Goal: Task Accomplishment & Management: Manage account settings

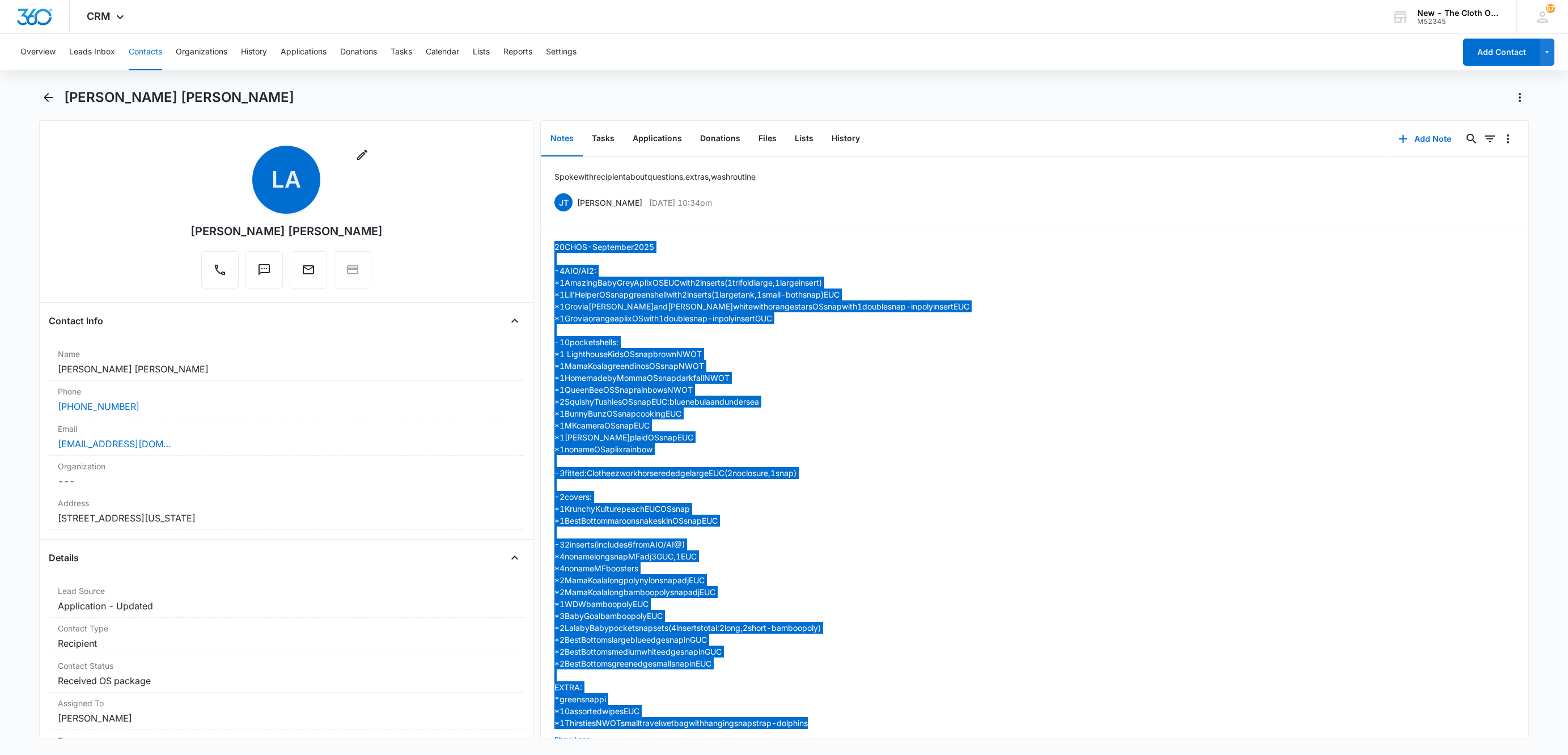
scroll to position [176, 0]
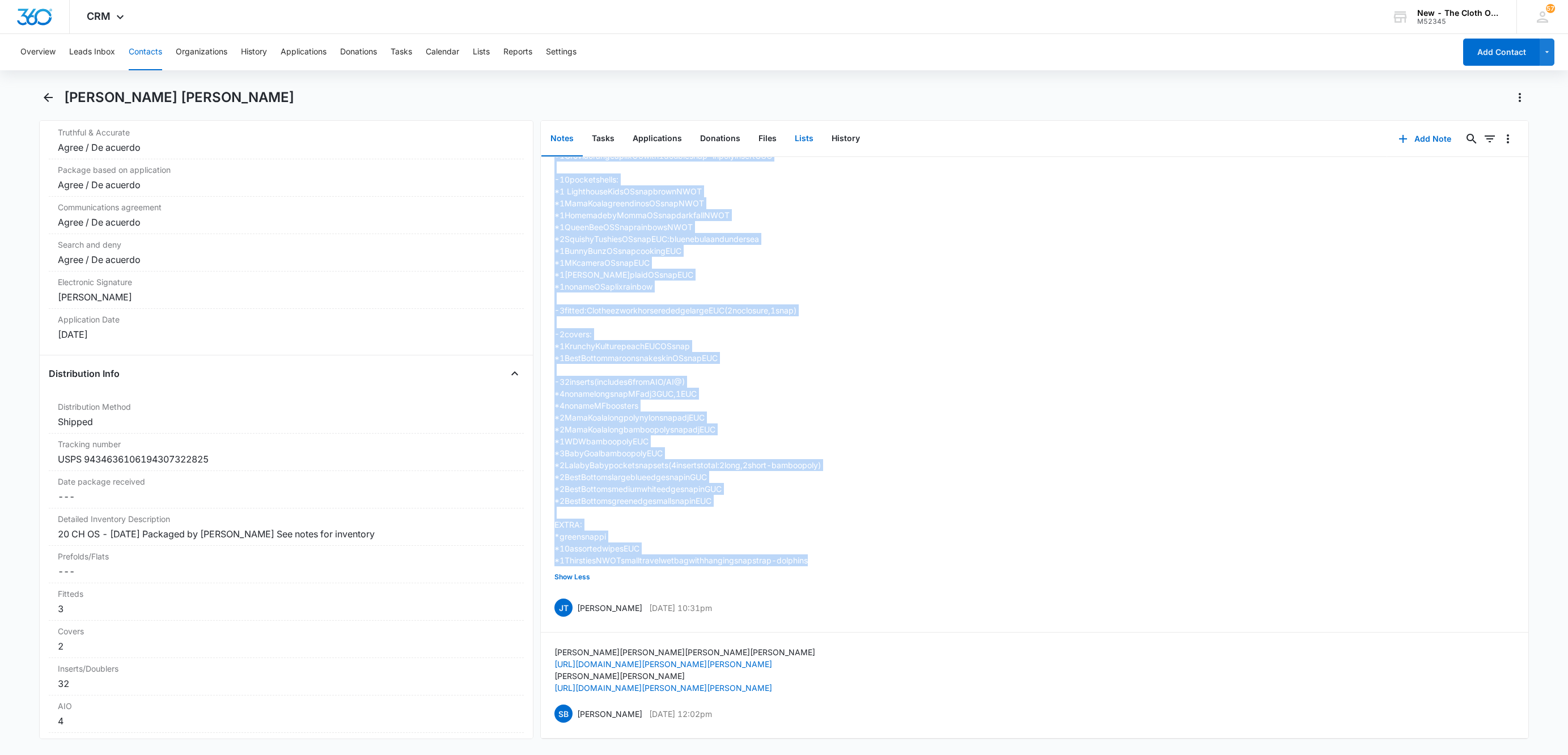
click at [791, 143] on button "Lists" at bounding box center [804, 139] width 36 height 36
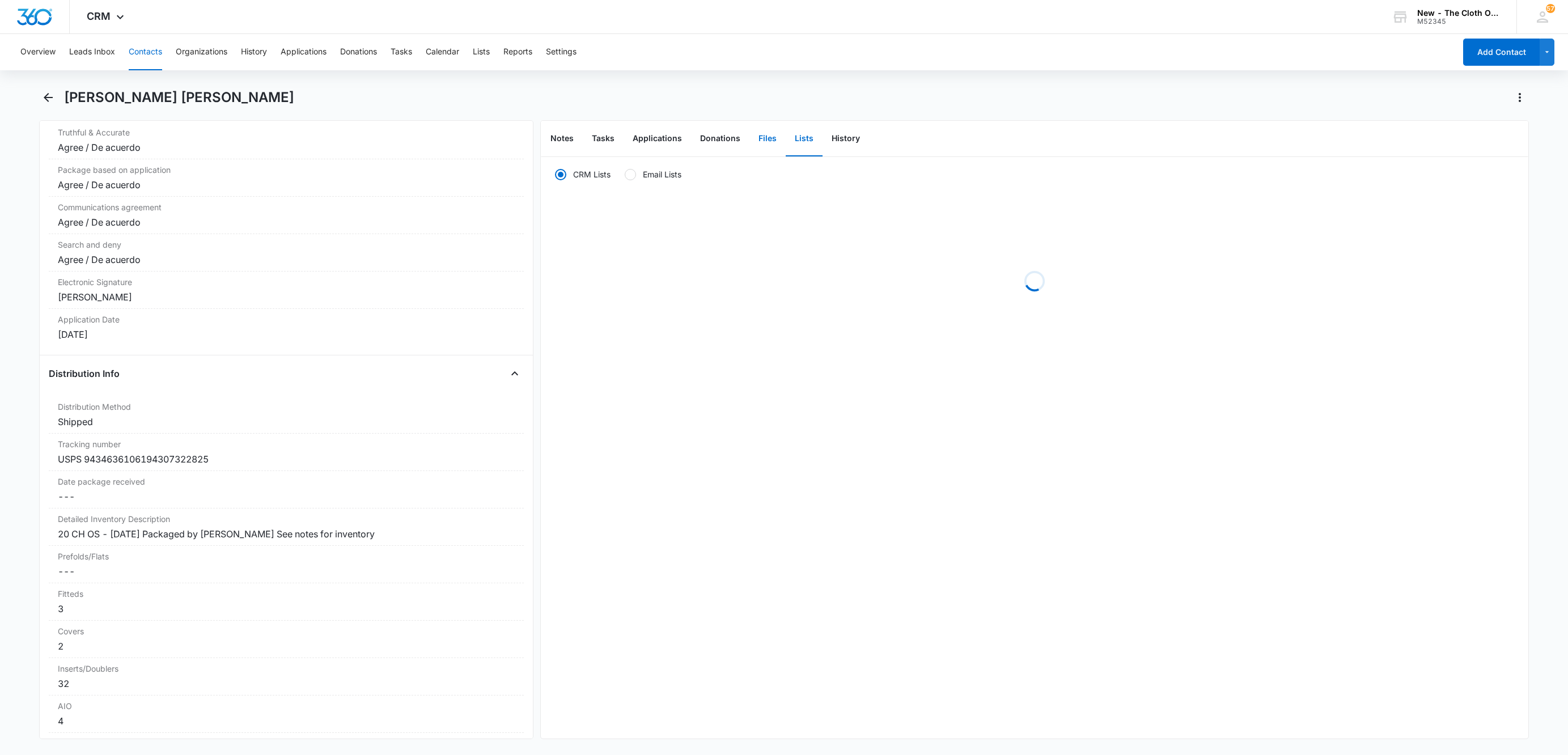
click at [763, 136] on button "Files" at bounding box center [768, 139] width 36 height 36
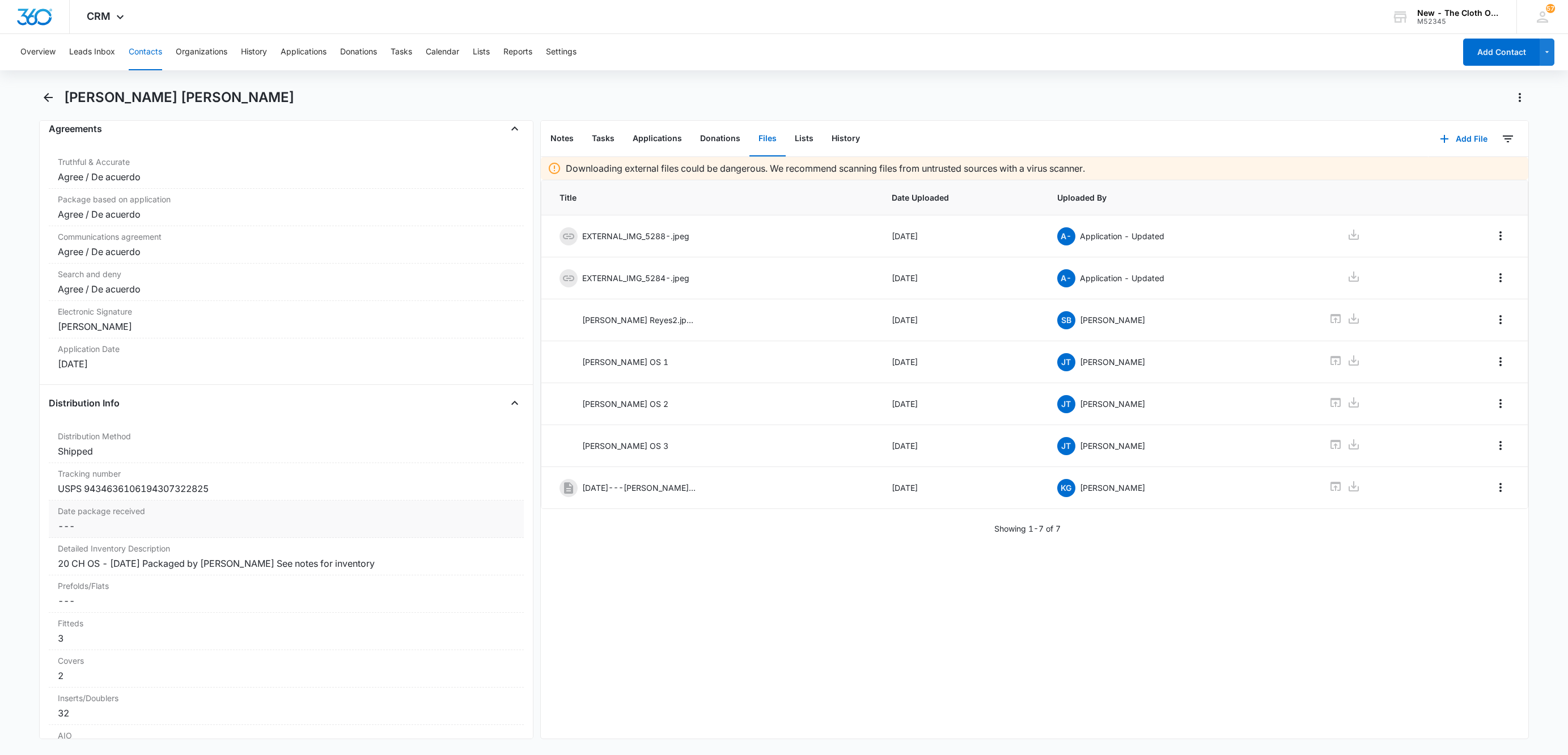
scroll to position [2383, 0]
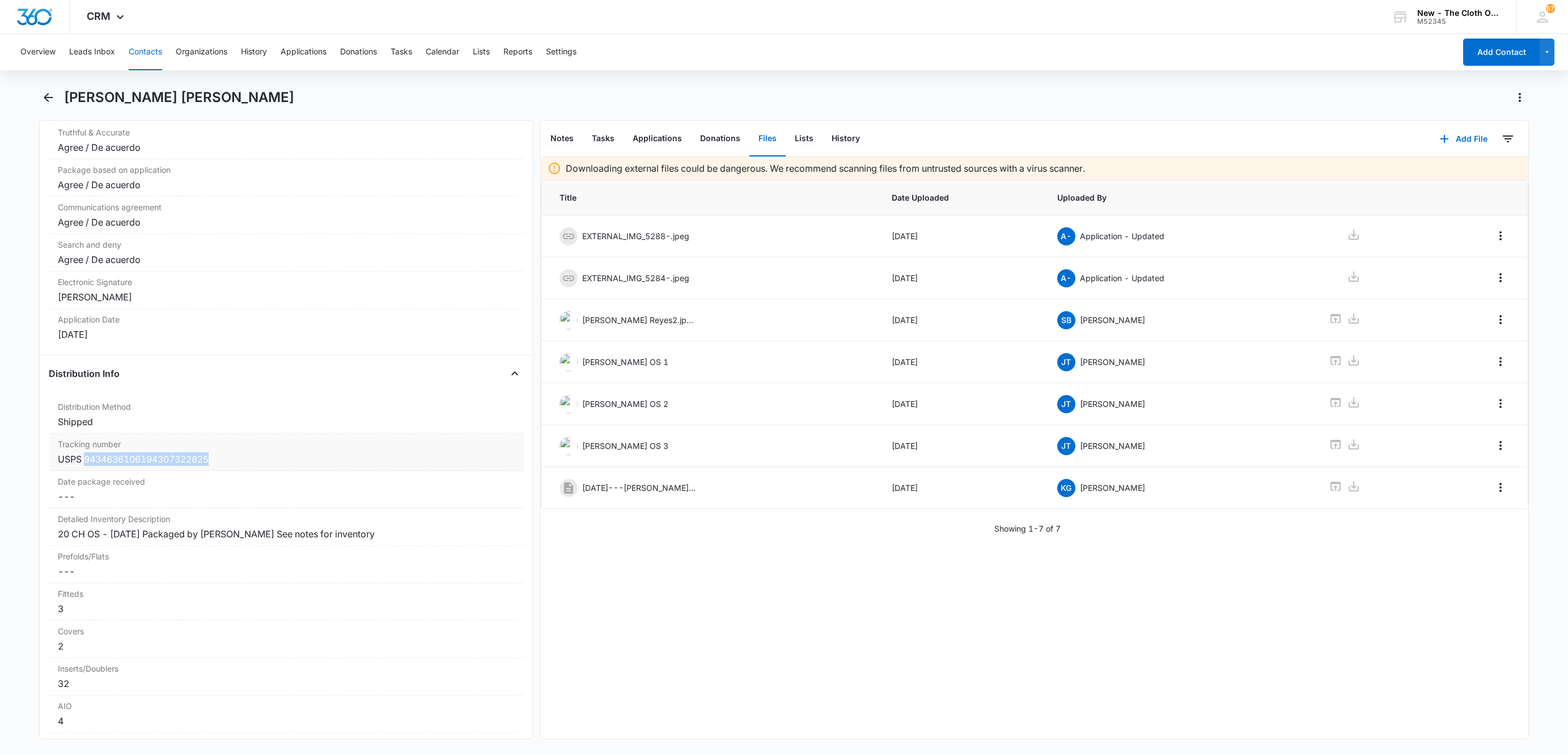
copy div "9434636106194307322825"
drag, startPoint x: 85, startPoint y: 471, endPoint x: -4, endPoint y: 491, distance: 91.2
click at [0, 491] on html "CRM Apps Reputation Websites Forms CRM Email Social Shop Payments POS Ads Intel…" at bounding box center [784, 377] width 1568 height 755
click at [609, 140] on button "Tasks" at bounding box center [603, 139] width 41 height 36
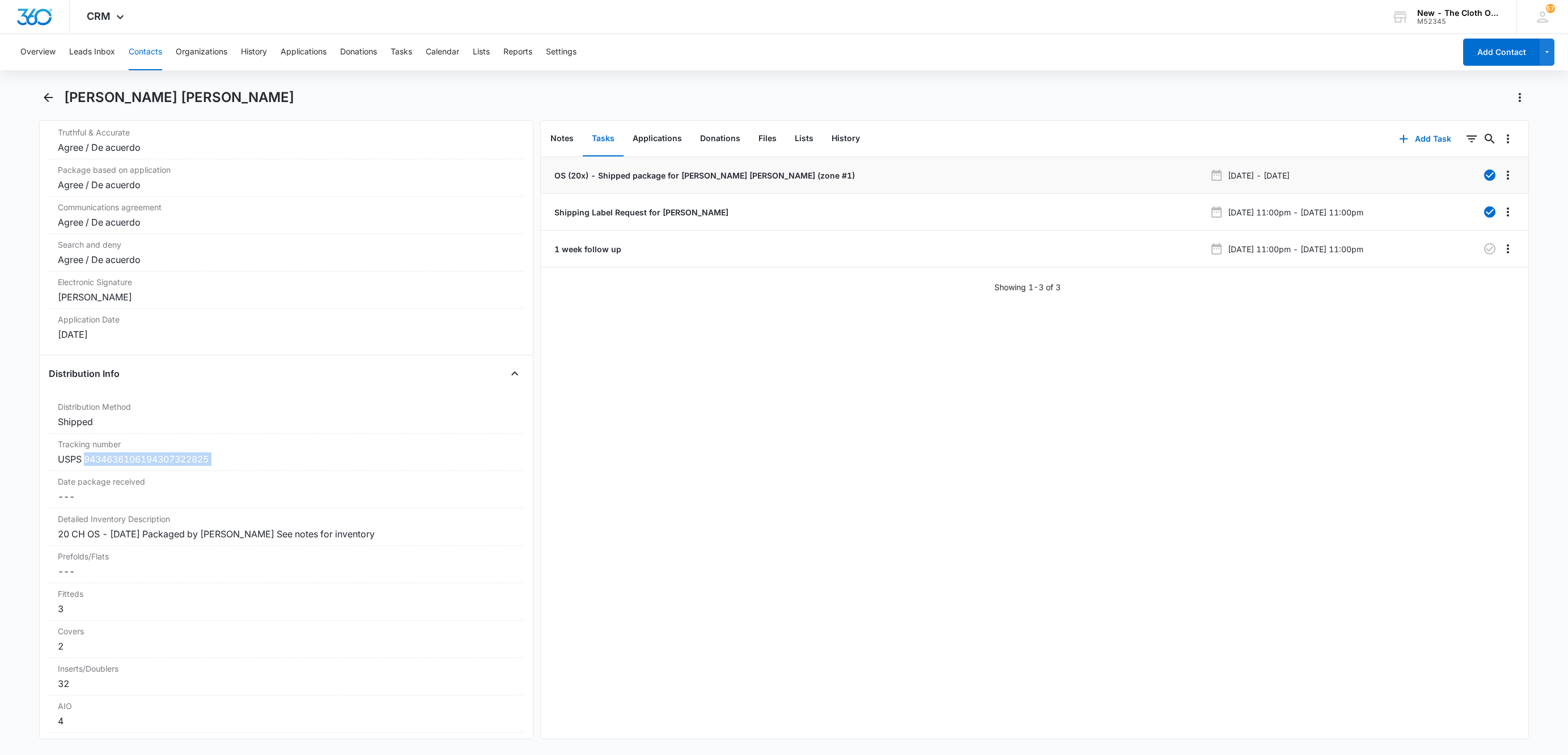
click at [665, 172] on p "OS (20x) - Shipped package for [PERSON_NAME] [PERSON_NAME] (zone #1)" at bounding box center [703, 175] width 303 height 12
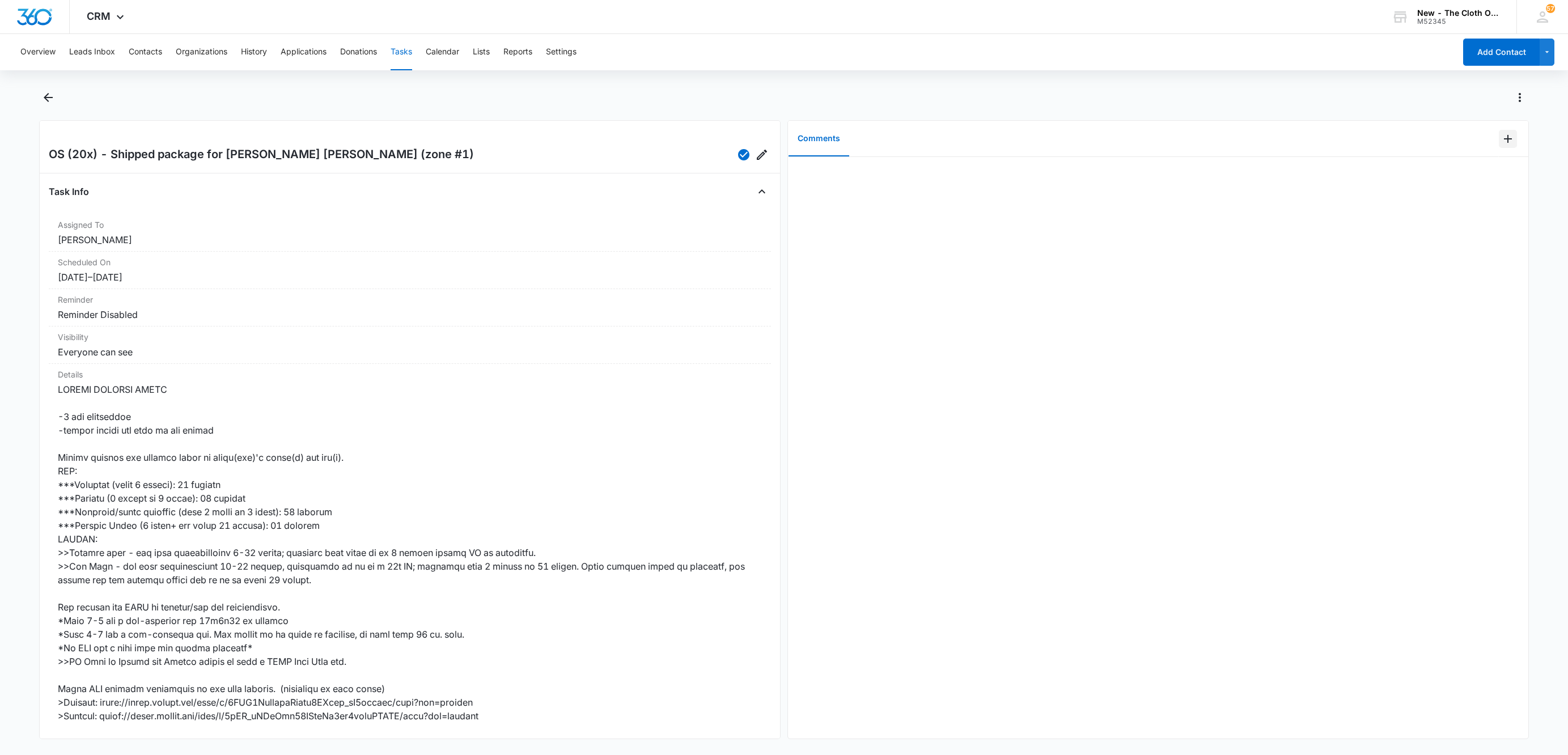
click at [1501, 138] on icon "Add Comment" at bounding box center [1508, 139] width 14 height 14
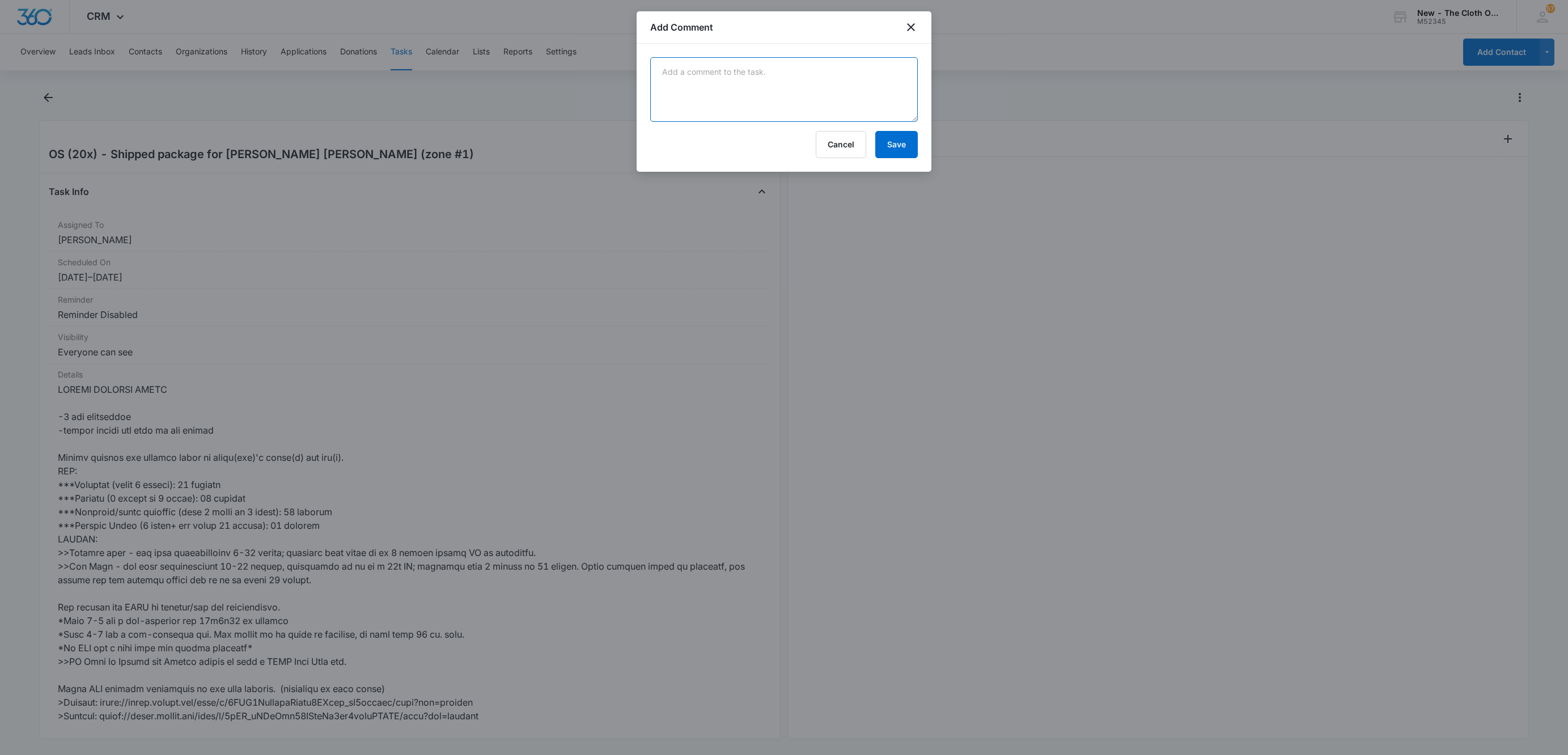
click at [874, 97] on textarea at bounding box center [784, 89] width 267 height 65
paste textarea "9434636106194307322825"
click at [682, 56] on div "9434636106194307322825 Cancel Save" at bounding box center [784, 107] width 295 height 128
click at [683, 65] on textarea "9434636106194307322825" at bounding box center [784, 89] width 267 height 65
paste textarea "Your item was delivered at the front door or porch at 11:49 am on [DATE] in [GE…"
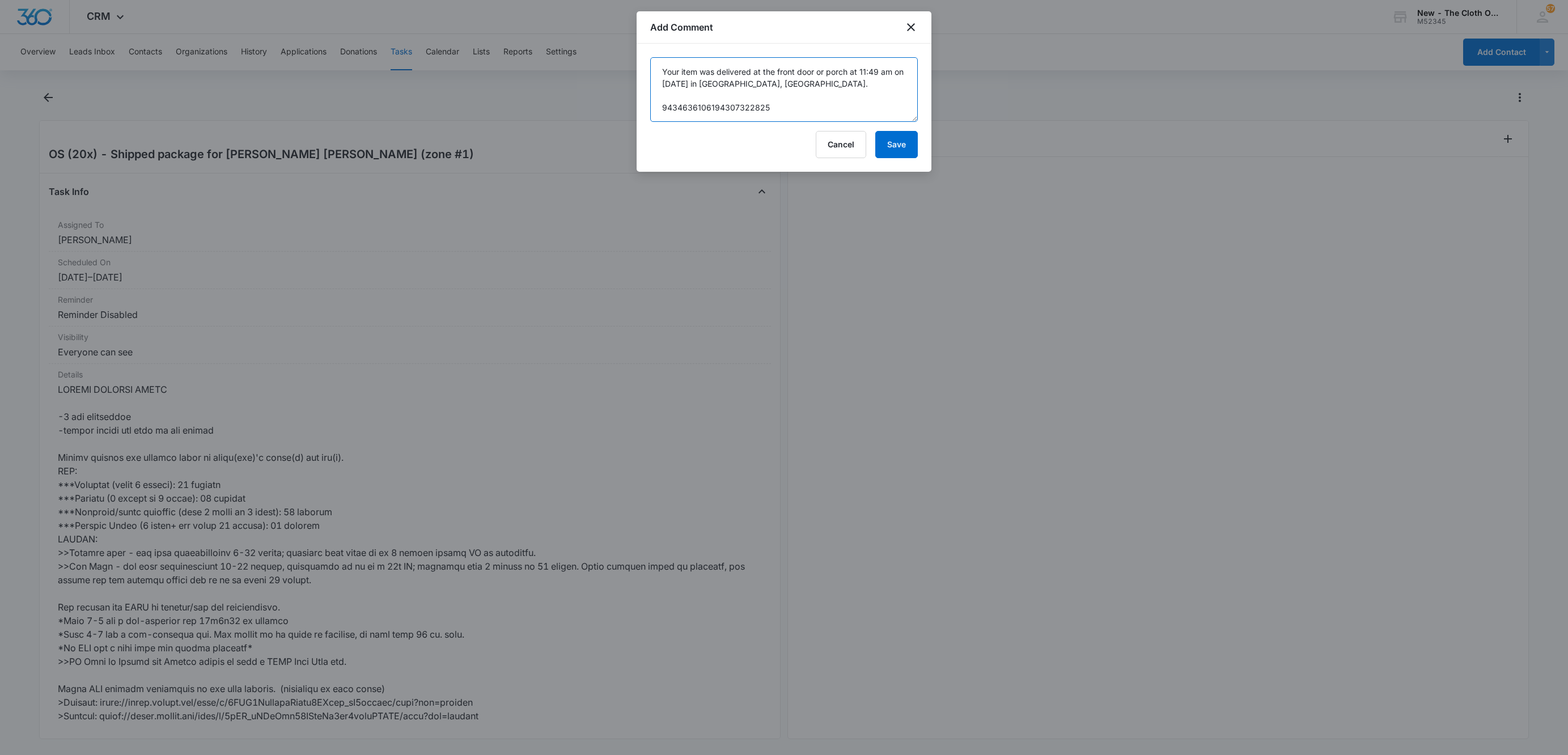
type textarea "Your item was delivered at the front door or porch at 11:49 am on [DATE] in [GE…"
click at [879, 141] on button "Save" at bounding box center [896, 144] width 42 height 27
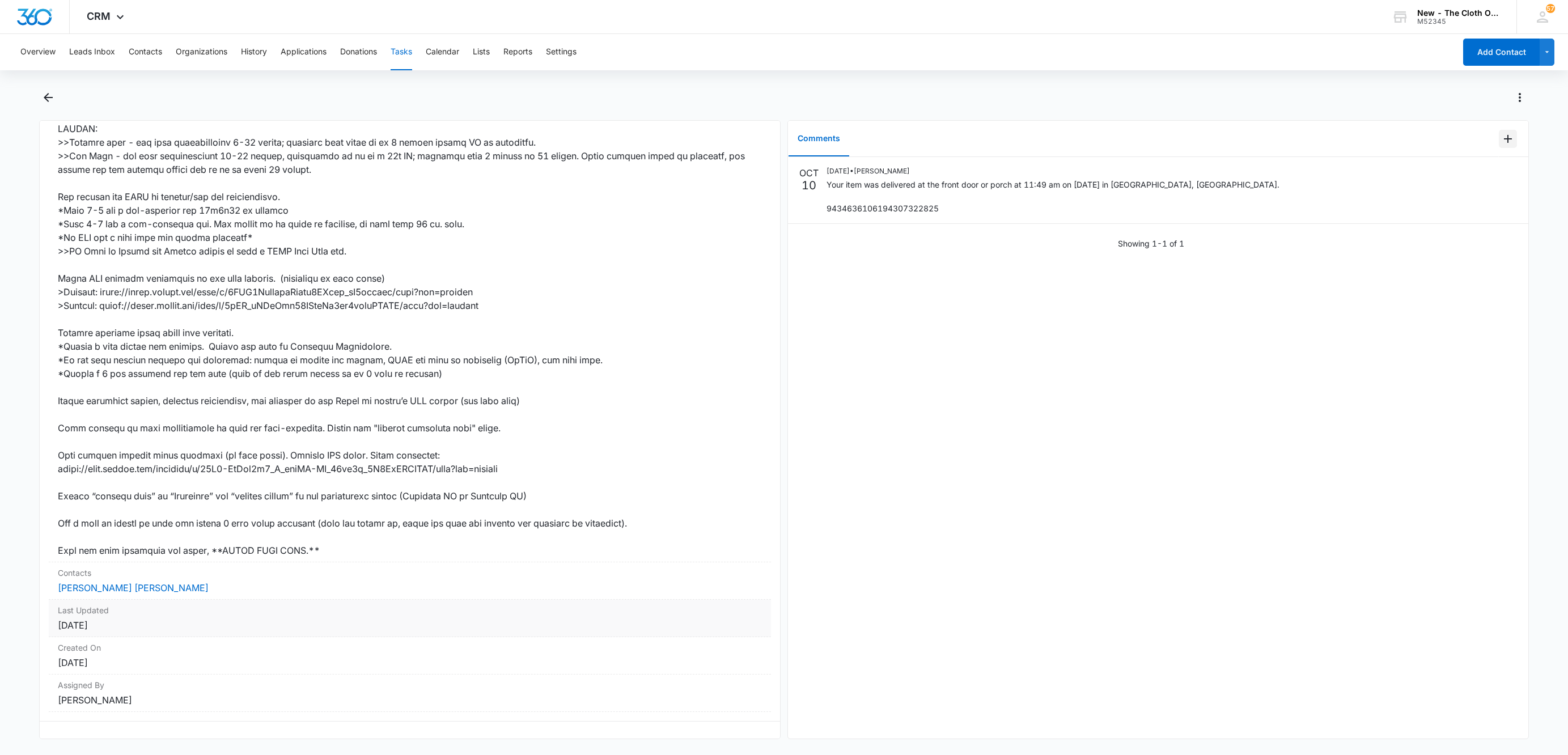
scroll to position [432, 0]
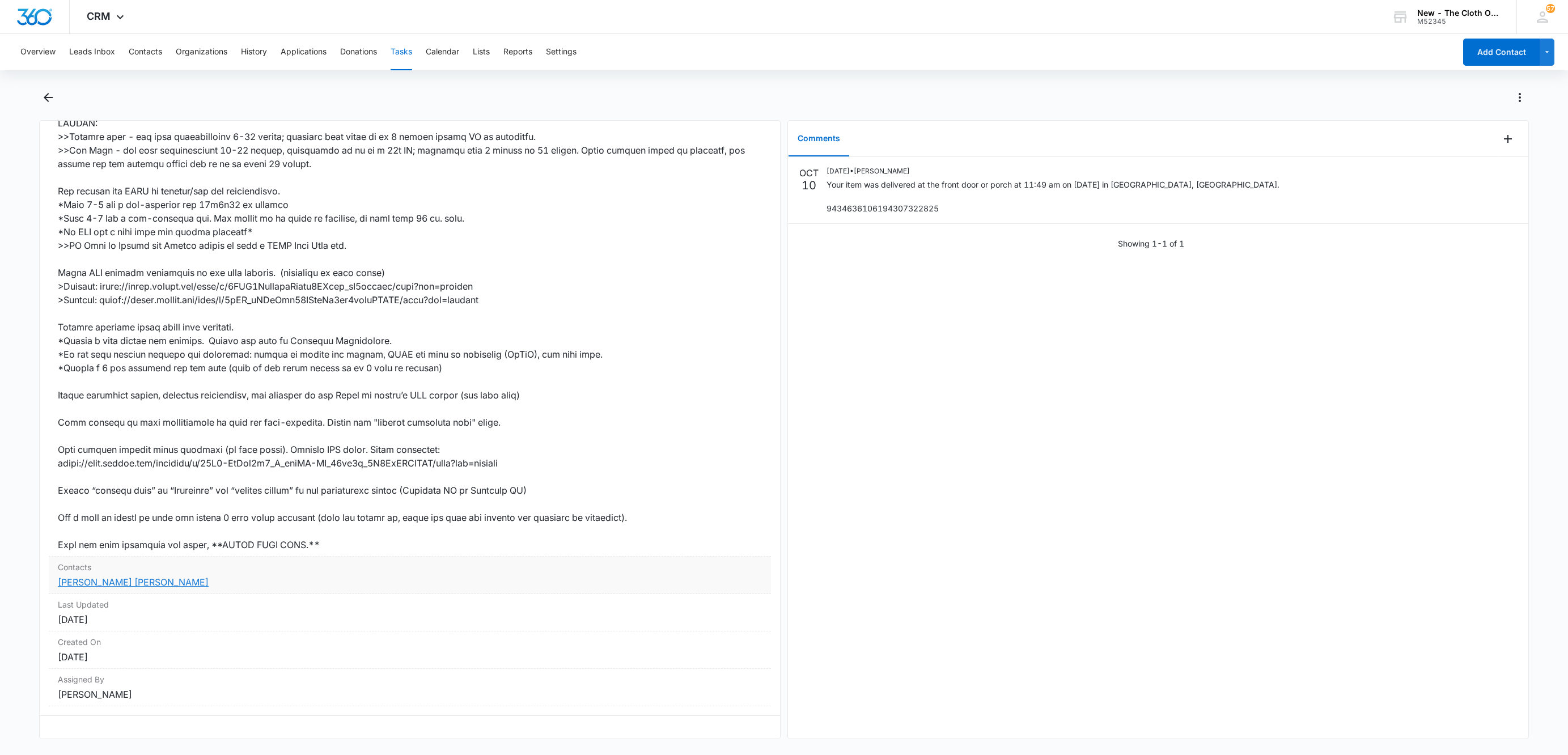
click at [104, 576] on link "[PERSON_NAME] [PERSON_NAME]" at bounding box center [134, 582] width 151 height 11
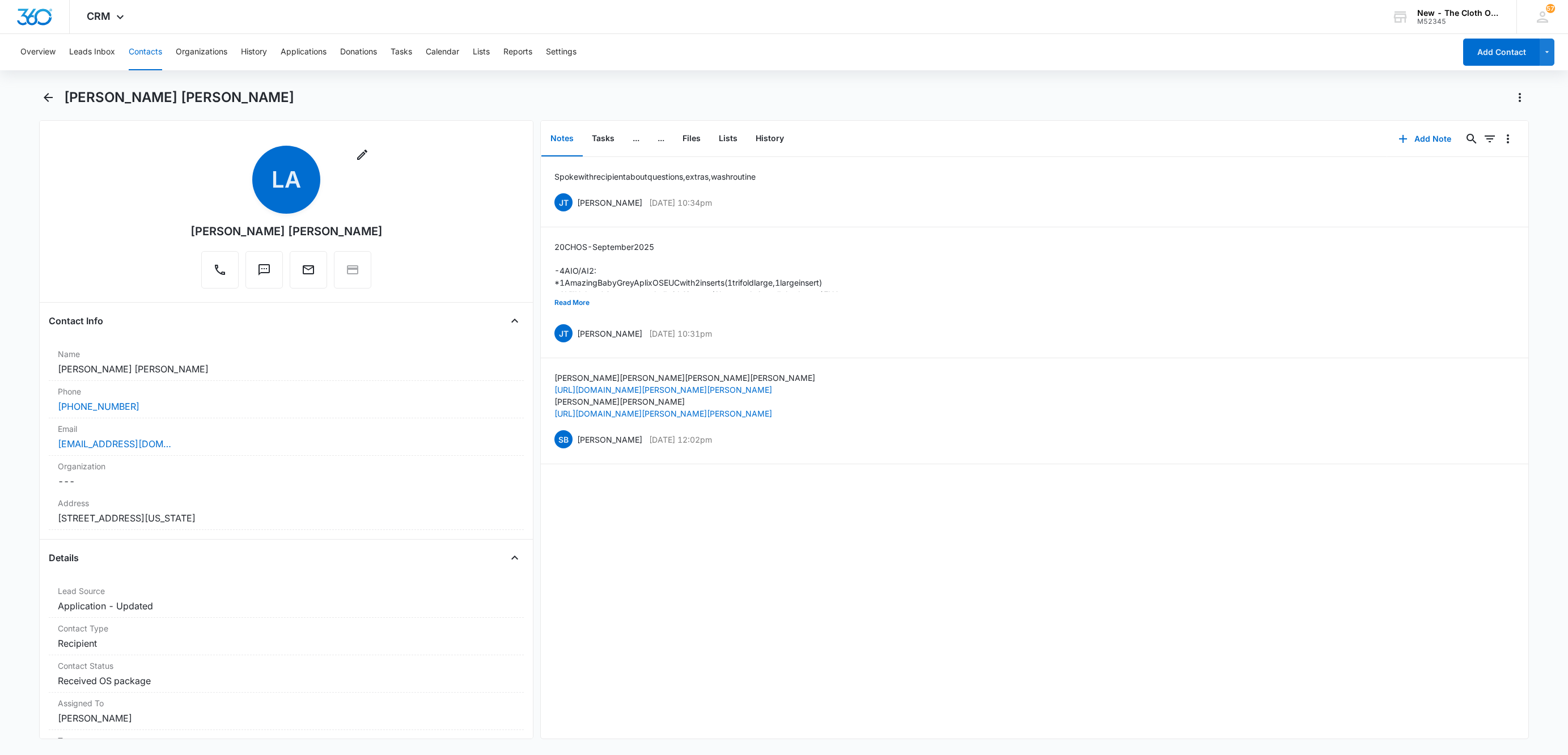
drag, startPoint x: 138, startPoint y: 49, endPoint x: 164, endPoint y: 60, distance: 28.2
click at [138, 49] on button "Contacts" at bounding box center [145, 52] width 34 height 36
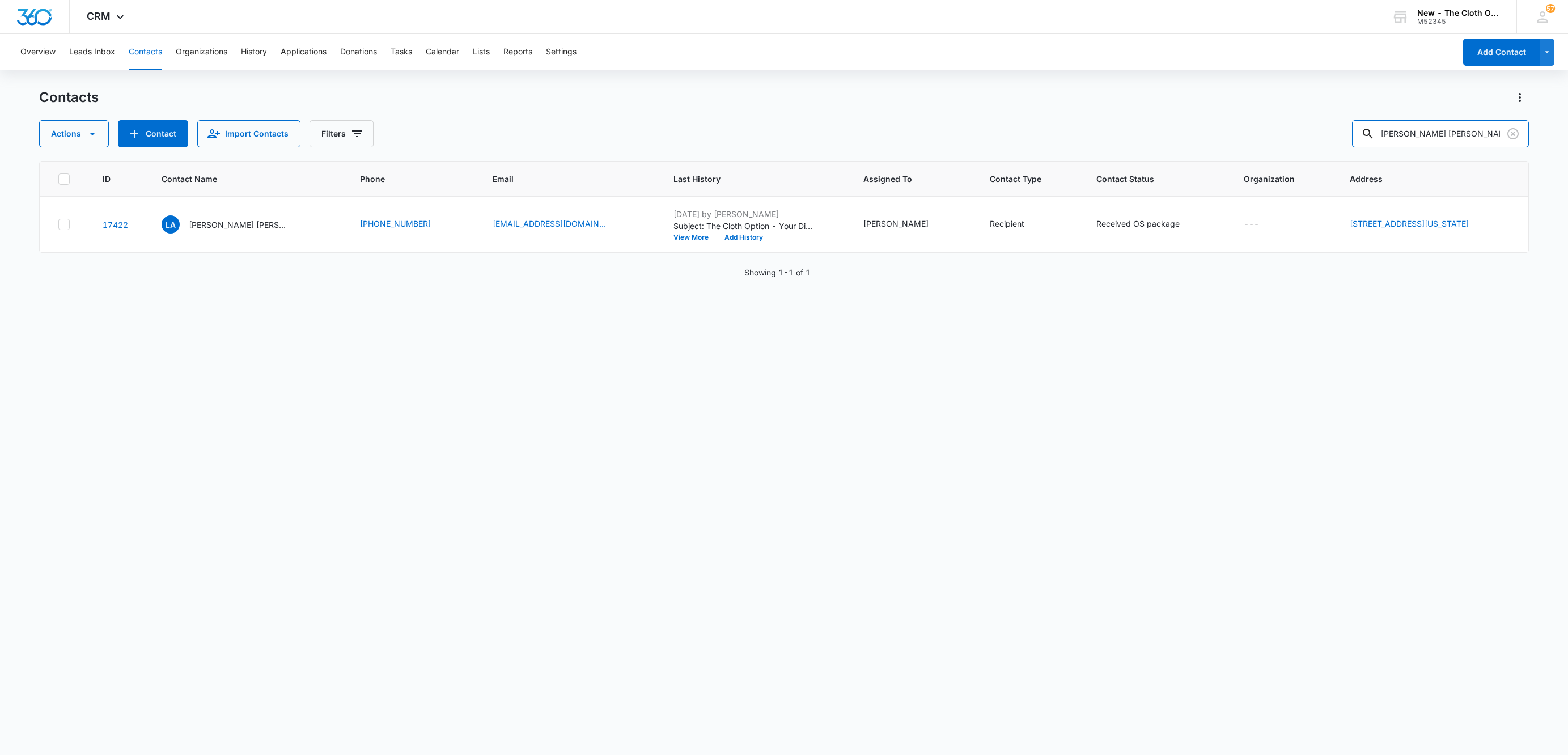
drag, startPoint x: 1485, startPoint y: 124, endPoint x: 1112, endPoint y: 146, distance: 373.6
click at [1116, 146] on div "Actions Contact Import Contacts Filters [PERSON_NAME] [PERSON_NAME]" at bounding box center [784, 133] width 1490 height 27
paste input "9434636106194308383085"
type input "9434636106194308383085"
click at [216, 228] on p "[PERSON_NAME]" at bounding box center [227, 225] width 65 height 12
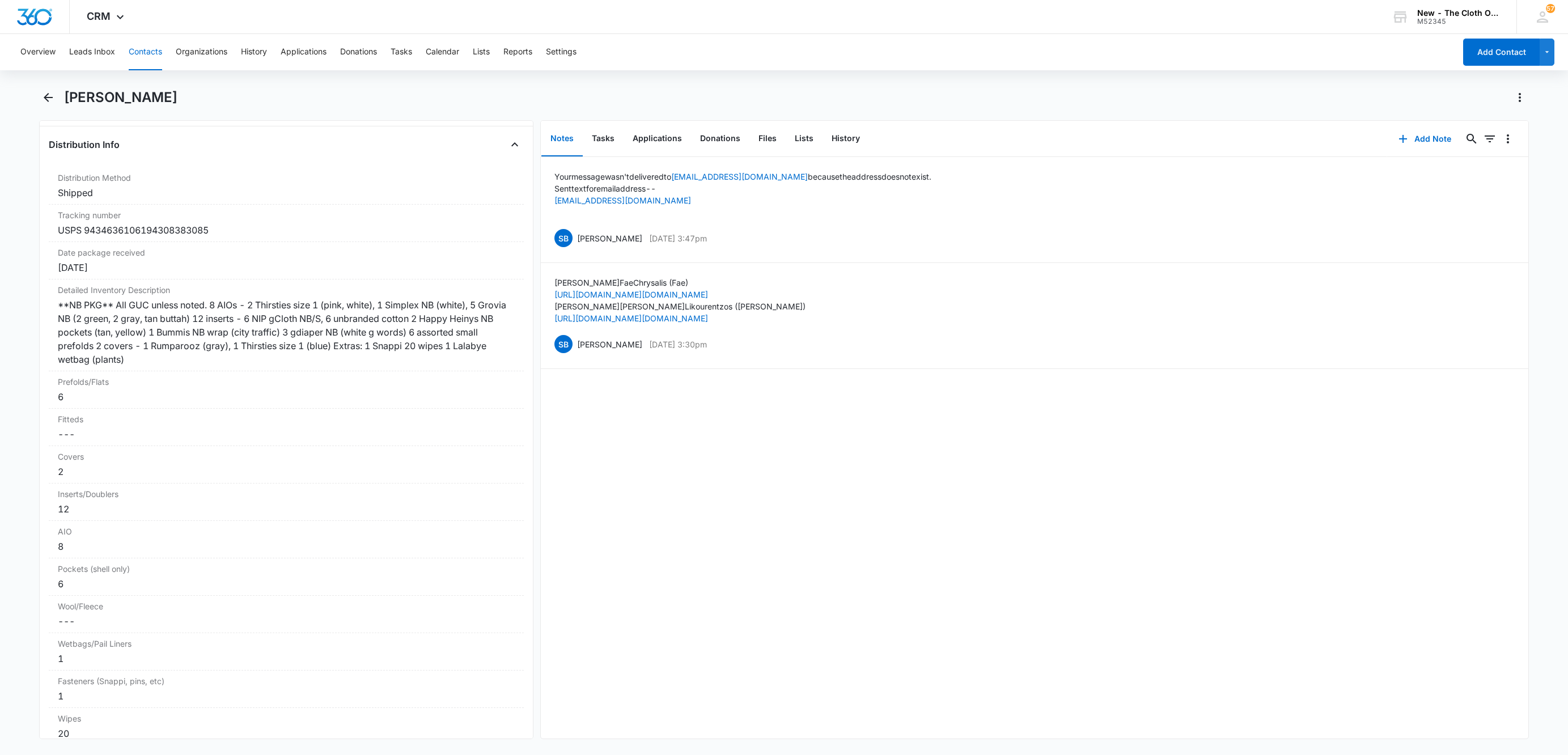
scroll to position [2634, 0]
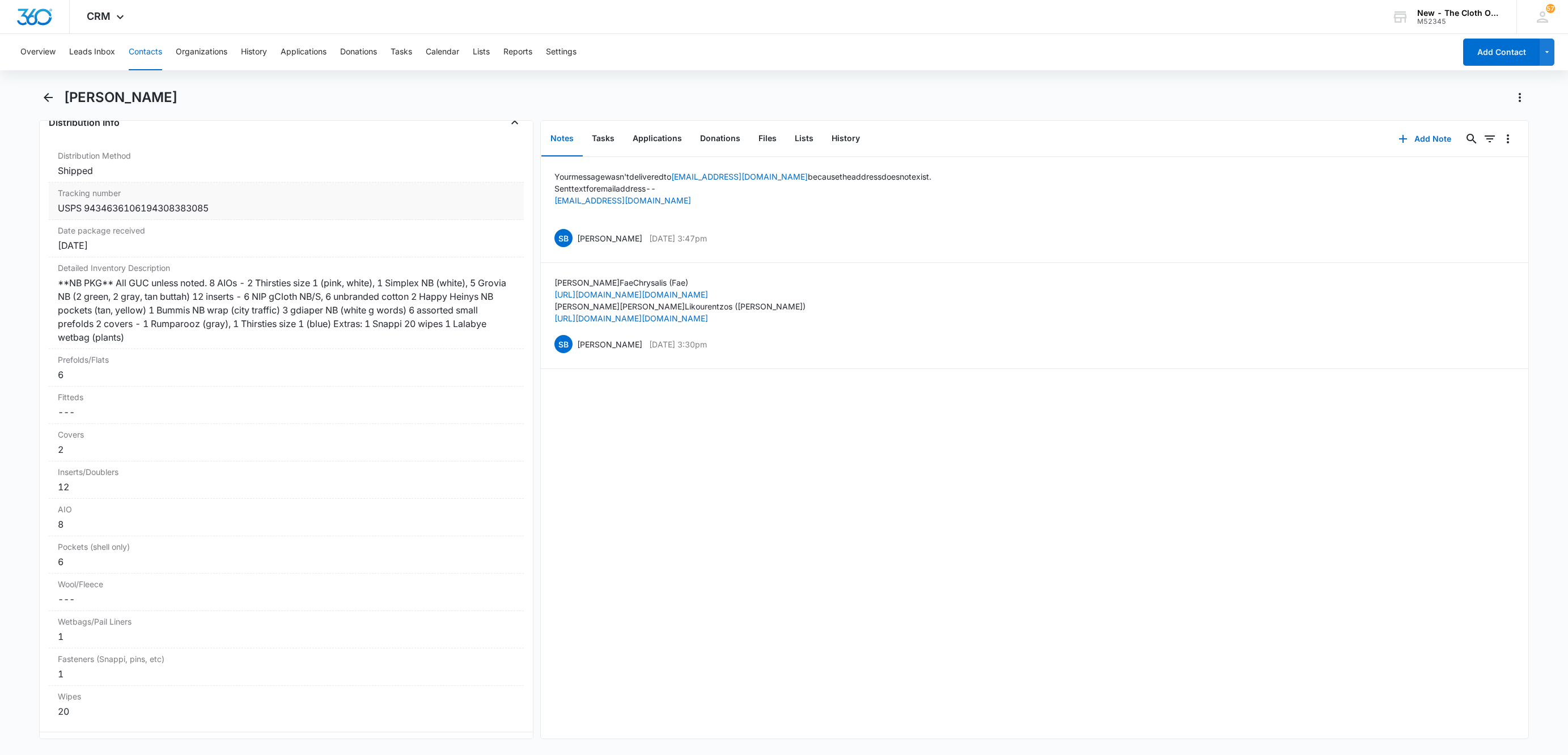
click at [102, 215] on div "USPS 9434636106194308383085" at bounding box center [286, 208] width 457 height 14
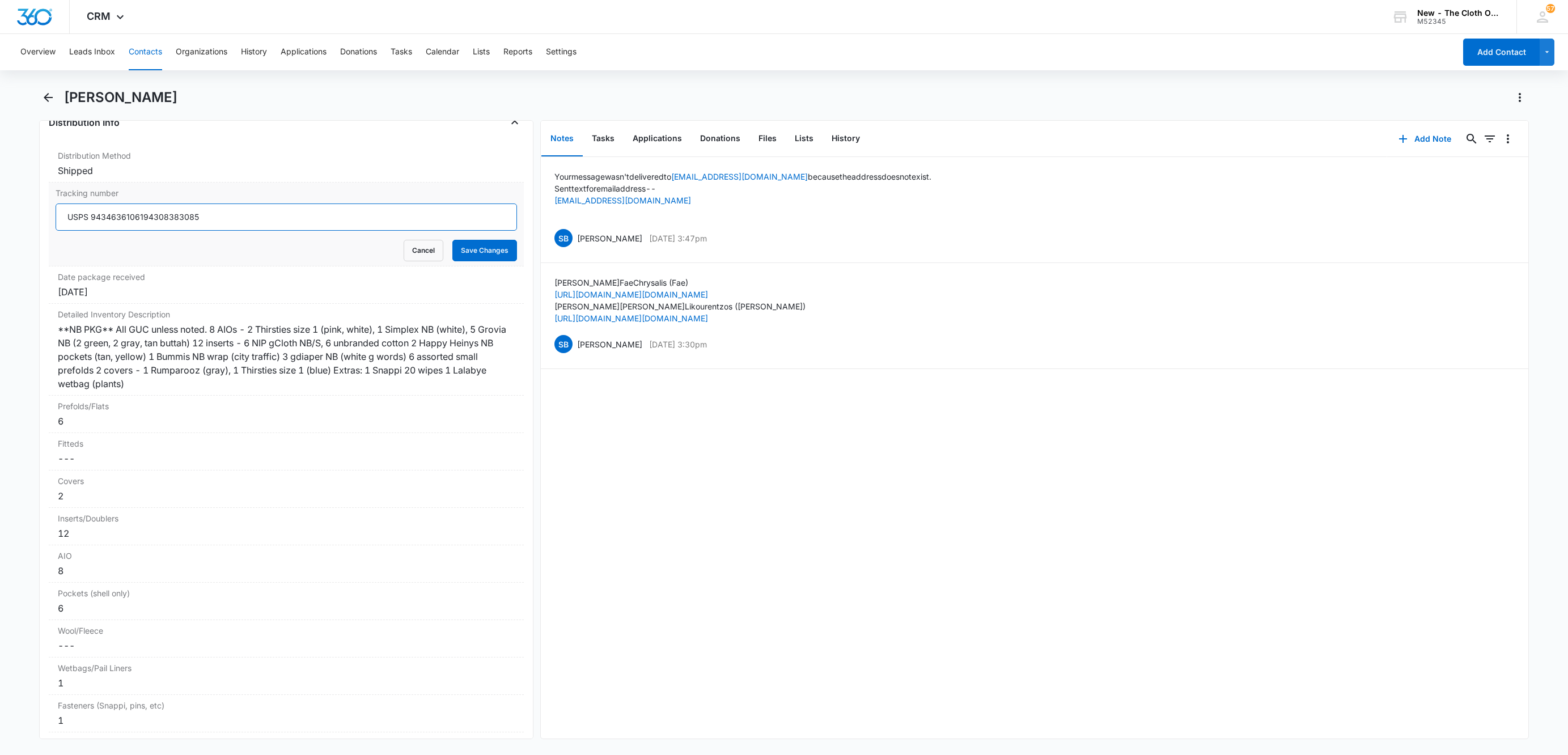
click at [86, 226] on input "USPS 9434636106194308383085" at bounding box center [286, 217] width 461 height 27
type input "NB: USPS 9434636106194308383085"
click at [453, 239] on button "Save Changes" at bounding box center [485, 250] width 65 height 22
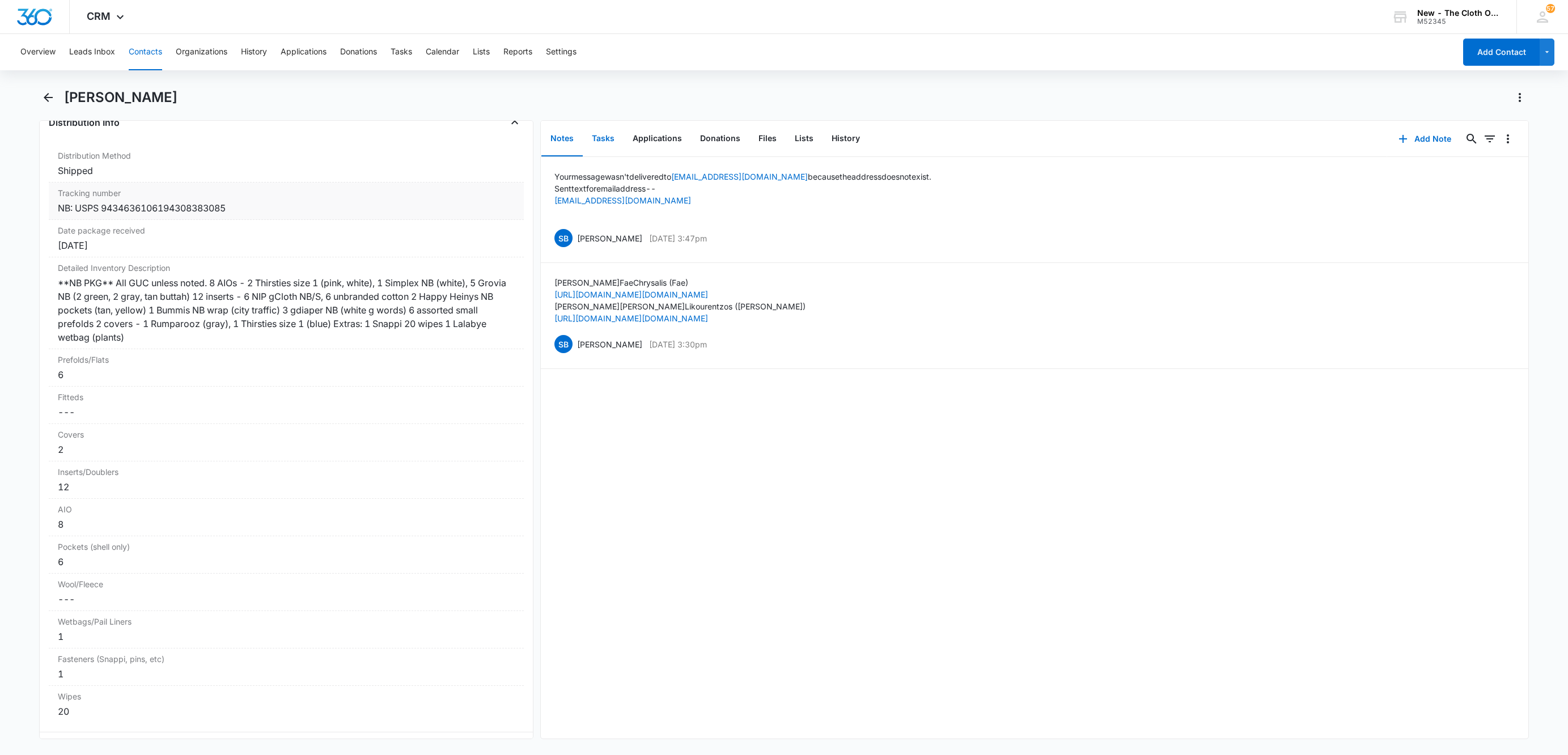
click at [608, 140] on button "Tasks" at bounding box center [603, 139] width 41 height 36
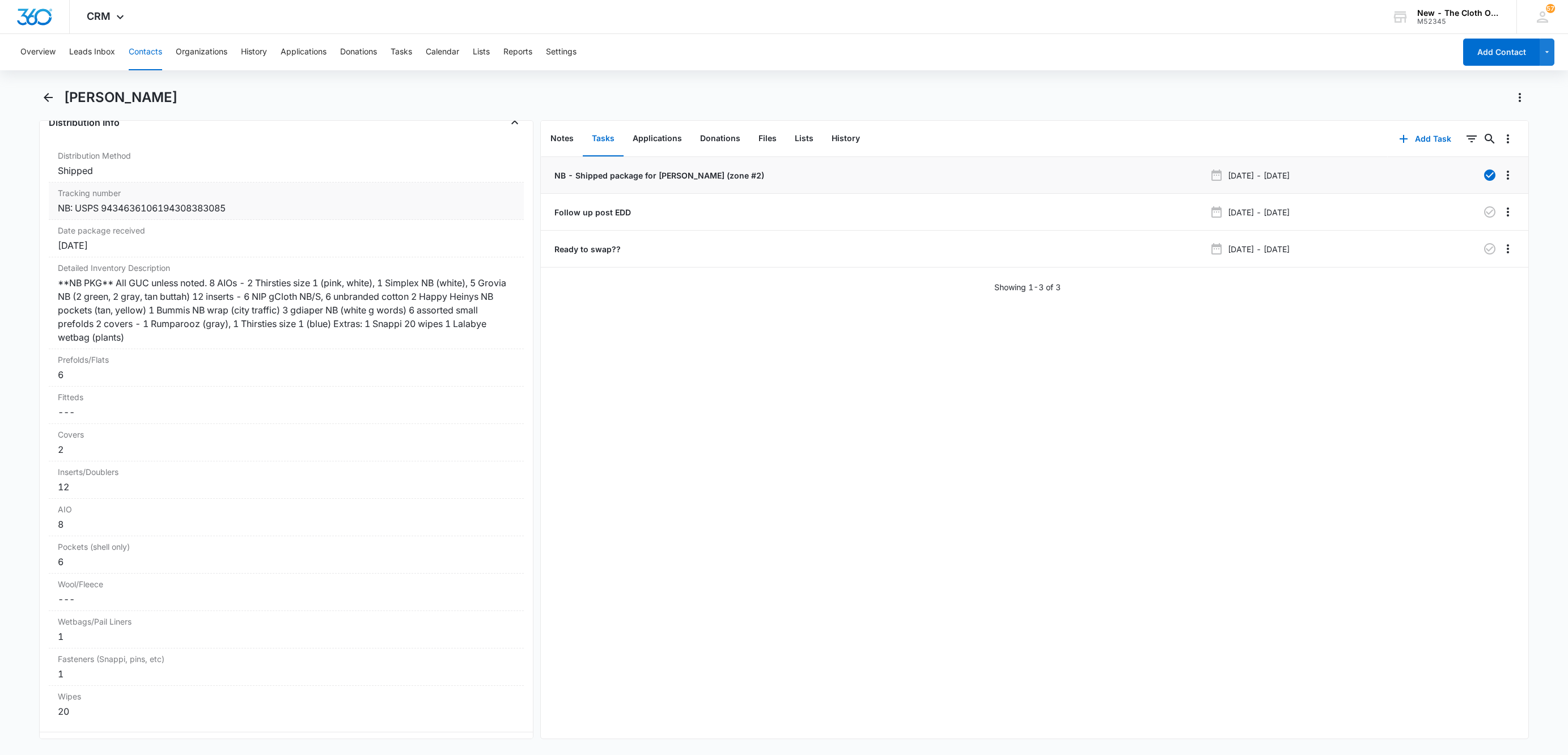
click at [614, 177] on p "NB - Shipped package for [PERSON_NAME] (zone #2)" at bounding box center [658, 175] width 212 height 12
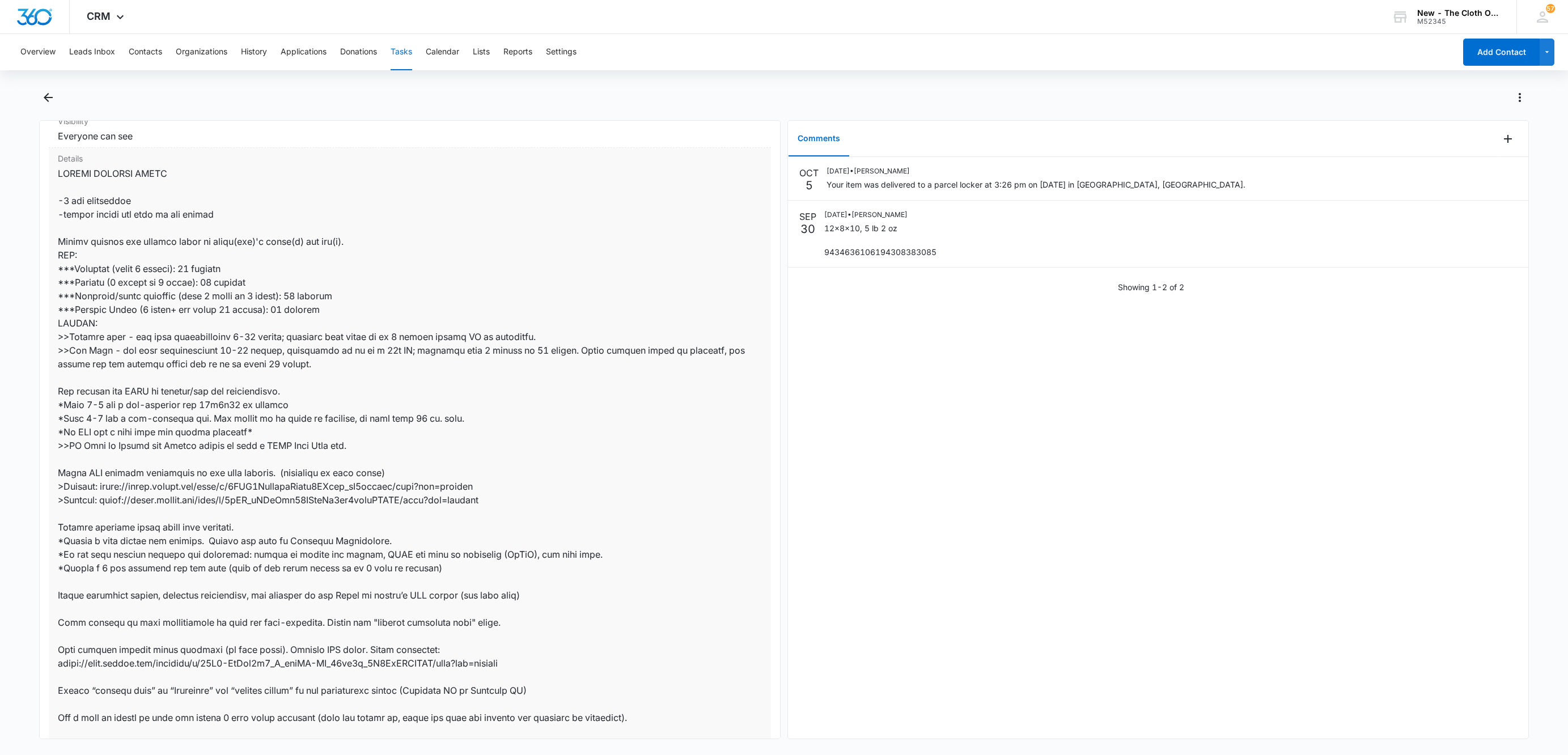
scroll to position [432, 0]
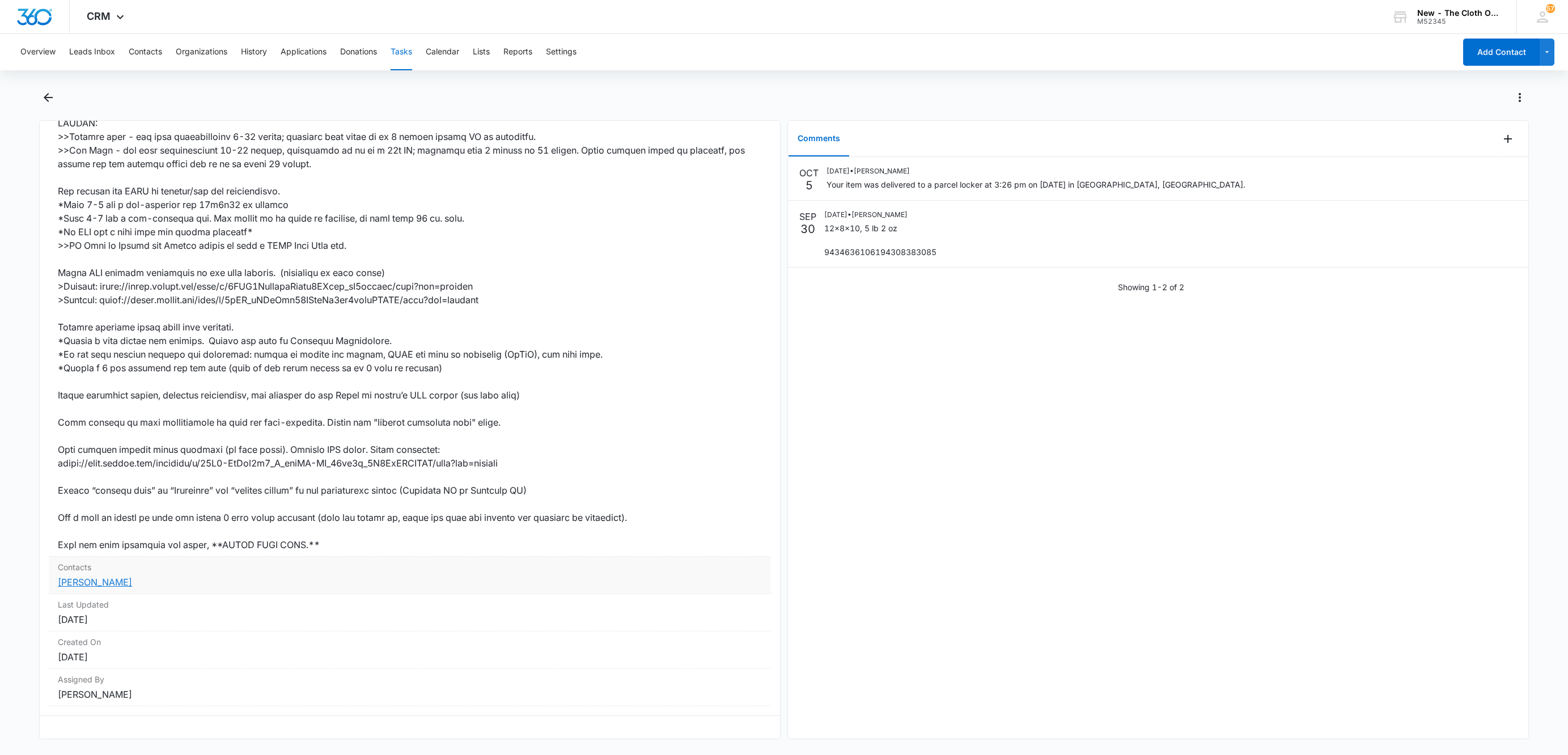
click at [114, 576] on link "[PERSON_NAME]" at bounding box center [95, 582] width 75 height 11
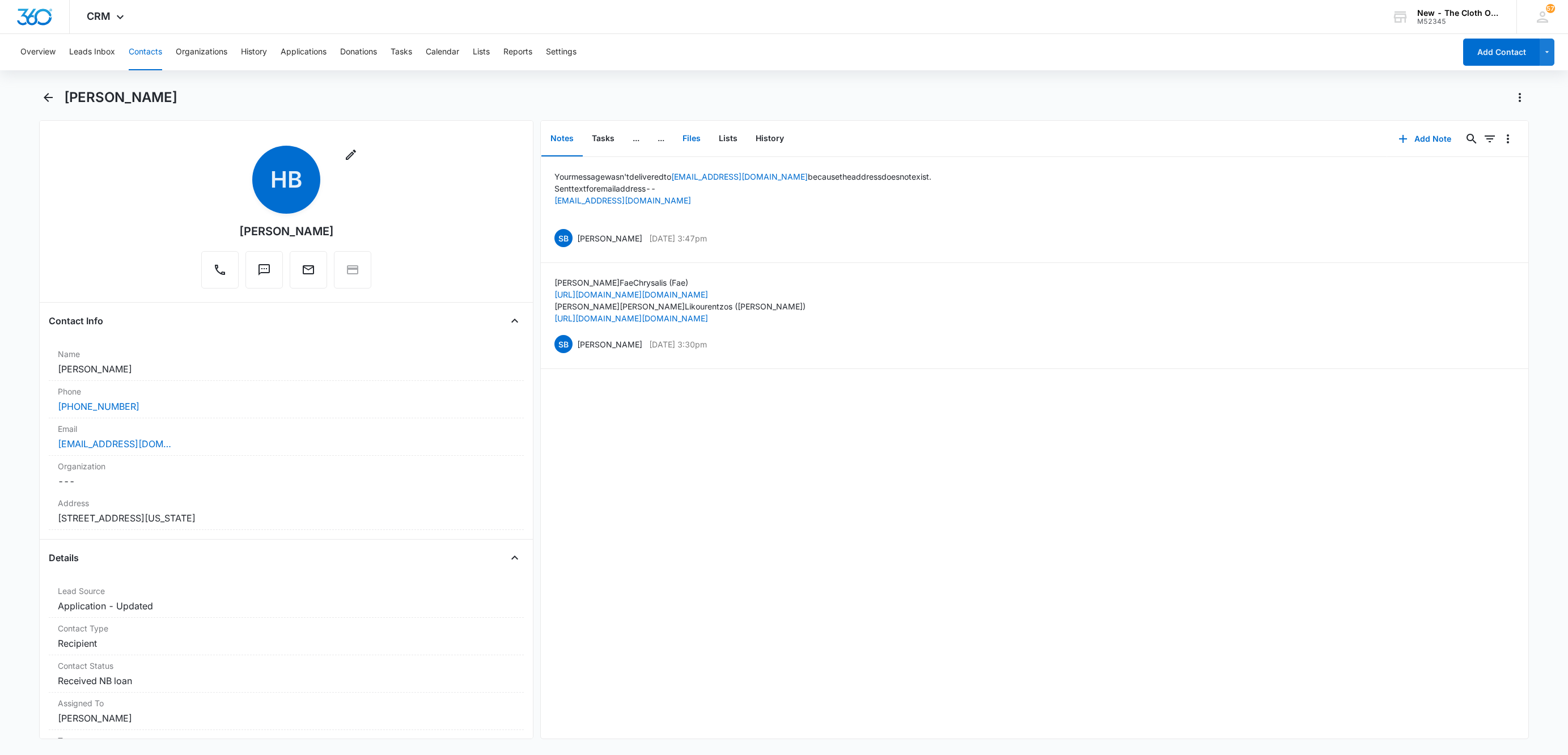
click at [691, 130] on button "Files" at bounding box center [691, 139] width 36 height 36
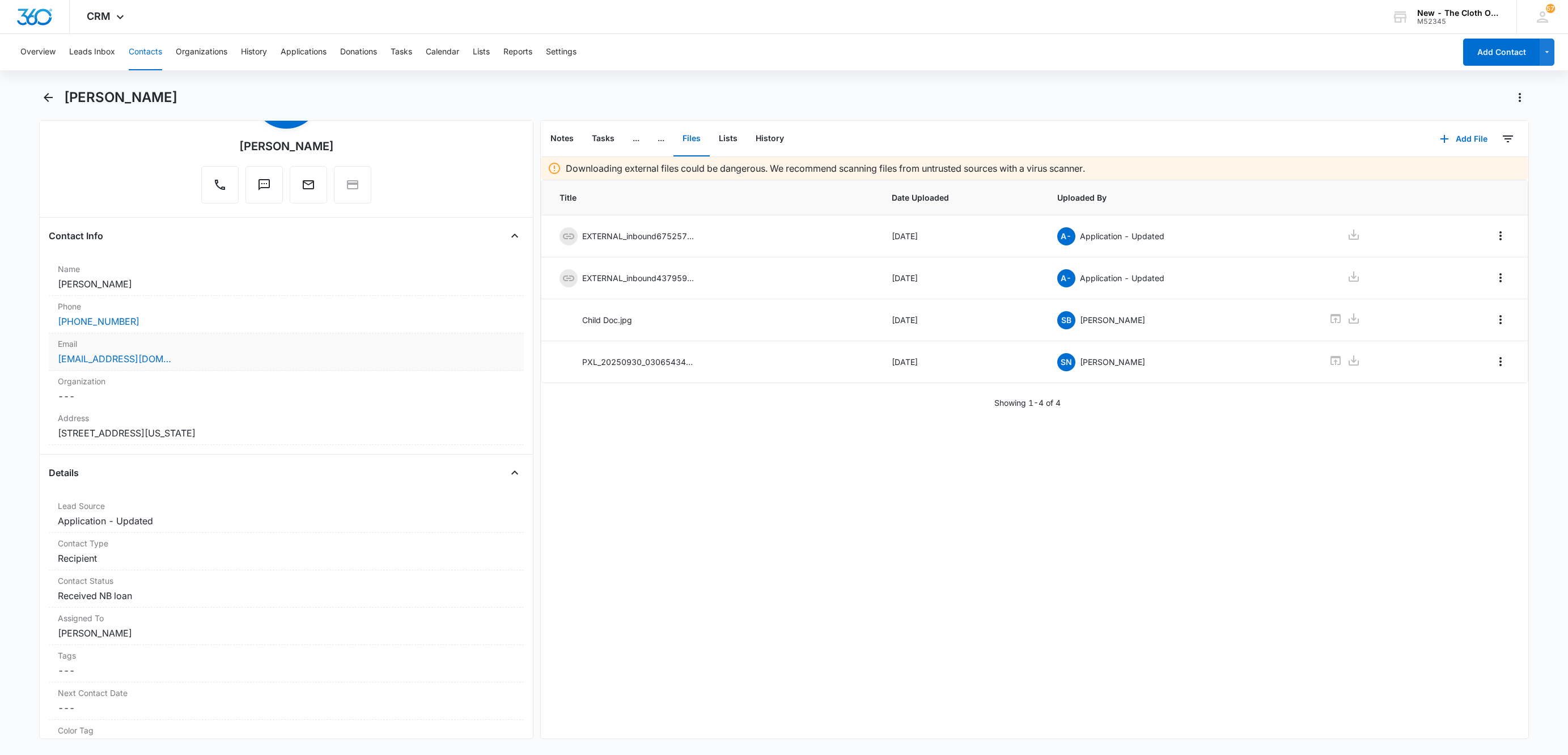
scroll to position [170, 0]
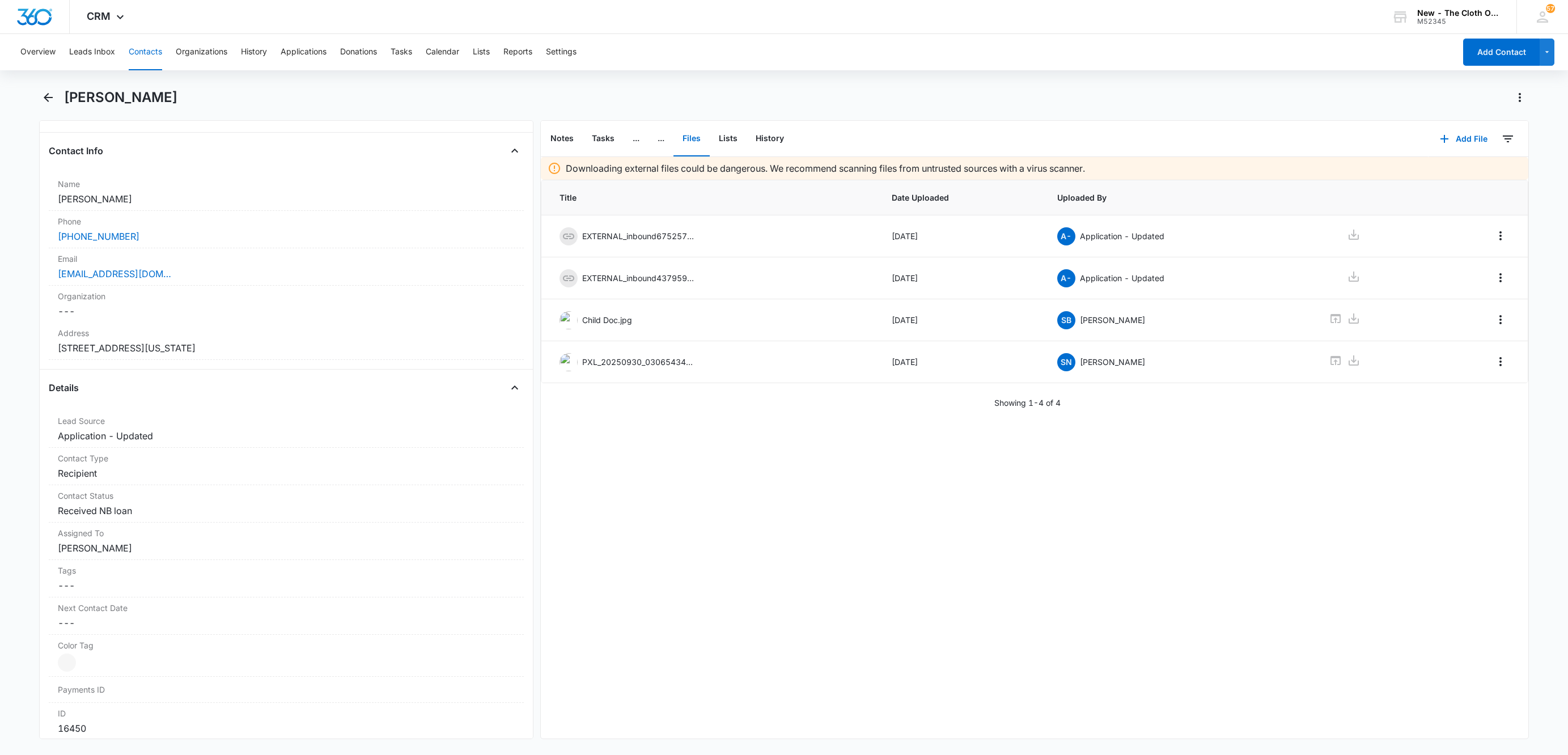
click at [147, 51] on button "Contacts" at bounding box center [145, 52] width 34 height 36
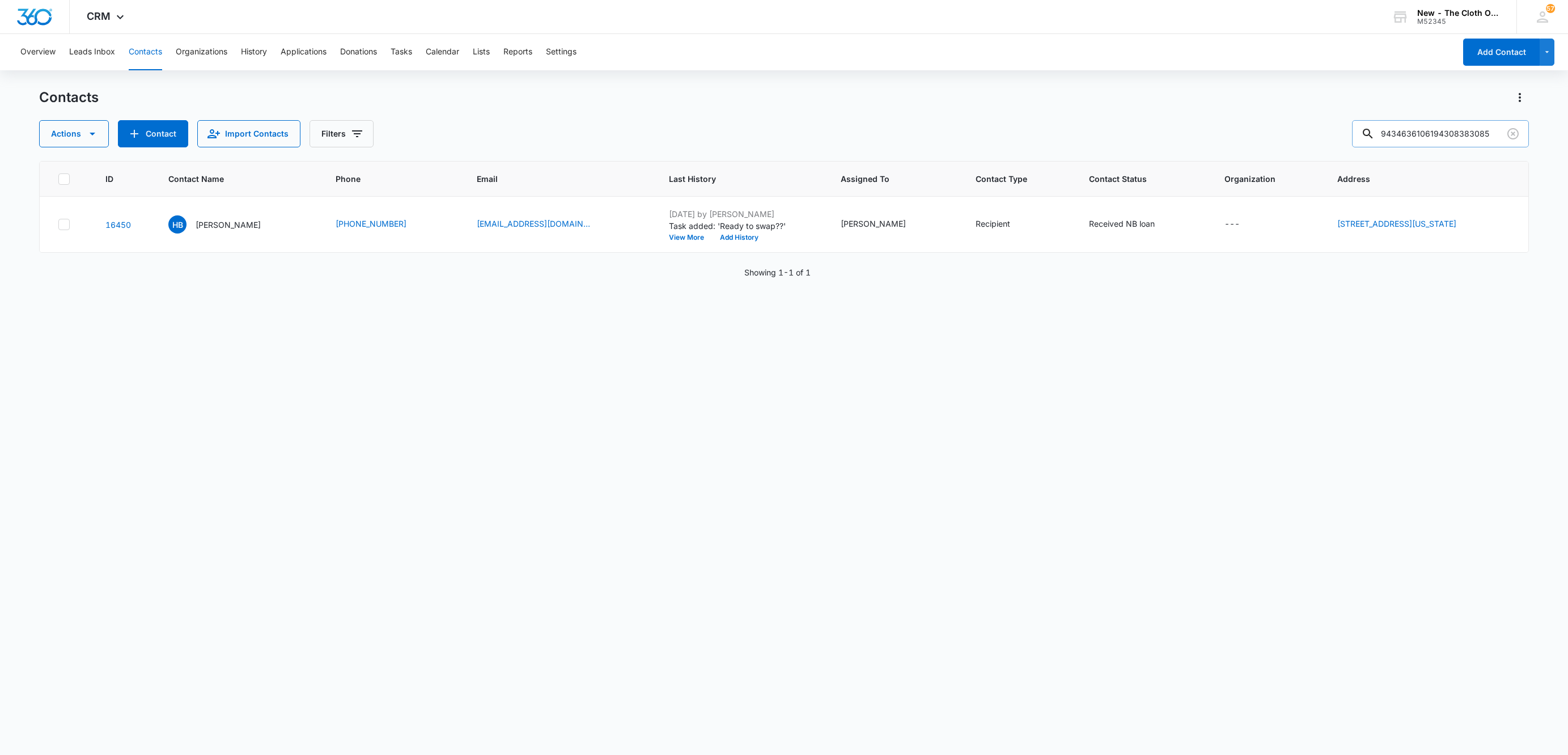
click at [1450, 138] on input "9434636106194308383085" at bounding box center [1441, 133] width 177 height 27
click at [1450, 137] on input "9434636106194308383085" at bounding box center [1441, 133] width 177 height 27
paste input "[PERSON_NAME] - AL"
type input "[PERSON_NAME] - AL"
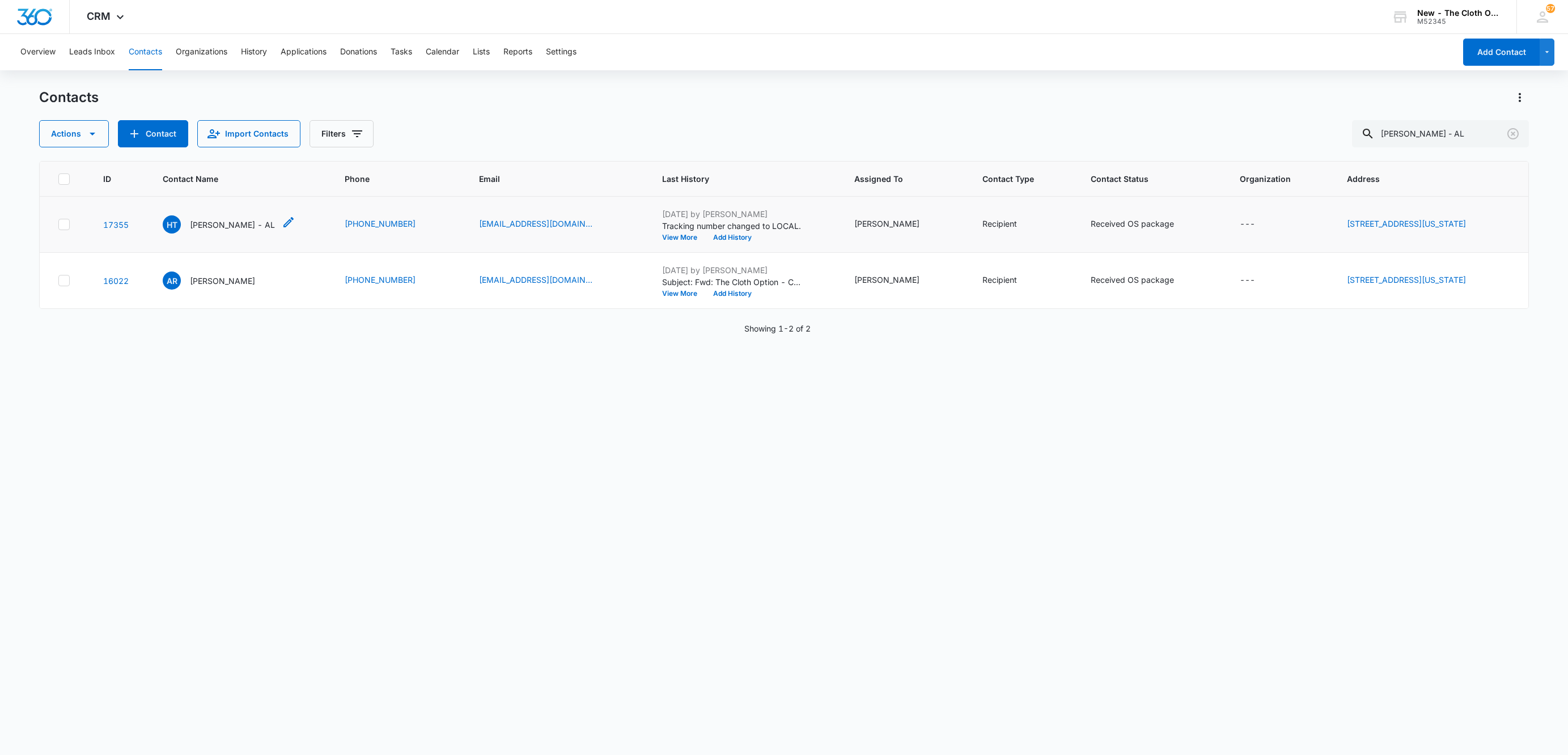
click at [212, 223] on p "[PERSON_NAME] - AL" at bounding box center [232, 225] width 85 height 12
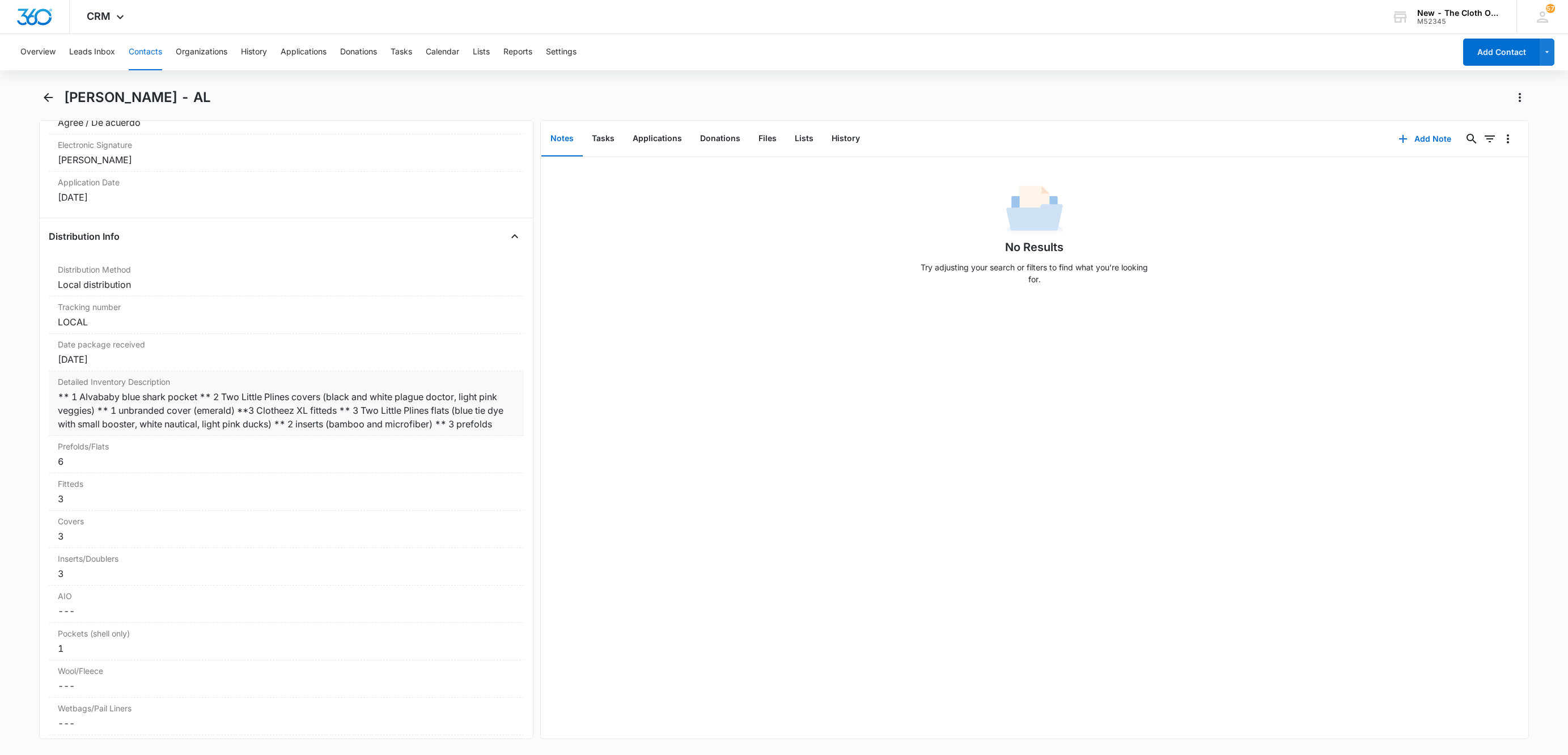
scroll to position [2549, 0]
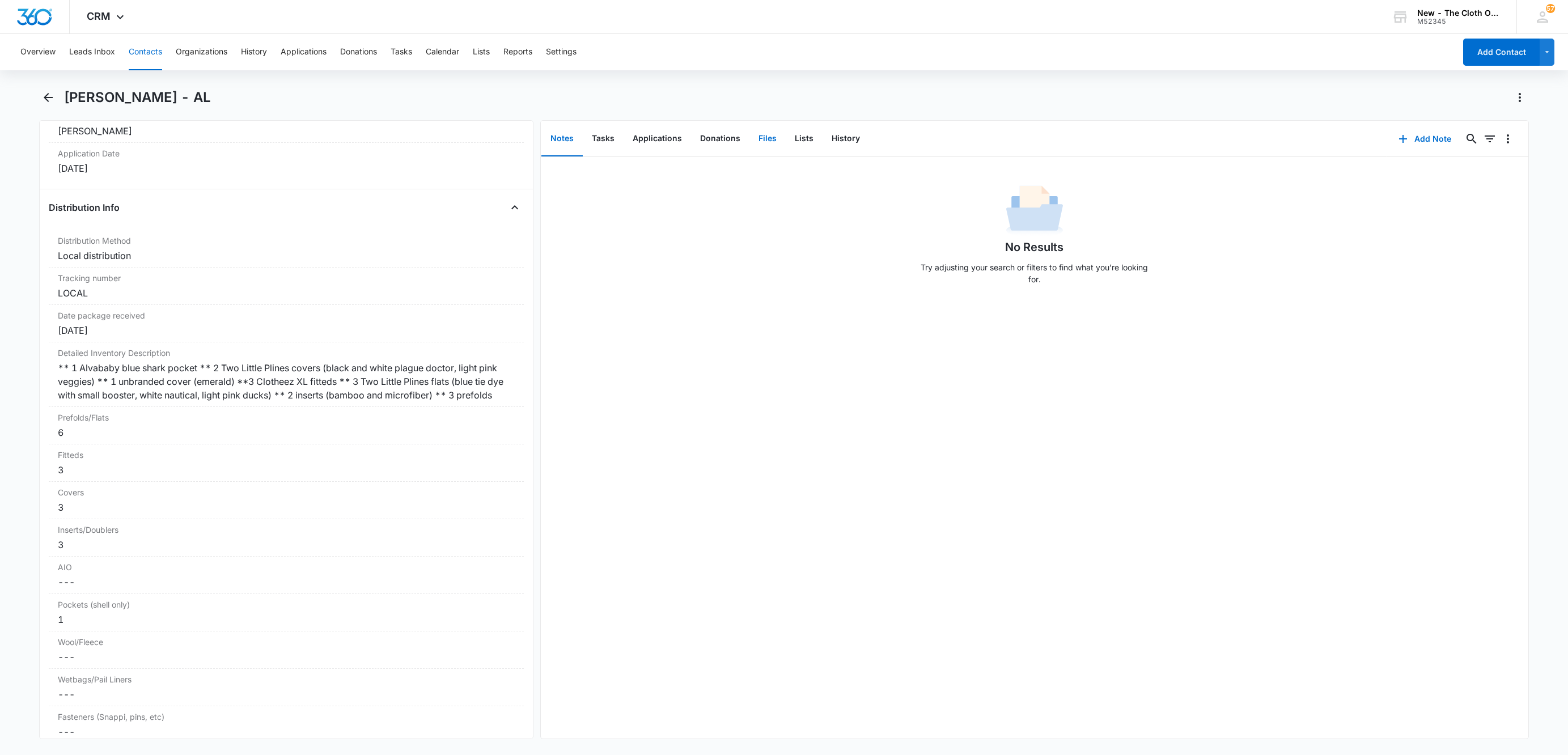
click at [761, 140] on button "Files" at bounding box center [768, 139] width 36 height 36
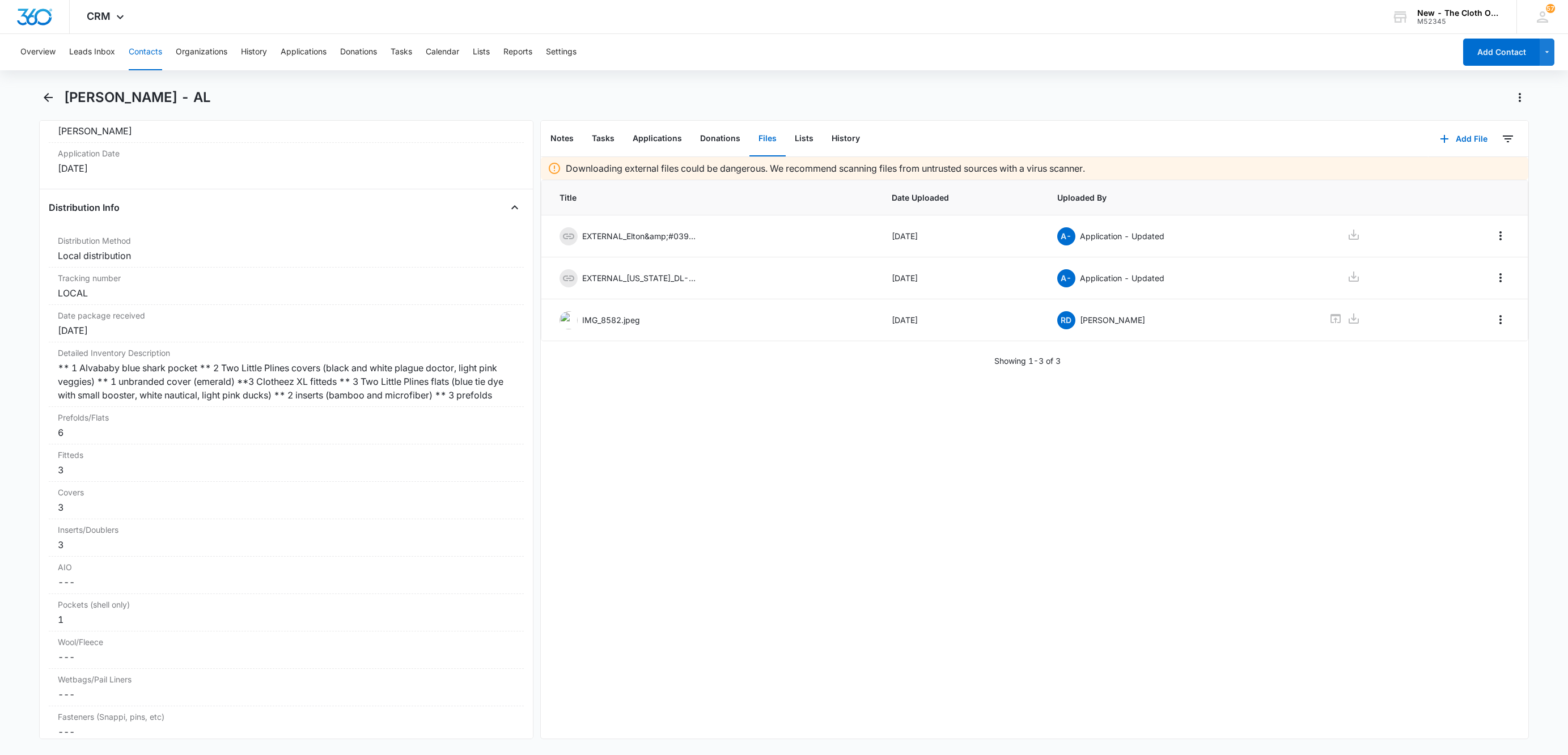
click at [153, 49] on button "Contacts" at bounding box center [145, 52] width 34 height 36
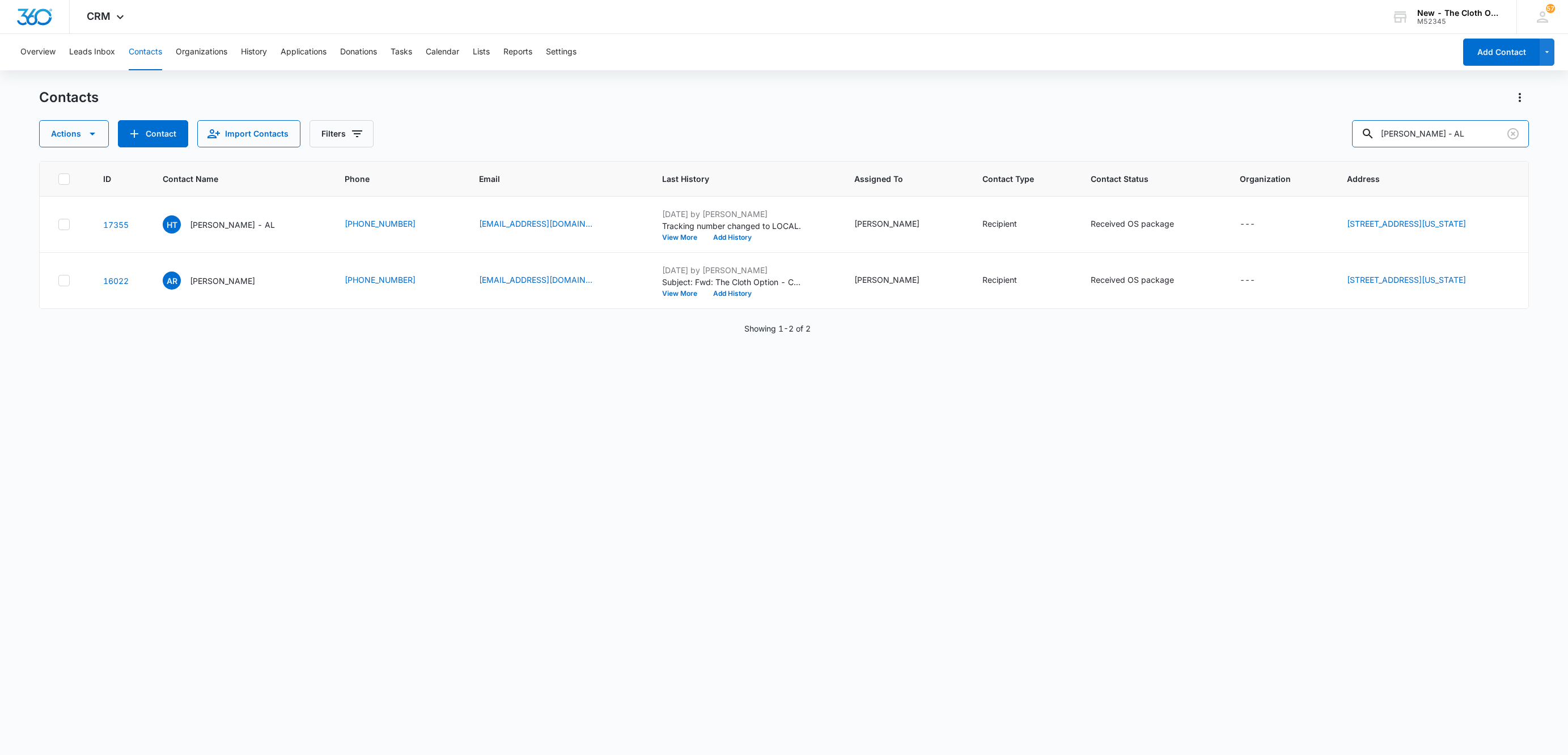
drag, startPoint x: 1483, startPoint y: 135, endPoint x: 1330, endPoint y: 131, distance: 153.1
click at [1332, 130] on div "Actions Contact Import Contacts Filters [PERSON_NAME] - AL" at bounding box center [784, 133] width 1490 height 27
paste input "[PERSON_NAME]"
type input "[PERSON_NAME]"
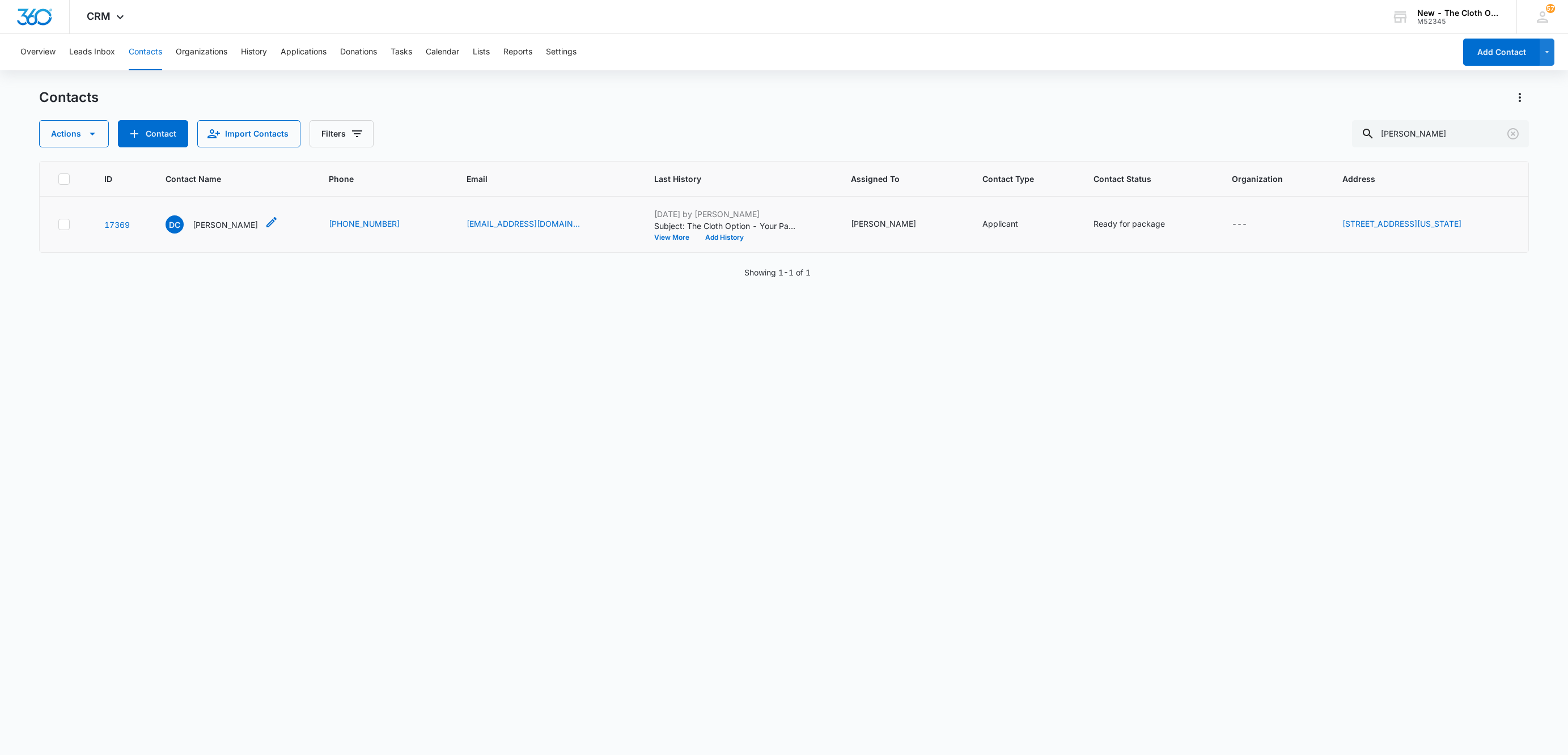
click at [239, 223] on p "[PERSON_NAME]" at bounding box center [225, 225] width 65 height 12
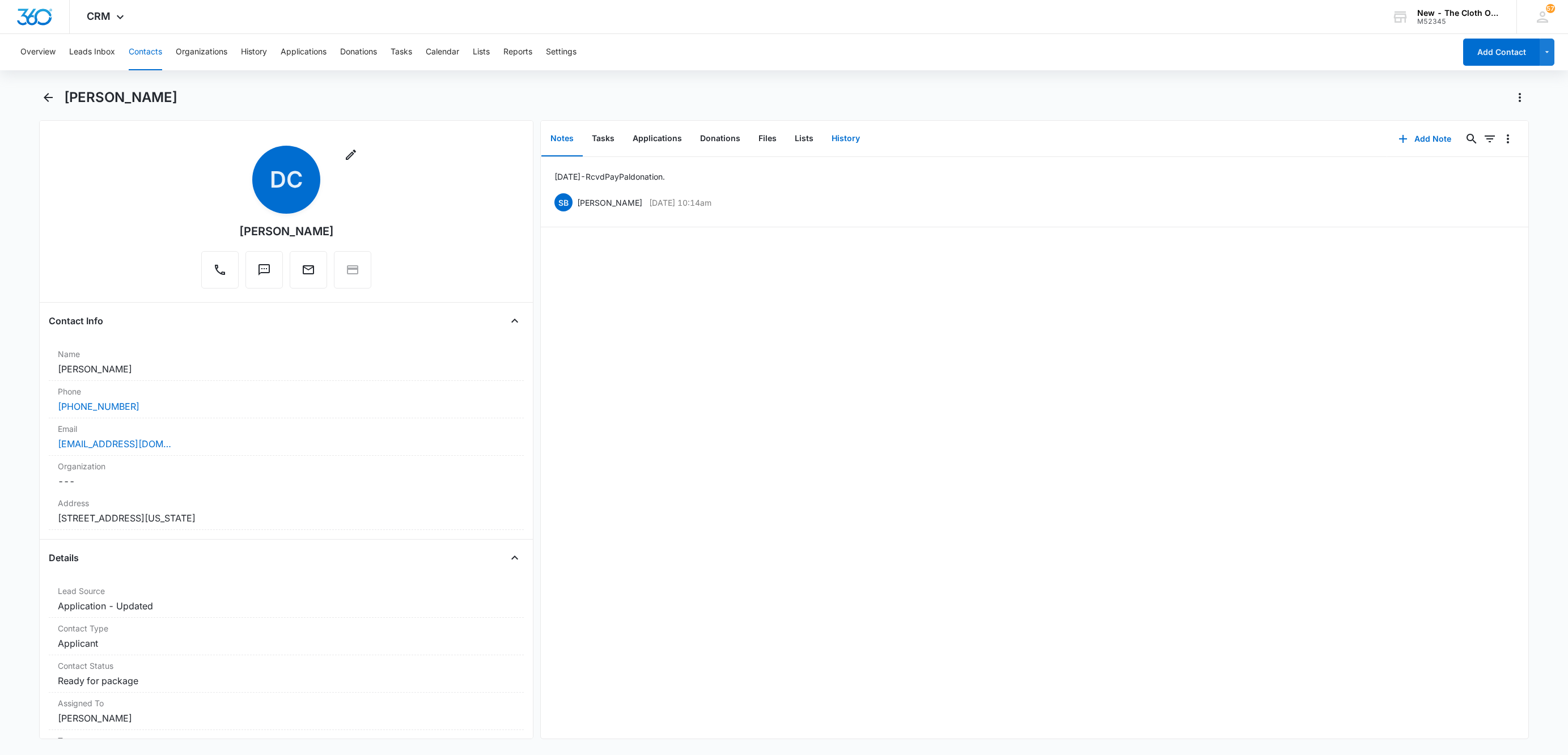
click at [846, 135] on button "History" at bounding box center [846, 139] width 47 height 36
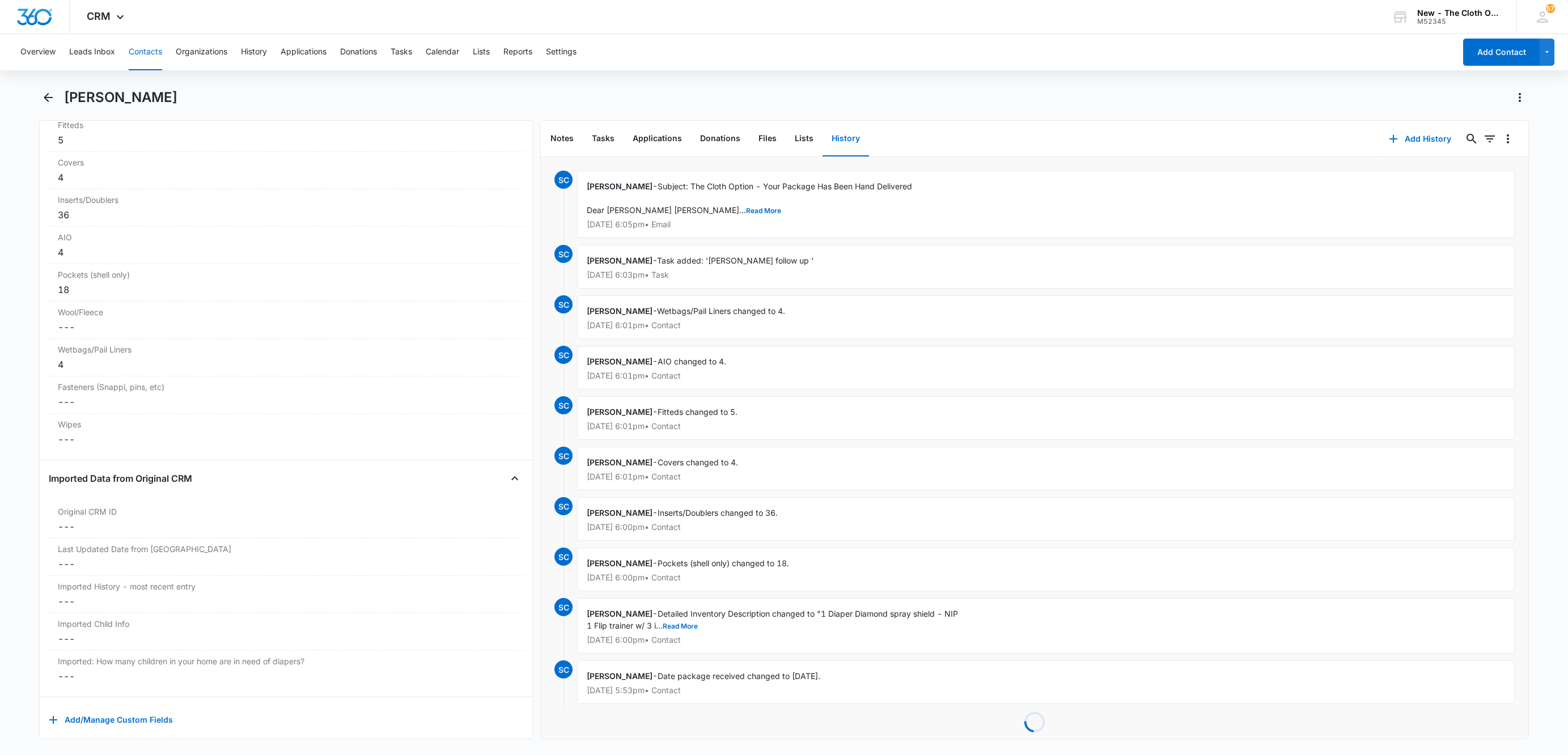
scroll to position [2634, 0]
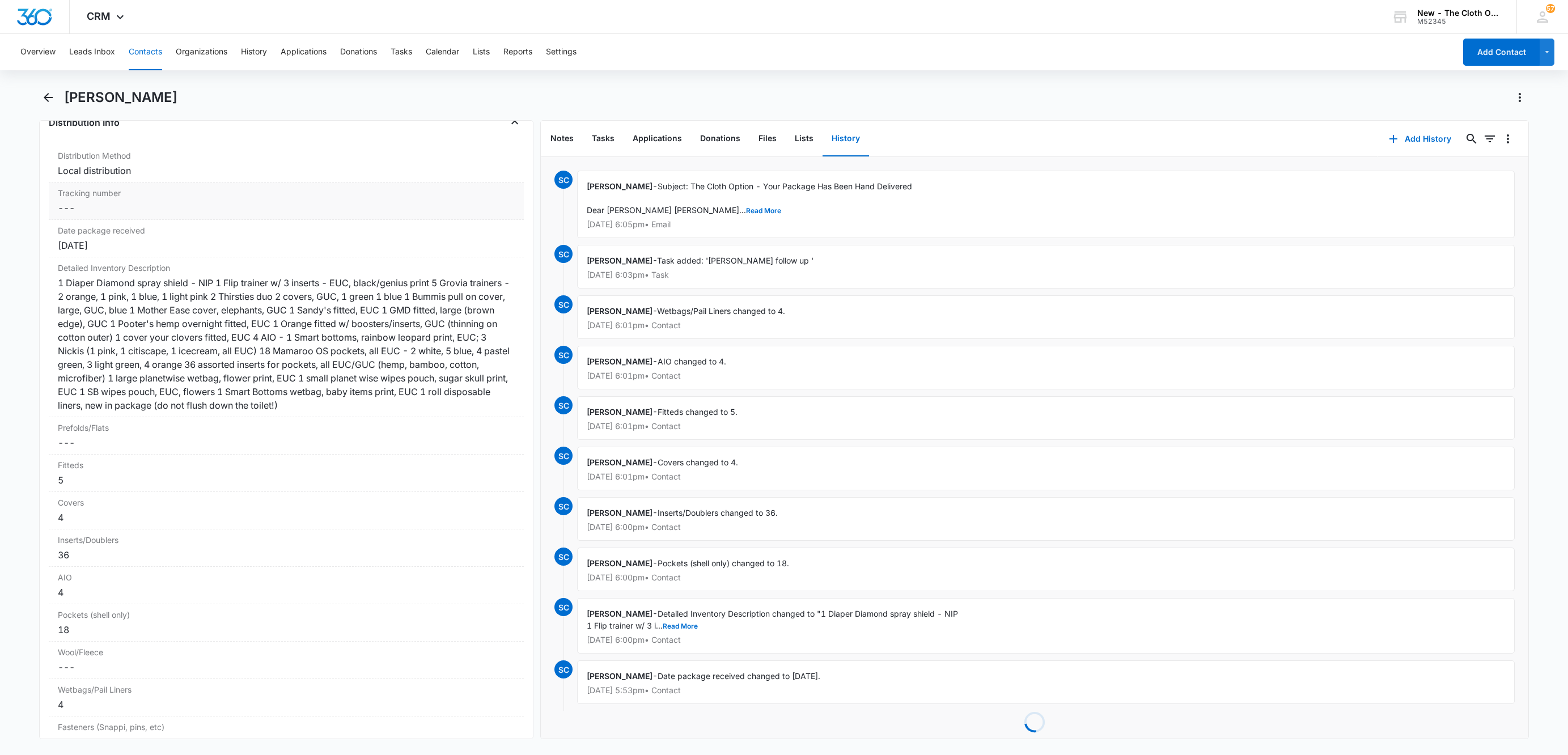
click at [83, 215] on dd "Cancel Save Changes ---" at bounding box center [286, 208] width 457 height 14
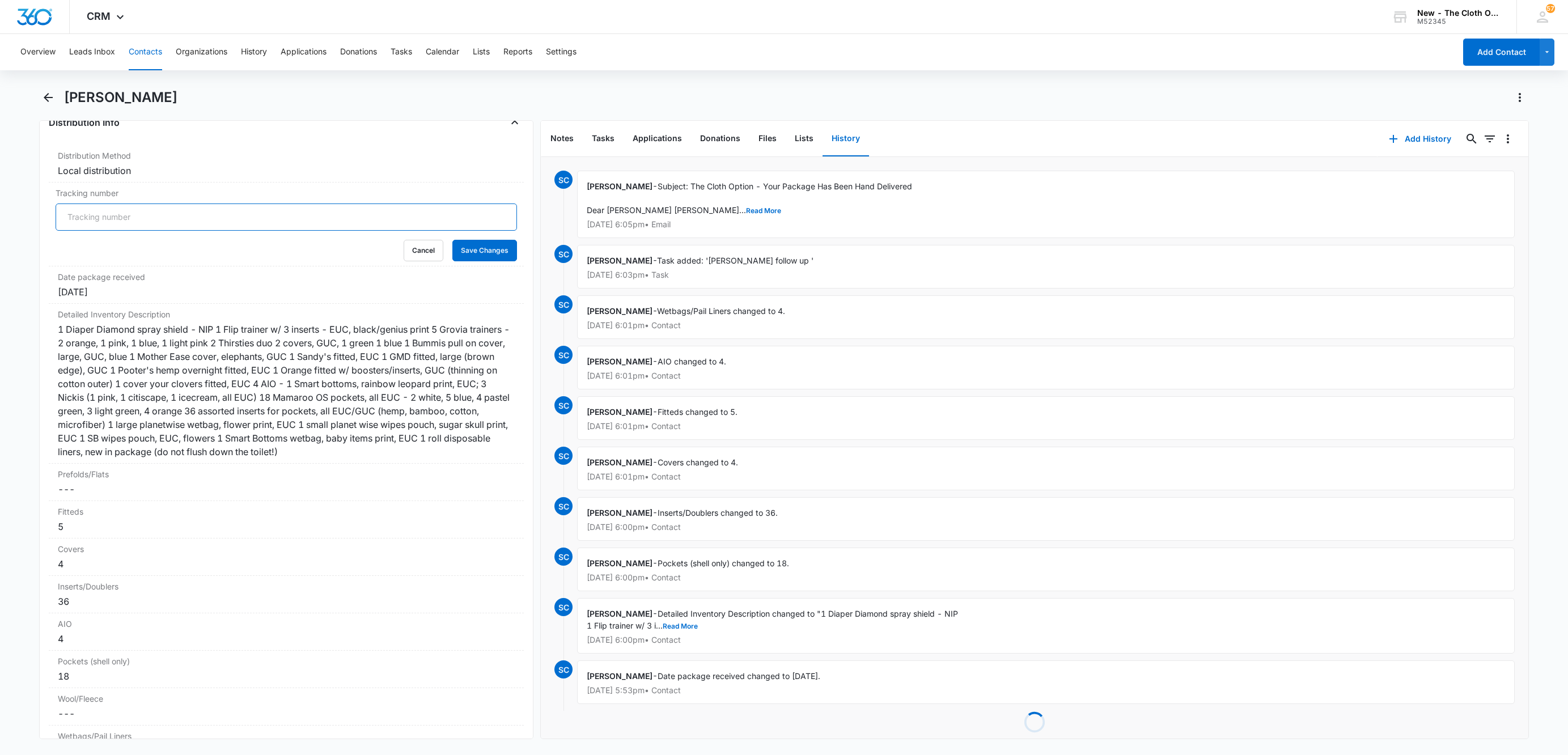
click at [83, 228] on input "Tracking number" at bounding box center [286, 217] width 461 height 27
type input "l"
type input "LOCAL"
click at [453, 239] on button "Save Changes" at bounding box center [485, 250] width 65 height 22
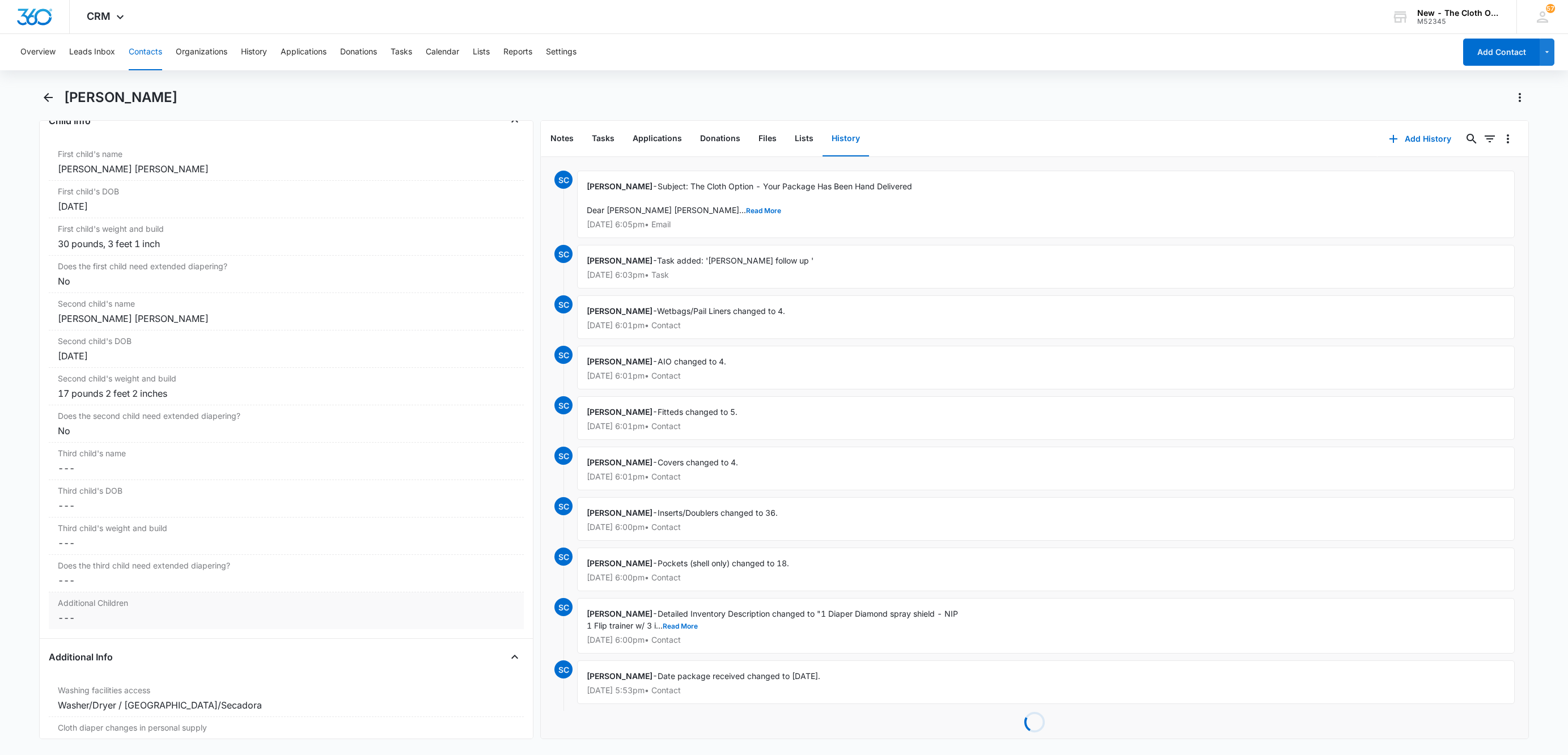
scroll to position [1189, 0]
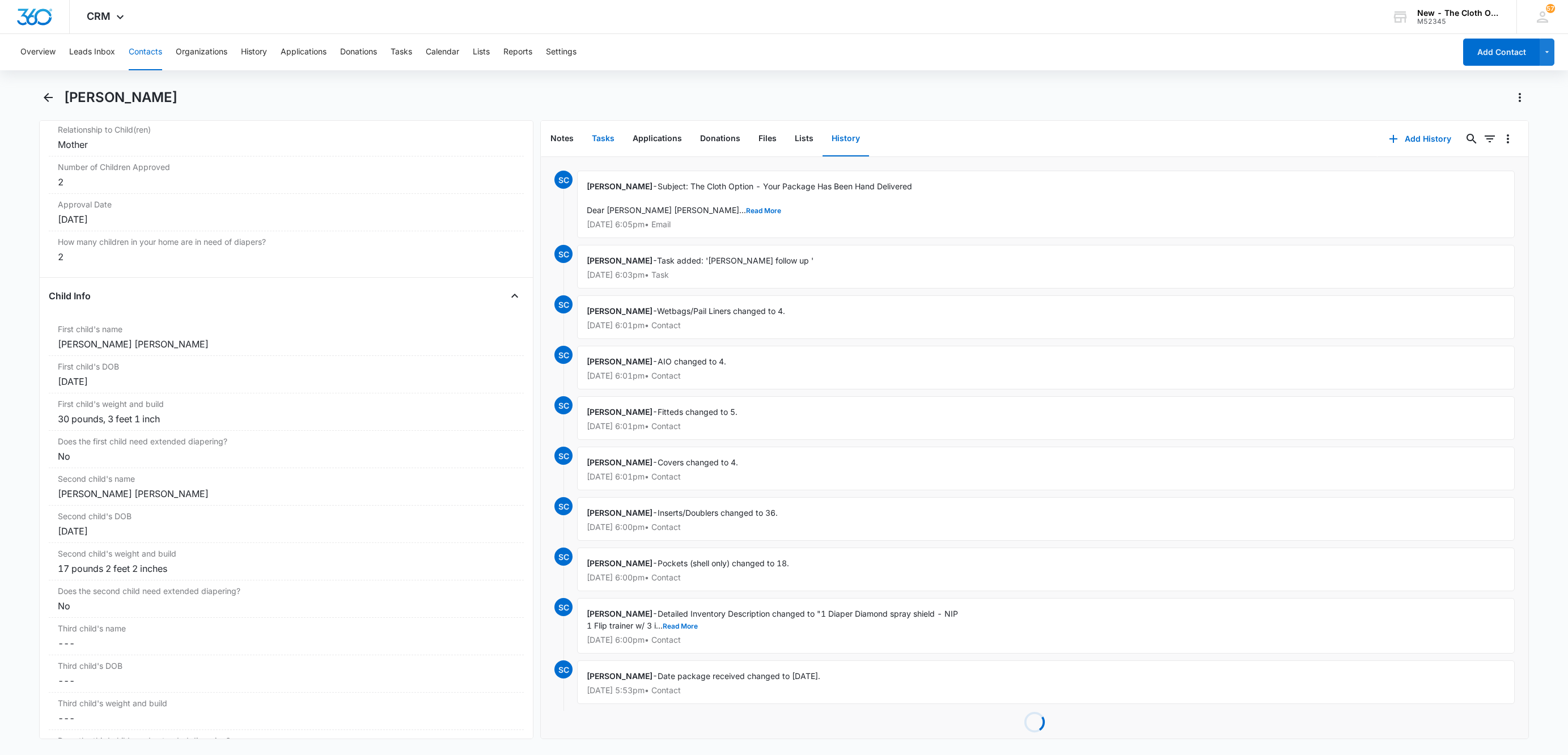
click at [600, 140] on button "Tasks" at bounding box center [603, 139] width 41 height 36
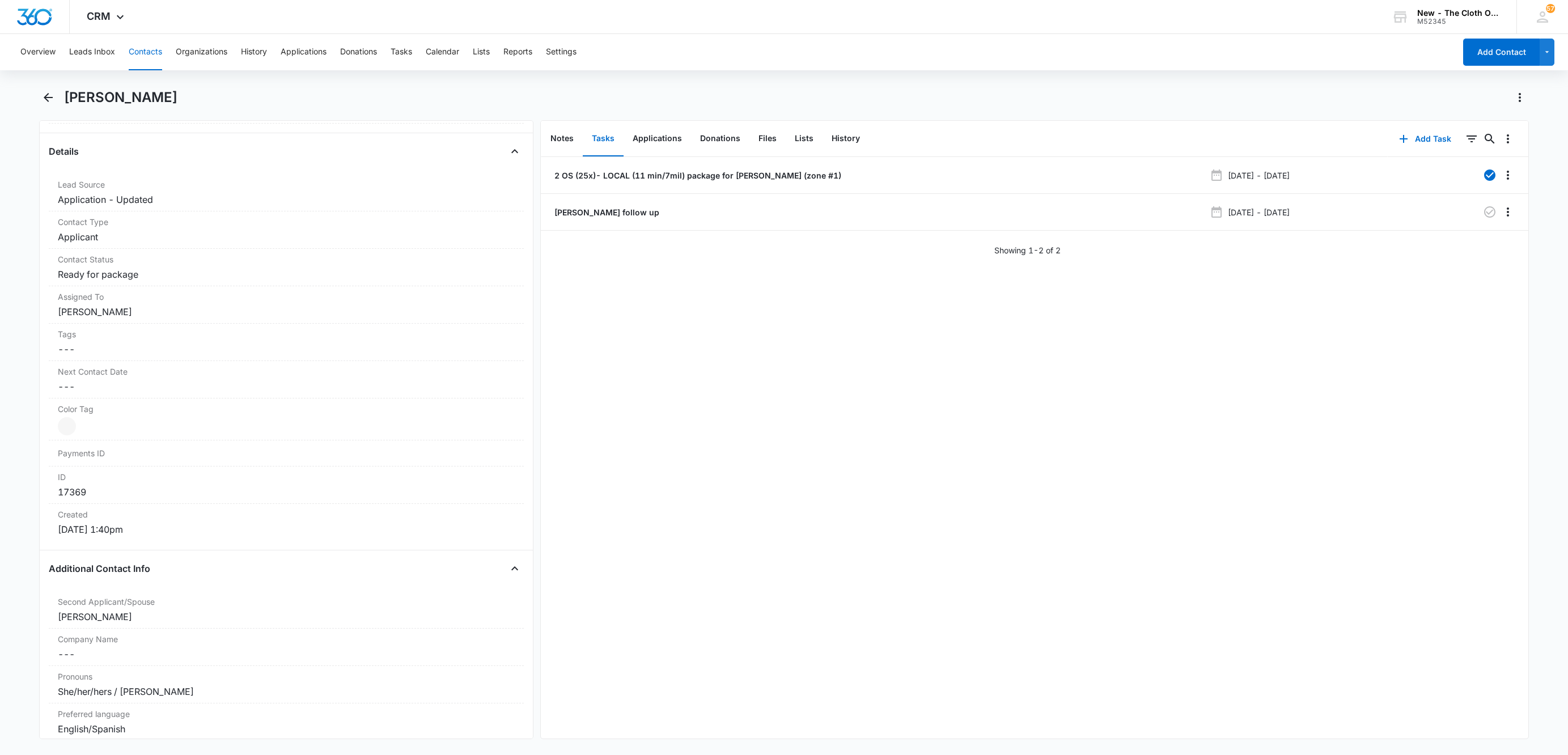
scroll to position [425, 0]
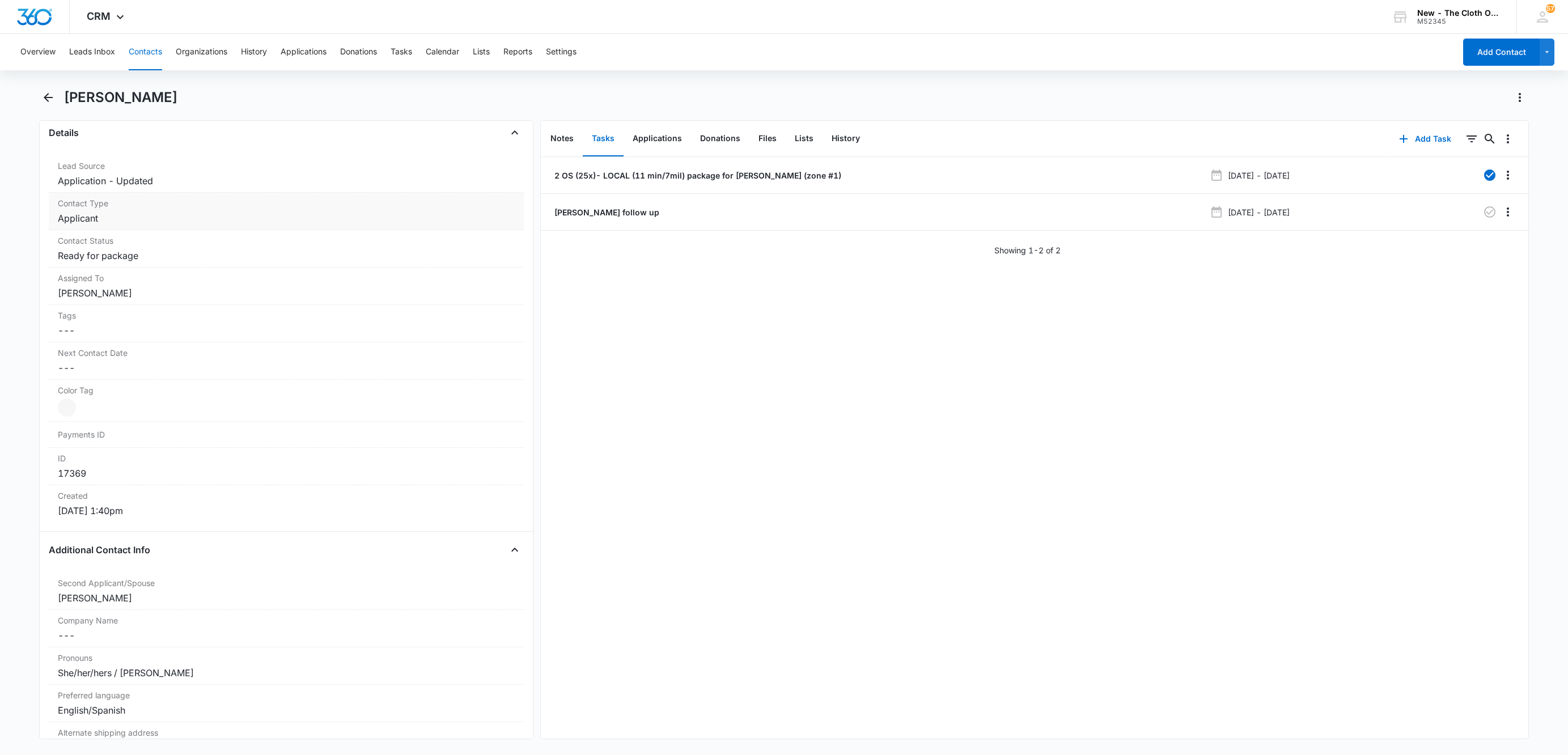
click at [127, 212] on div "Contact Type Cancel Save Changes Applicant" at bounding box center [286, 211] width 475 height 37
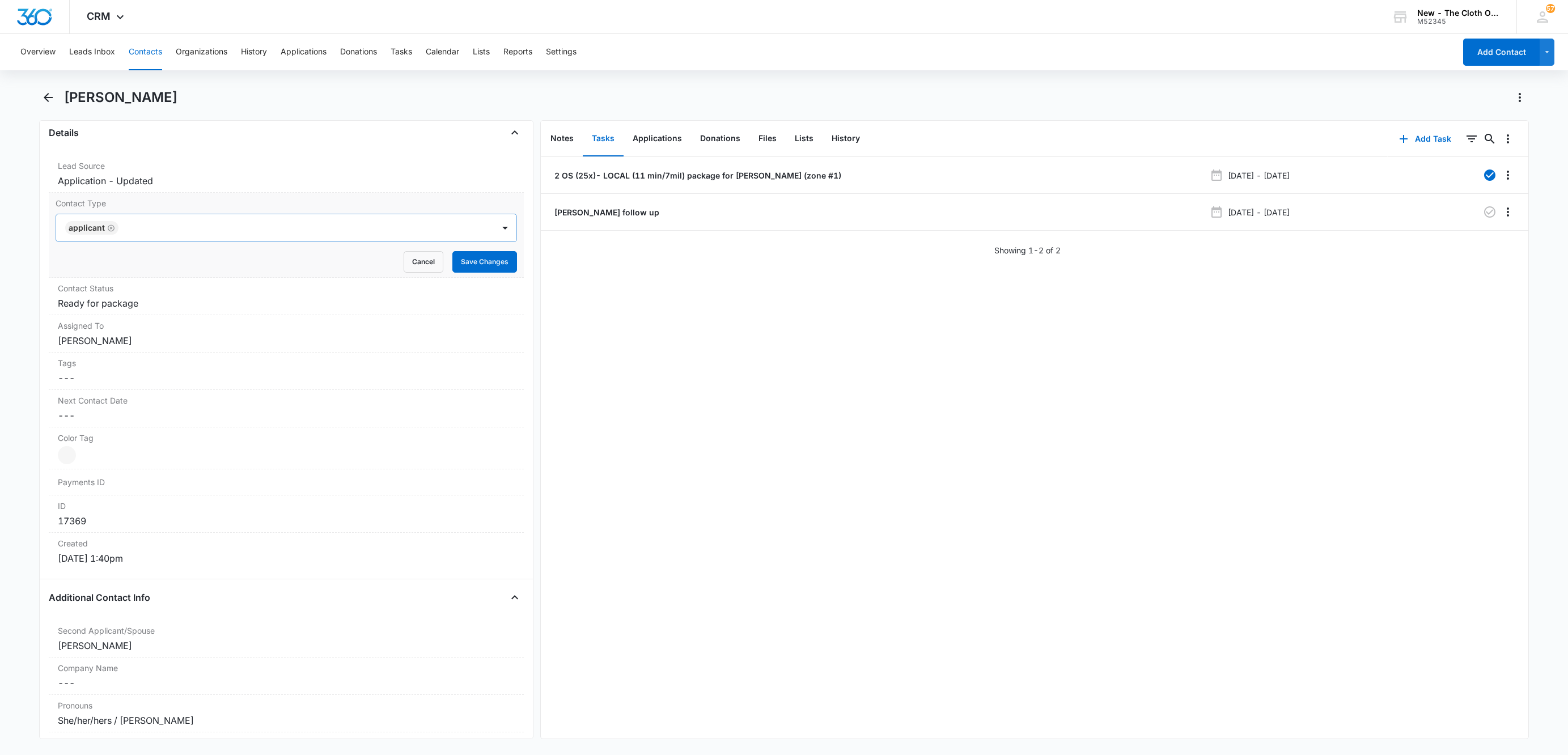
click at [114, 228] on icon "Remove Applicant" at bounding box center [111, 228] width 8 height 9
type input "REC"
click at [101, 259] on div "Recipient" at bounding box center [286, 268] width 461 height 25
click at [101, 274] on p "Recipient" at bounding box center [87, 269] width 35 height 12
drag, startPoint x: 186, startPoint y: 235, endPoint x: 202, endPoint y: 235, distance: 16.0
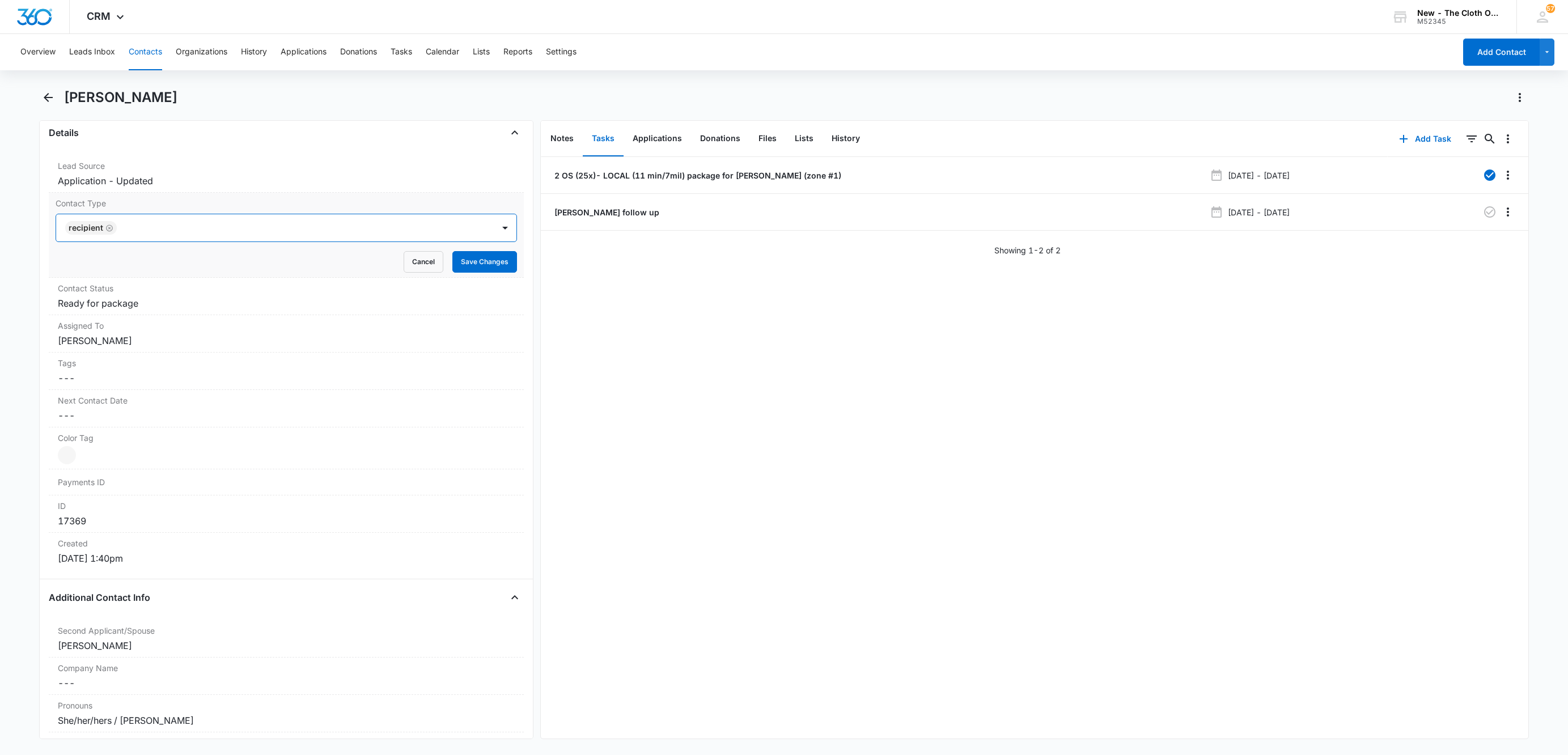
click at [186, 233] on div at bounding box center [300, 228] width 359 height 16
click at [471, 257] on button "Save Changes" at bounding box center [485, 262] width 65 height 22
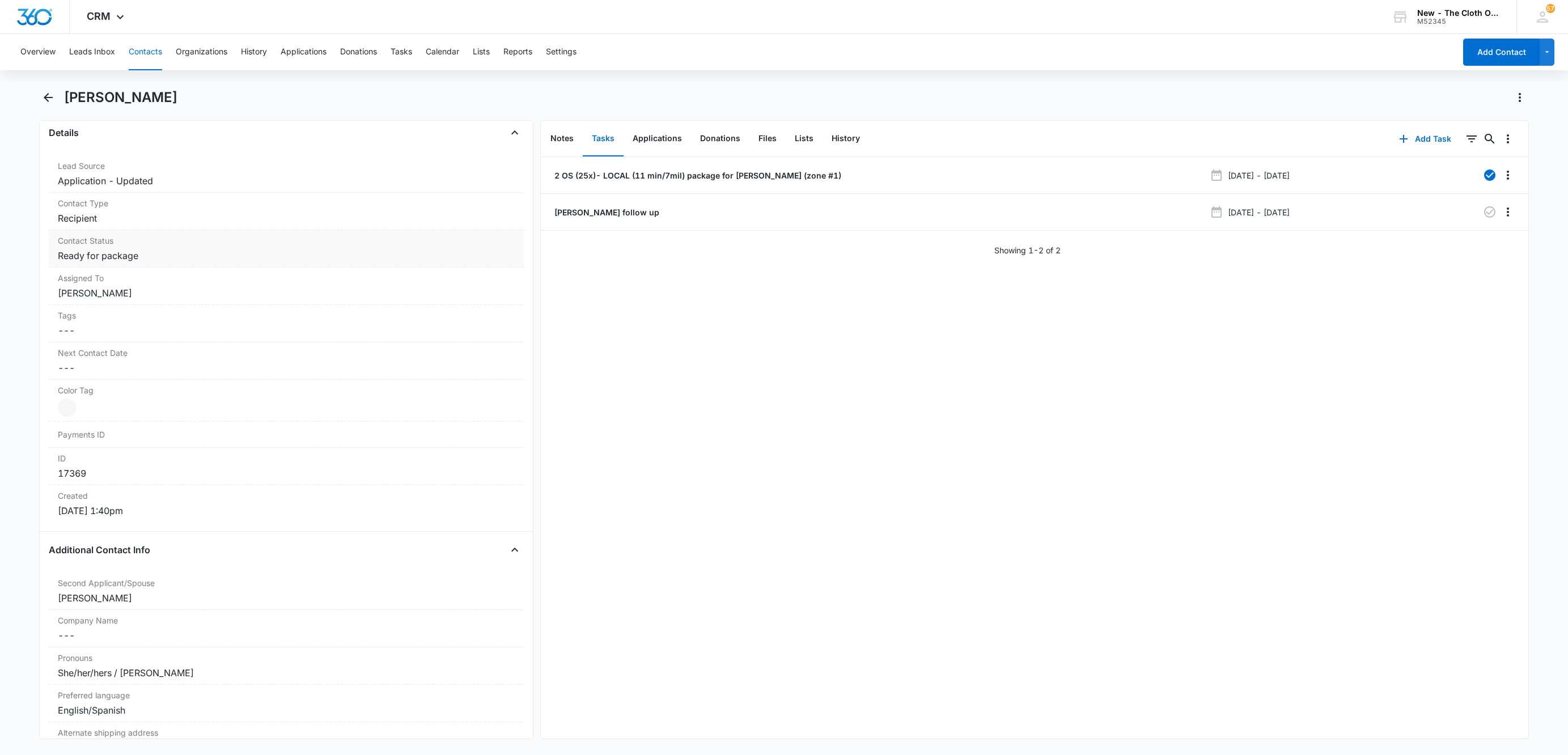
click at [311, 260] on dd "Cancel Save Changes Ready for package" at bounding box center [286, 256] width 457 height 14
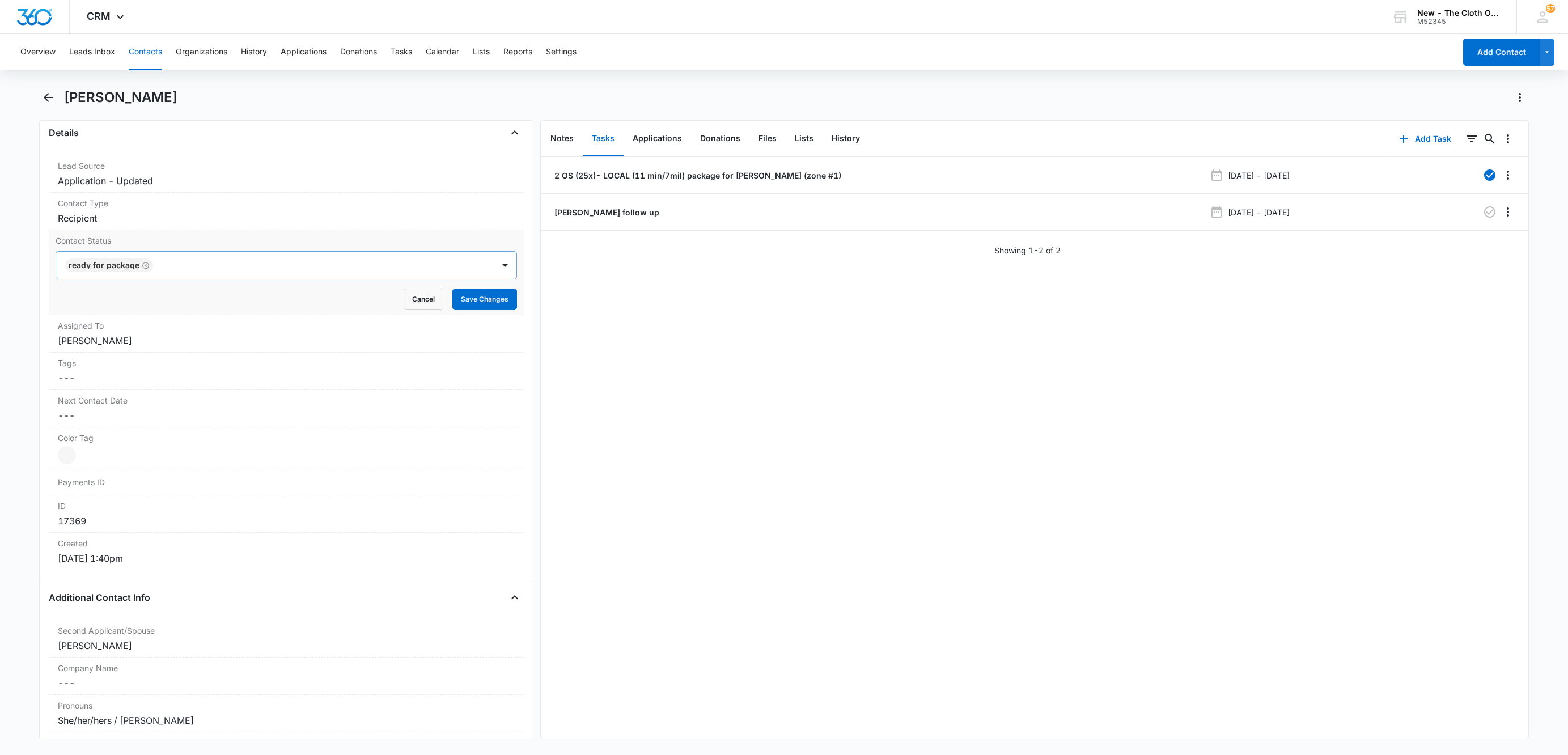
click at [147, 269] on icon "Remove Ready for package" at bounding box center [145, 265] width 8 height 9
type input "OS"
click at [194, 261] on div at bounding box center [322, 265] width 313 height 16
click at [487, 303] on button "Save Changes" at bounding box center [485, 299] width 65 height 22
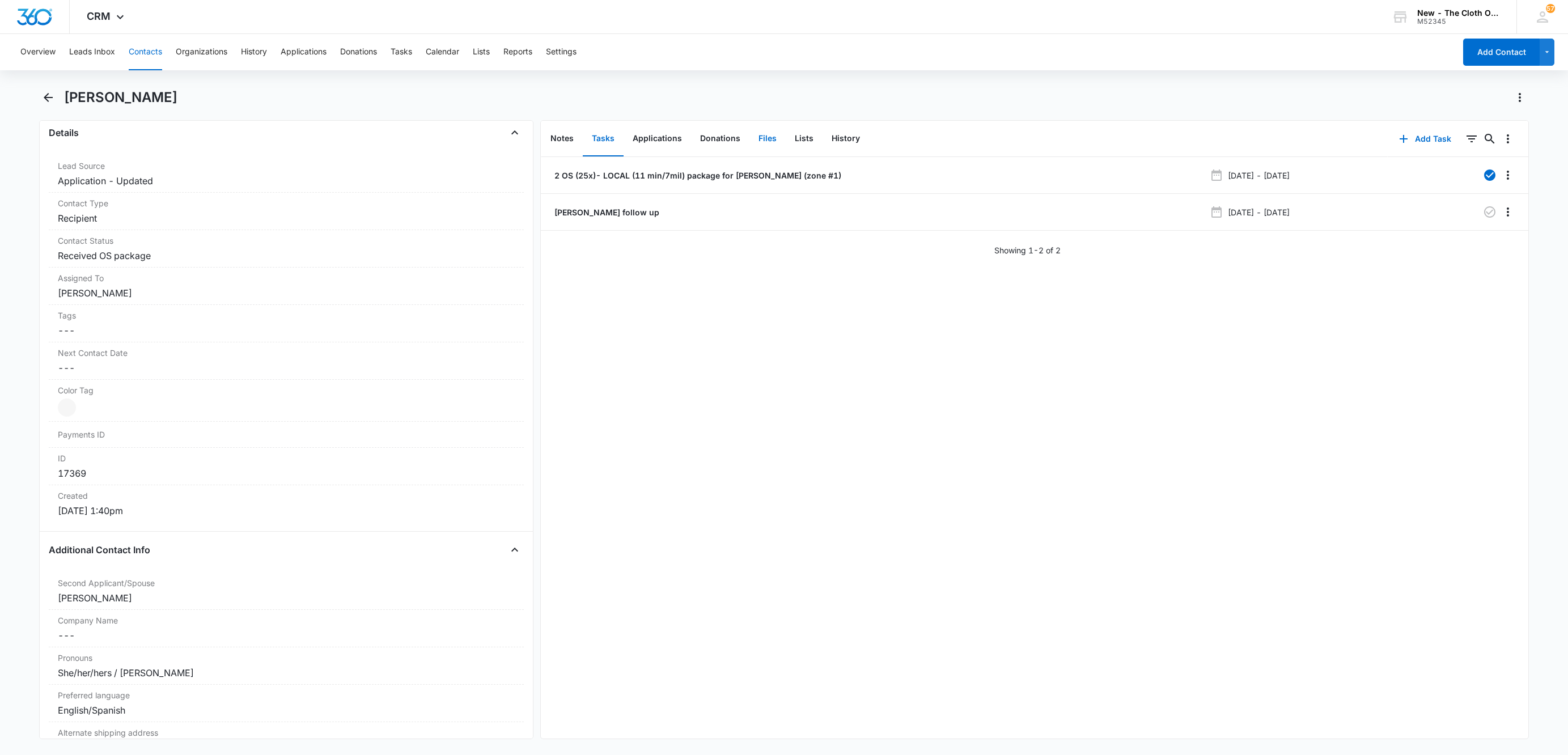
click at [768, 137] on button "Files" at bounding box center [768, 139] width 36 height 36
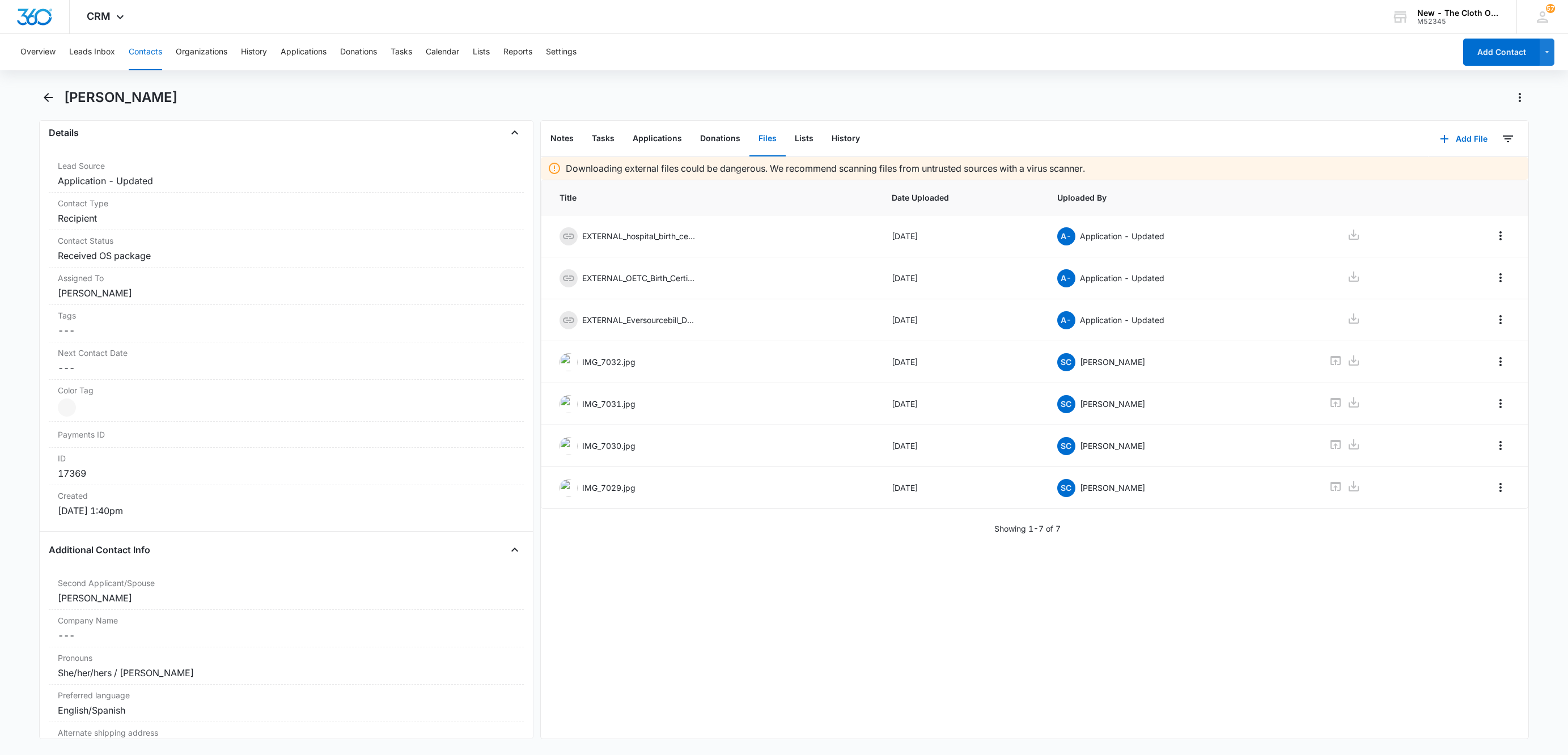
click at [151, 45] on button "Contacts" at bounding box center [145, 52] width 34 height 36
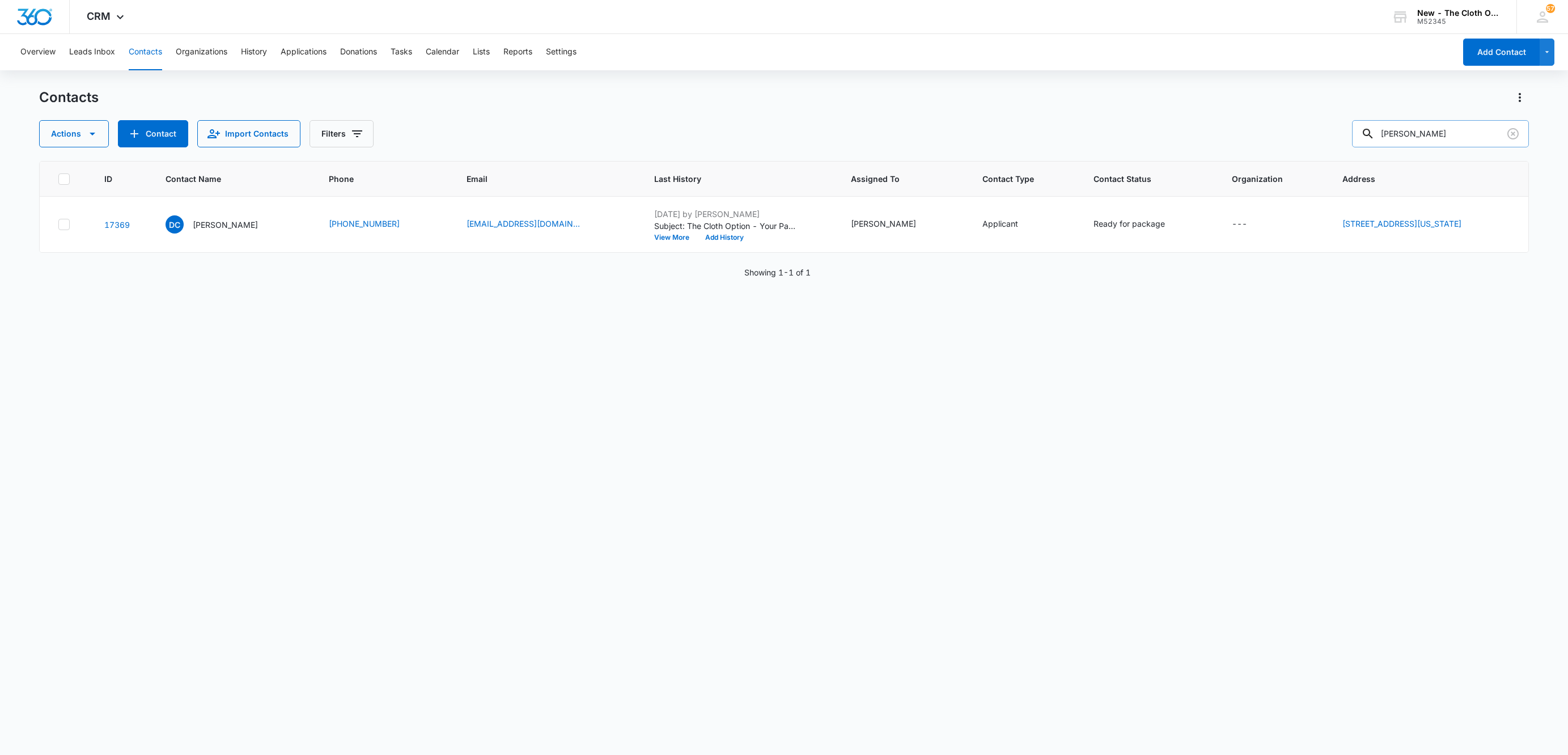
click at [1415, 143] on input "[PERSON_NAME]" at bounding box center [1441, 133] width 177 height 27
paste input "[PERSON_NAME]"
type input "[PERSON_NAME]"
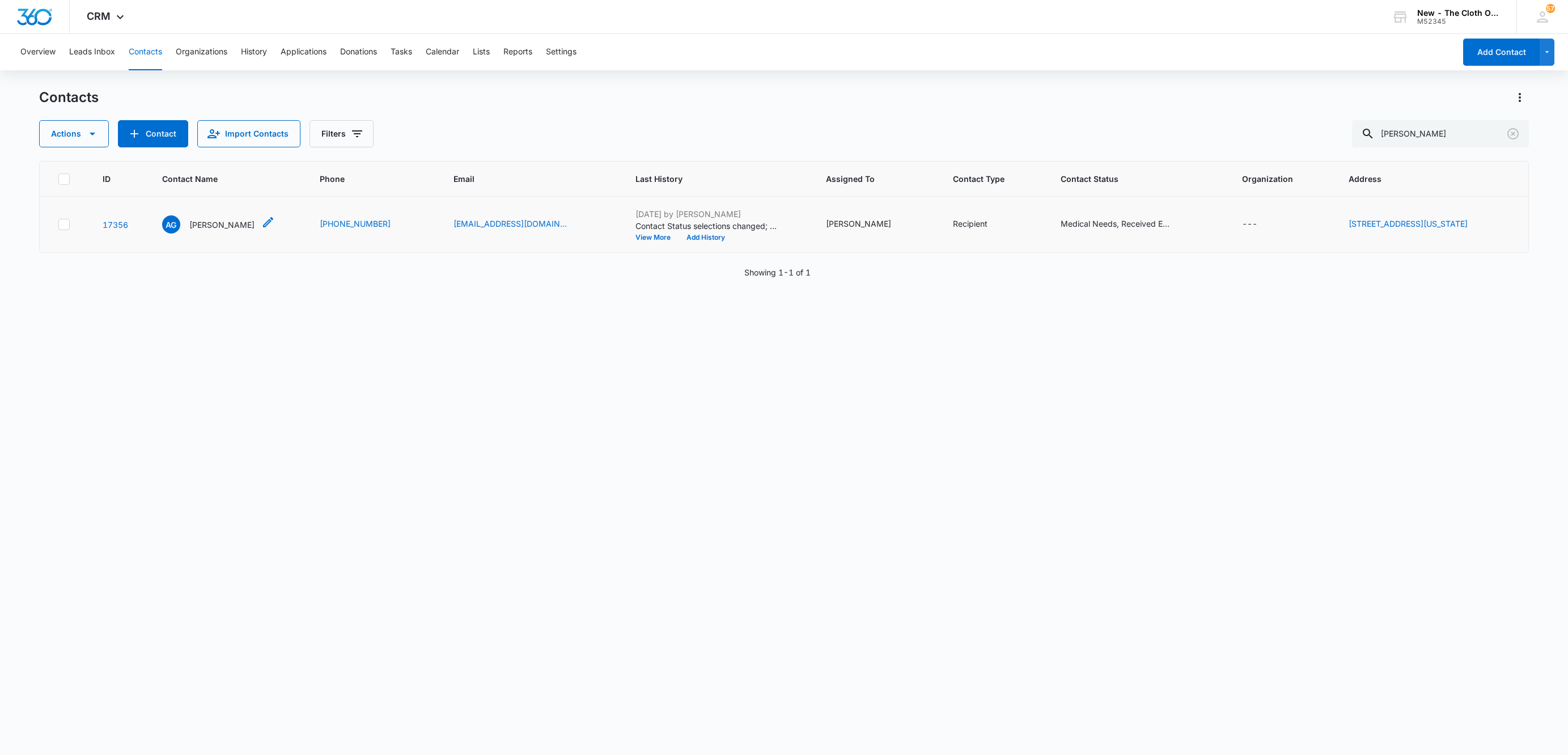
click at [212, 223] on p "[PERSON_NAME]" at bounding box center [221, 225] width 65 height 12
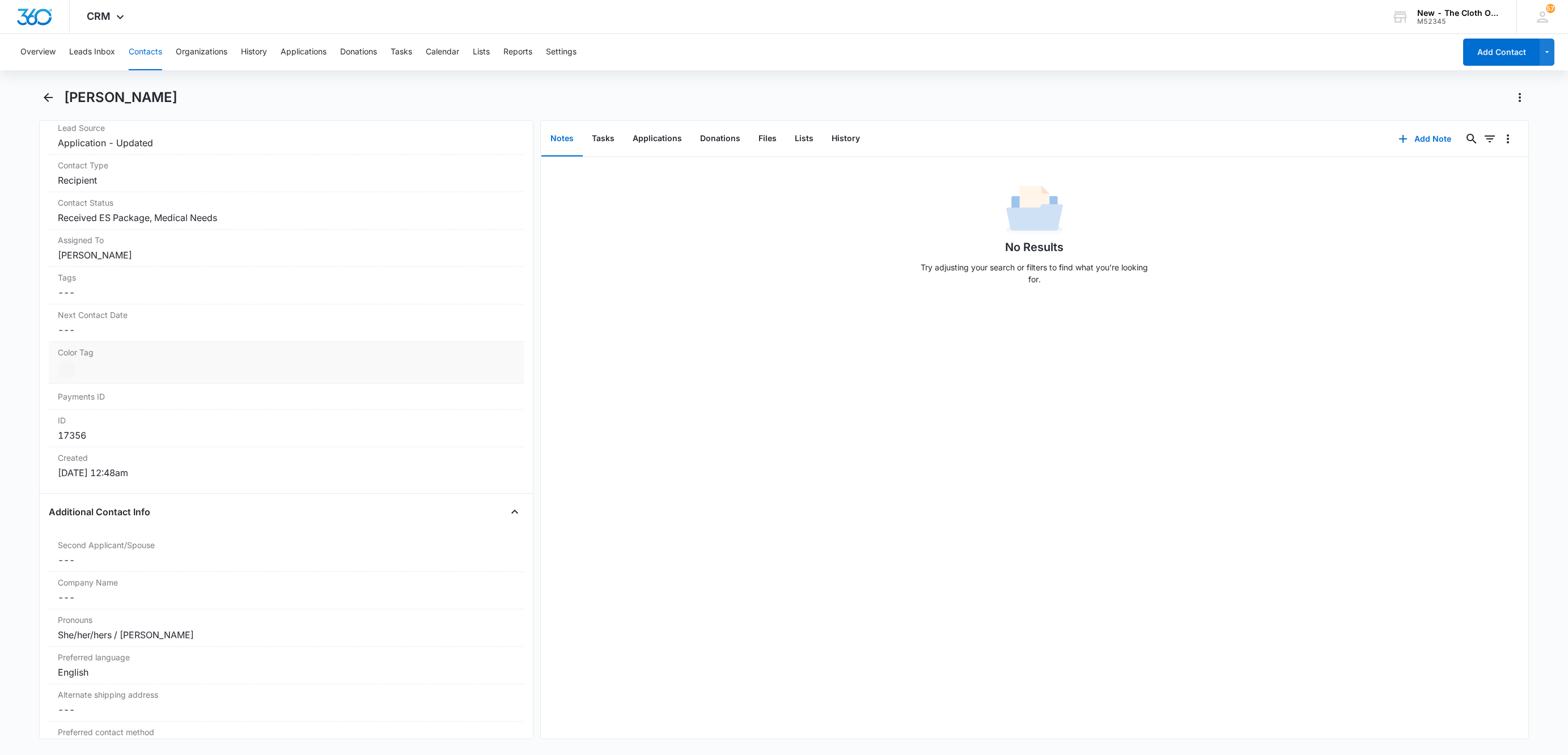
scroll to position [595, 0]
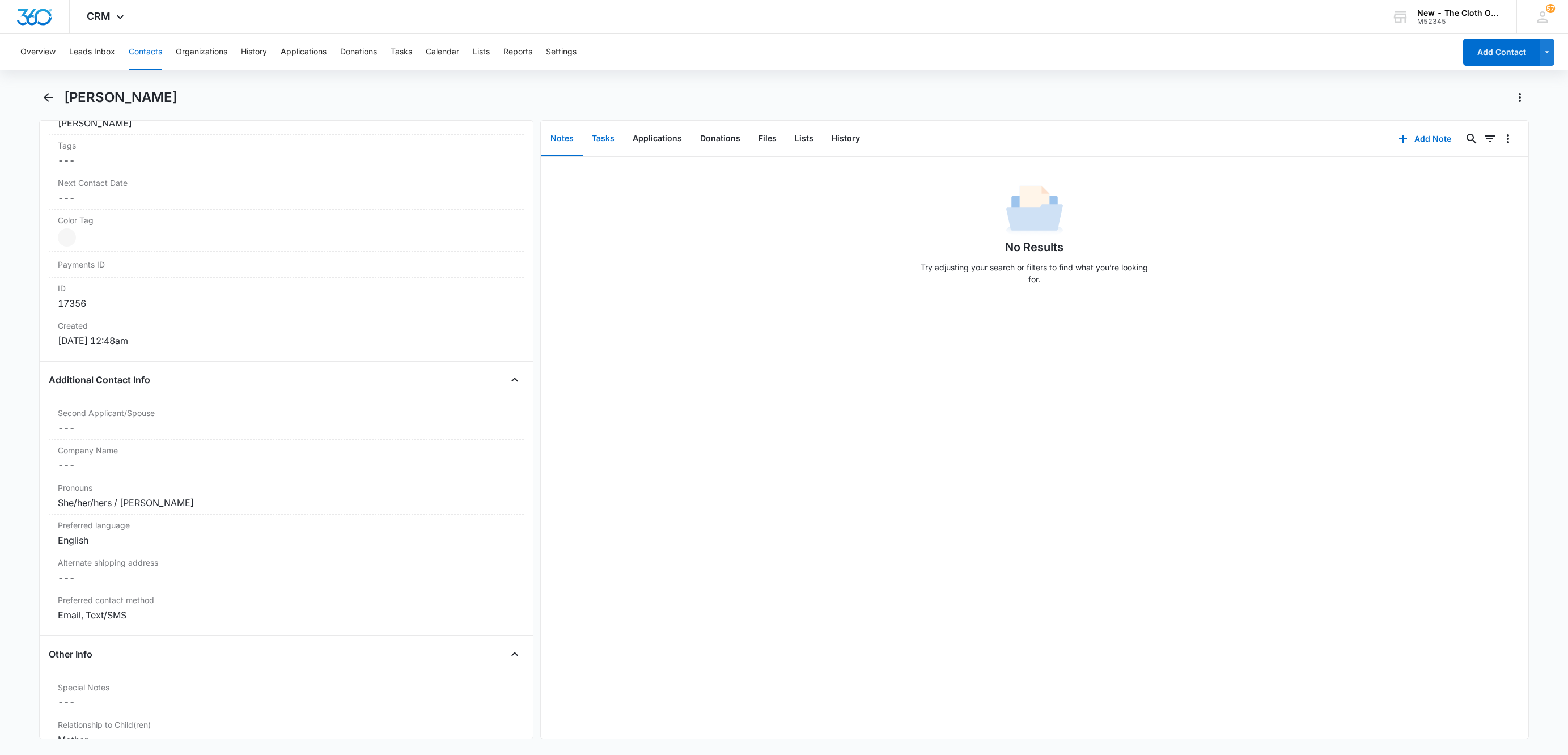
click at [599, 148] on button "Tasks" at bounding box center [603, 139] width 41 height 36
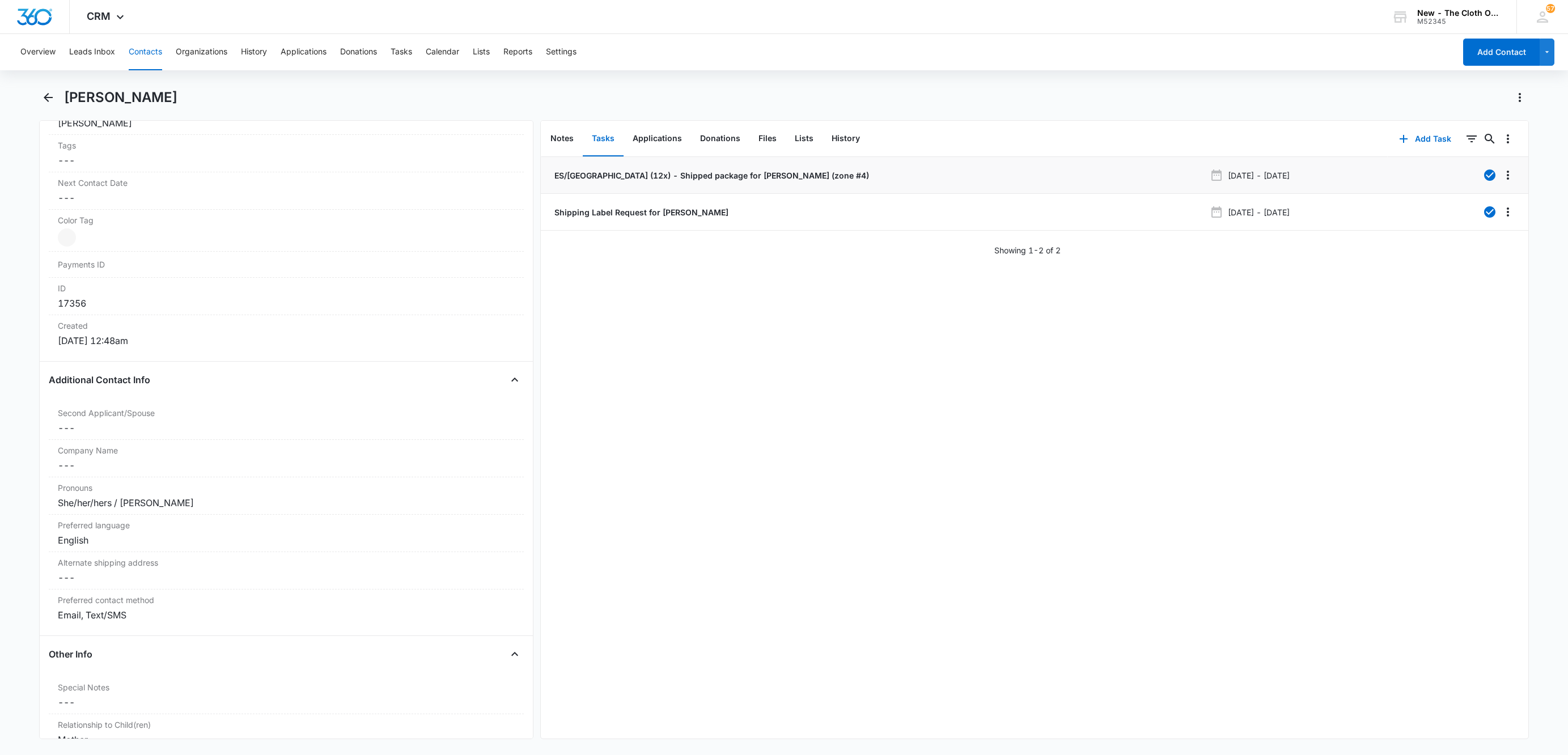
click at [588, 174] on p "ES/[GEOGRAPHIC_DATA] (12x) - Shipped package for [PERSON_NAME] (zone #4)" at bounding box center [710, 175] width 317 height 12
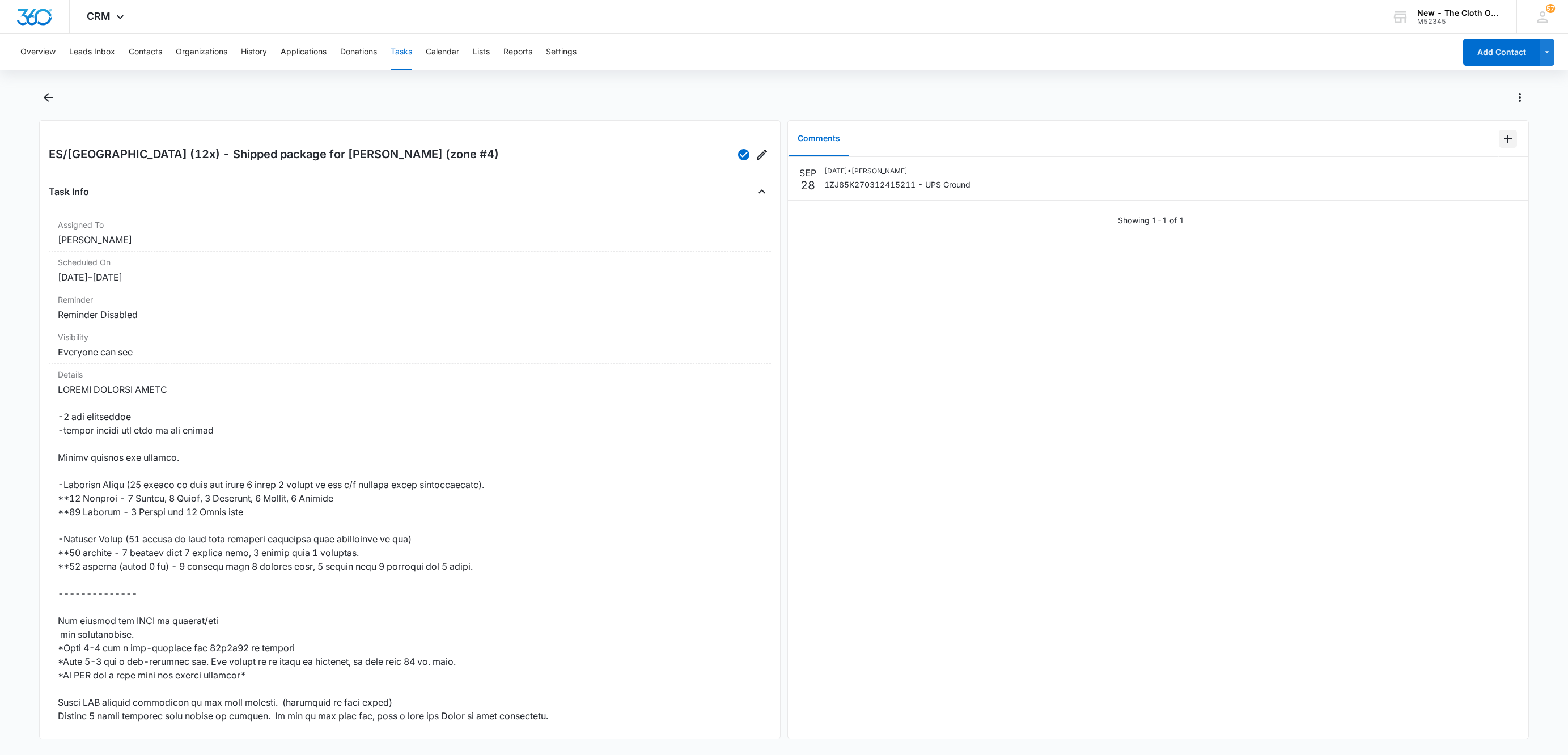
click at [1501, 134] on icon "Add Comment" at bounding box center [1508, 139] width 14 height 14
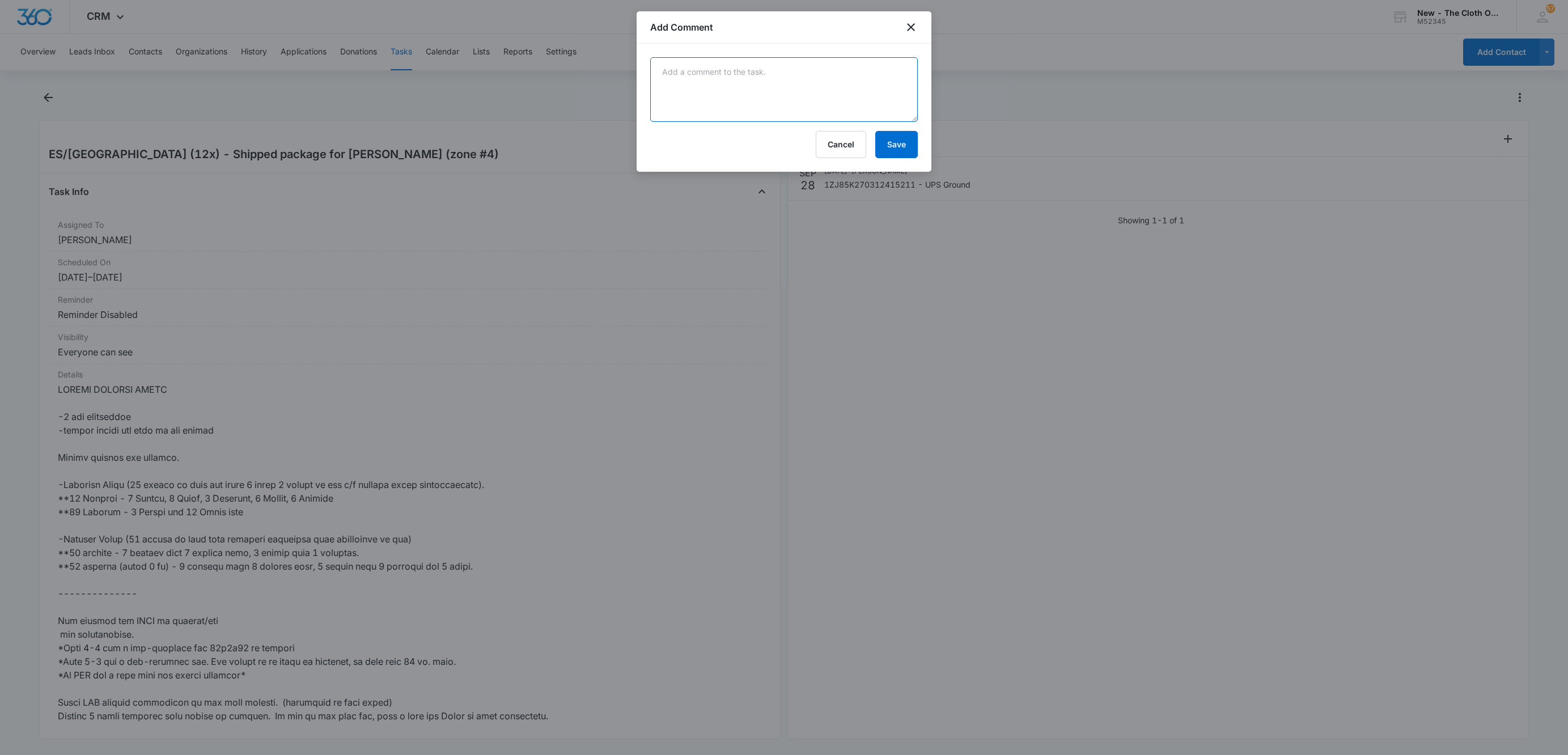
click at [845, 67] on textarea at bounding box center [784, 89] width 267 height 65
paste textarea "Delivered [DATE][DATE] 3:03 P.M"
click at [845, 67] on textarea "Delivered [DATE][DATE] 3:03 P.M" at bounding box center [784, 89] width 267 height 65
click at [667, 92] on textarea "Delivered [DATE][DATE] 3:03 P.M" at bounding box center [784, 89] width 267 height 65
paste textarea "Delivered To [GEOGRAPHIC_DATA], [GEOGRAPHIC_DATA]"
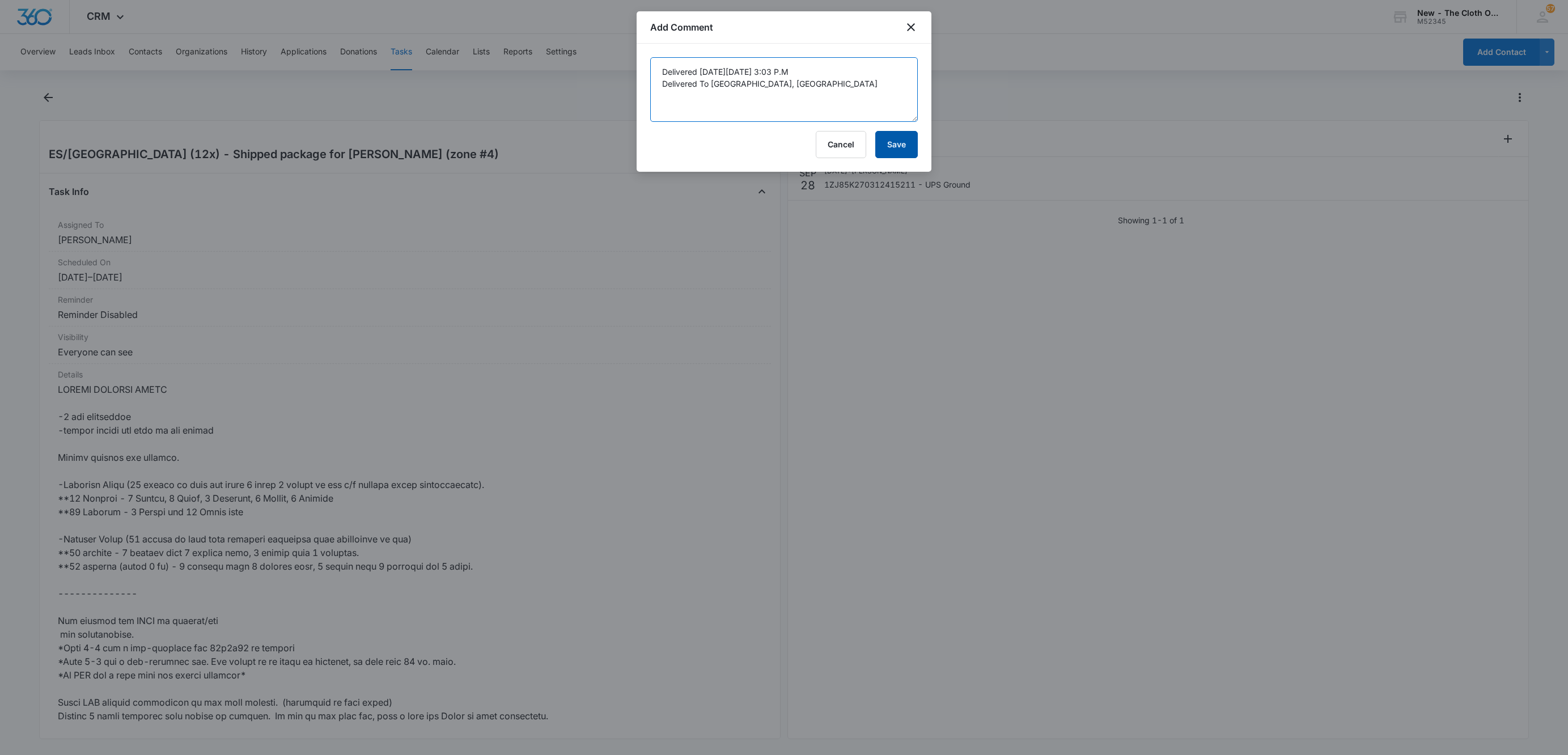
type textarea "Delivered [DATE][DATE] 3:03 P.M Delivered To [GEOGRAPHIC_DATA], [GEOGRAPHIC_DAT…"
click at [895, 150] on button "Save" at bounding box center [896, 144] width 42 height 27
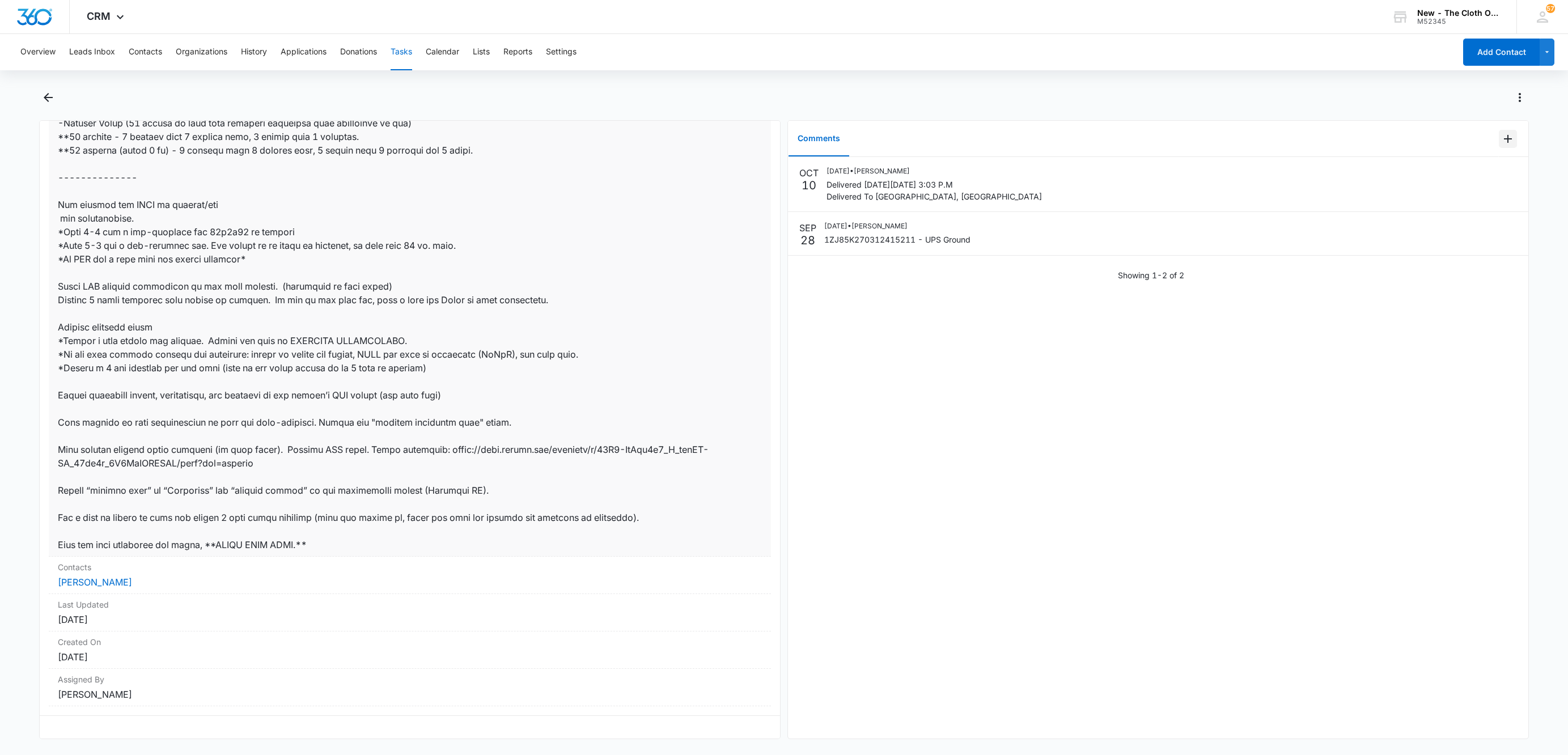
scroll to position [432, 0]
click at [97, 576] on link "[PERSON_NAME]" at bounding box center [95, 582] width 75 height 11
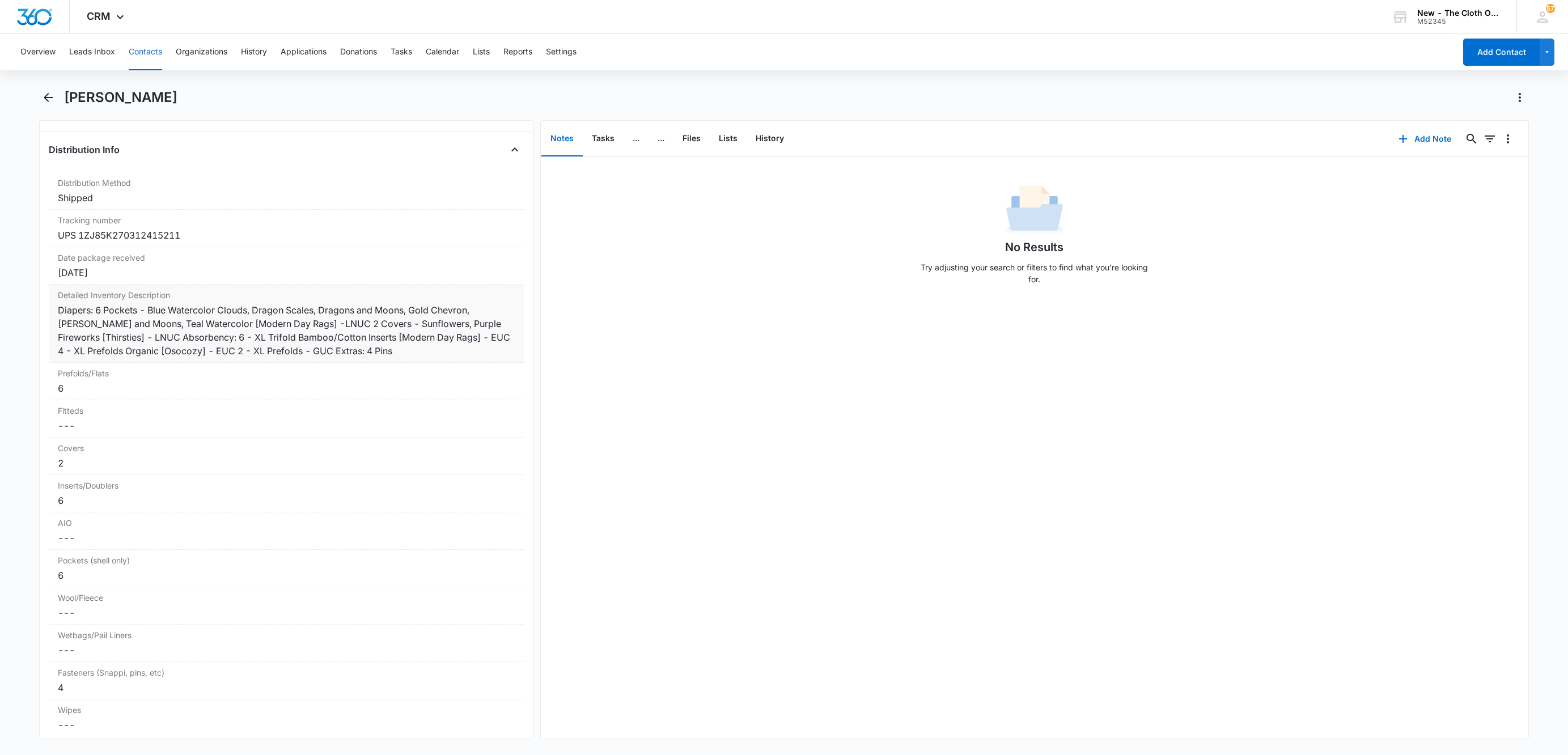
scroll to position [2634, 0]
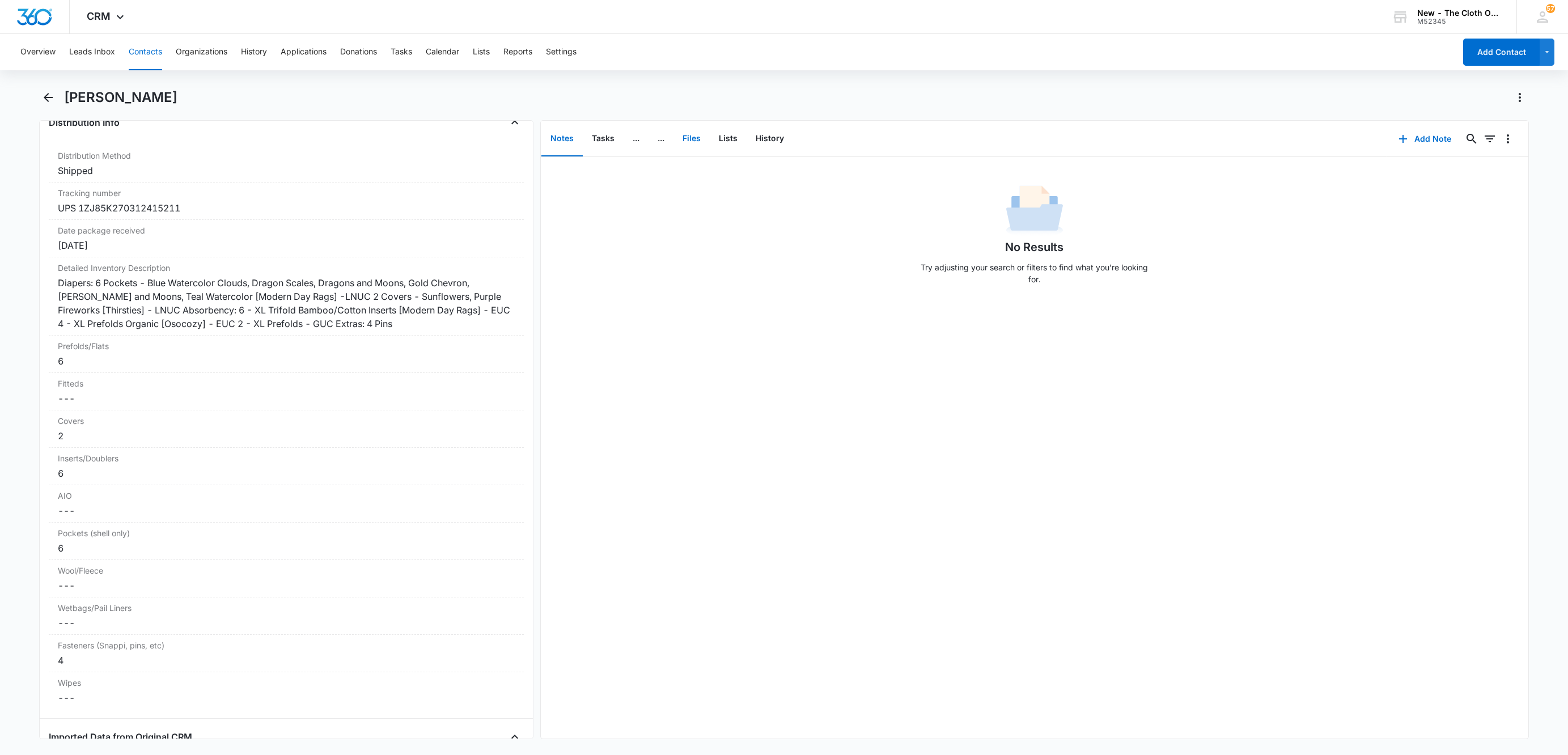
click at [704, 143] on button "Files" at bounding box center [691, 139] width 36 height 36
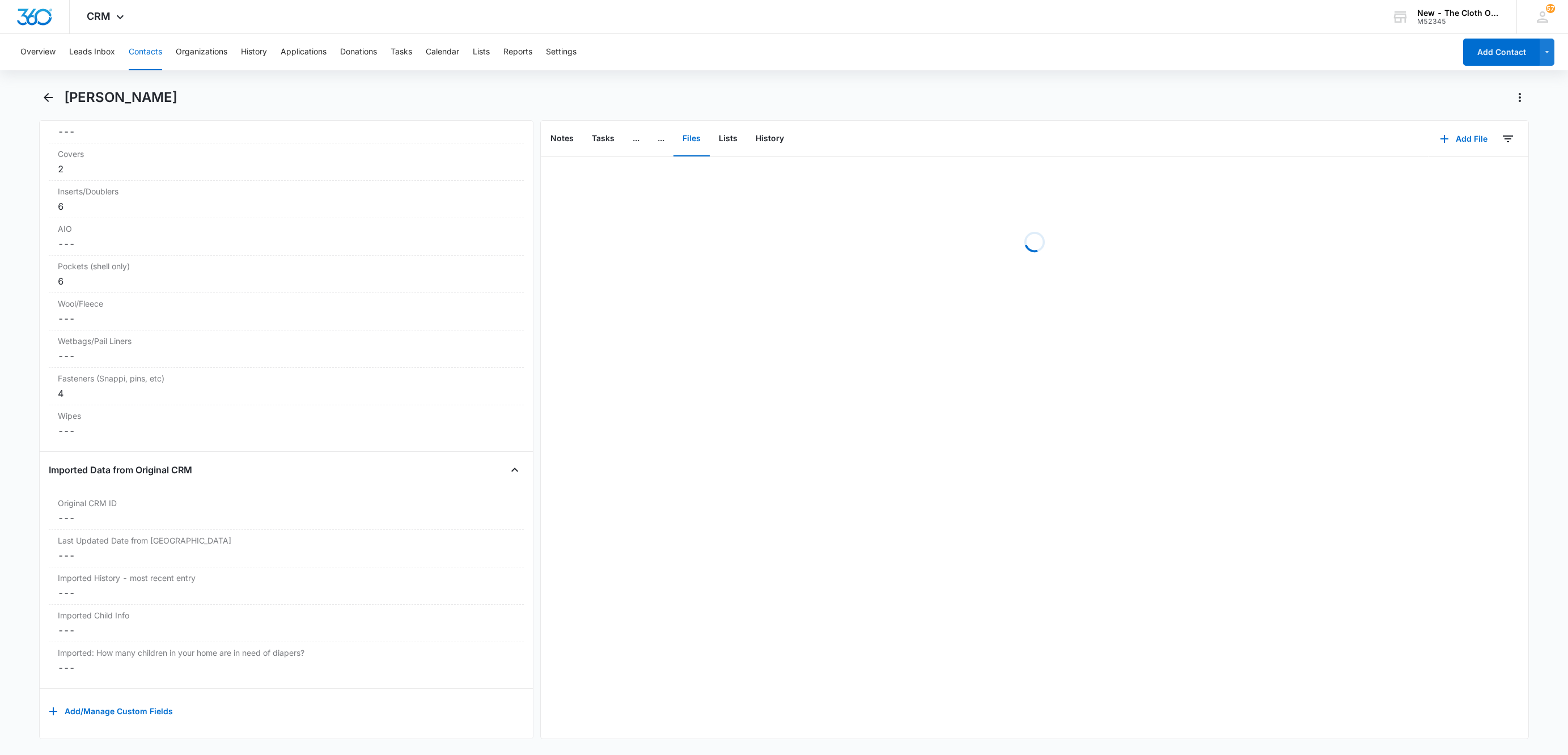
scroll to position [2933, 0]
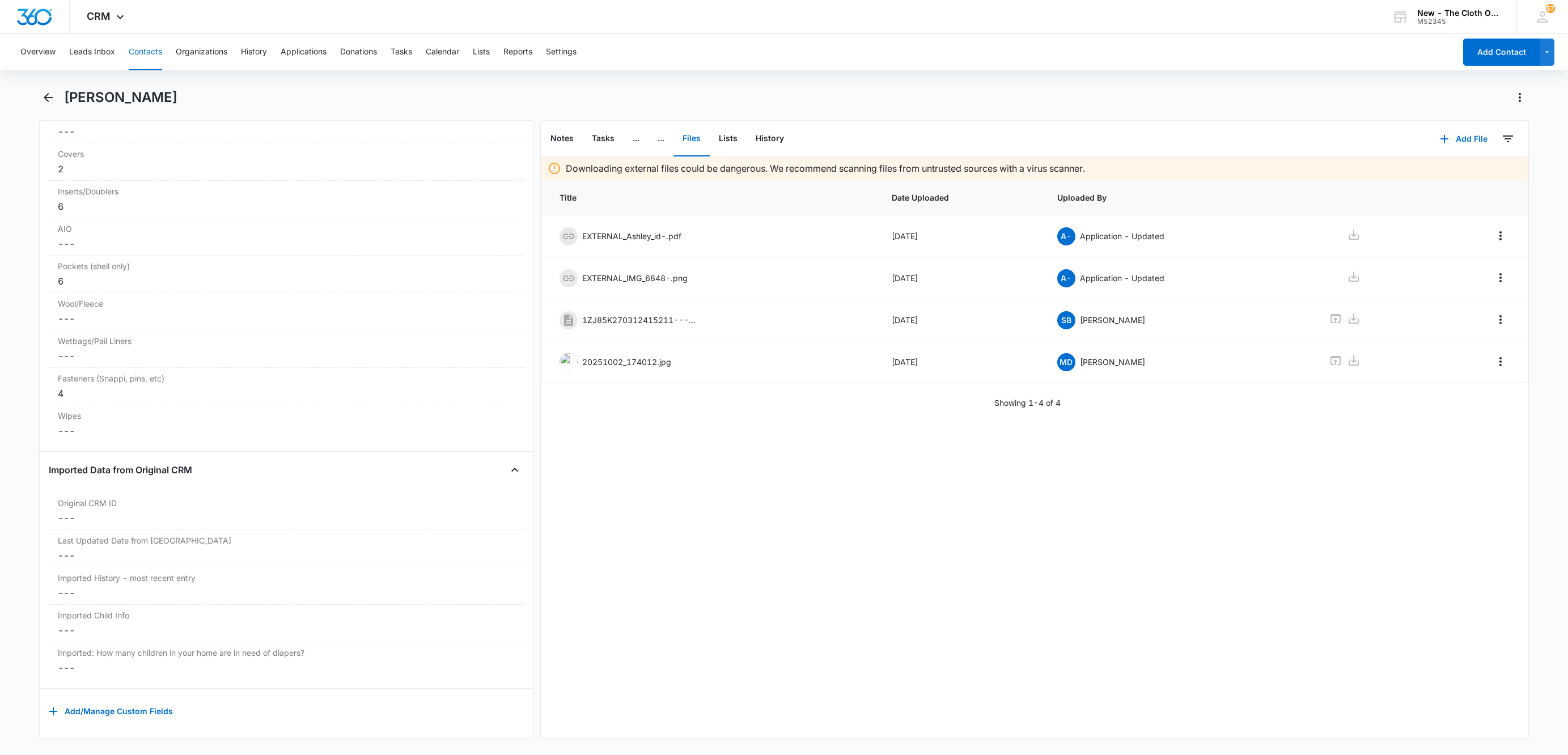
click at [155, 47] on button "Contacts" at bounding box center [145, 52] width 34 height 36
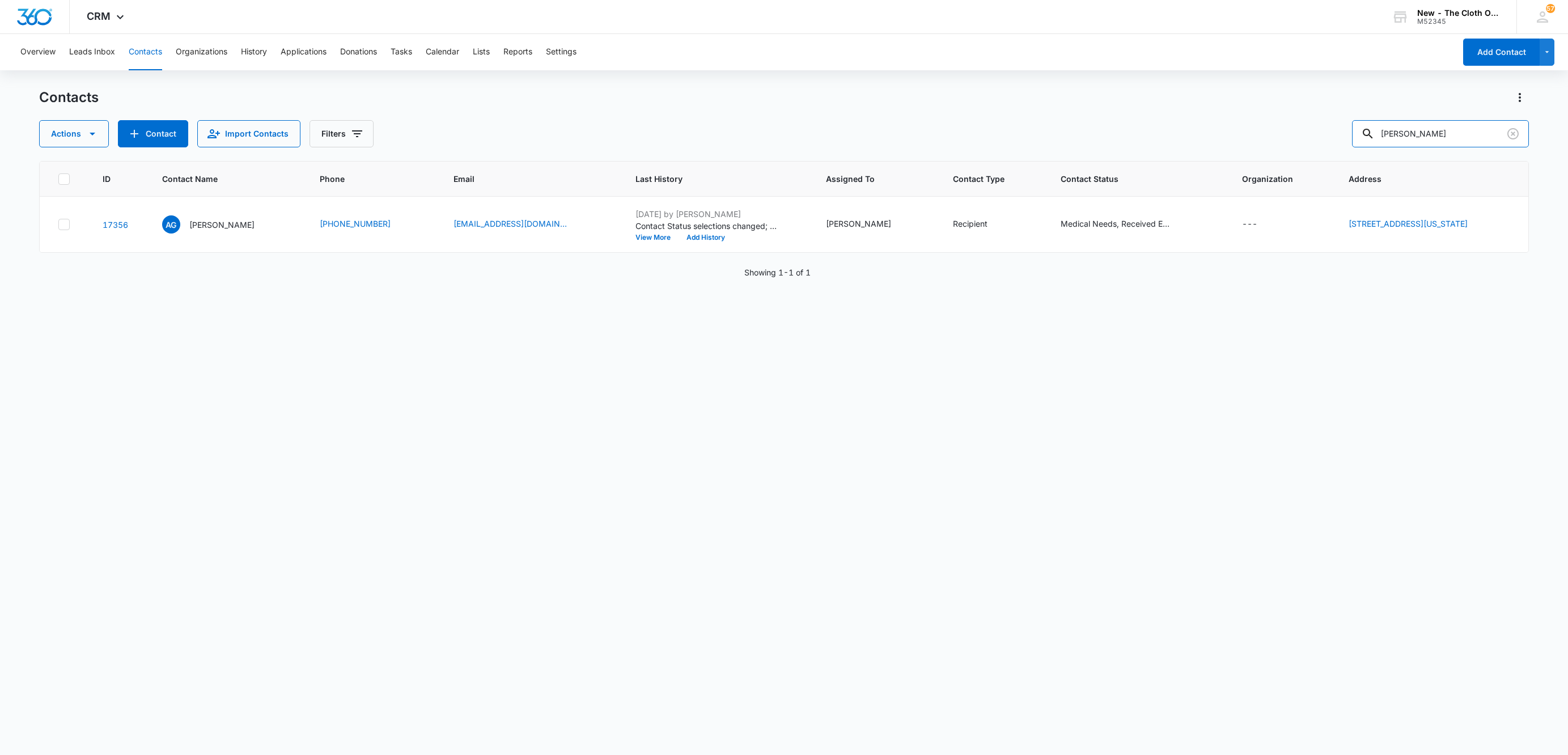
drag, startPoint x: 1471, startPoint y: 126, endPoint x: 1206, endPoint y: 140, distance: 265.4
click at [1214, 134] on div "Actions Contact Import Contacts Filters [PERSON_NAME]" at bounding box center [784, 133] width 1490 height 27
paste input "[PERSON_NAME]"
type input "[PERSON_NAME]"
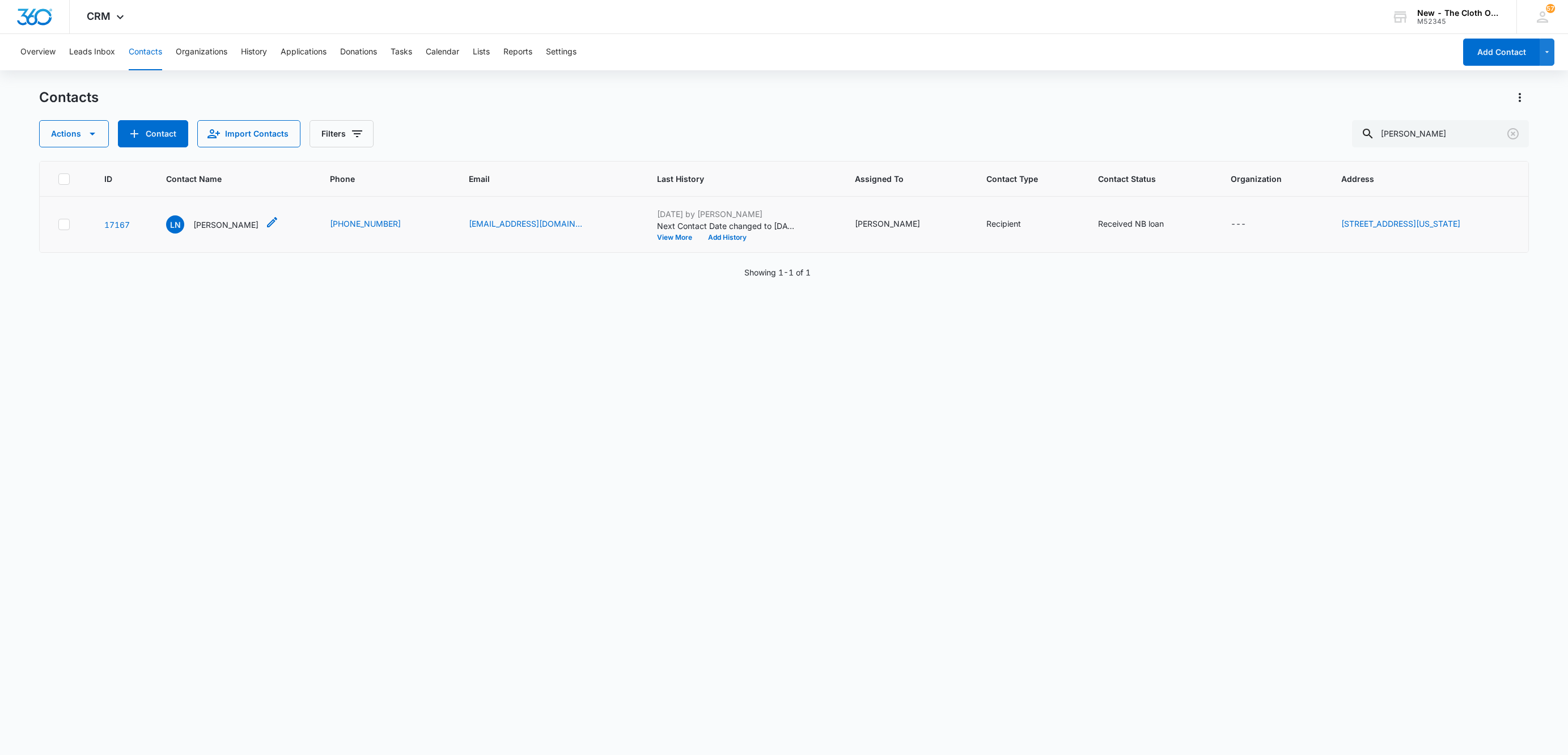
click at [209, 225] on p "[PERSON_NAME]" at bounding box center [225, 225] width 65 height 12
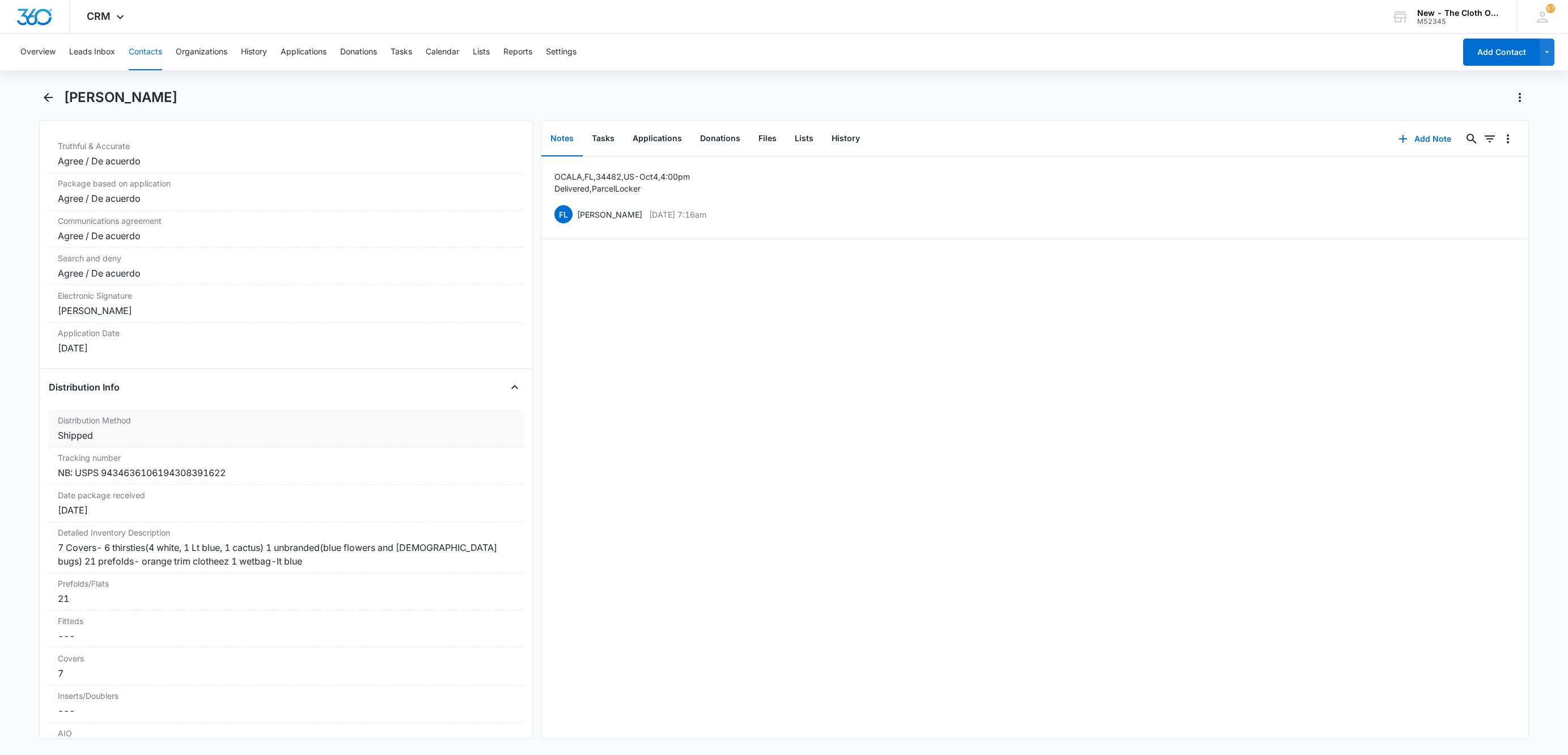
scroll to position [2379, 0]
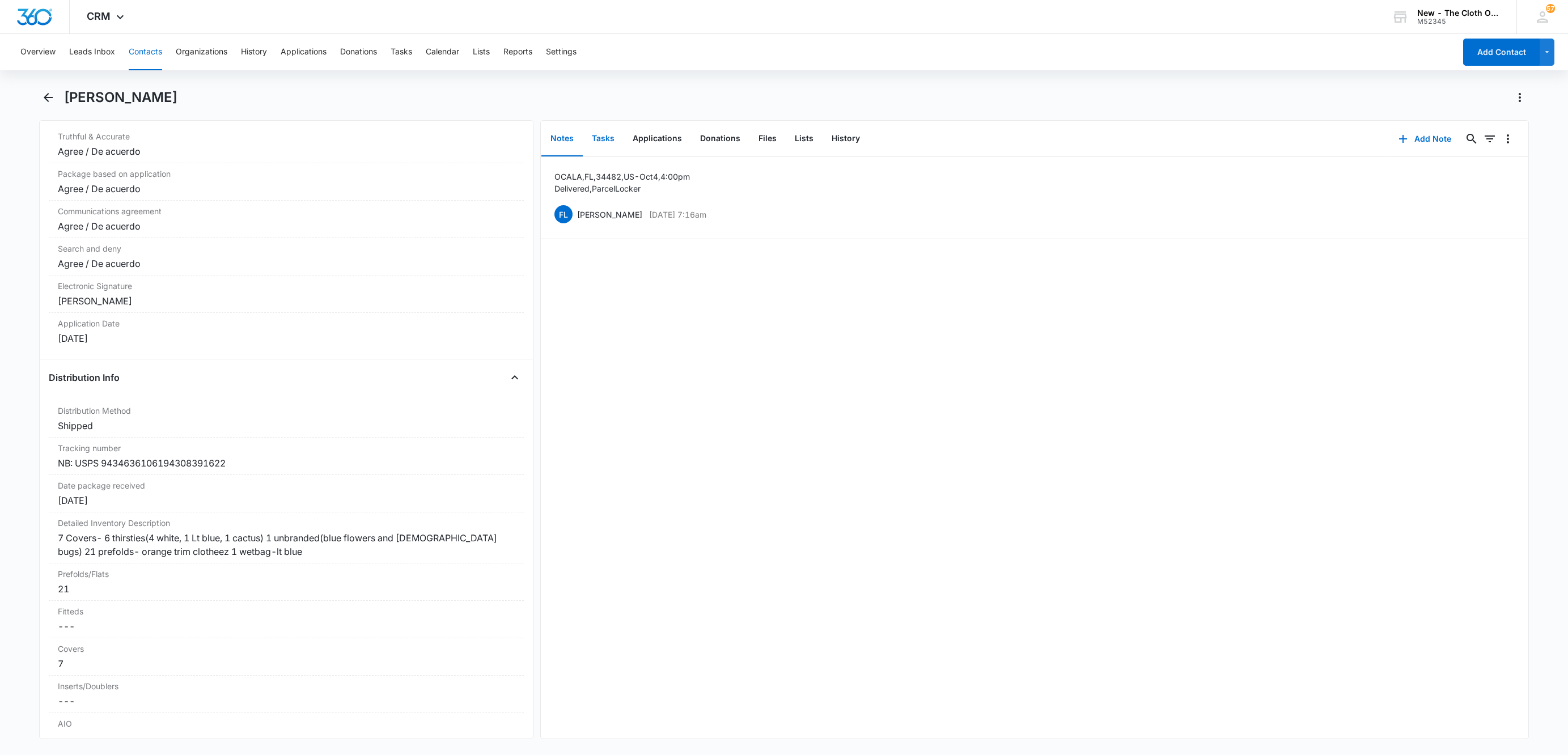
click at [601, 138] on button "Tasks" at bounding box center [603, 139] width 41 height 36
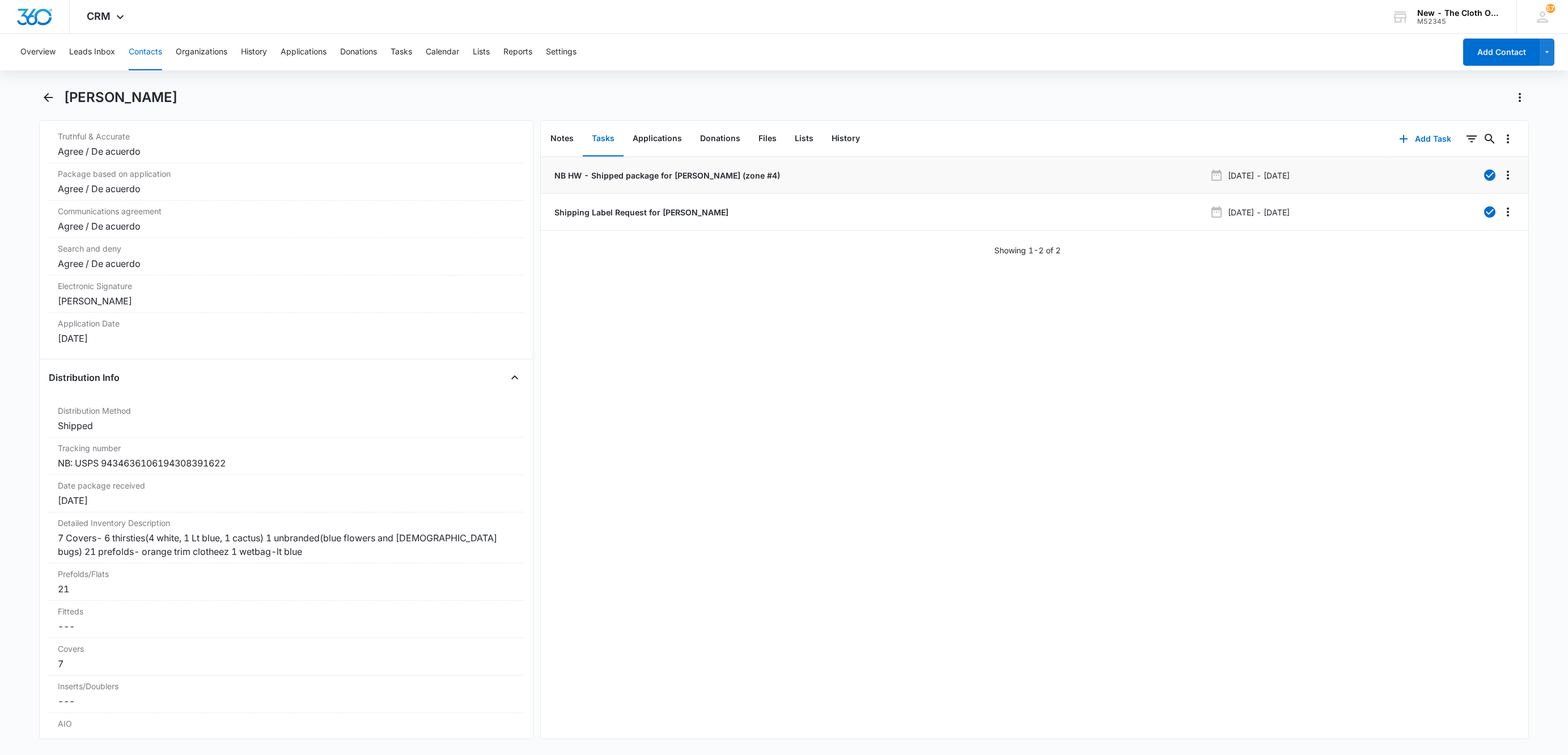
click at [608, 171] on p "NB HW - Shipped package for [PERSON_NAME] (zone #4)" at bounding box center [666, 175] width 228 height 12
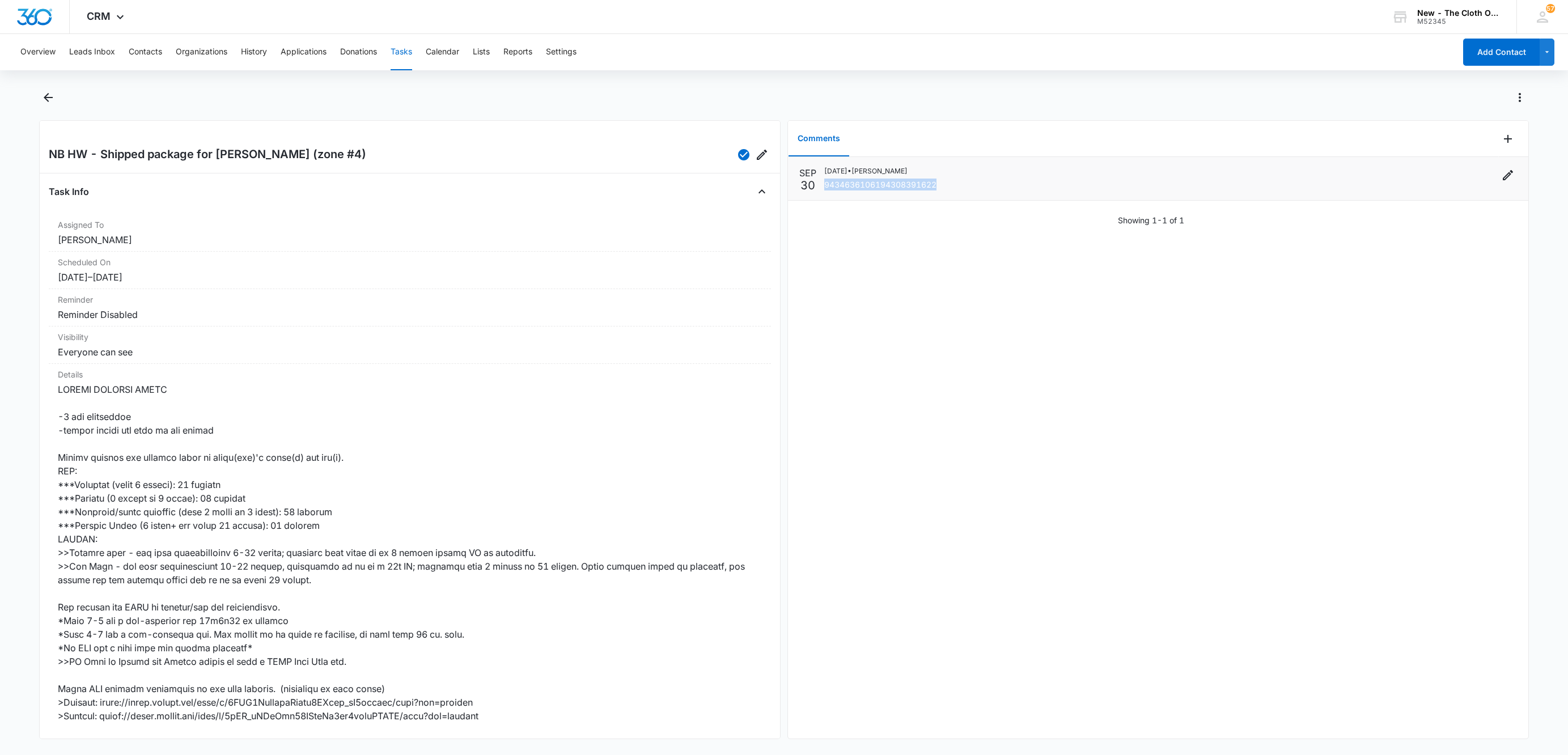
drag, startPoint x: 940, startPoint y: 187, endPoint x: 824, endPoint y: 191, distance: 116.1
click at [824, 191] on div "[DATE] • [PERSON_NAME] 9434636106194308391622" at bounding box center [1170, 178] width 693 height 25
copy p "9434636106194308391622"
click at [1501, 132] on icon "Add Comment" at bounding box center [1508, 139] width 14 height 14
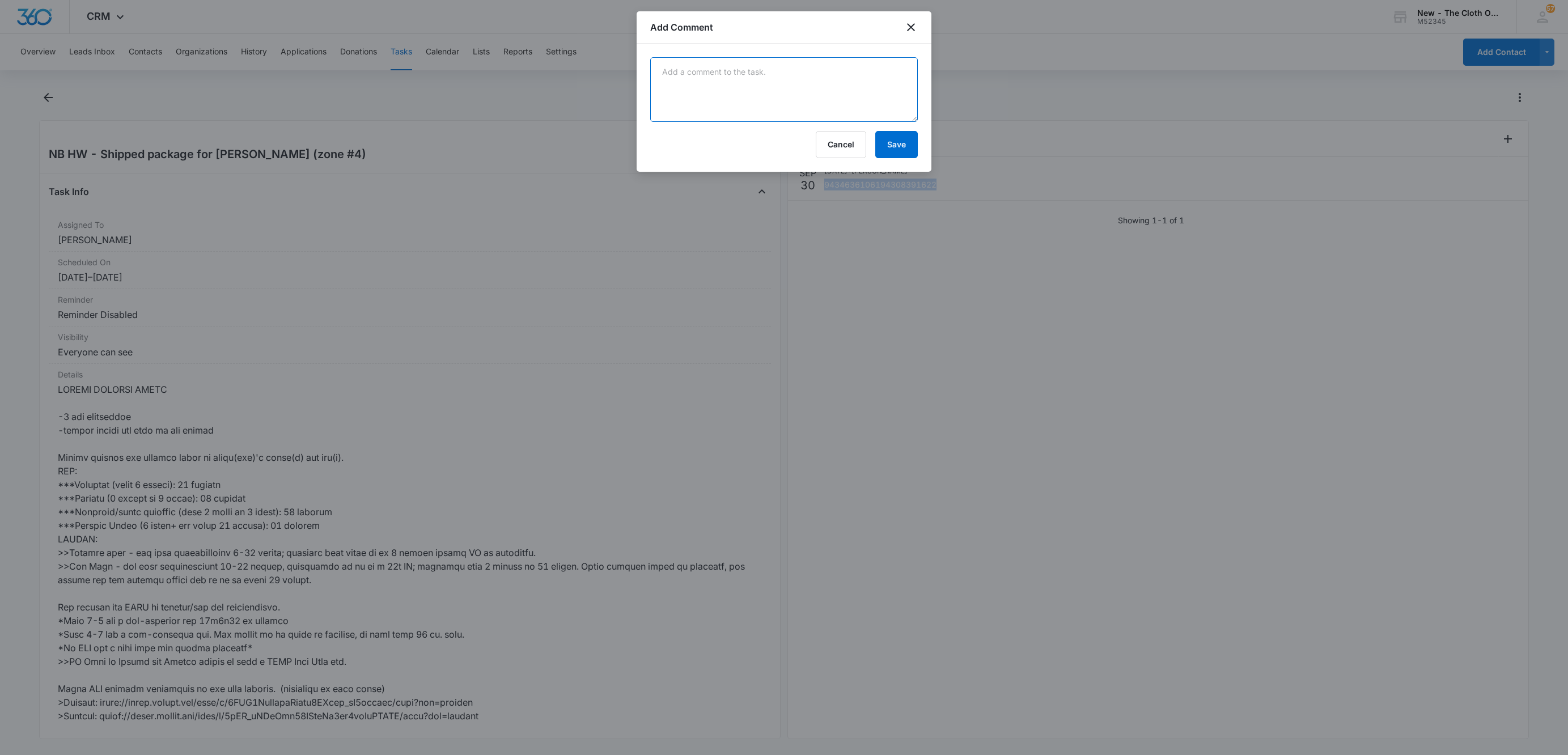
drag, startPoint x: 817, startPoint y: 83, endPoint x: 839, endPoint y: 97, distance: 26.1
click at [816, 84] on textarea at bounding box center [784, 89] width 267 height 65
paste textarea "Your item was delivered to a parcel locker at 4:00 pm on [DATE] in [GEOGRAPHIC_…"
type textarea "Your item was delivered to a parcel locker at 4:00 pm on [DATE] in [GEOGRAPHIC_…"
click at [905, 159] on div "Your item was delivered to a parcel locker at 4:00 pm on [DATE] in [GEOGRAPHIC_…" at bounding box center [784, 107] width 295 height 128
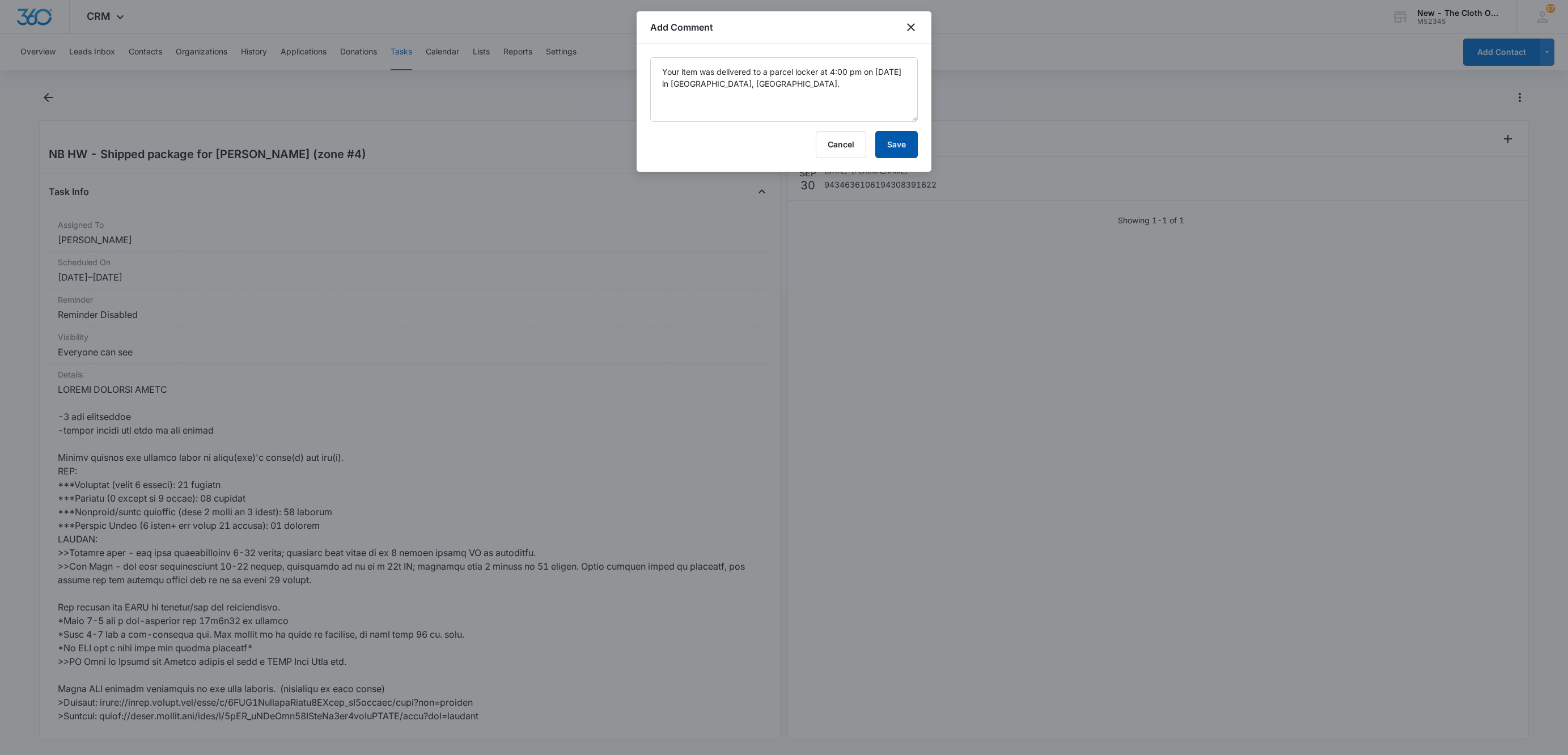
click at [905, 150] on button "Save" at bounding box center [896, 144] width 42 height 27
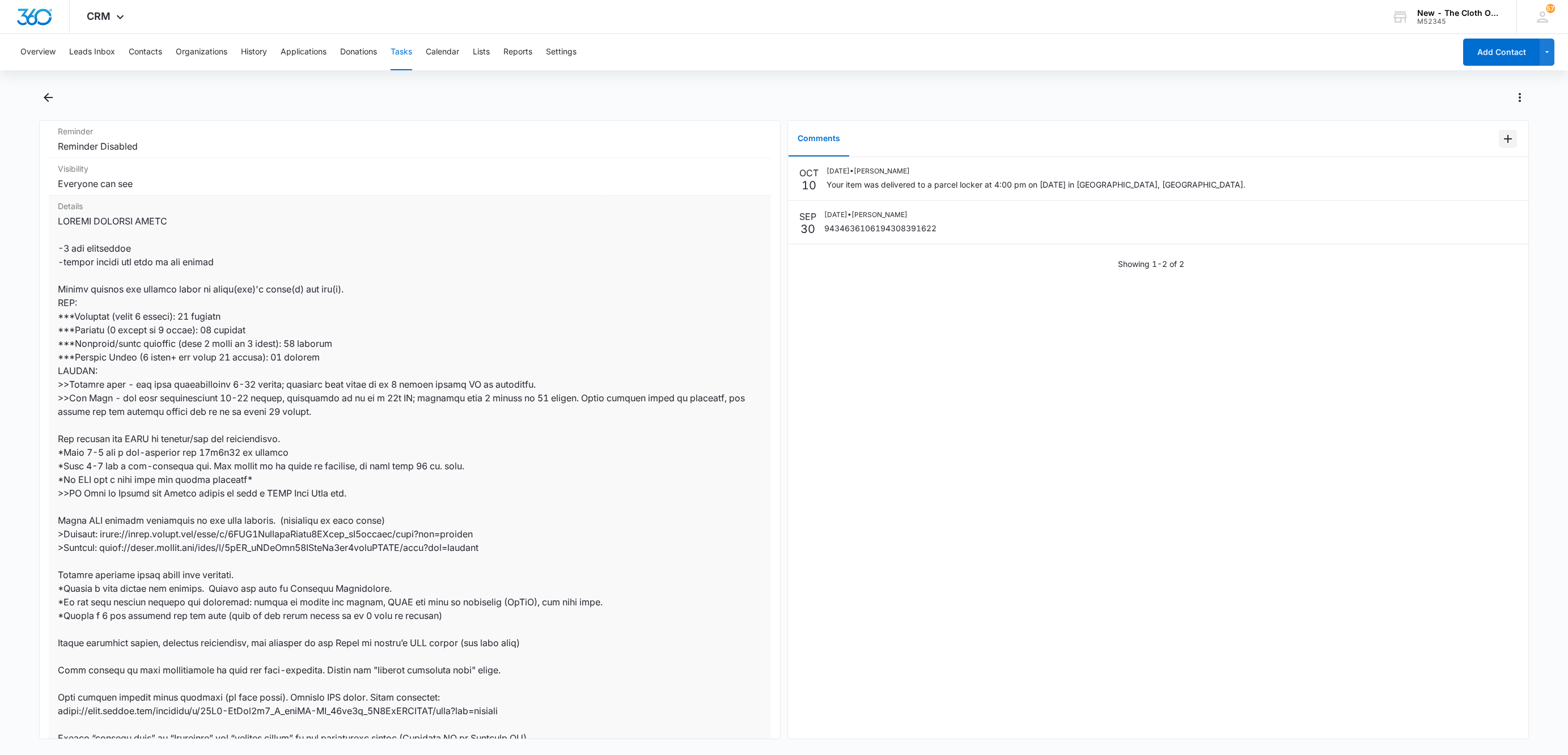
scroll to position [432, 0]
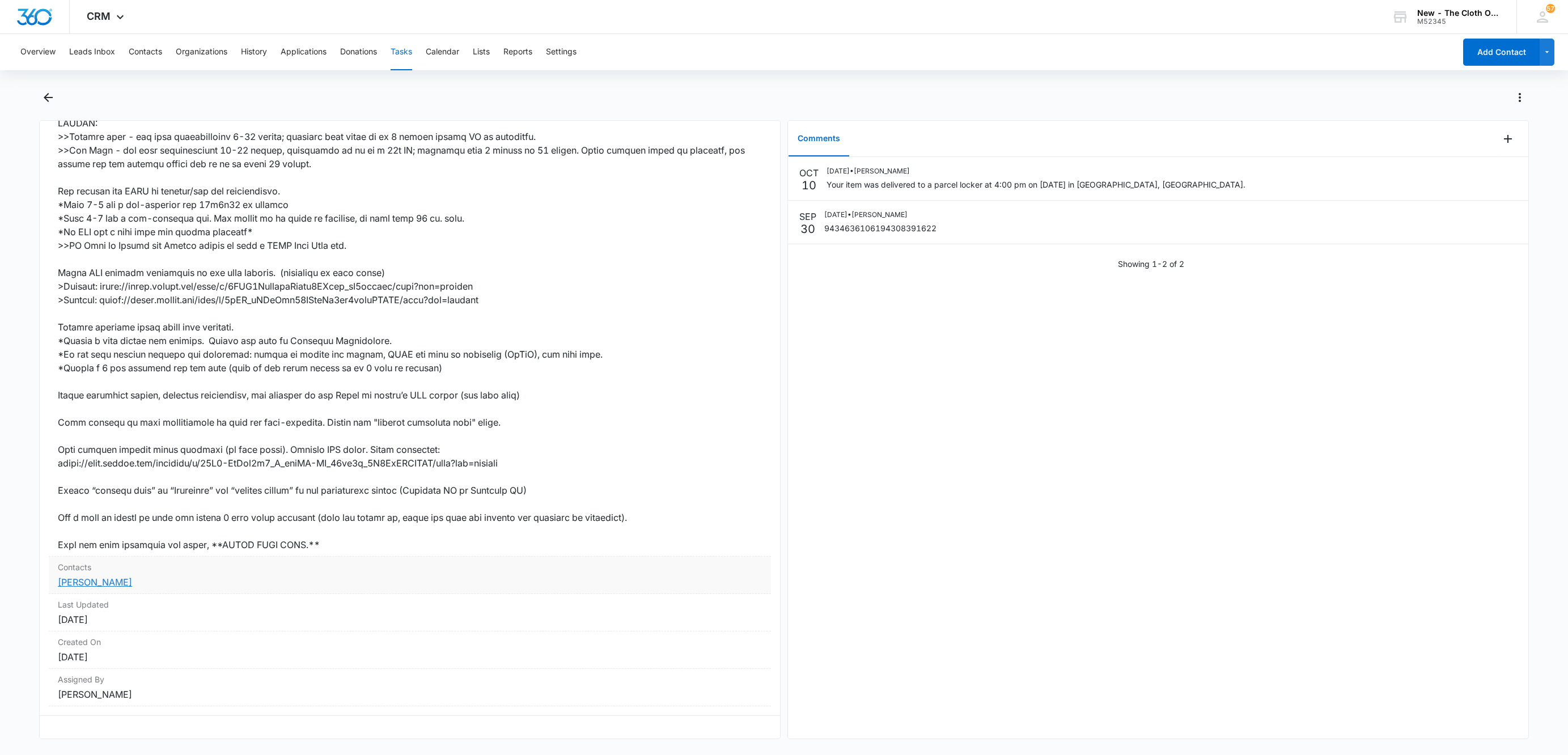
click at [99, 576] on link "[PERSON_NAME]" at bounding box center [95, 582] width 75 height 11
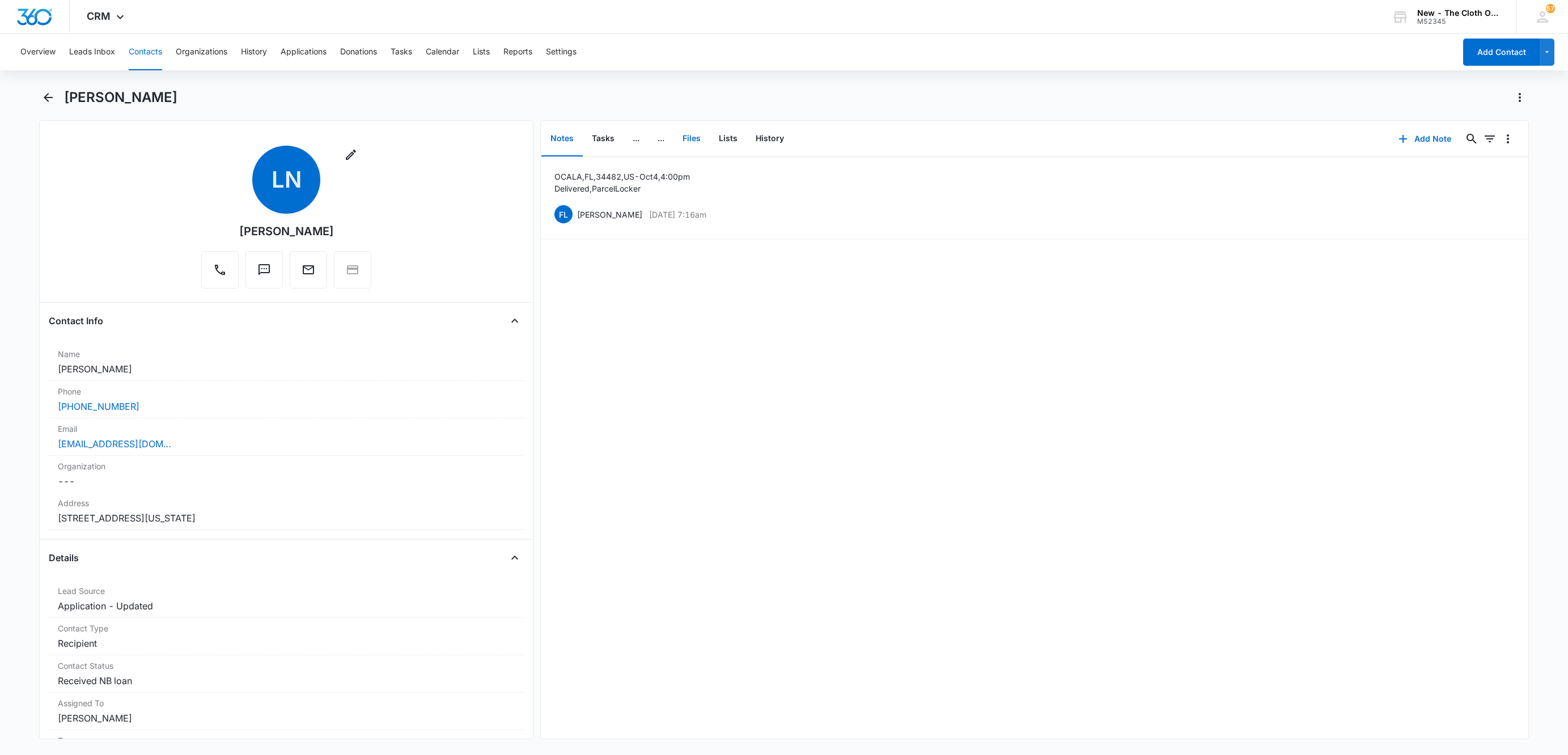
click at [686, 143] on button "Files" at bounding box center [691, 139] width 36 height 36
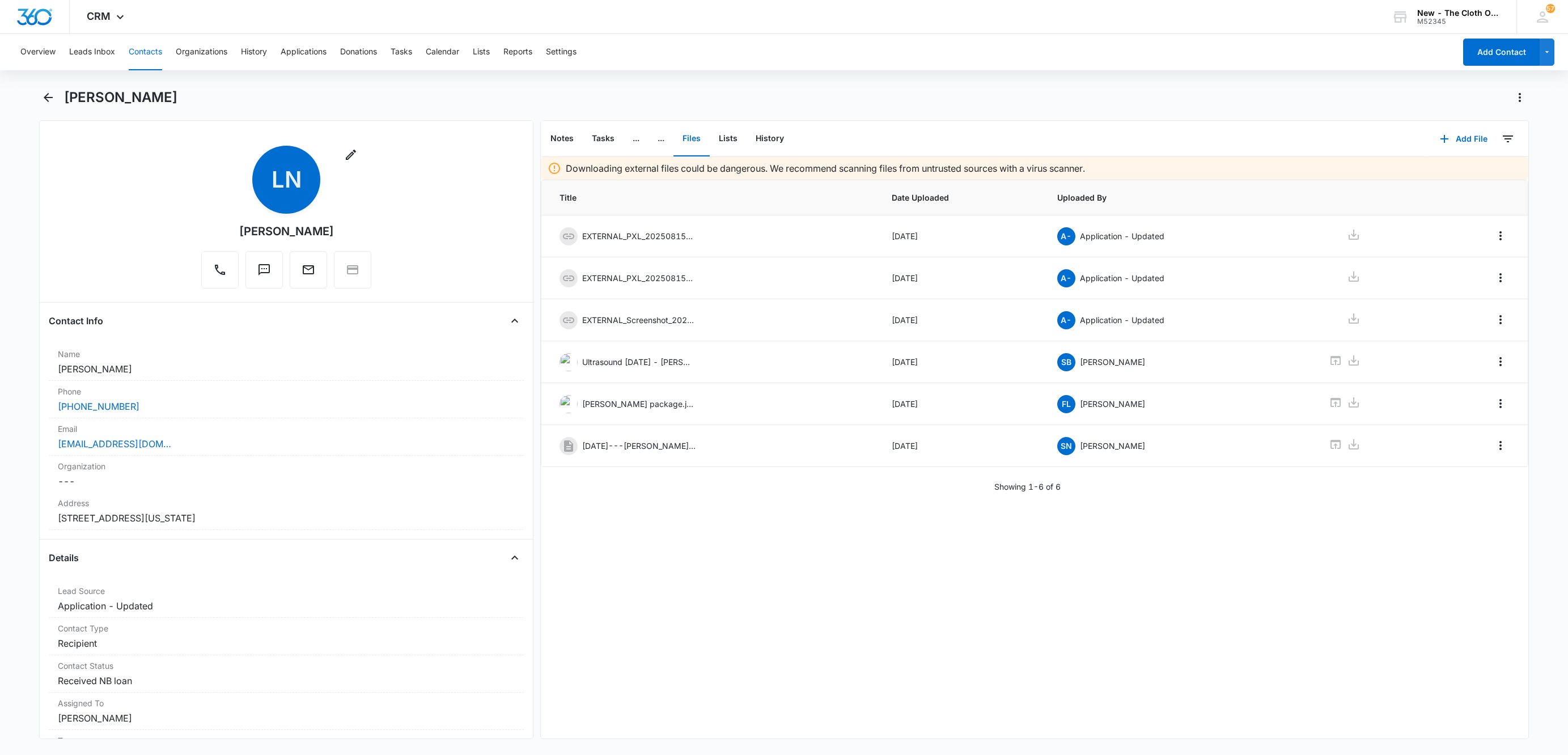
click at [155, 56] on button "Contacts" at bounding box center [145, 52] width 34 height 36
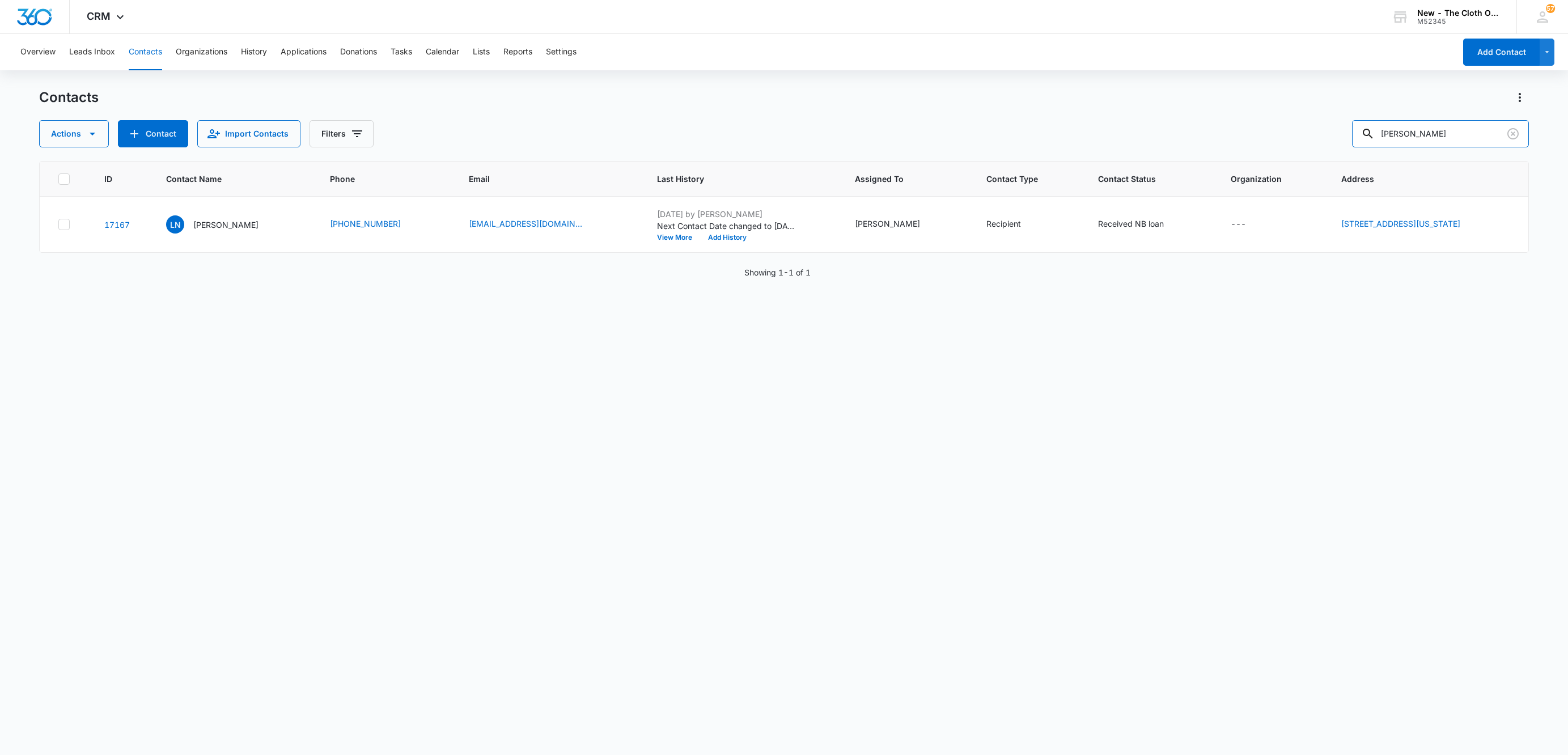
drag, startPoint x: 1474, startPoint y: 132, endPoint x: 1275, endPoint y: 128, distance: 199.0
click at [1278, 127] on div "Actions Contact Import Contacts Filters [PERSON_NAME]" at bounding box center [784, 133] width 1490 height 27
paste input "[PERSON_NAME]"
type input "[PERSON_NAME]"
click at [193, 225] on p "[PERSON_NAME]" at bounding box center [224, 225] width 65 height 12
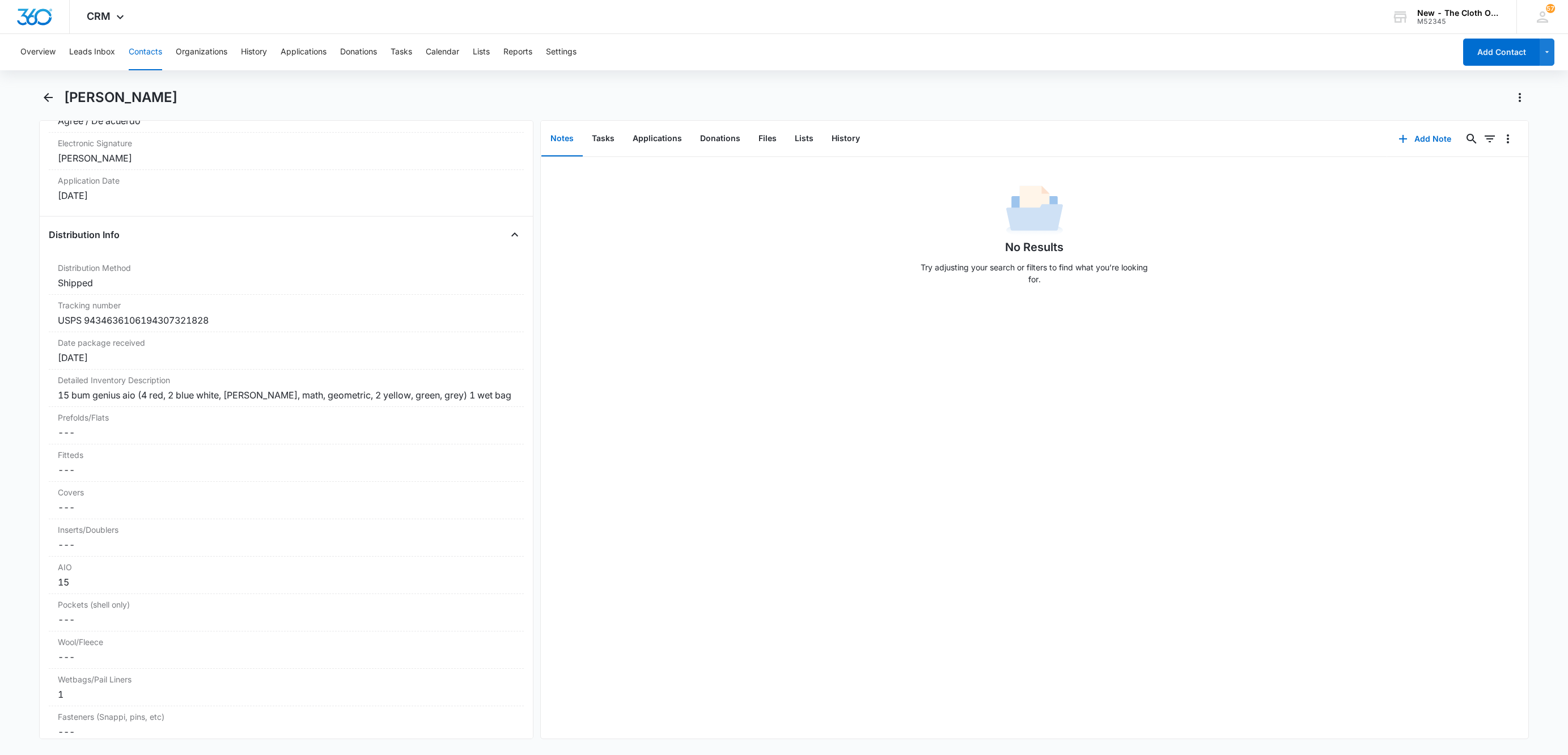
scroll to position [2549, 0]
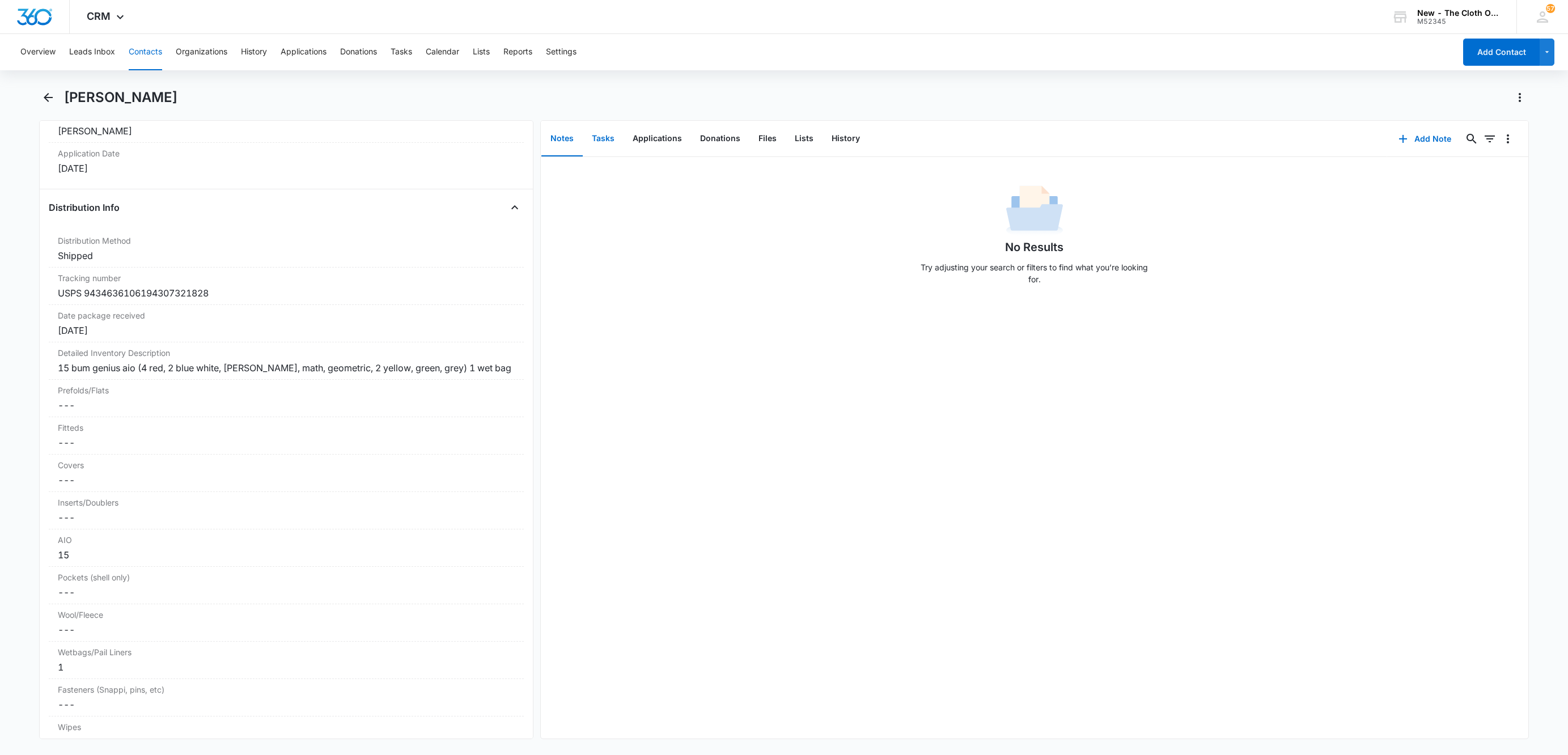
click at [608, 141] on button "Tasks" at bounding box center [603, 139] width 41 height 36
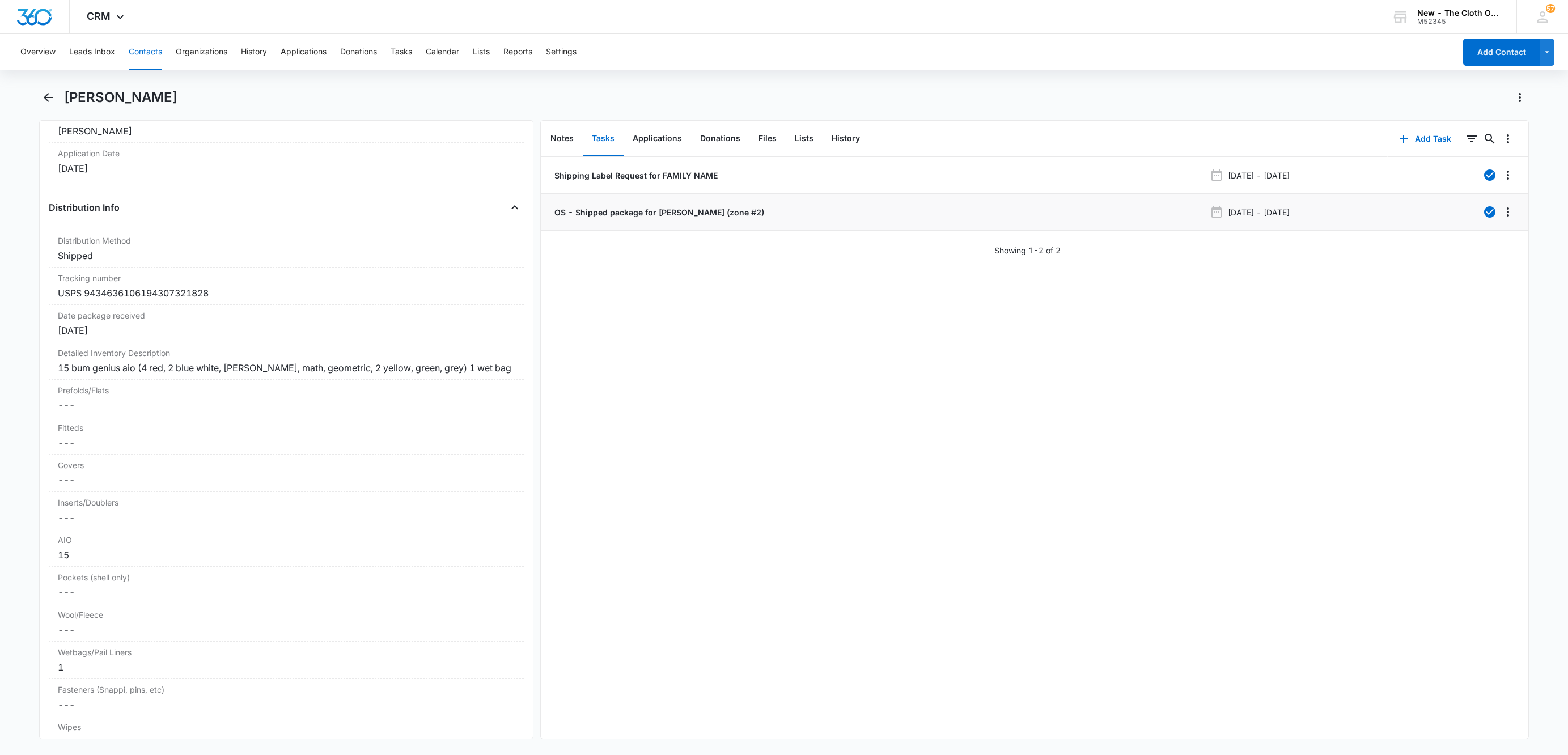
click at [605, 216] on p "OS - Shipped package for [PERSON_NAME] (zone #2)" at bounding box center [658, 212] width 212 height 12
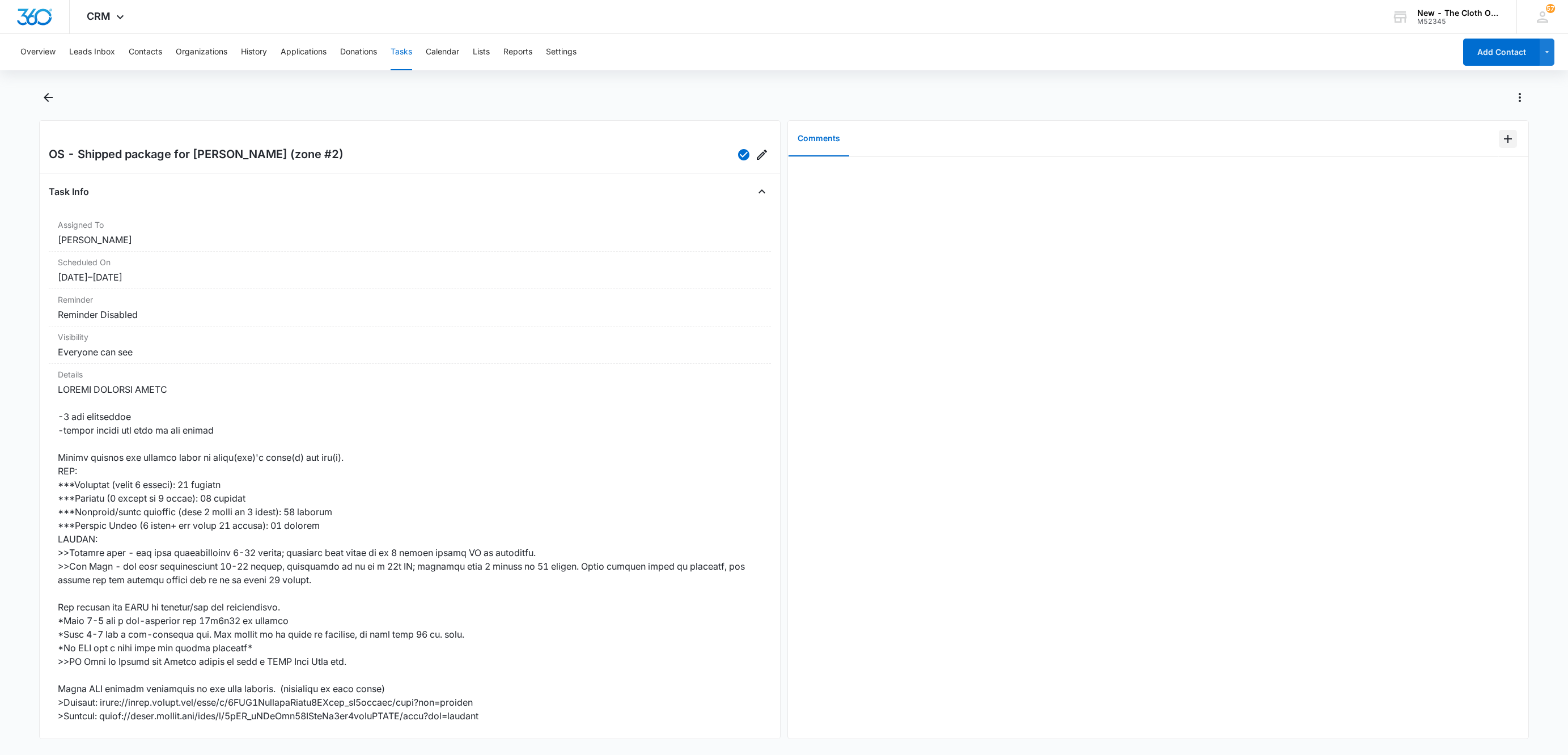
click at [1501, 138] on icon "Add Comment" at bounding box center [1508, 139] width 14 height 14
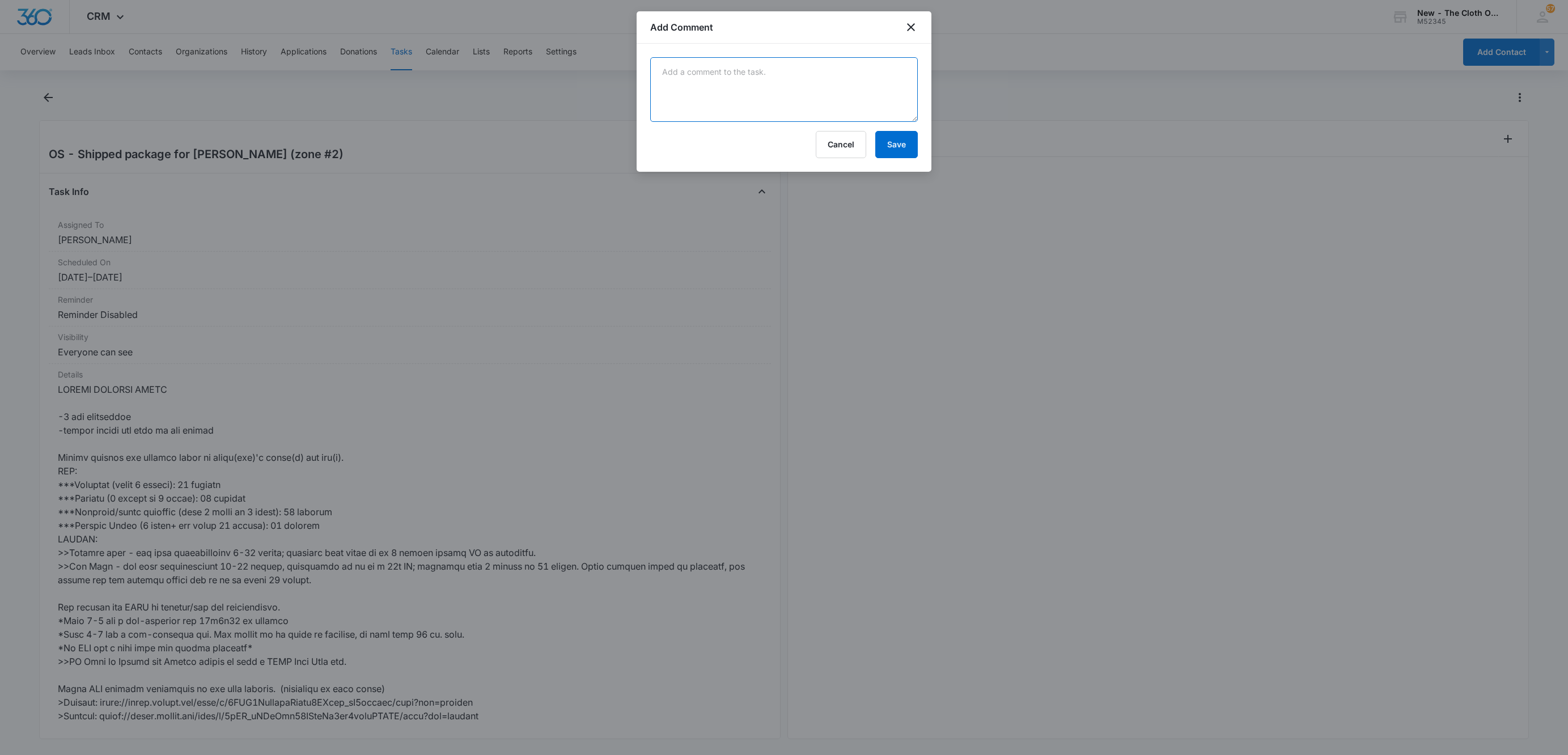
click at [693, 106] on textarea at bounding box center [784, 89] width 267 height 65
paste textarea "9434636106194307321828"
click at [696, 66] on textarea "9434636106194307321828" at bounding box center [784, 89] width 267 height 65
paste textarea "Your item was delivered at the front door or porch at 11:06 am on [DATE] in [GE…"
type textarea "Your item was delivered at the front door or porch at 11:06 am on [DATE] in [GE…"
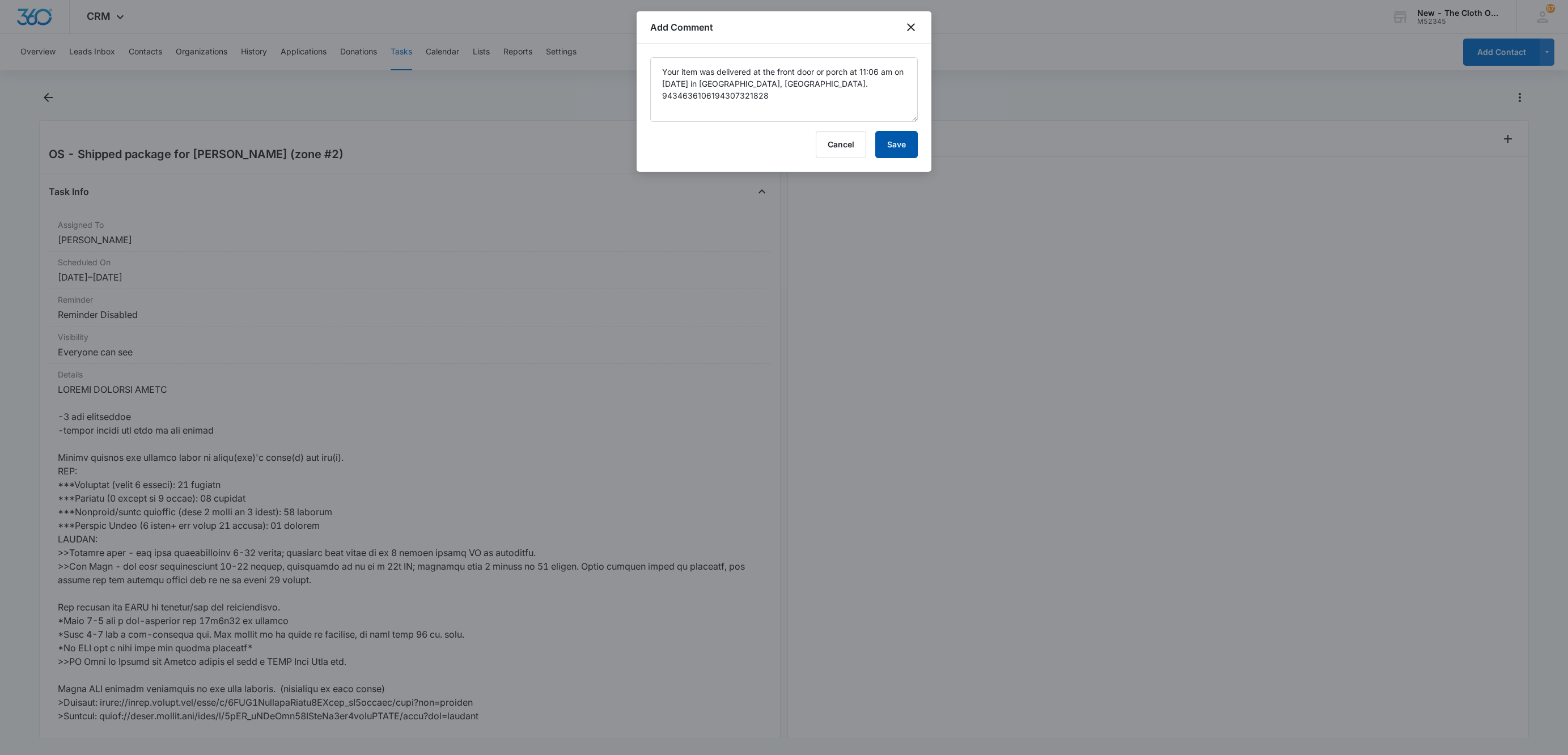
click at [899, 140] on button "Save" at bounding box center [896, 144] width 42 height 27
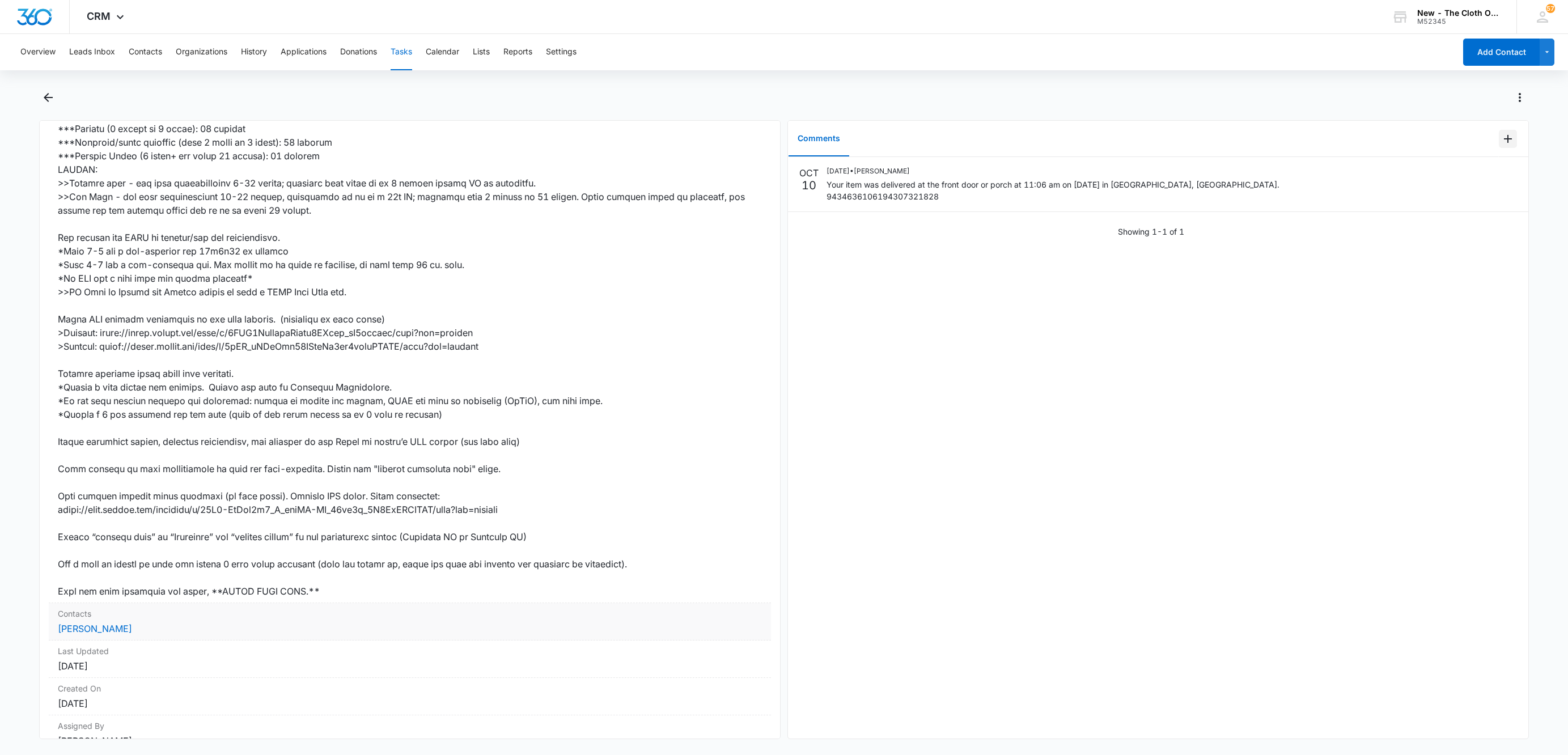
scroll to position [425, 0]
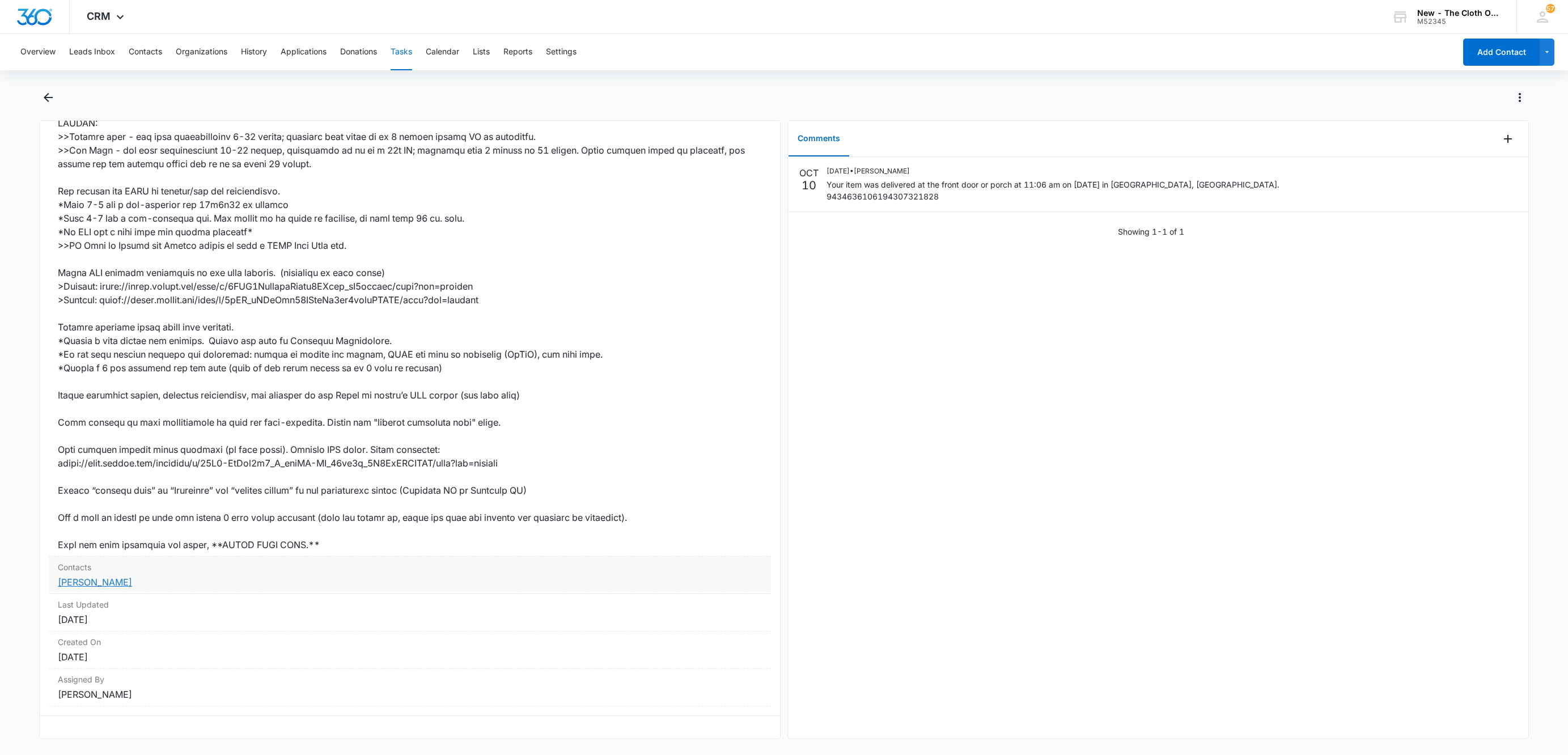
click at [97, 576] on link "[PERSON_NAME]" at bounding box center [95, 582] width 75 height 11
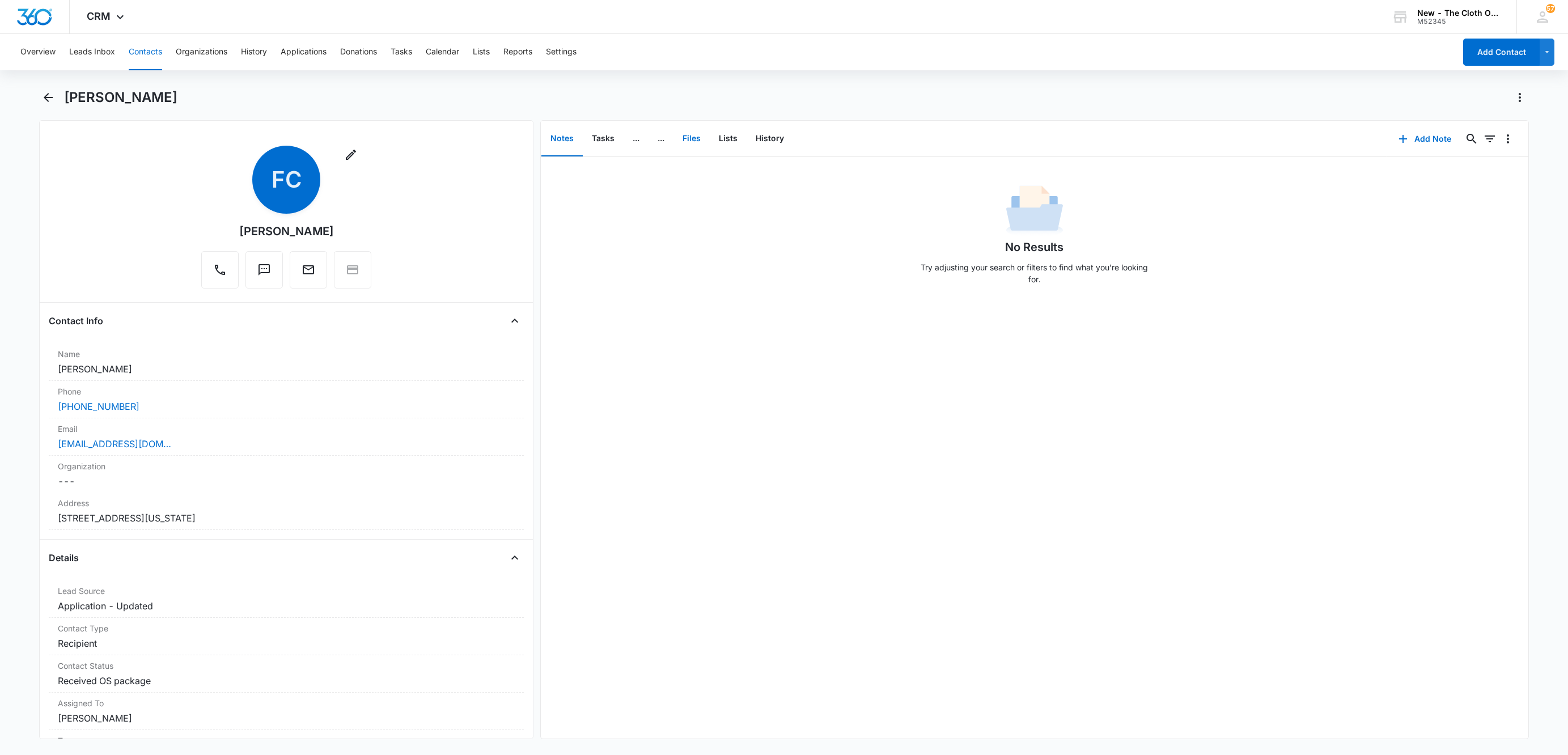
click at [695, 138] on button "Files" at bounding box center [691, 139] width 36 height 36
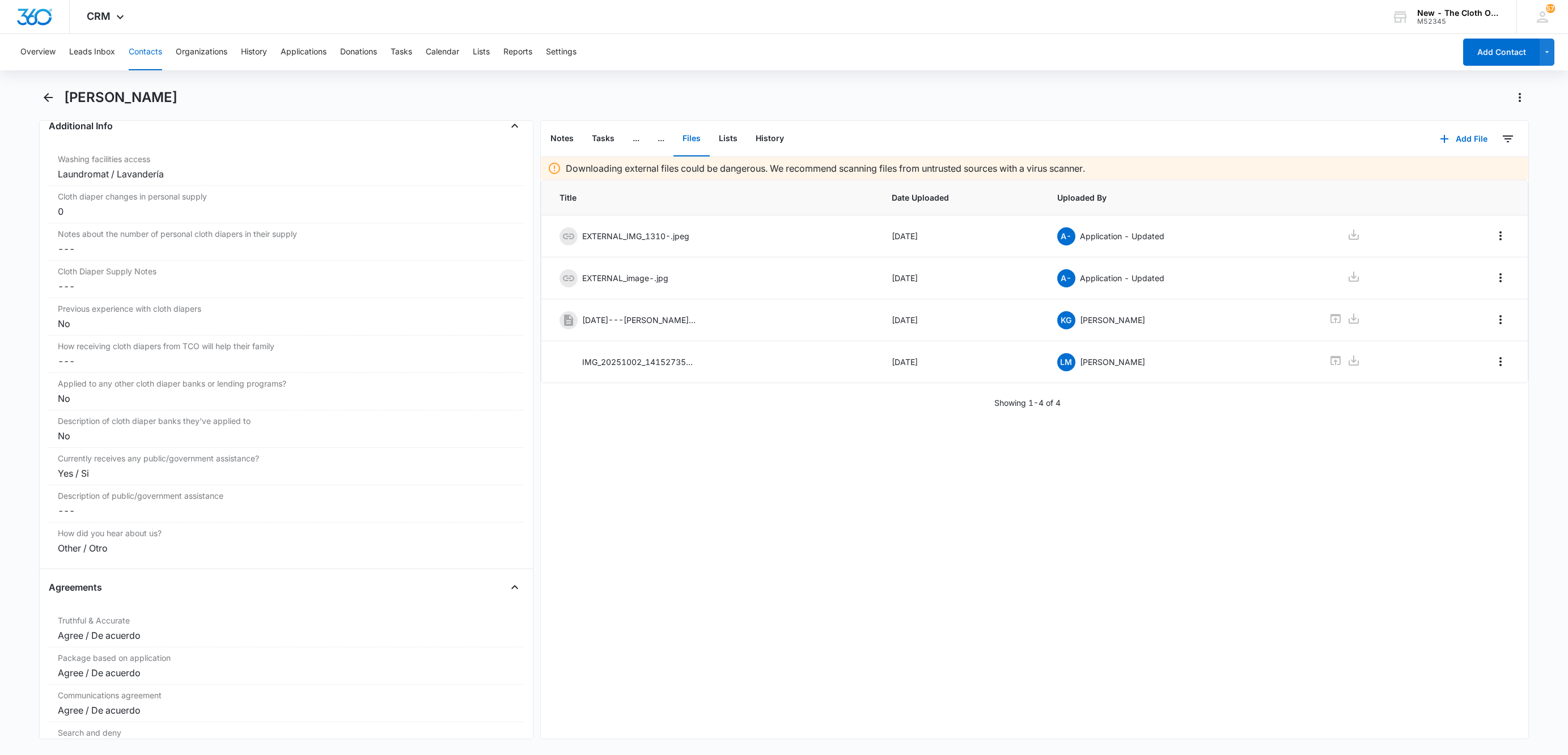
scroll to position [1955, 0]
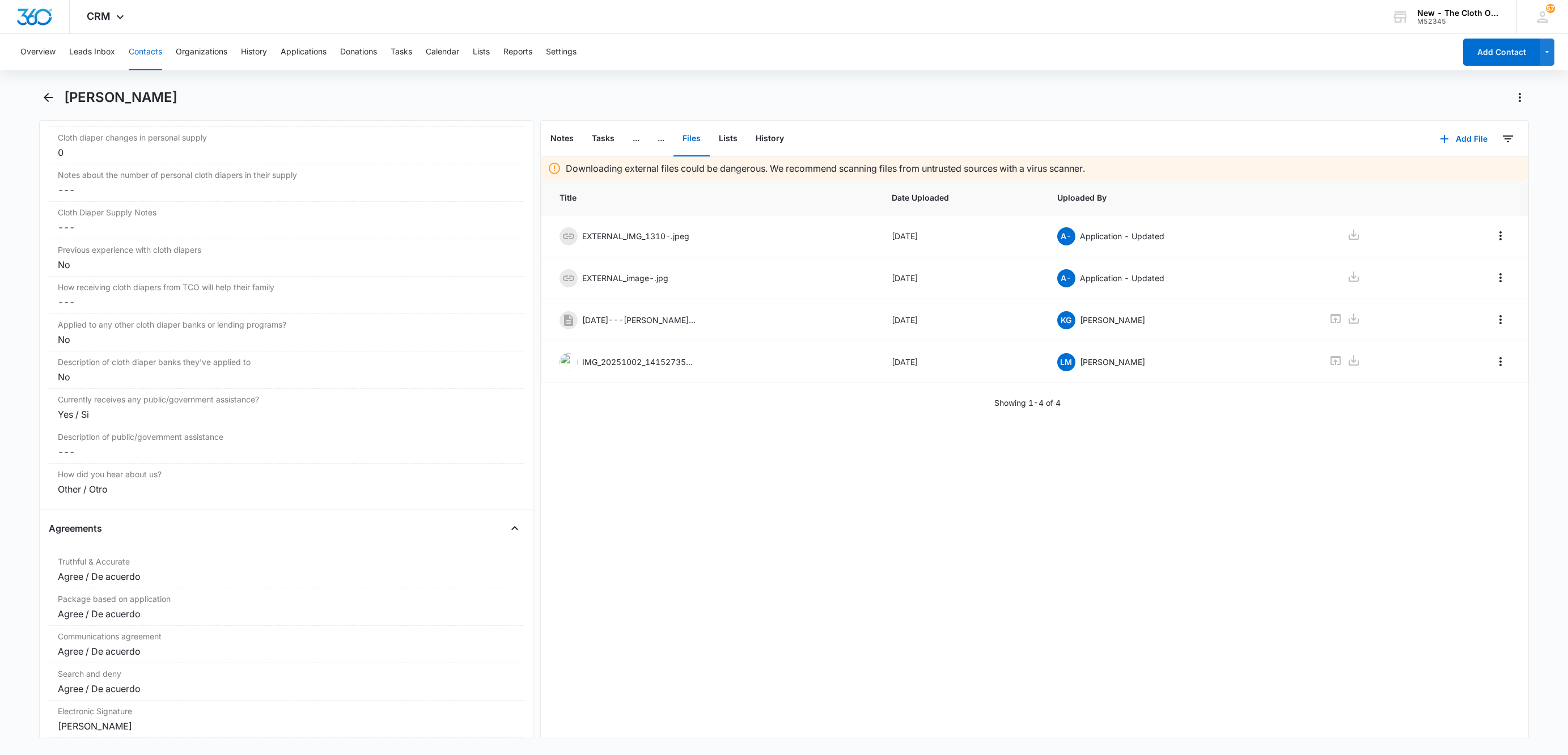
click at [152, 56] on button "Contacts" at bounding box center [145, 52] width 34 height 36
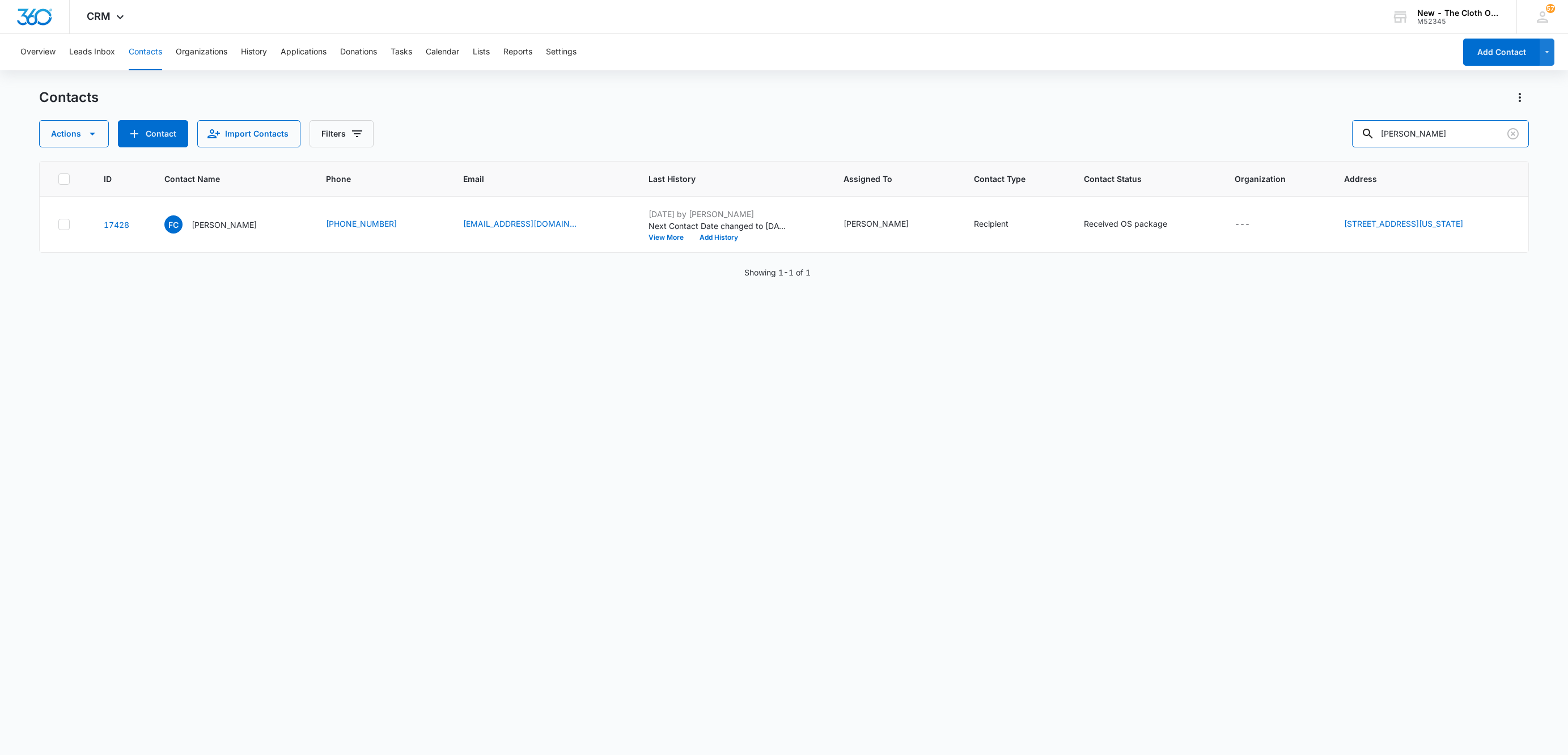
drag, startPoint x: 1455, startPoint y: 133, endPoint x: 1219, endPoint y: 131, distance: 236.0
click at [1219, 131] on div "Actions Contact Import Contacts Filters [PERSON_NAME]" at bounding box center [784, 133] width 1490 height 27
paste input "9434636106194306674390"
type input "9434636106194306674390"
click at [230, 225] on p "[PERSON_NAME]" at bounding box center [224, 225] width 65 height 12
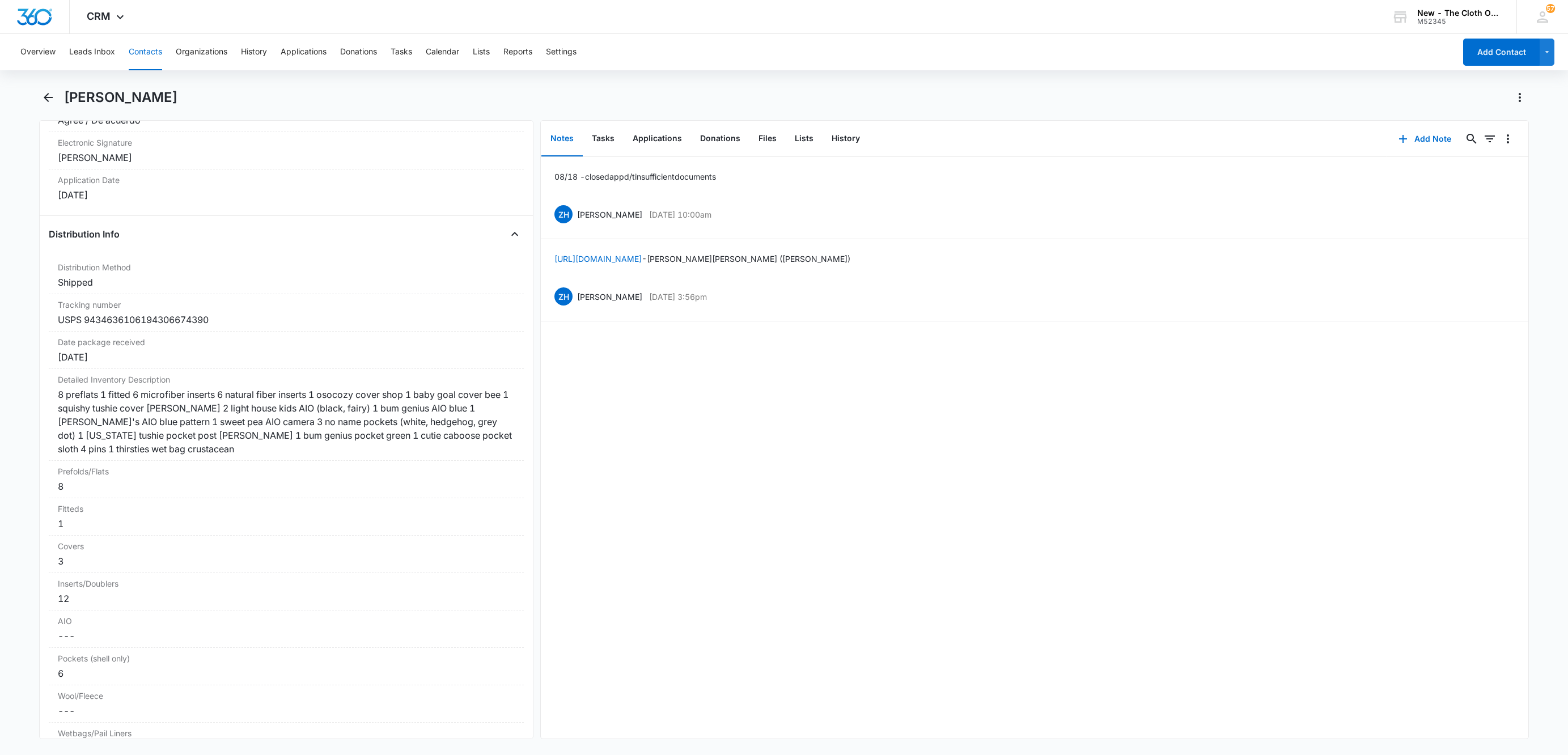
scroll to position [2549, 0]
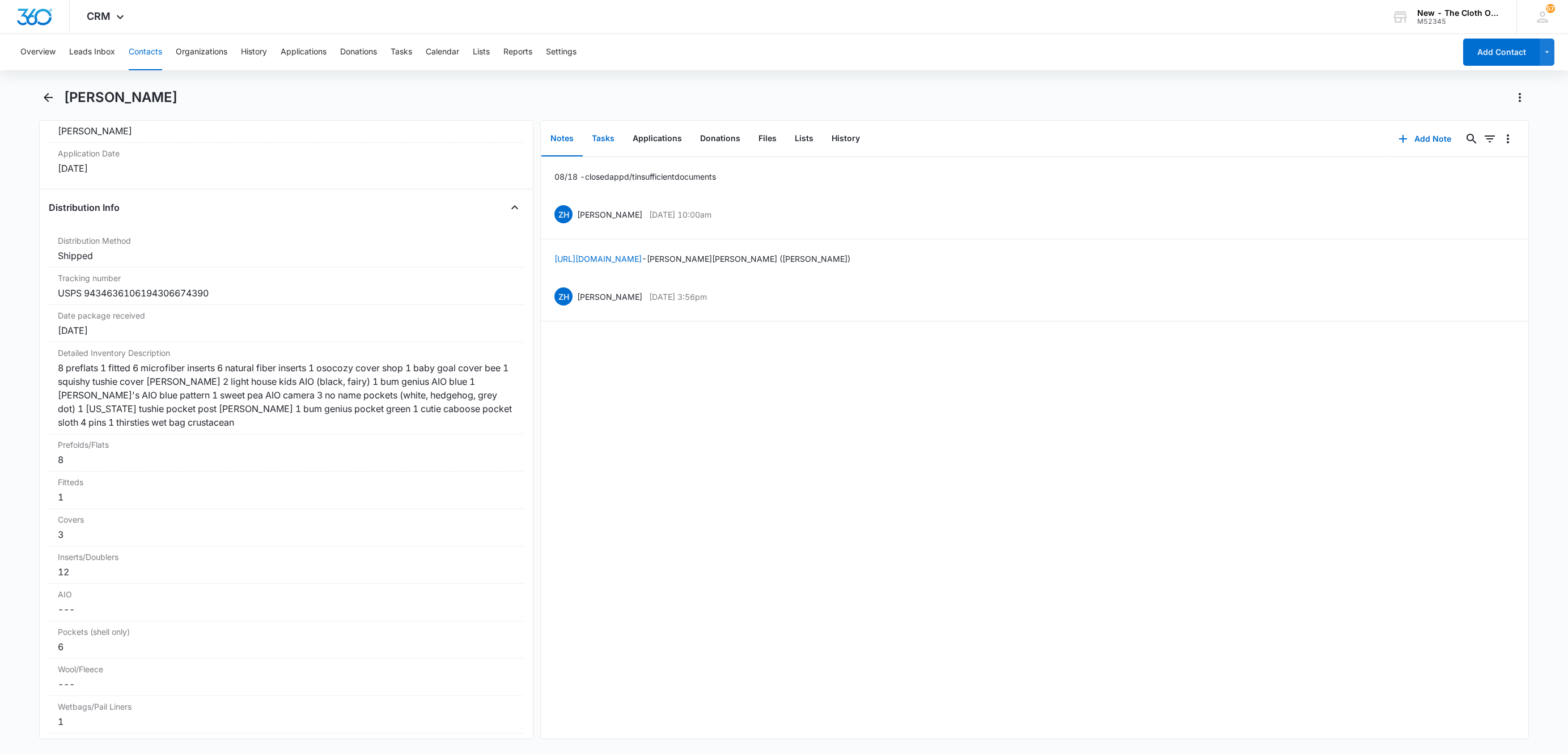
click at [609, 136] on button "Tasks" at bounding box center [603, 139] width 41 height 36
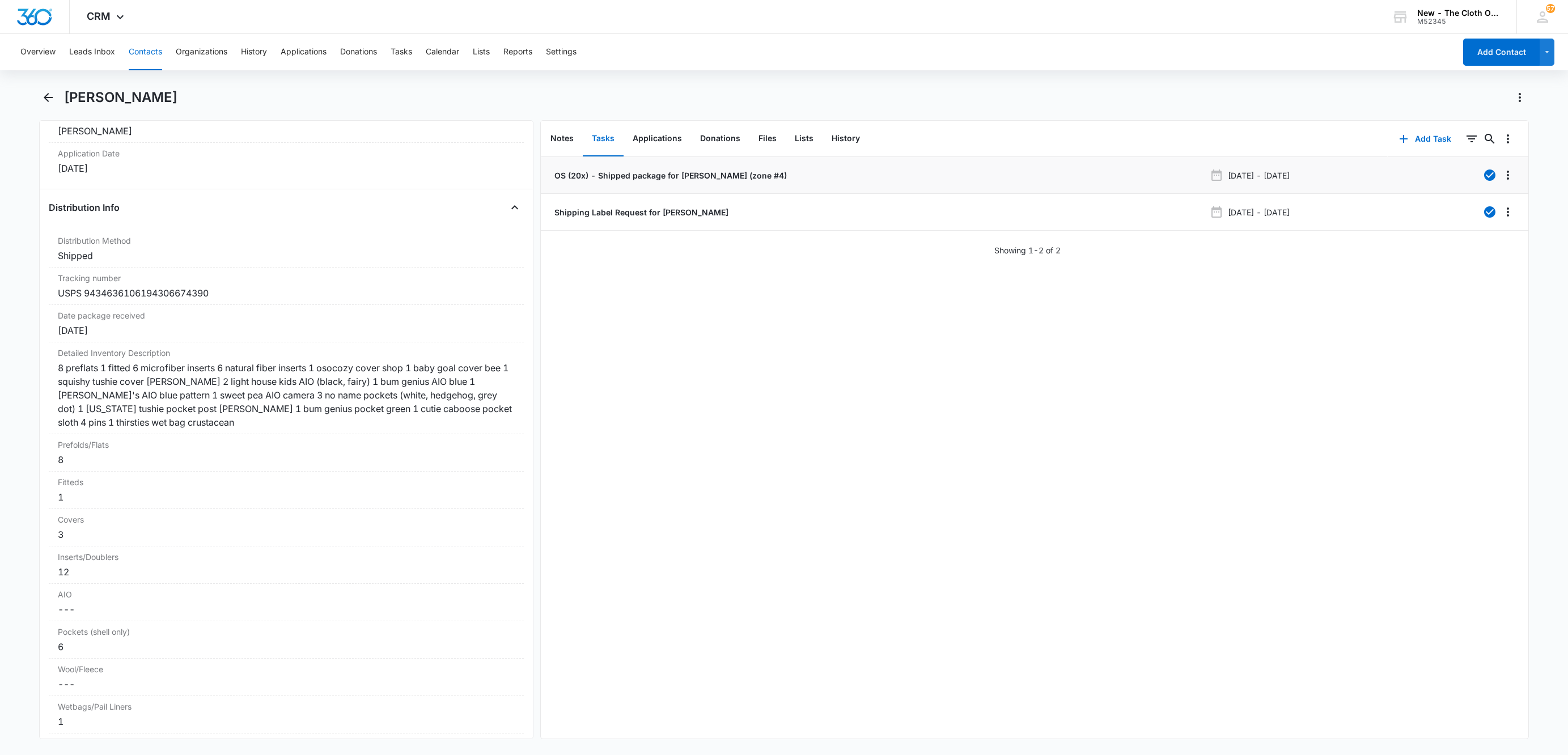
click at [619, 176] on p "OS (20x) - Shipped package for [PERSON_NAME] (zone #4)" at bounding box center [670, 175] width 235 height 12
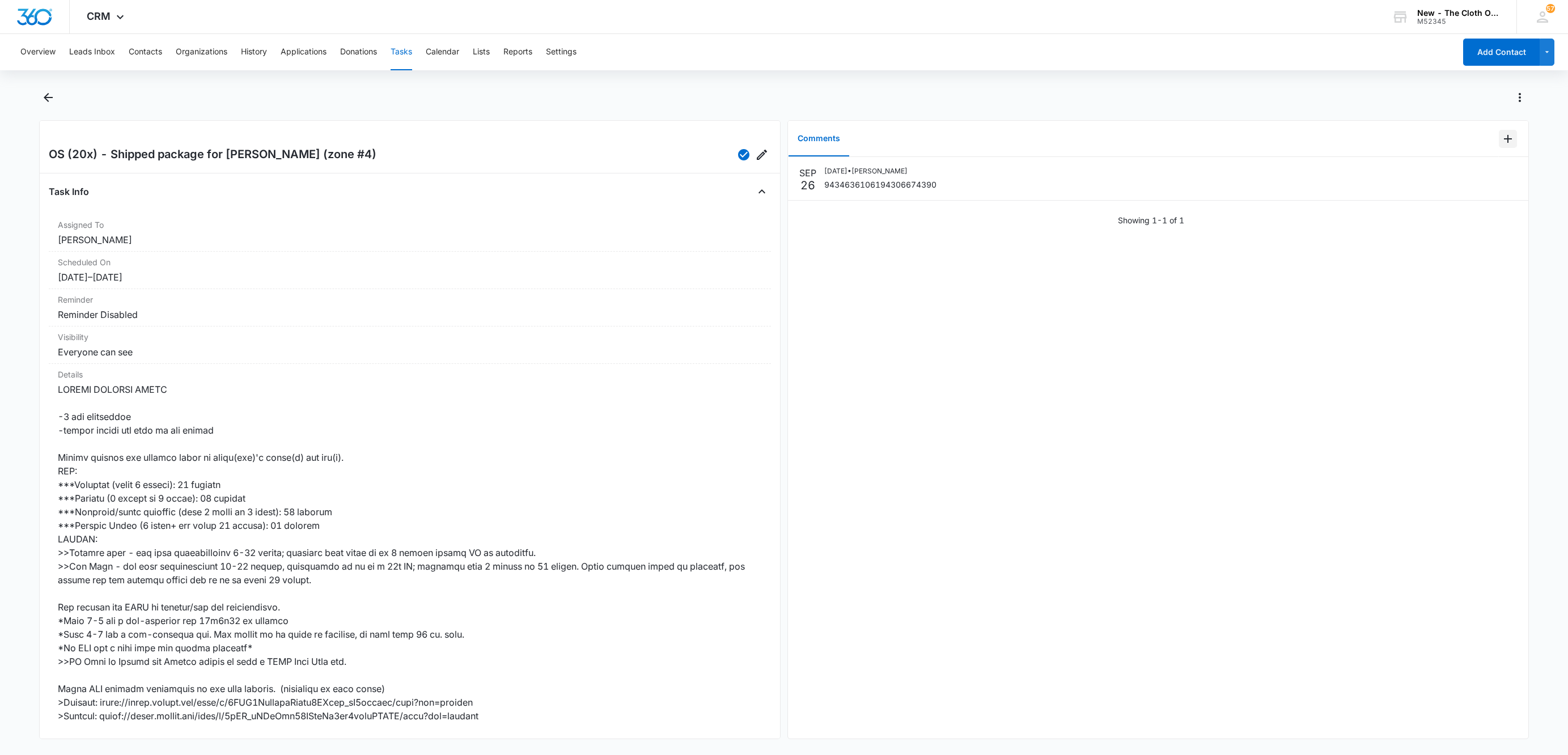
click at [1501, 141] on icon "Add Comment" at bounding box center [1508, 139] width 14 height 14
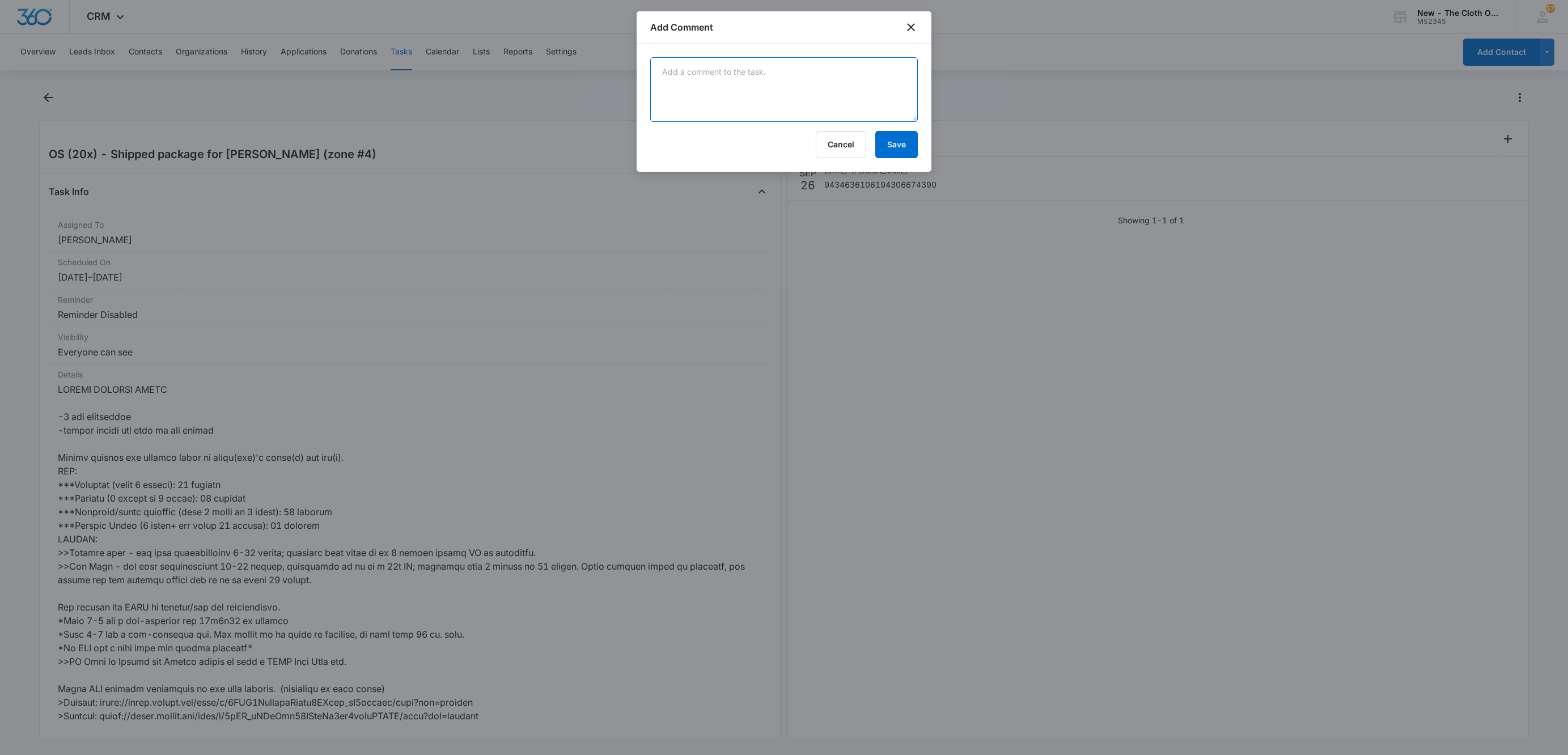
click at [762, 91] on textarea at bounding box center [784, 89] width 267 height 65
paste textarea "Your item was delivered in or at the mailbox at 10:50 am on [DATE] in [GEOGRAPH…"
type textarea "Your item was delivered in or at the mailbox at 10:50 am on [DATE] in [GEOGRAPH…"
click at [894, 150] on button "Save" at bounding box center [896, 144] width 42 height 27
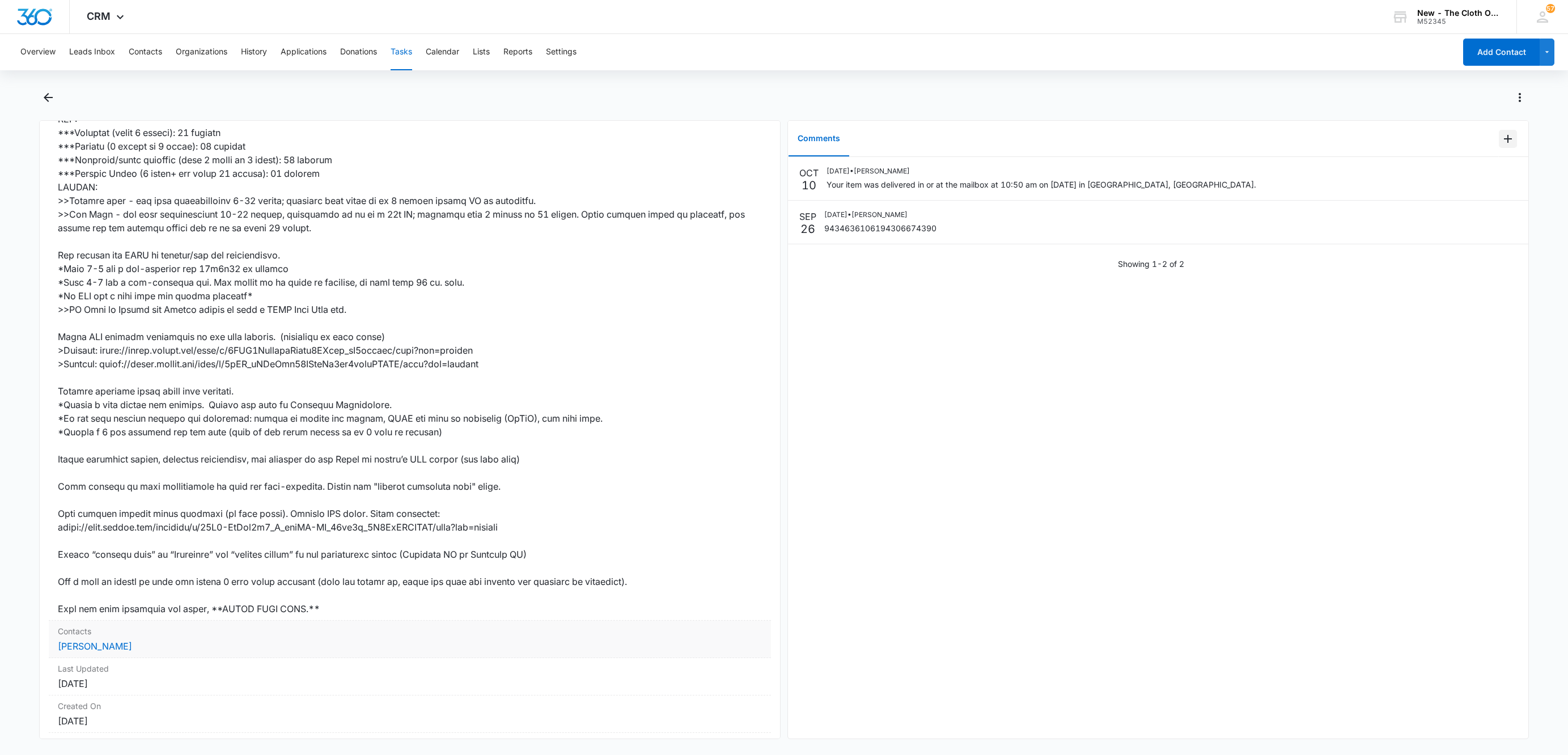
scroll to position [432, 0]
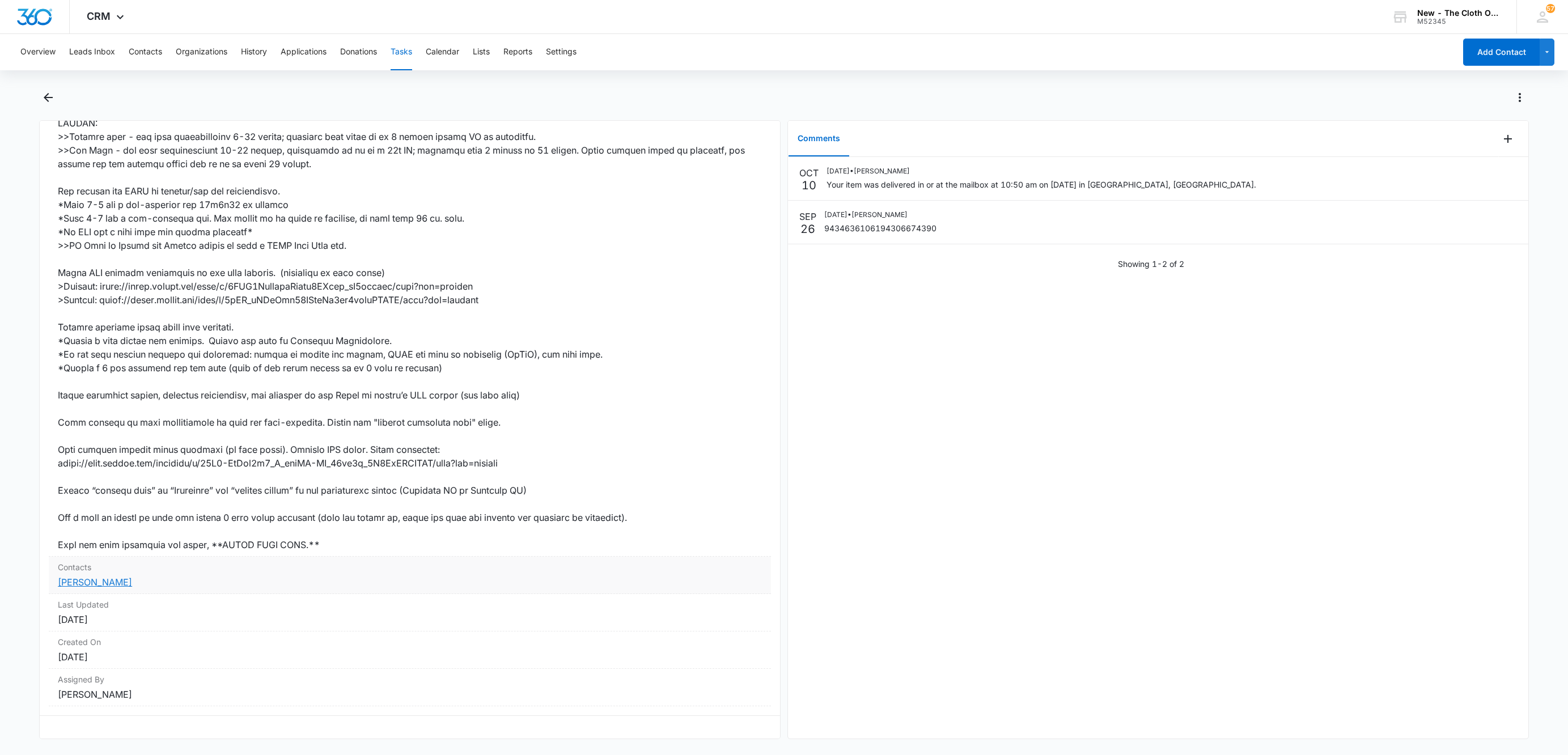
click at [82, 576] on link "[PERSON_NAME]" at bounding box center [95, 582] width 75 height 11
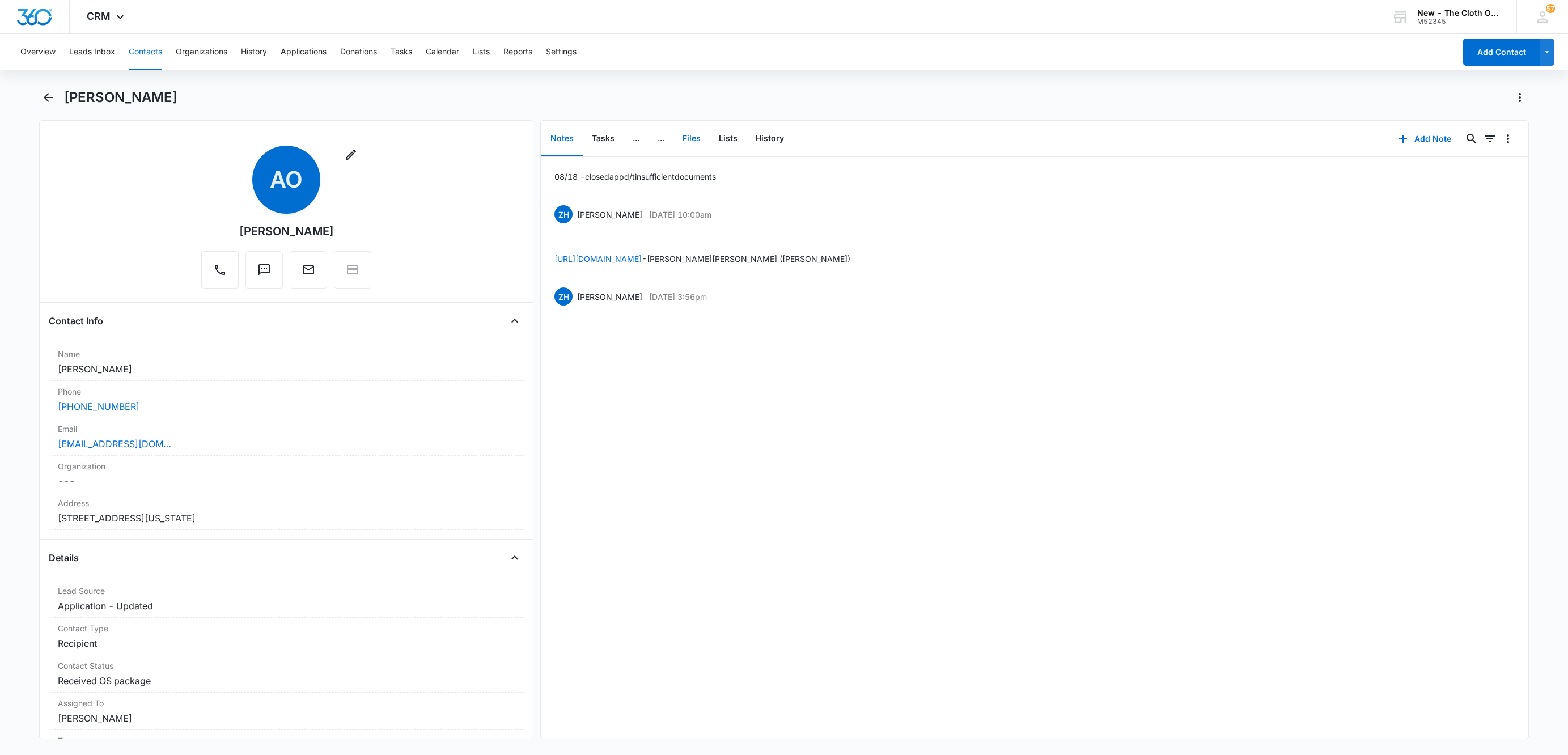
click at [698, 145] on button "Files" at bounding box center [691, 139] width 36 height 36
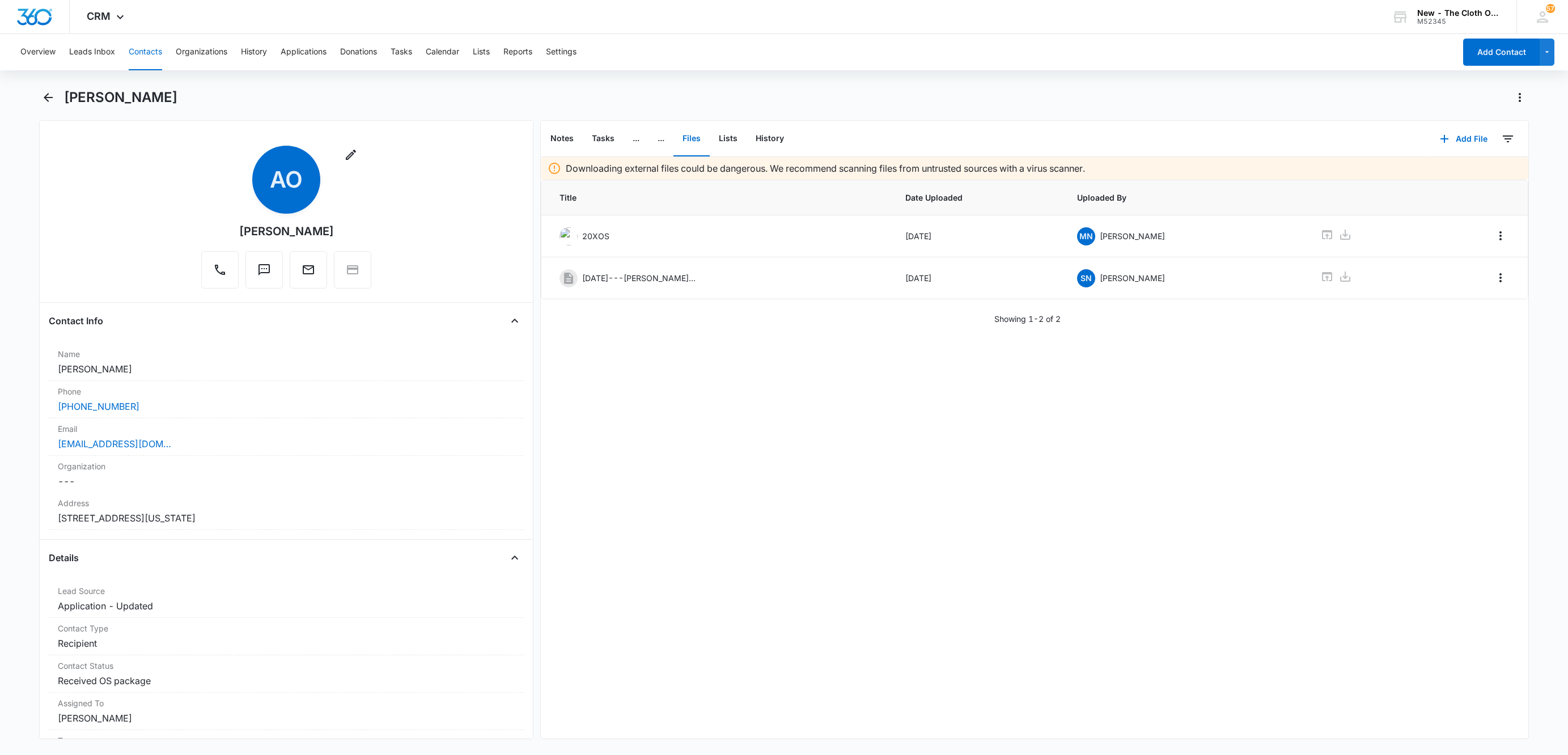
click at [150, 51] on button "Contacts" at bounding box center [145, 52] width 34 height 36
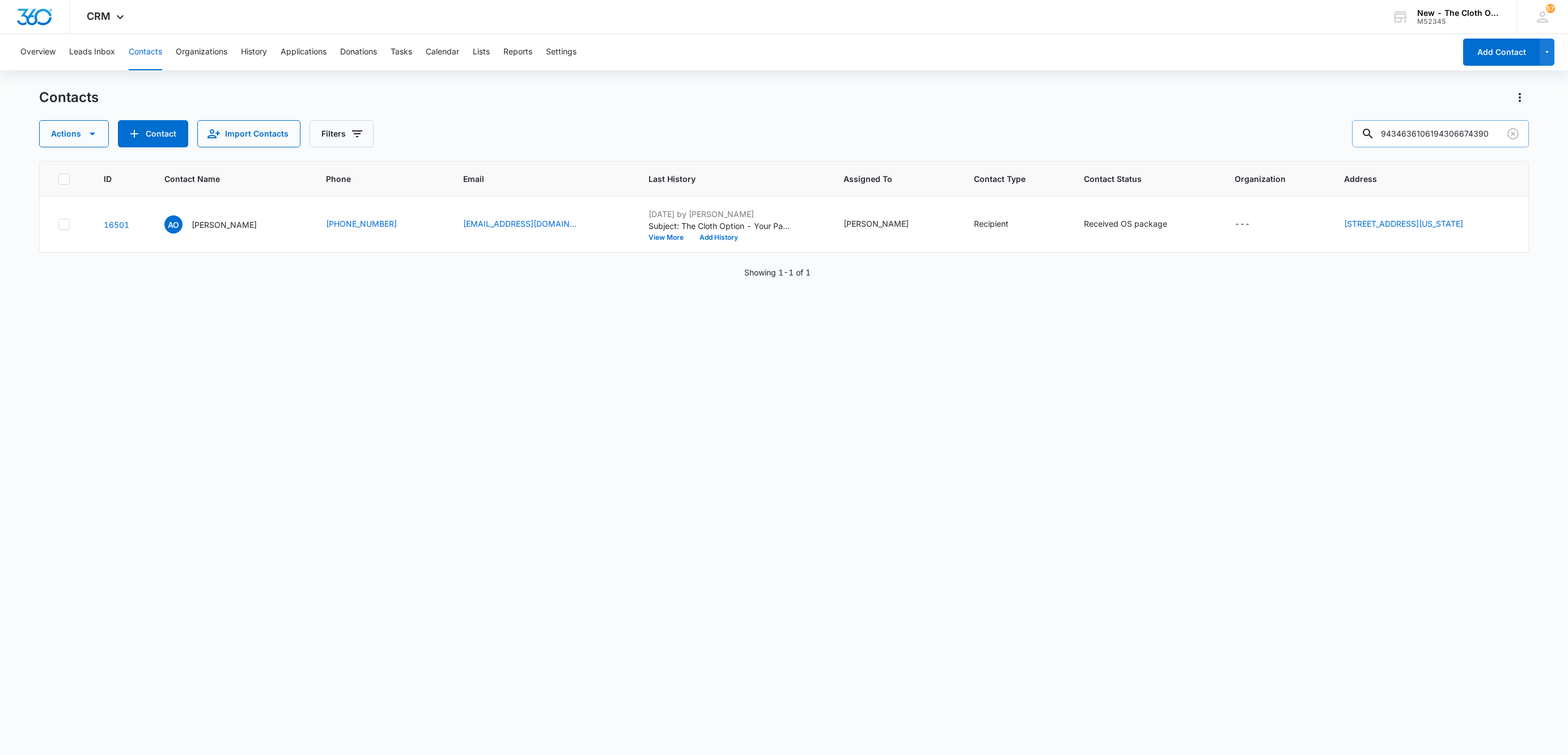
click at [1406, 133] on input "9434636106194306674390" at bounding box center [1441, 133] width 177 height 27
paste input "9741136"
type input "9434636106194309741136"
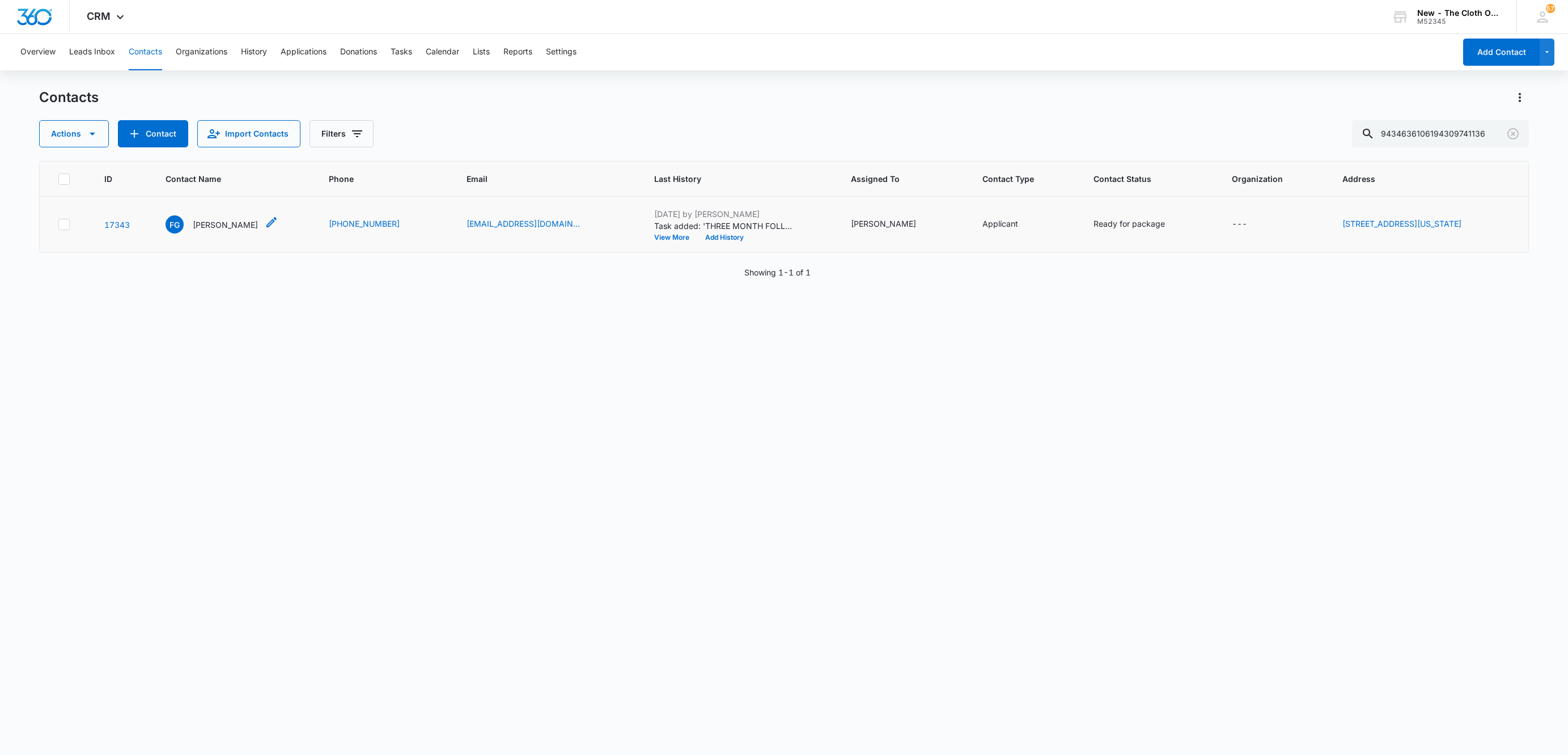
click at [210, 220] on p "[PERSON_NAME]" at bounding box center [225, 225] width 65 height 12
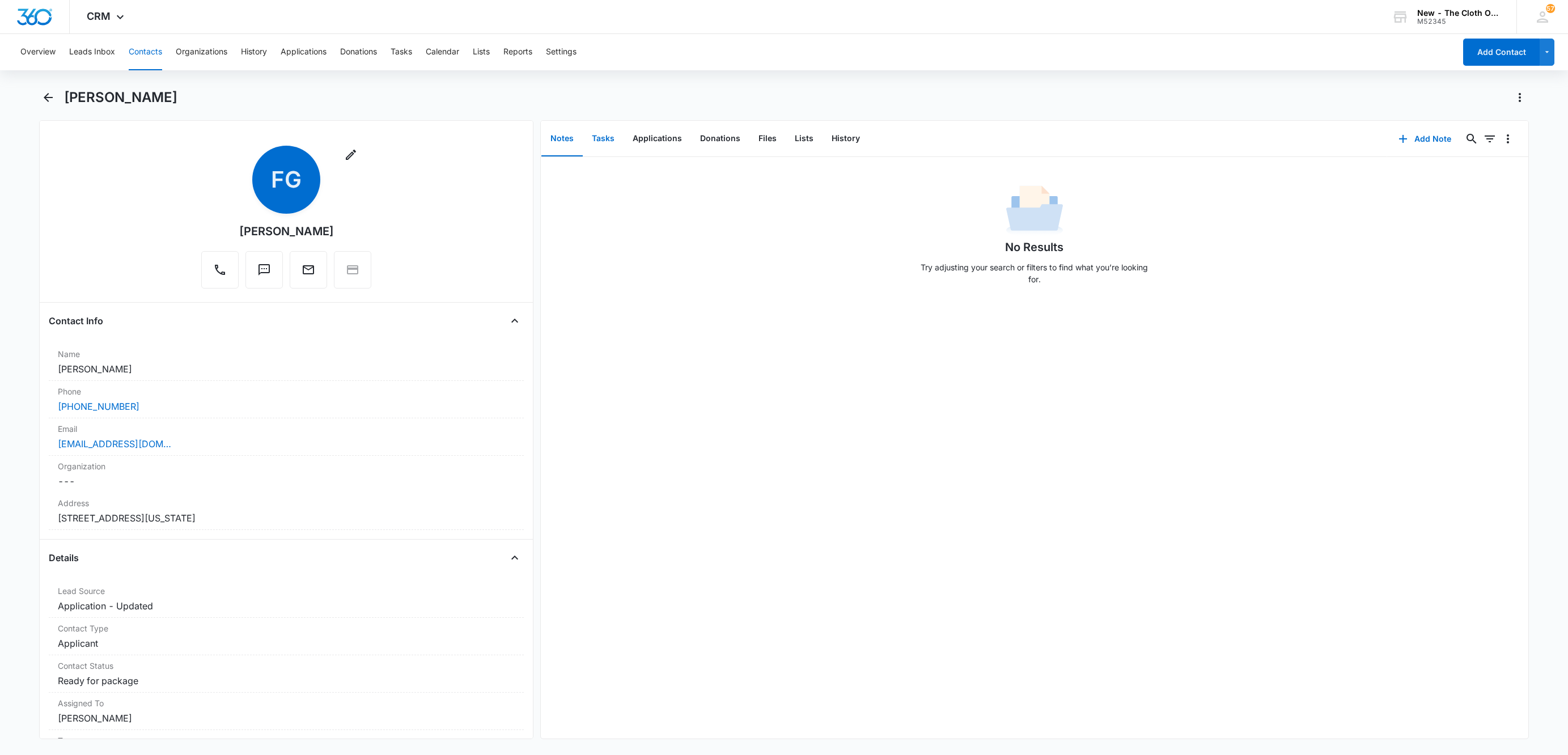
click at [601, 133] on button "Tasks" at bounding box center [603, 139] width 41 height 36
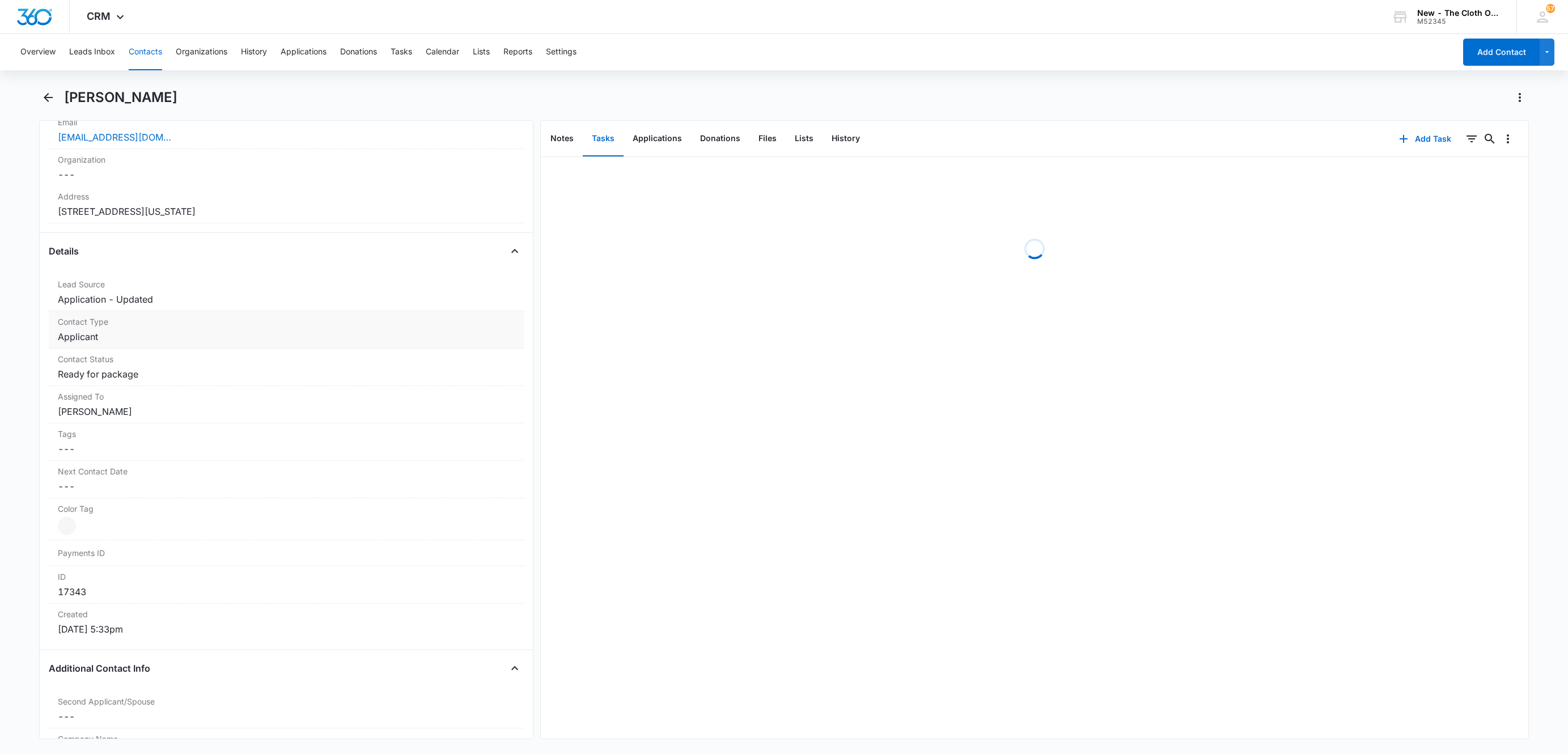
scroll to position [340, 0]
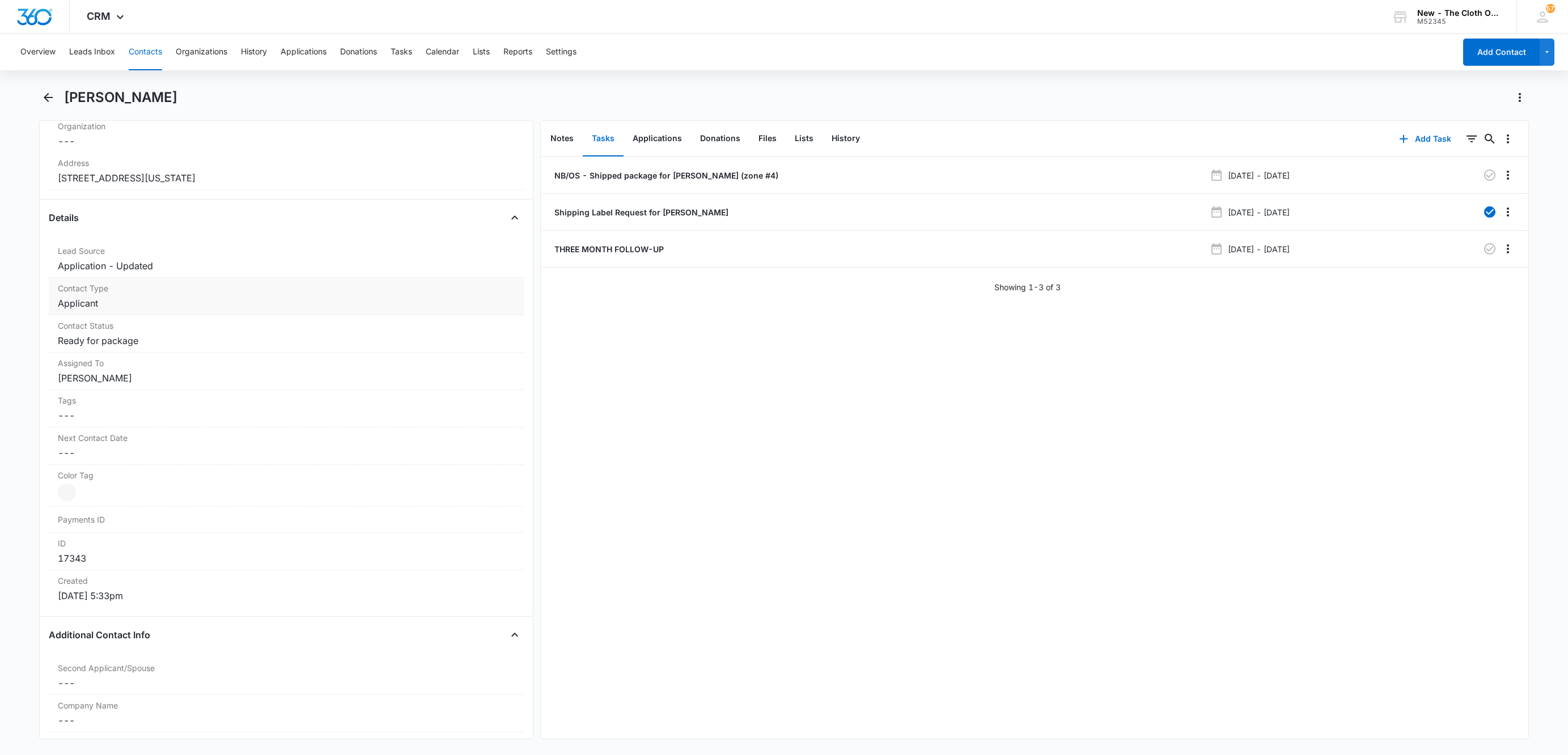
click at [115, 306] on dd "Cancel Save Changes Applicant" at bounding box center [286, 303] width 457 height 14
click at [112, 315] on icon "Remove Applicant" at bounding box center [111, 313] width 8 height 9
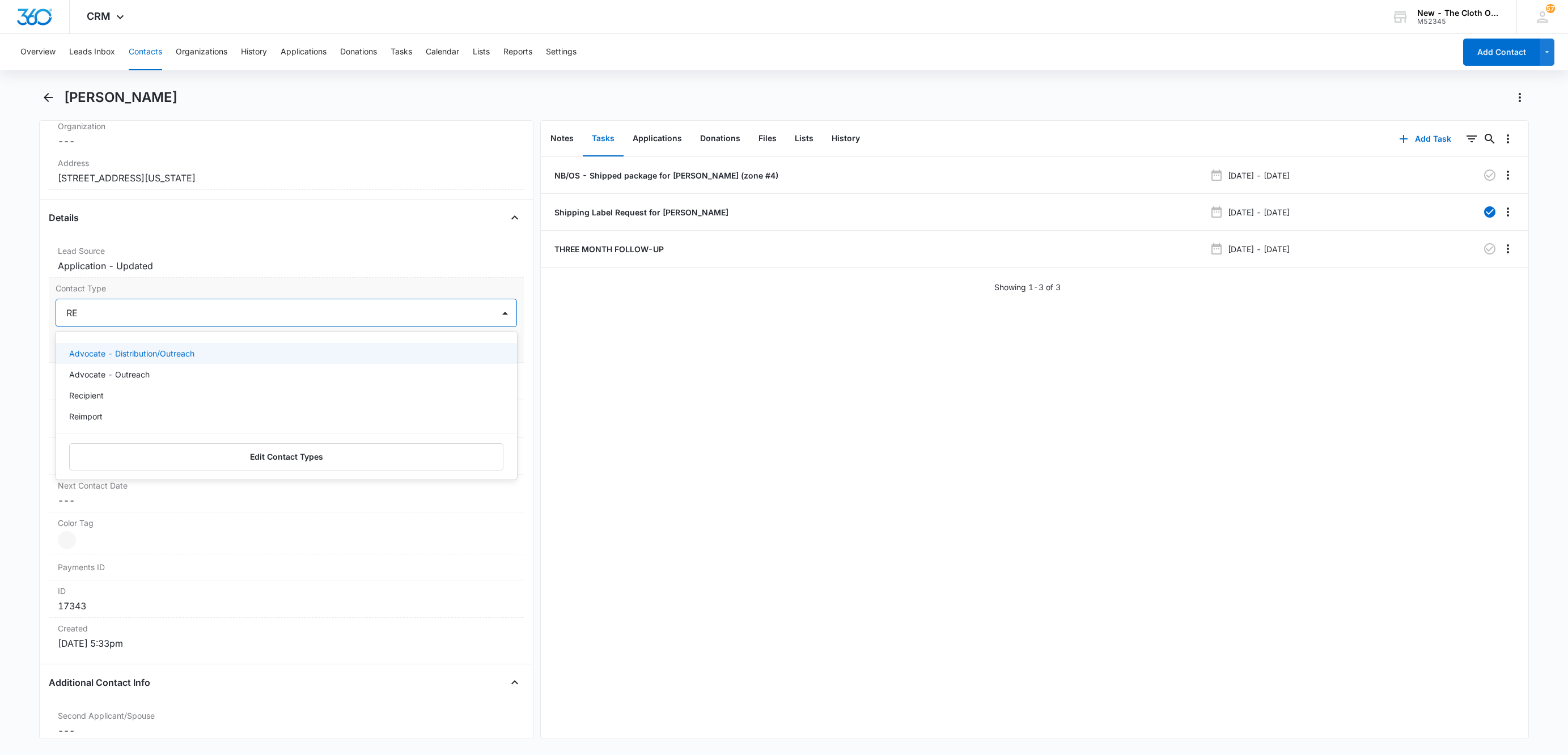
type input "REC"
click at [106, 351] on div "Recipient" at bounding box center [285, 354] width 432 height 12
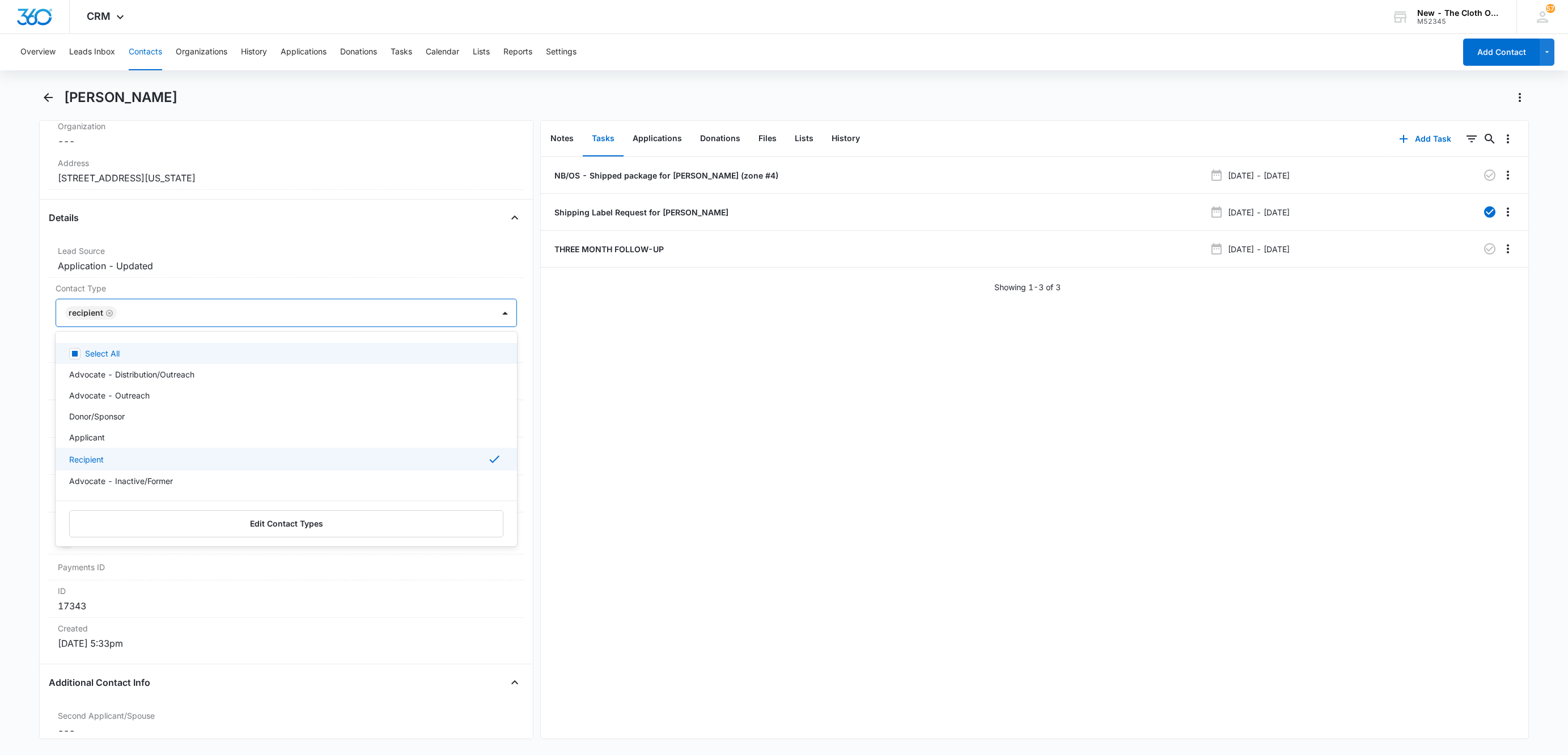
click at [163, 321] on div at bounding box center [300, 313] width 359 height 16
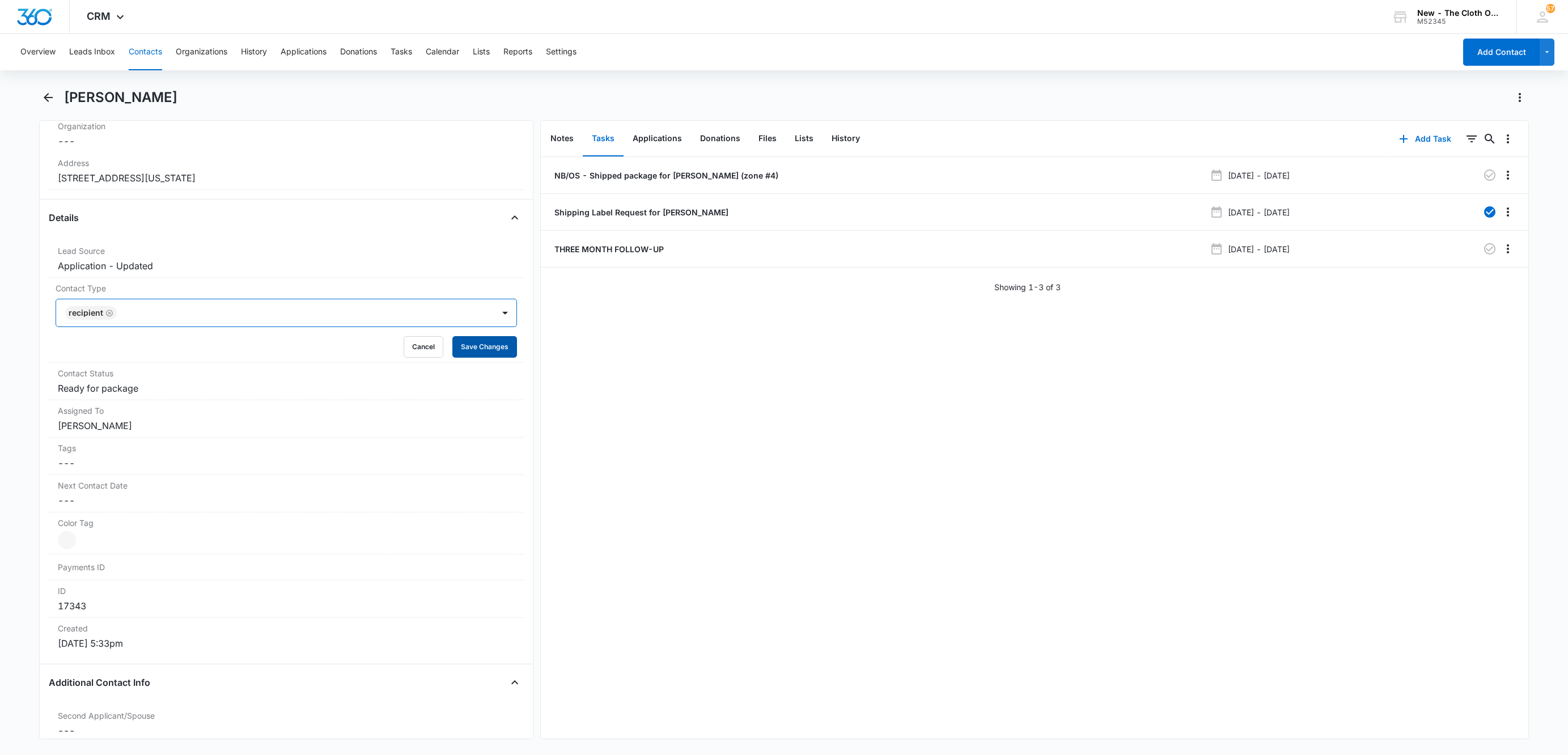
click at [474, 351] on button "Save Changes" at bounding box center [485, 347] width 65 height 22
click at [97, 391] on dd "Cancel Save Changes Ready for package" at bounding box center [286, 388] width 457 height 14
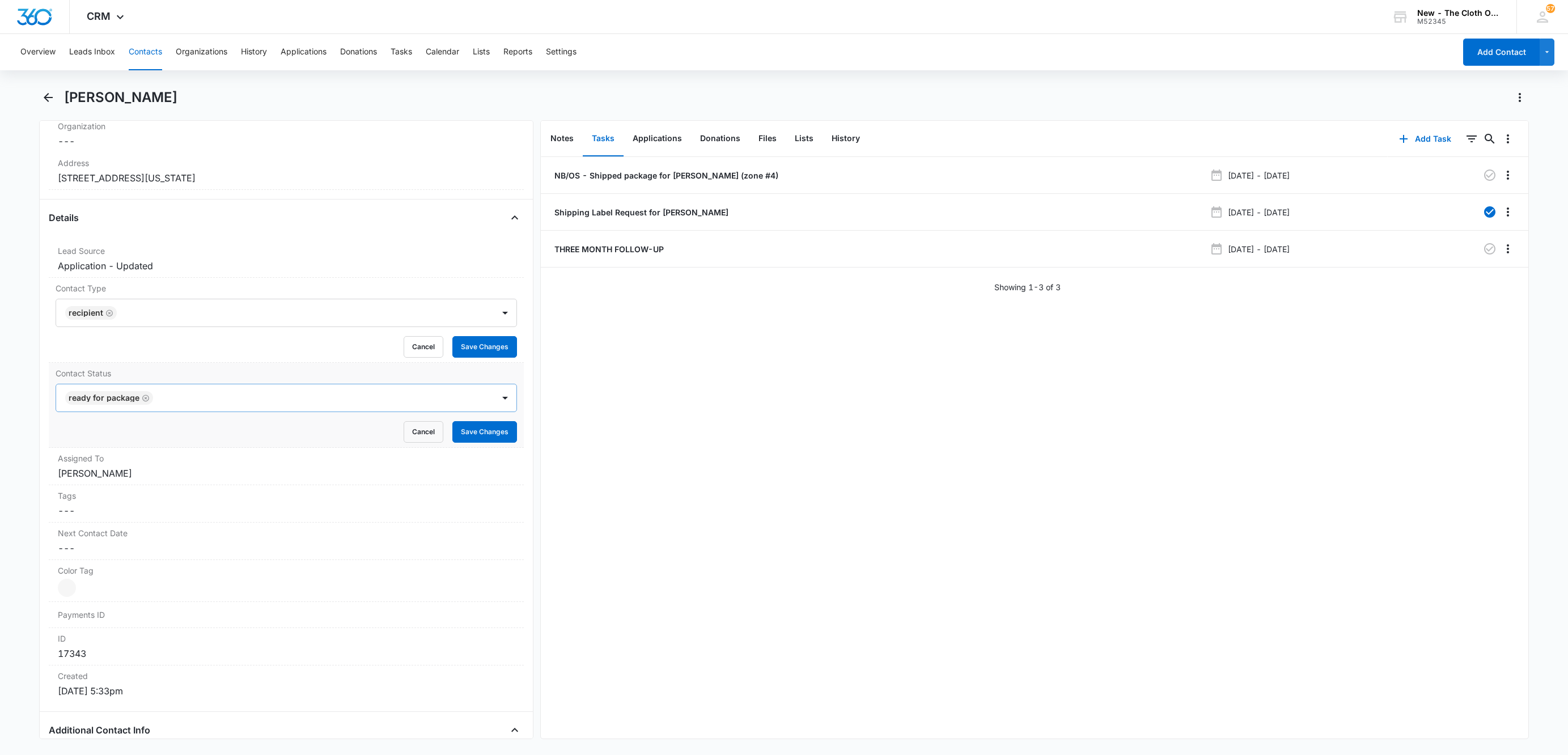
click at [147, 421] on div "Cancel Save Changes" at bounding box center [286, 432] width 461 height 22
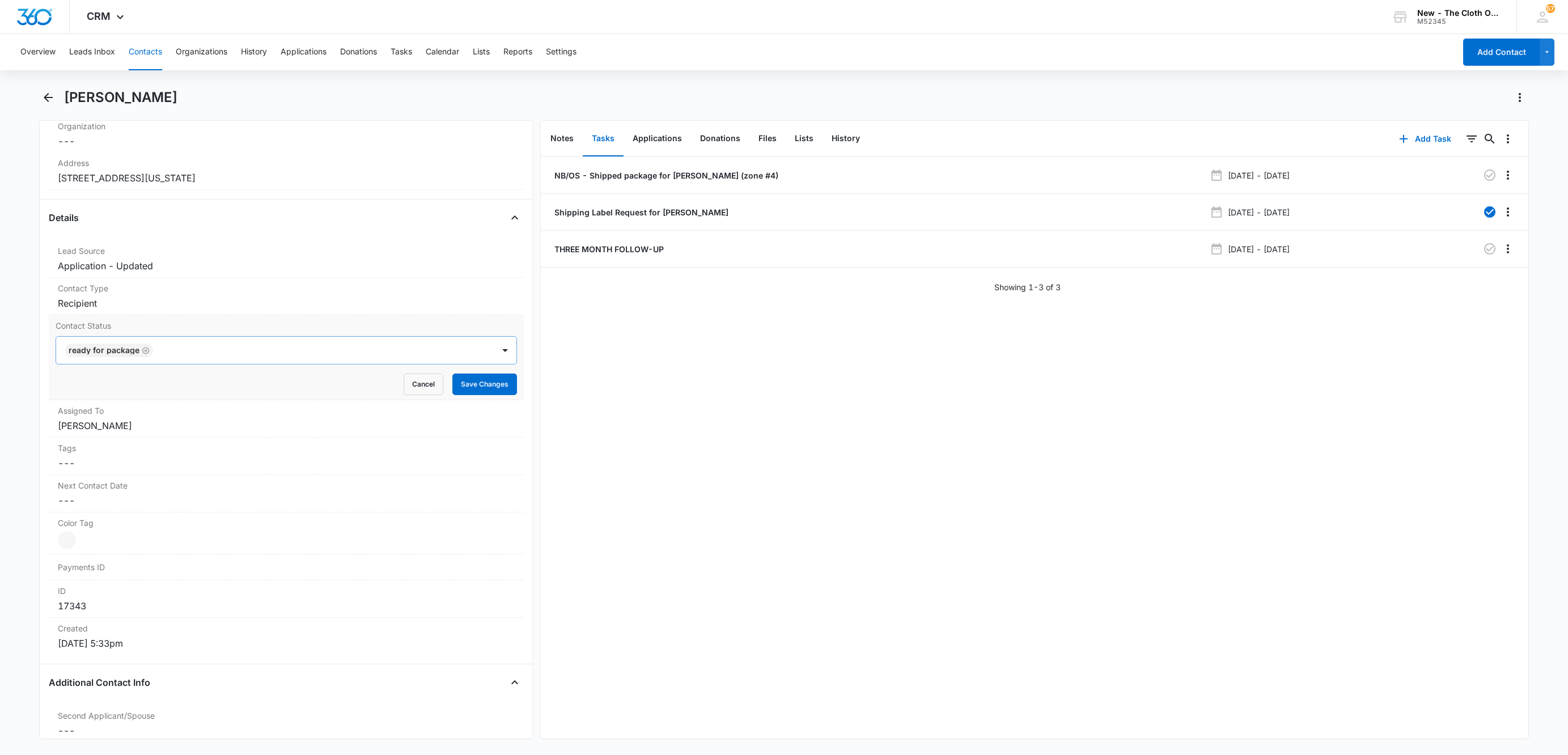
click at [147, 354] on icon "Remove Ready for package" at bounding box center [146, 350] width 7 height 7
click at [147, 354] on div at bounding box center [272, 350] width 413 height 16
type input "NB"
click at [113, 394] on p "Received NB loan" at bounding box center [102, 391] width 66 height 12
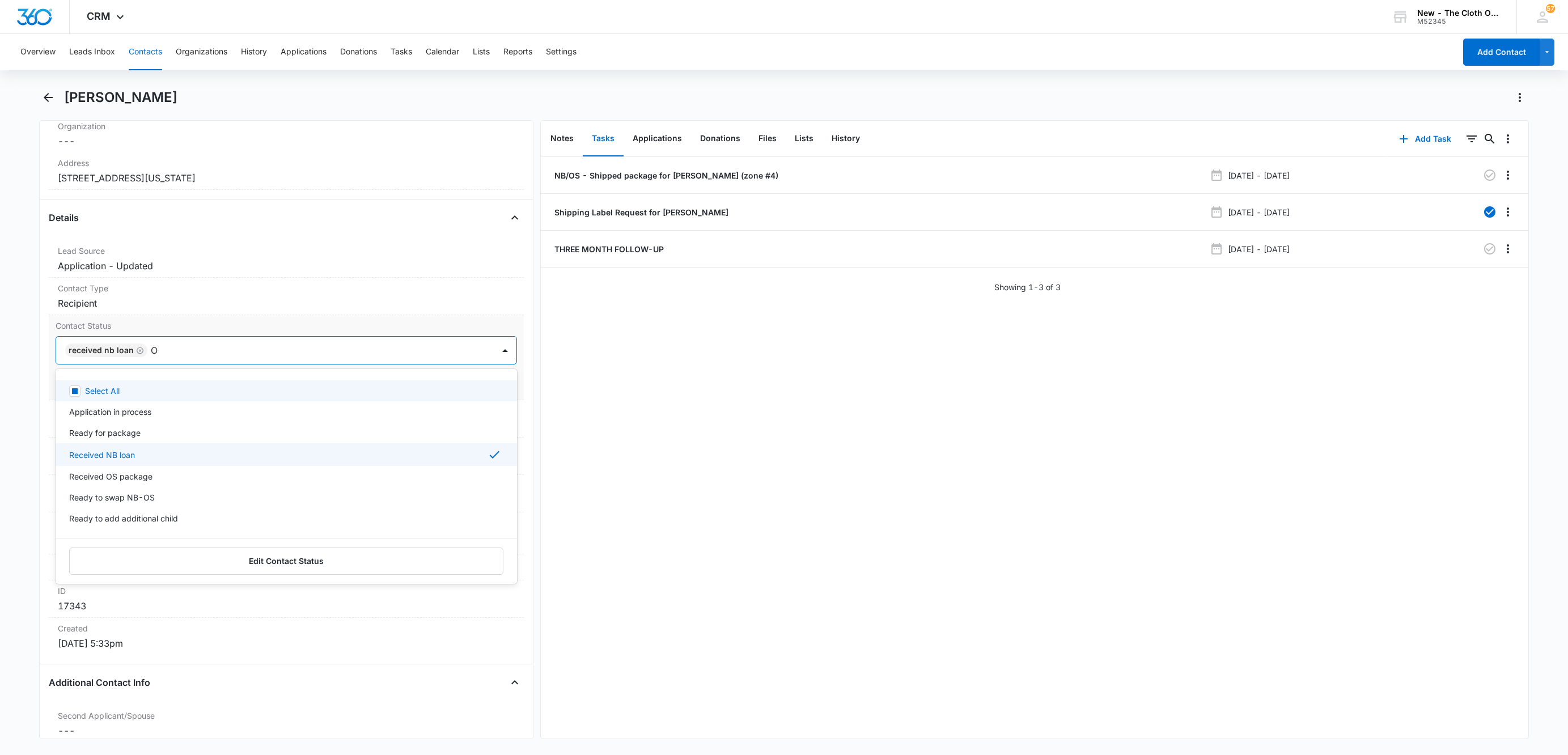
type input "OS"
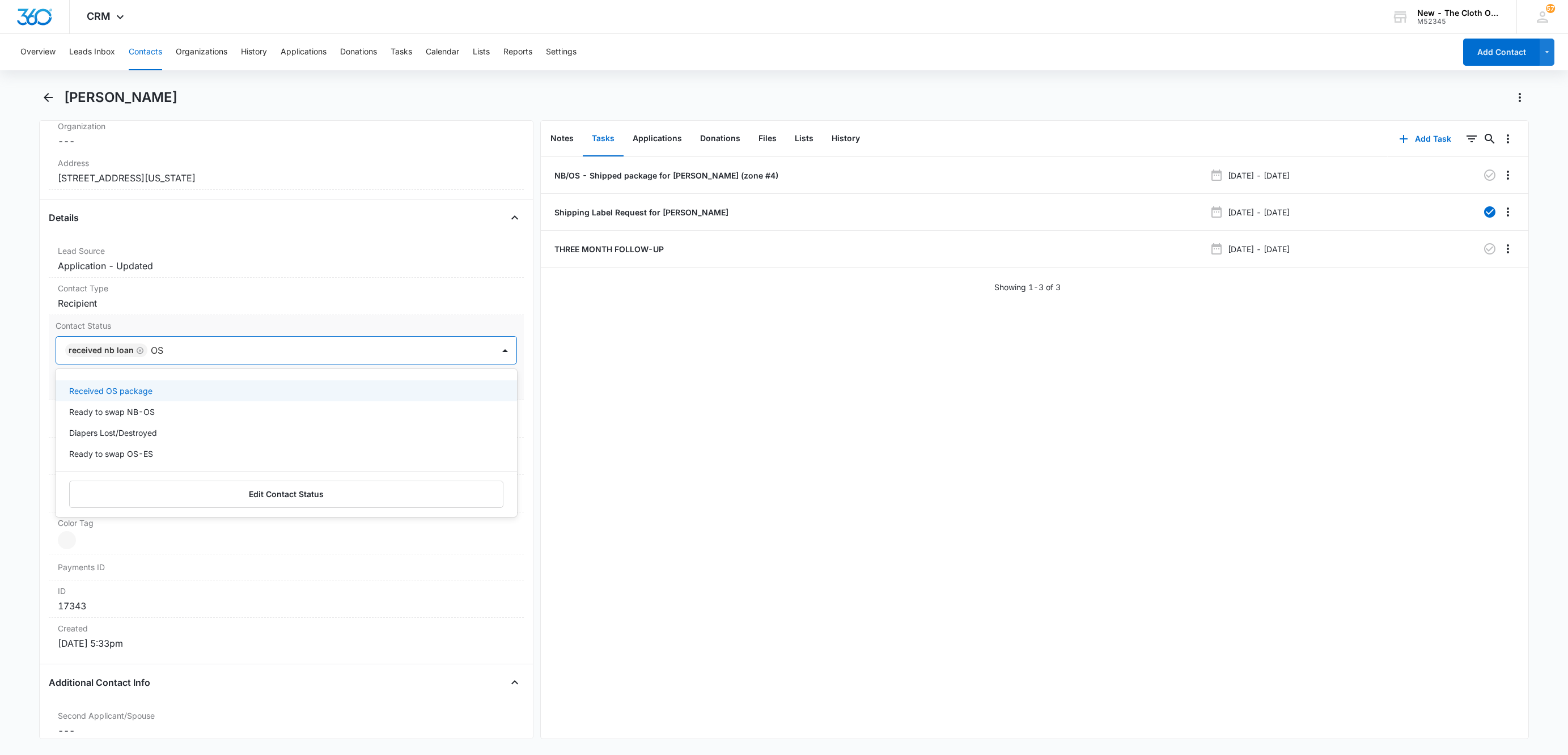
click at [148, 386] on div "Received OS package" at bounding box center [286, 391] width 461 height 21
drag, startPoint x: 331, startPoint y: 357, endPoint x: 485, endPoint y: 374, distance: 154.9
click at [332, 357] on div at bounding box center [364, 350] width 228 height 16
click at [487, 374] on form "option Received OS package, selected. Received NB loan Received OS package Canc…" at bounding box center [286, 366] width 461 height 59
click at [487, 381] on button "Save Changes" at bounding box center [485, 384] width 65 height 22
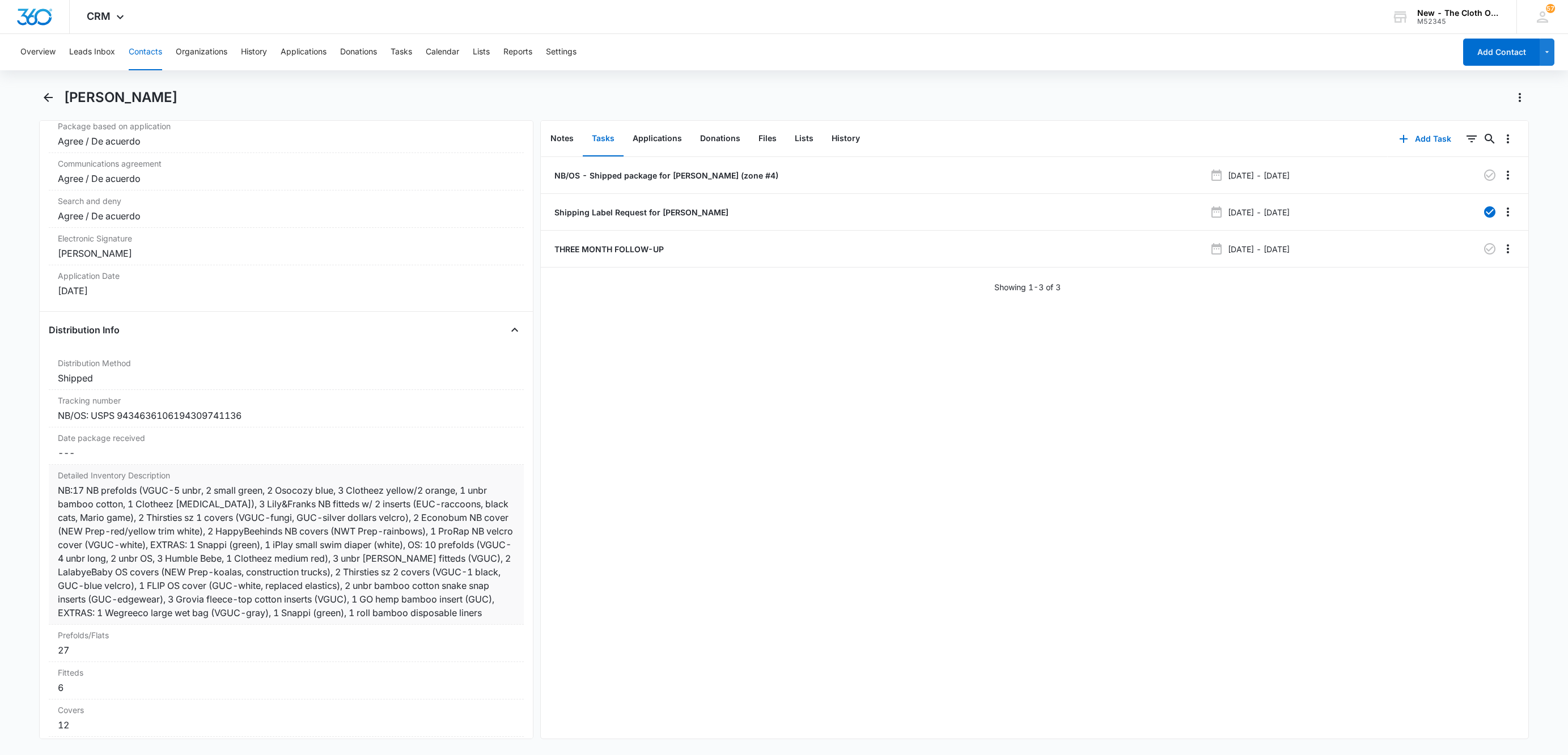
scroll to position [2587, 0]
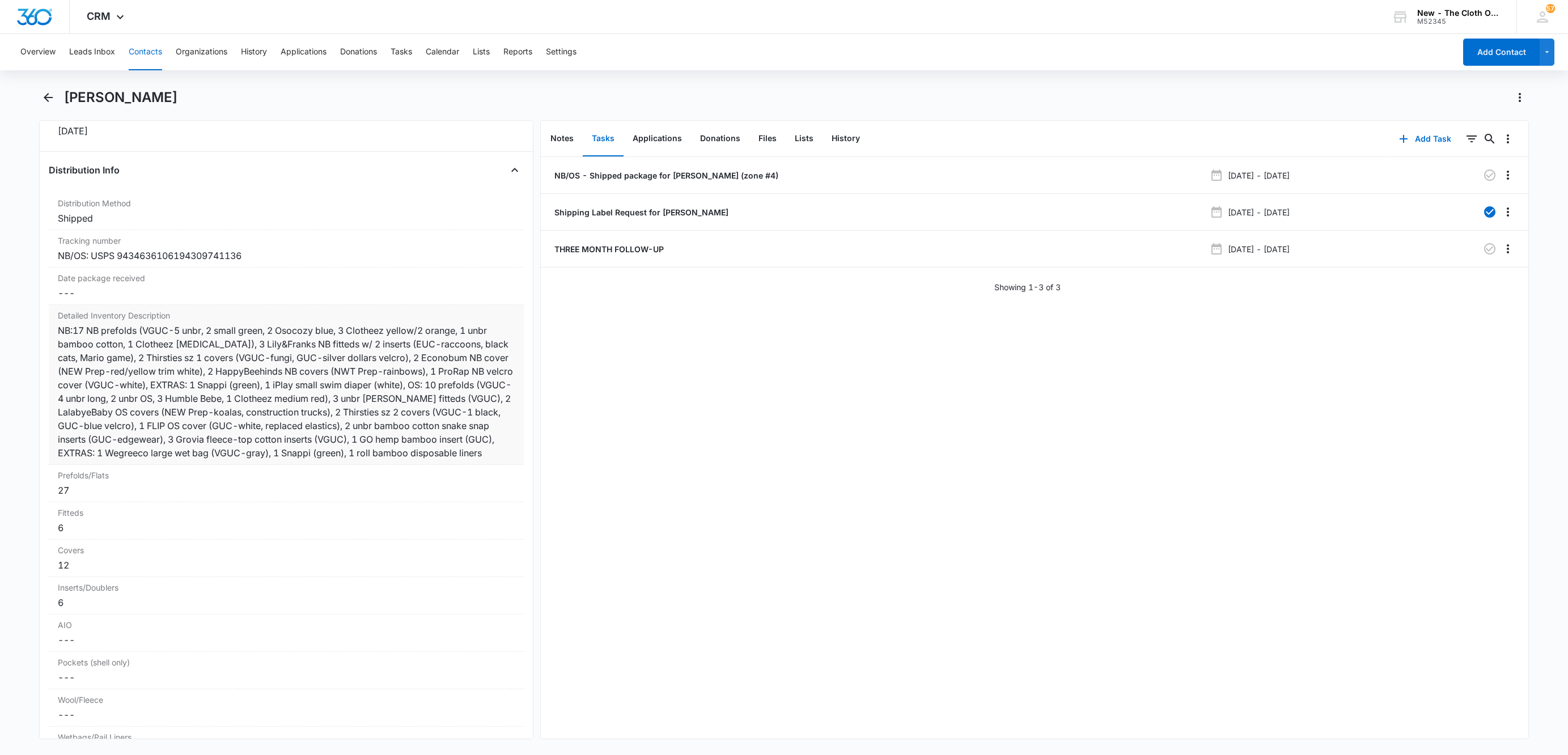
click at [493, 398] on div "NB:17 NB prefolds (VGUC-5 unbr, 2 small green, 2 Osocozy blue, 3 Clotheez yello…" at bounding box center [286, 391] width 457 height 136
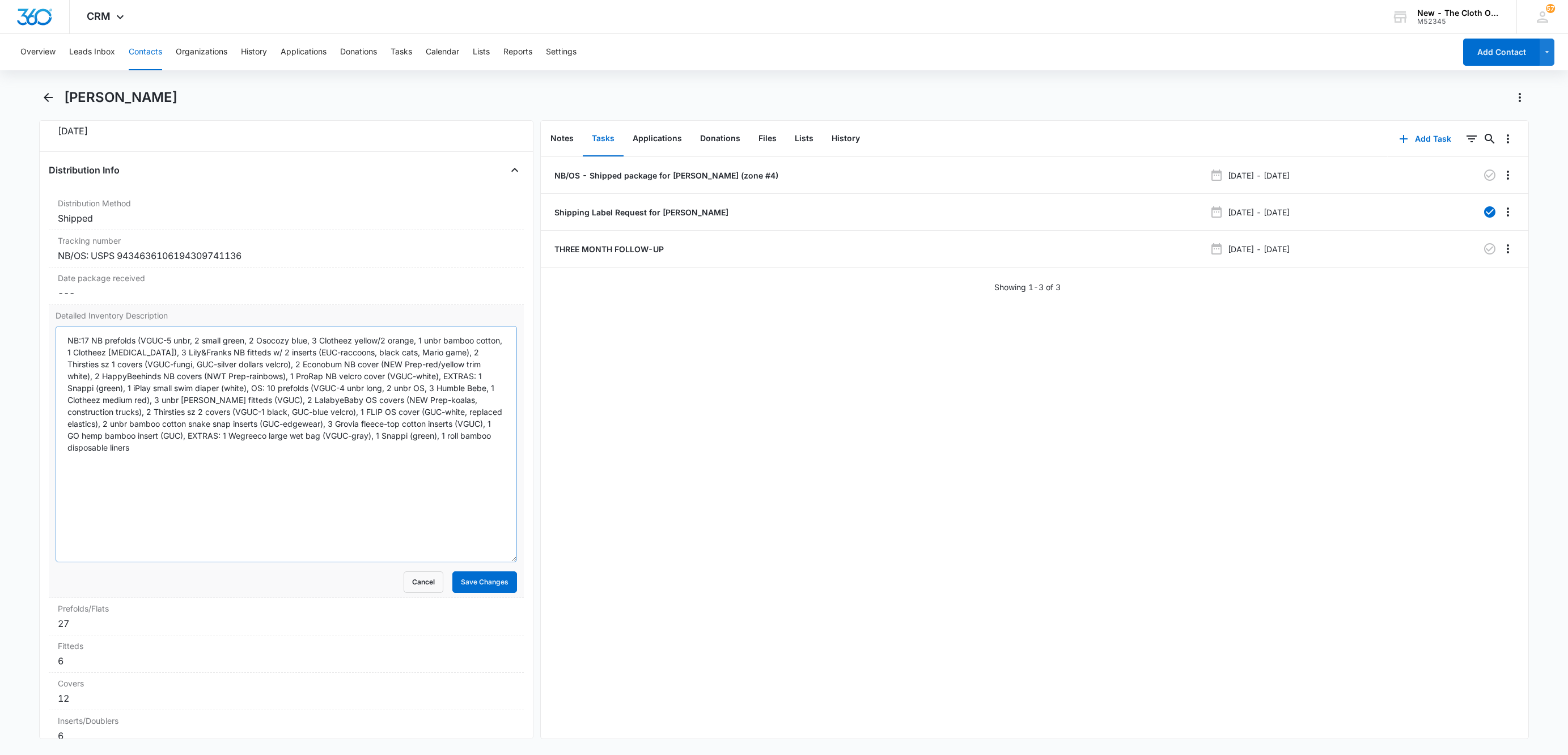
drag, startPoint x: 498, startPoint y: 401, endPoint x: 481, endPoint y: 573, distance: 172.8
click at [481, 562] on textarea "NB:17 NB prefolds (VGUC-5 unbr, 2 small green, 2 Osocozy blue, 3 Clotheez yello…" at bounding box center [286, 444] width 461 height 237
click at [253, 403] on textarea "NB:17 NB prefolds (VGUC-5 unbr, 2 small green, 2 Osocozy blue, 3 Clotheez yello…" at bounding box center [286, 444] width 461 height 237
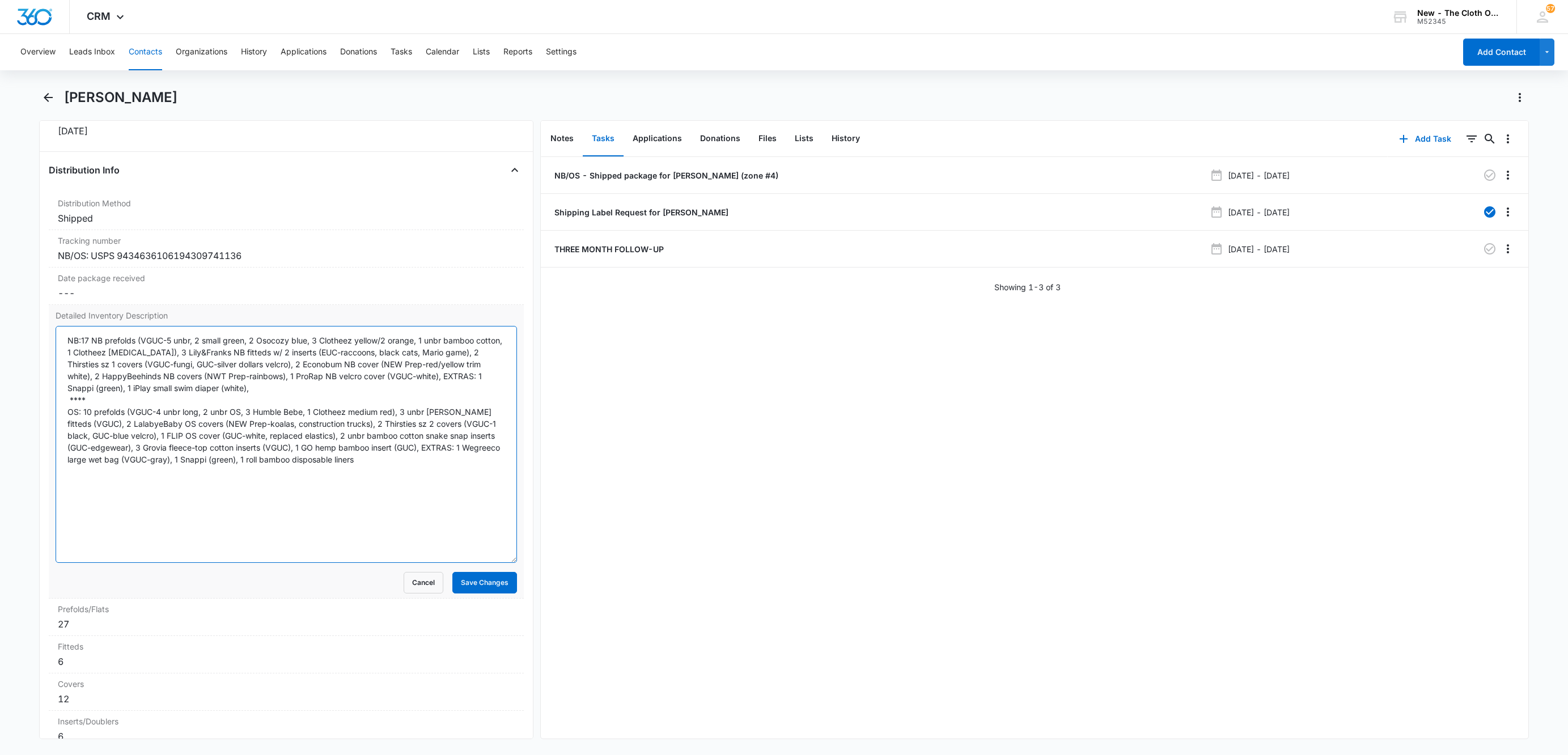
drag, startPoint x: 82, startPoint y: 353, endPoint x: 145, endPoint y: 341, distance: 64.1
click at [82, 353] on textarea "NB:17 NB prefolds (VGUC-5 unbr, 2 small green, 2 Osocozy blue, 3 Clotheez yello…" at bounding box center [286, 444] width 461 height 237
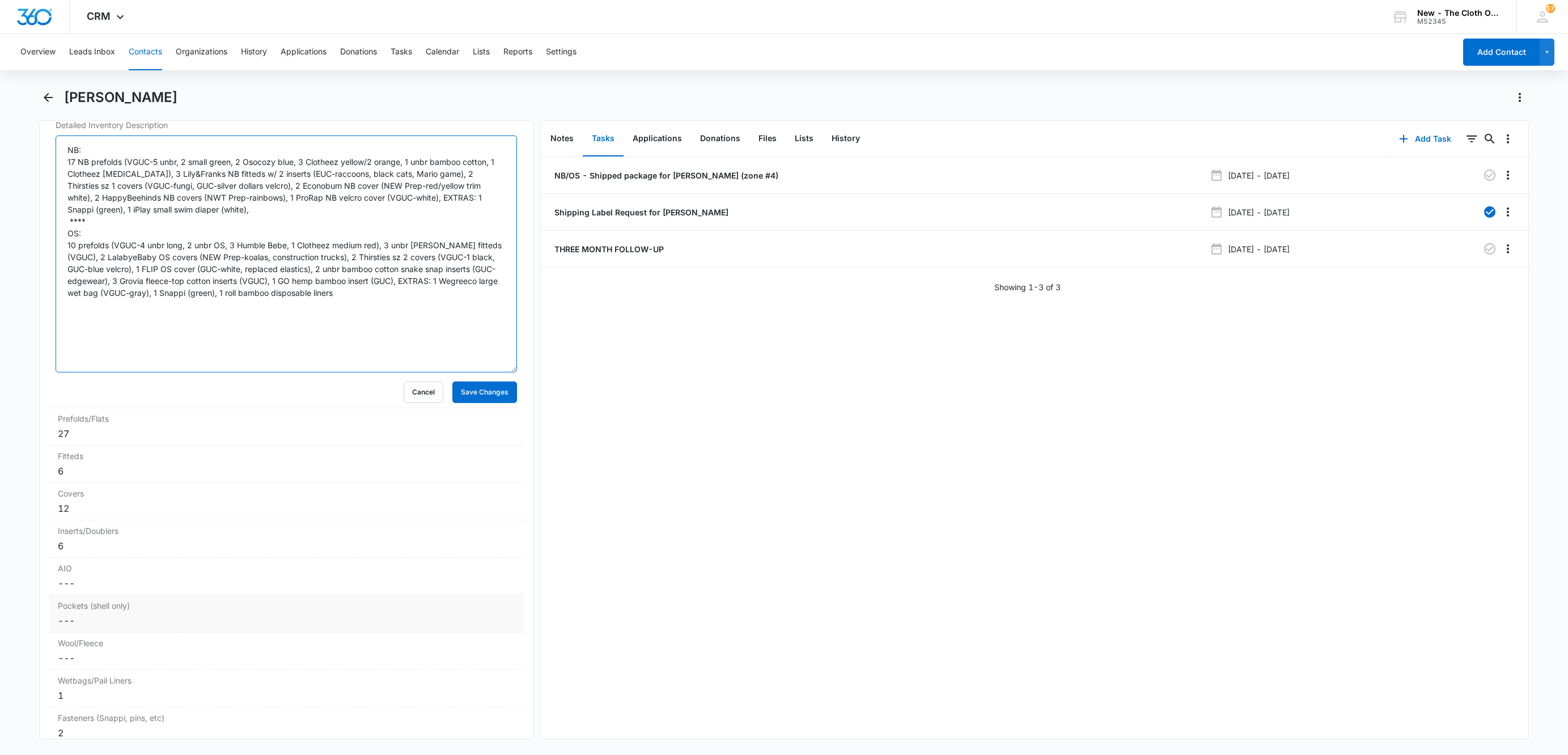
scroll to position [2823, 0]
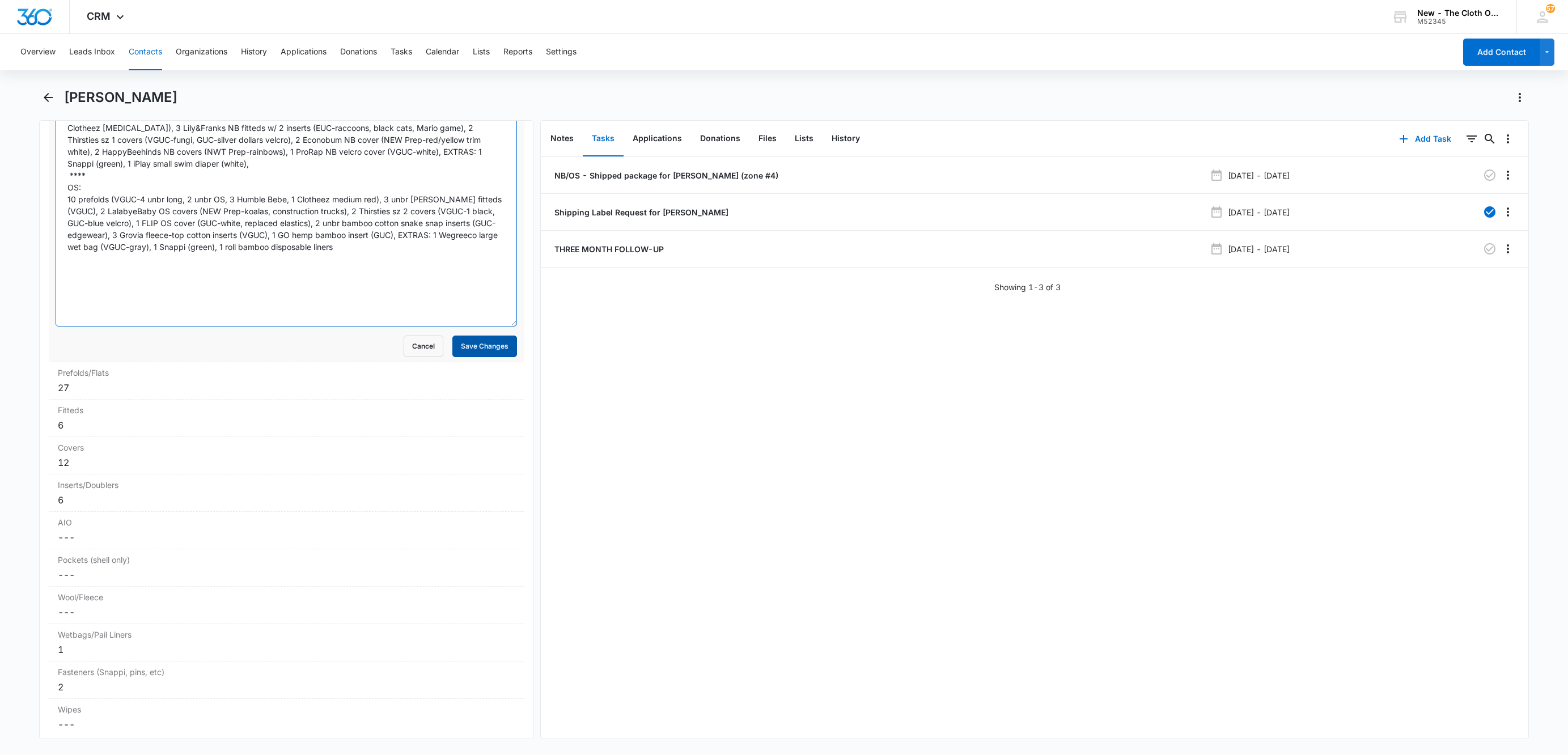
type textarea "NB: 17 NB prefolds (VGUC-5 unbr, 2 small green, 2 Osocozy blue, 3 Clotheez yell…"
click at [470, 357] on button "Save Changes" at bounding box center [485, 346] width 65 height 22
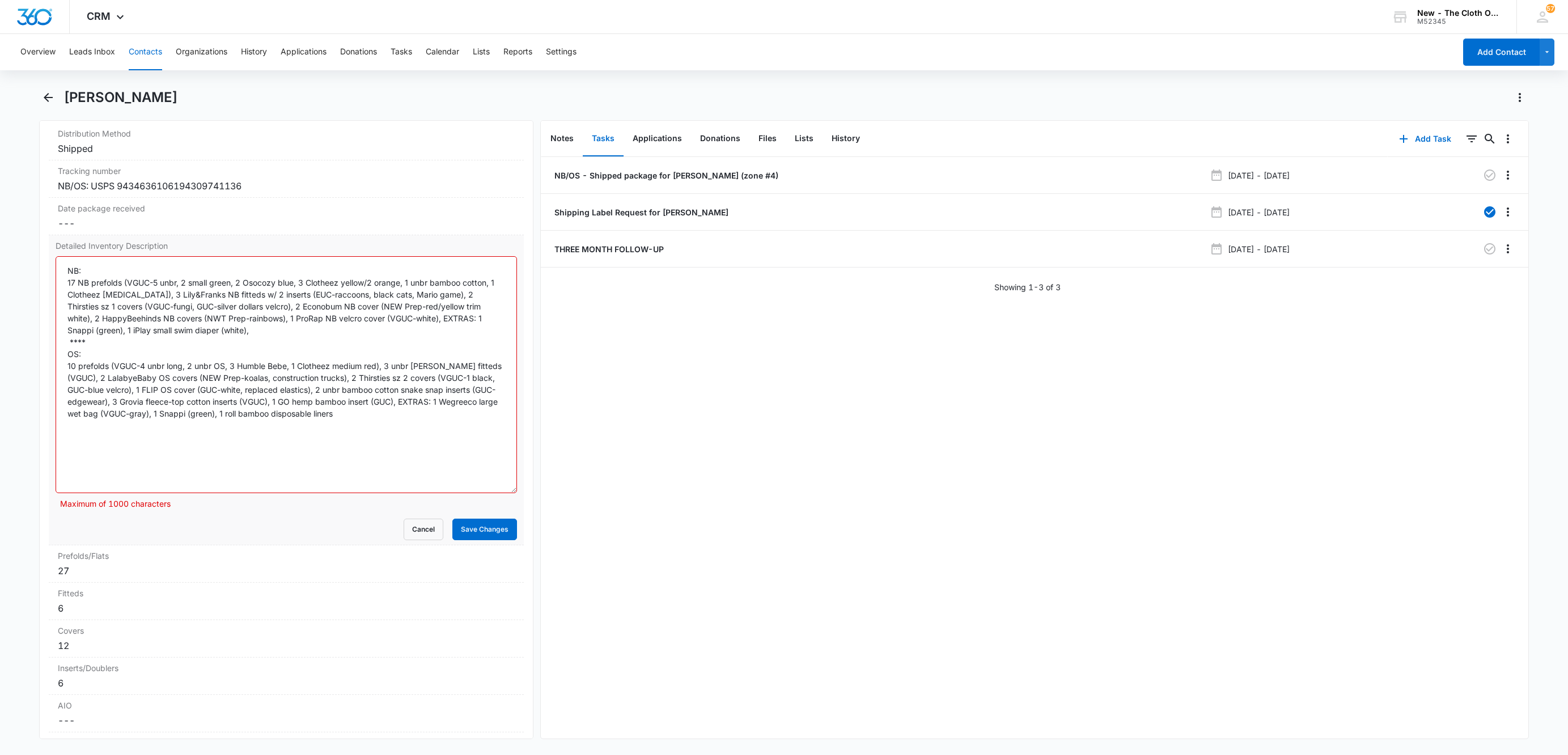
scroll to position [2653, 0]
click at [403, 543] on button "Cancel" at bounding box center [423, 532] width 40 height 22
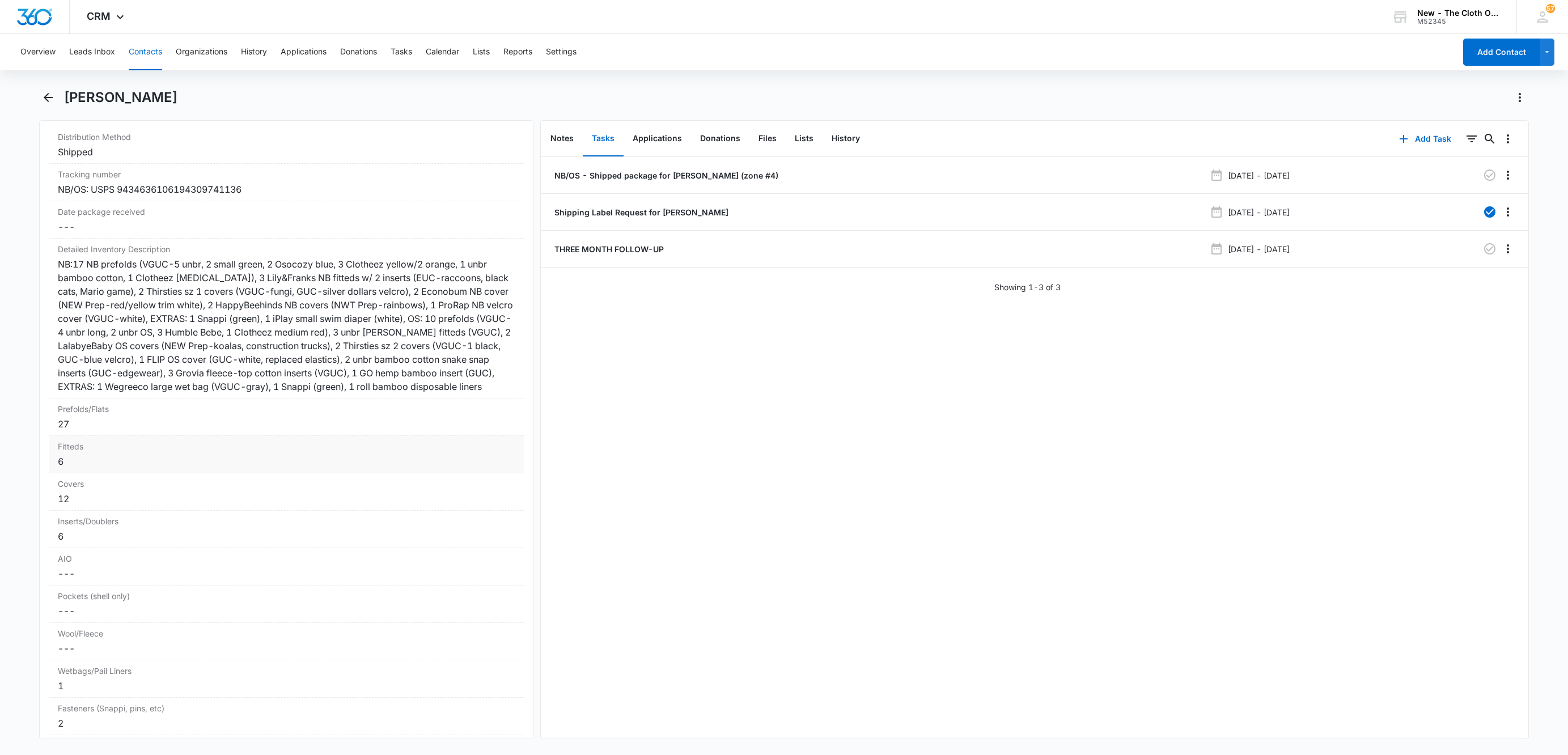
click at [444, 338] on div "NB:17 NB prefolds (VGUC-5 unbr, 2 small green, 2 Osocozy blue, 3 Clotheez yello…" at bounding box center [286, 325] width 457 height 136
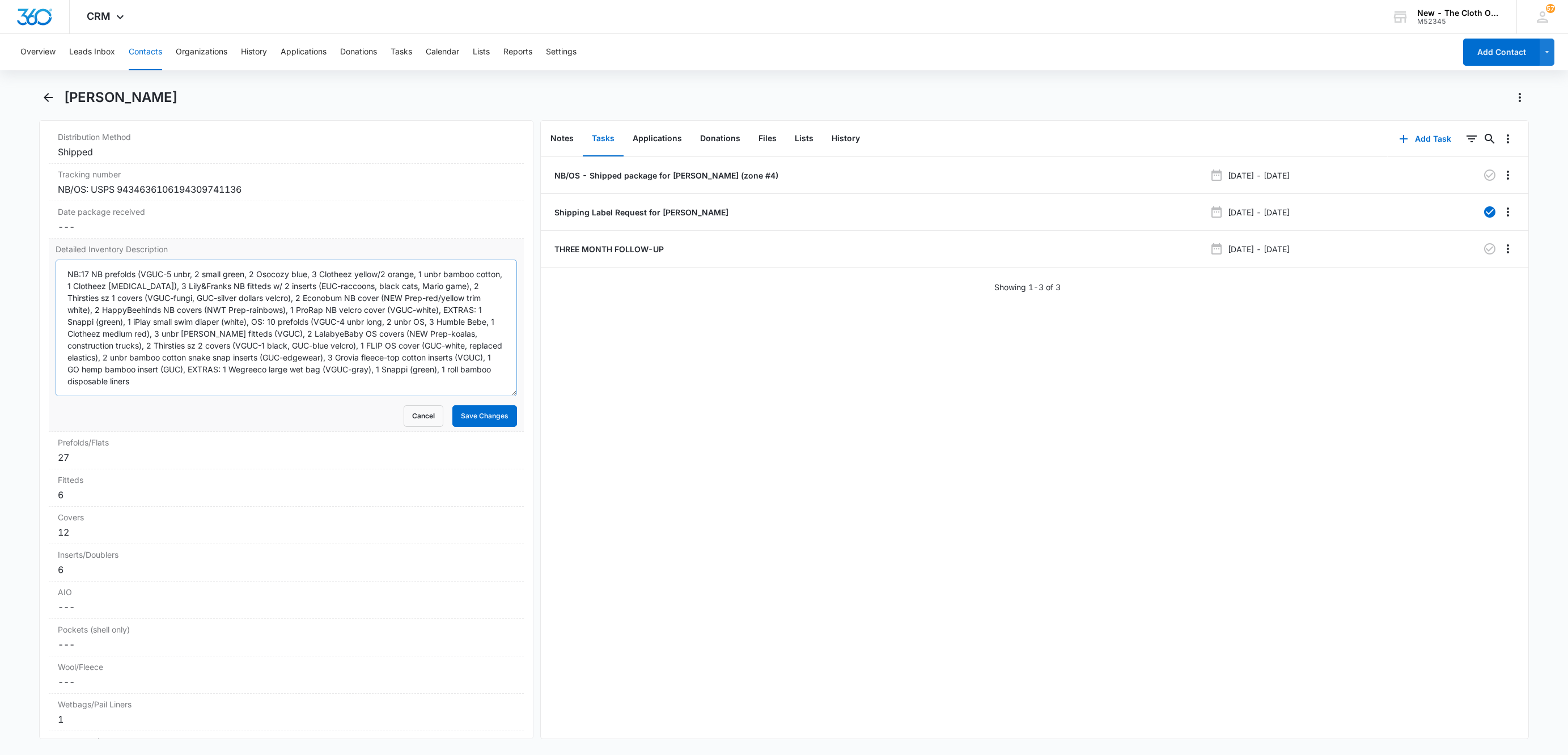
drag, startPoint x: 500, startPoint y: 337, endPoint x: 487, endPoint y: 433, distance: 96.9
click at [488, 396] on textarea "NB:17 NB prefolds (VGUC-5 unbr, 2 small green, 2 Osocozy blue, 3 Clotheez yello…" at bounding box center [286, 328] width 461 height 137
click at [254, 338] on textarea "NB:17 NB prefolds (VGUC-5 unbr, 2 small green, 2 Osocozy blue, 3 Clotheez yello…" at bounding box center [286, 341] width 461 height 163
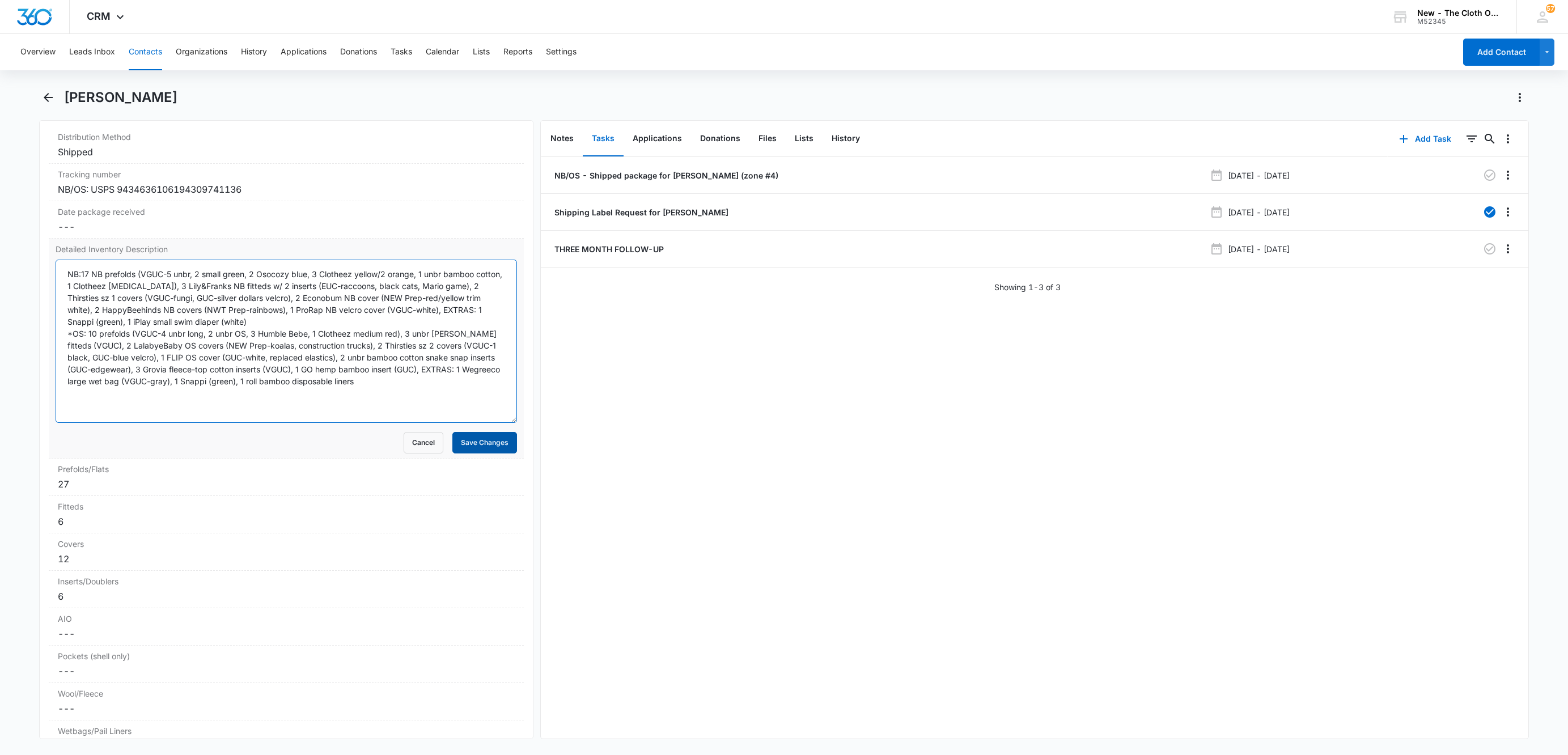
type textarea "NB:17 NB prefolds (VGUC-5 unbr, 2 small green, 2 Osocozy blue, 3 Clotheez yello…"
click at [488, 453] on button "Save Changes" at bounding box center [485, 442] width 65 height 22
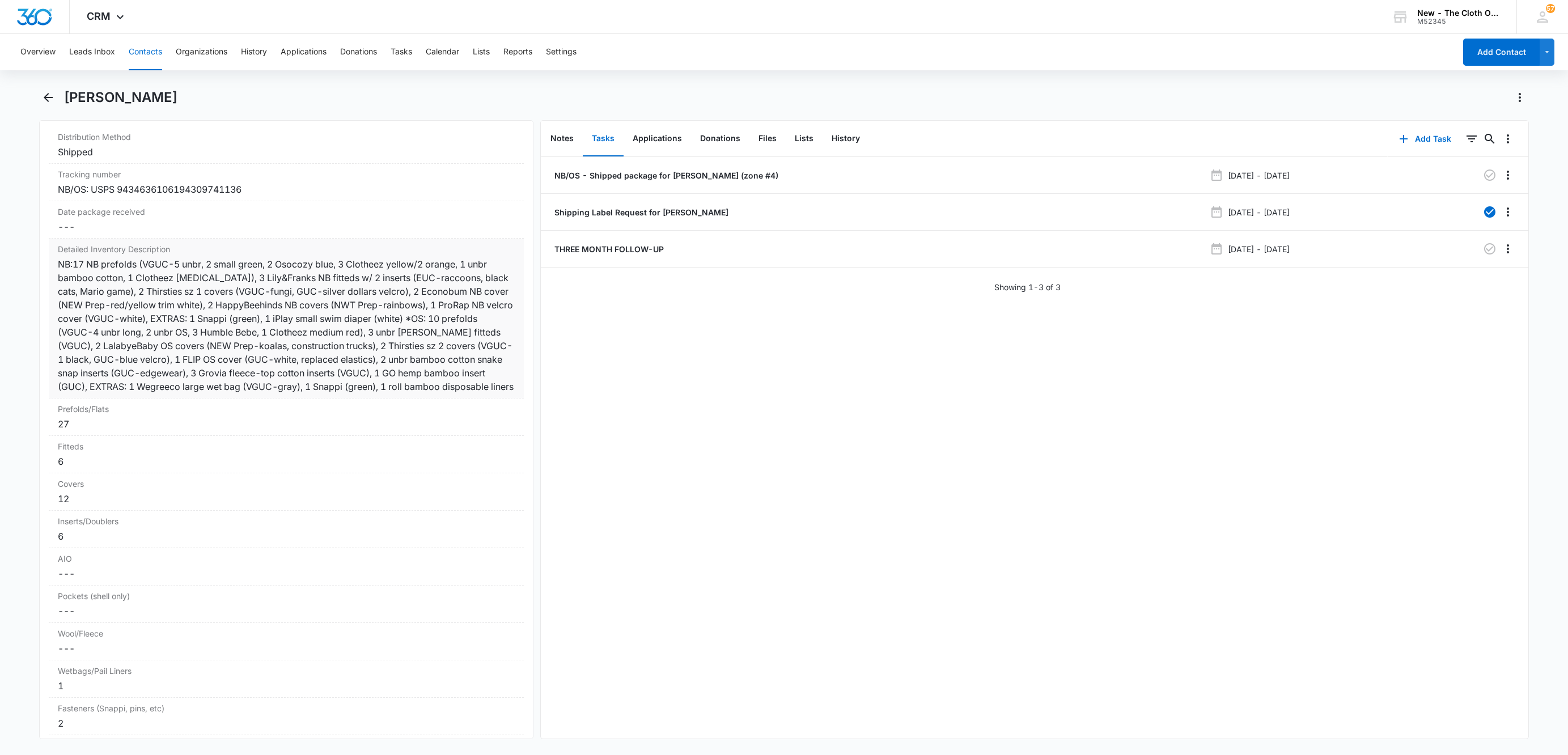
click at [77, 233] on dd "Cancel Save Changes ---" at bounding box center [286, 227] width 457 height 14
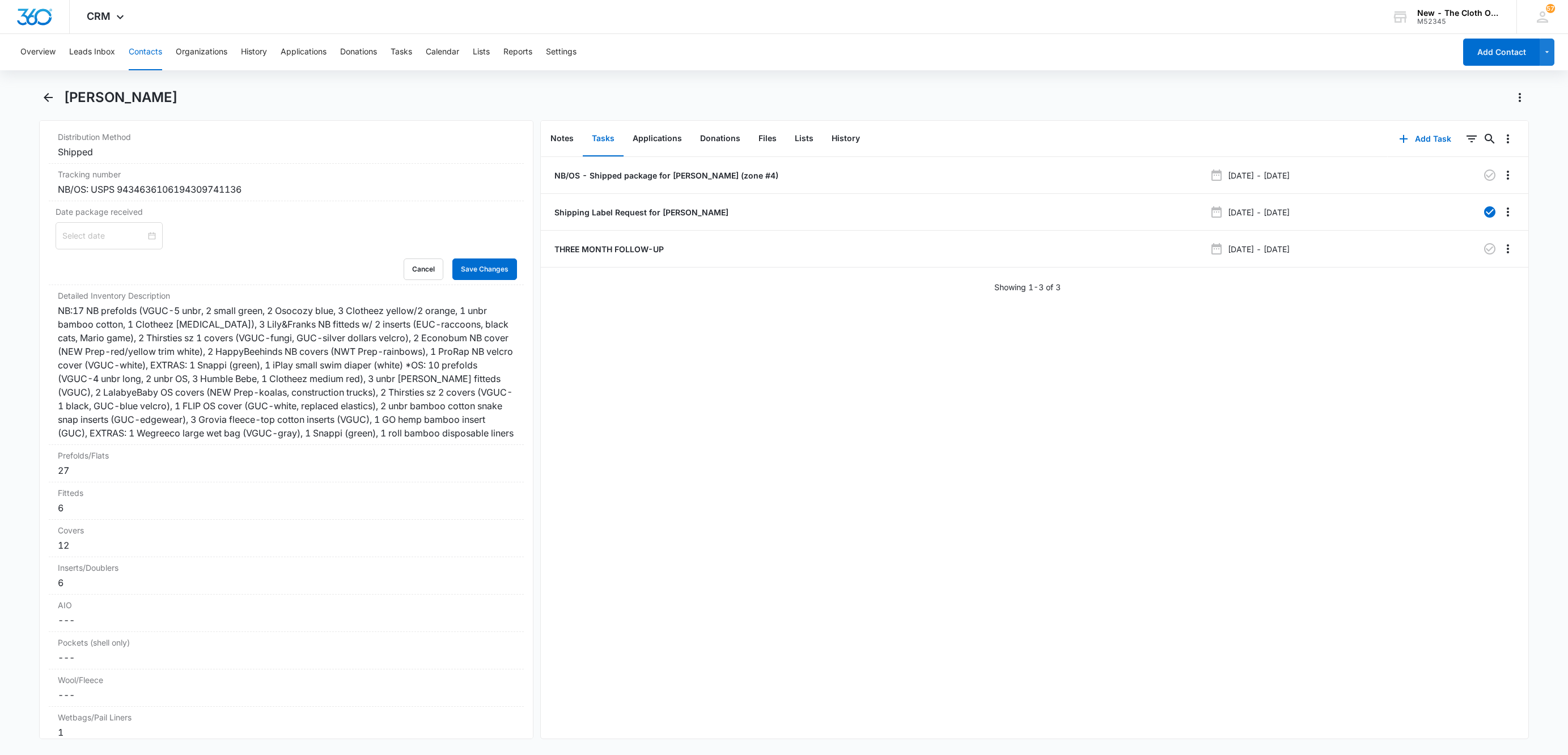
click at [82, 242] on input at bounding box center [104, 236] width 83 height 12
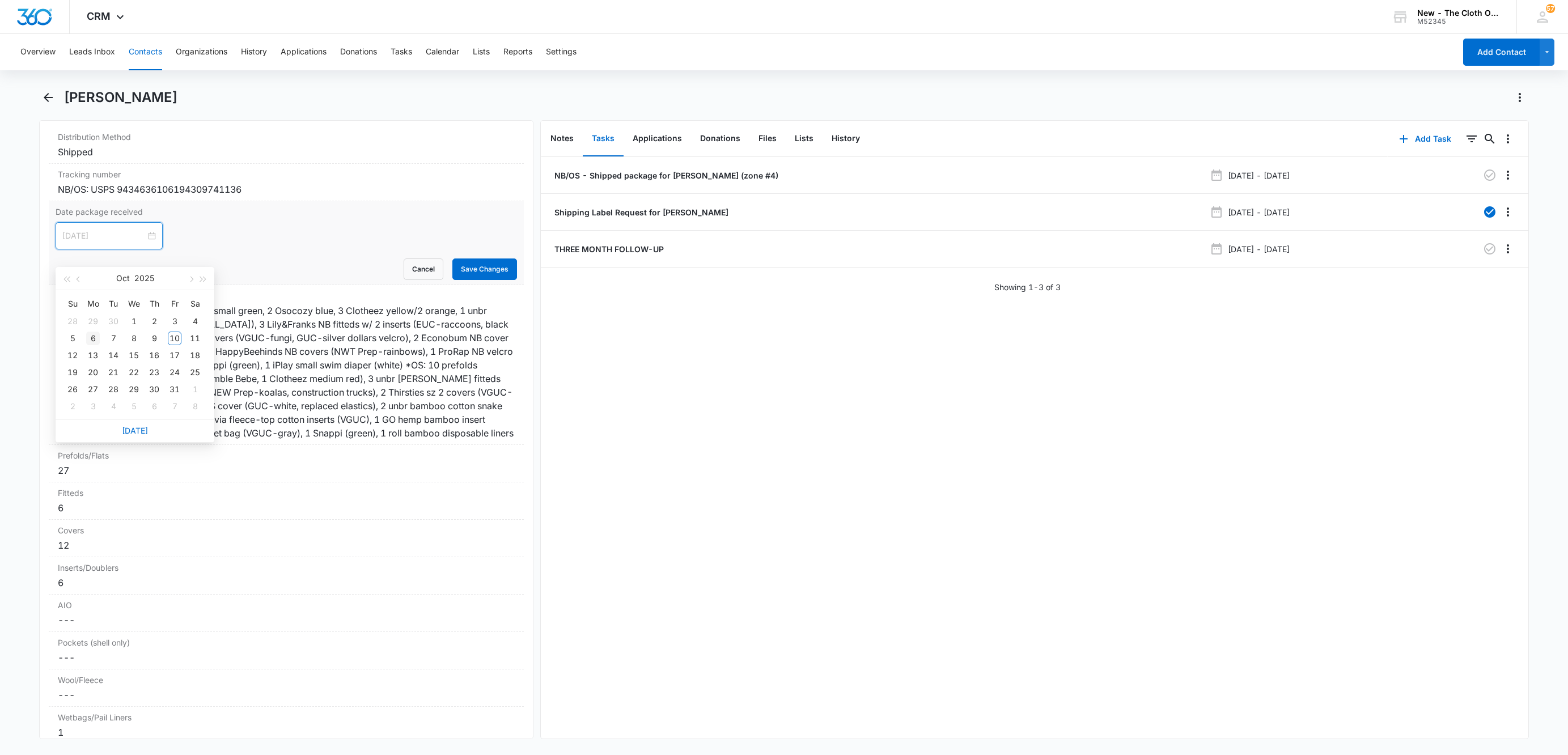
type input "[DATE]"
drag, startPoint x: 91, startPoint y: 339, endPoint x: 55, endPoint y: 323, distance: 39.4
click at [89, 337] on div "6" at bounding box center [93, 338] width 14 height 14
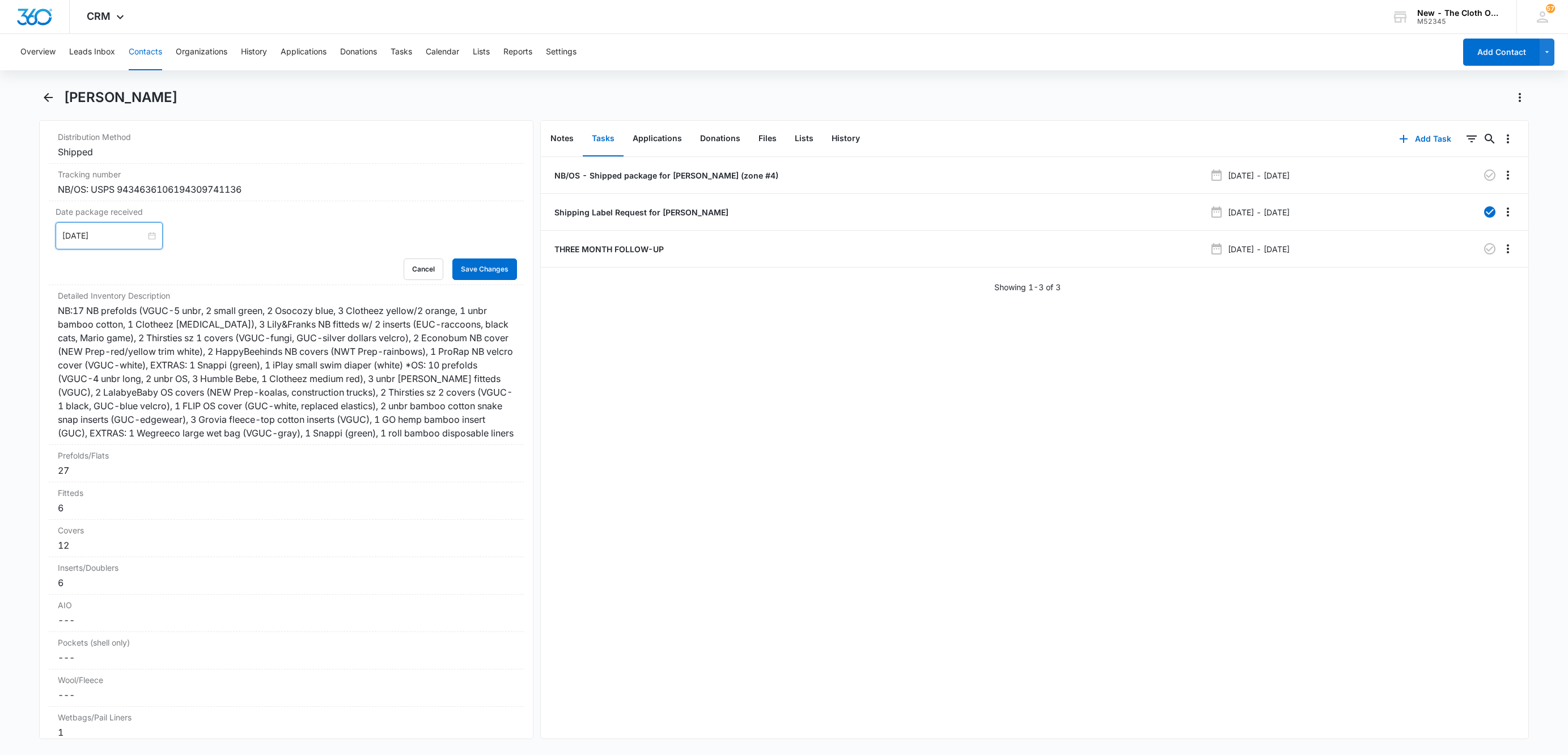
click at [21, 257] on main "[PERSON_NAME] Remove FG [PERSON_NAME] Contact Info Name Cancel Save Changes [PE…" at bounding box center [784, 420] width 1568 height 664
click at [511, 287] on div "Remove FG [PERSON_NAME] Contact Info Name Cancel Save Changes [PERSON_NAME] Pho…" at bounding box center [286, 430] width 494 height 619
click at [495, 280] on button "Save Changes" at bounding box center [485, 269] width 65 height 22
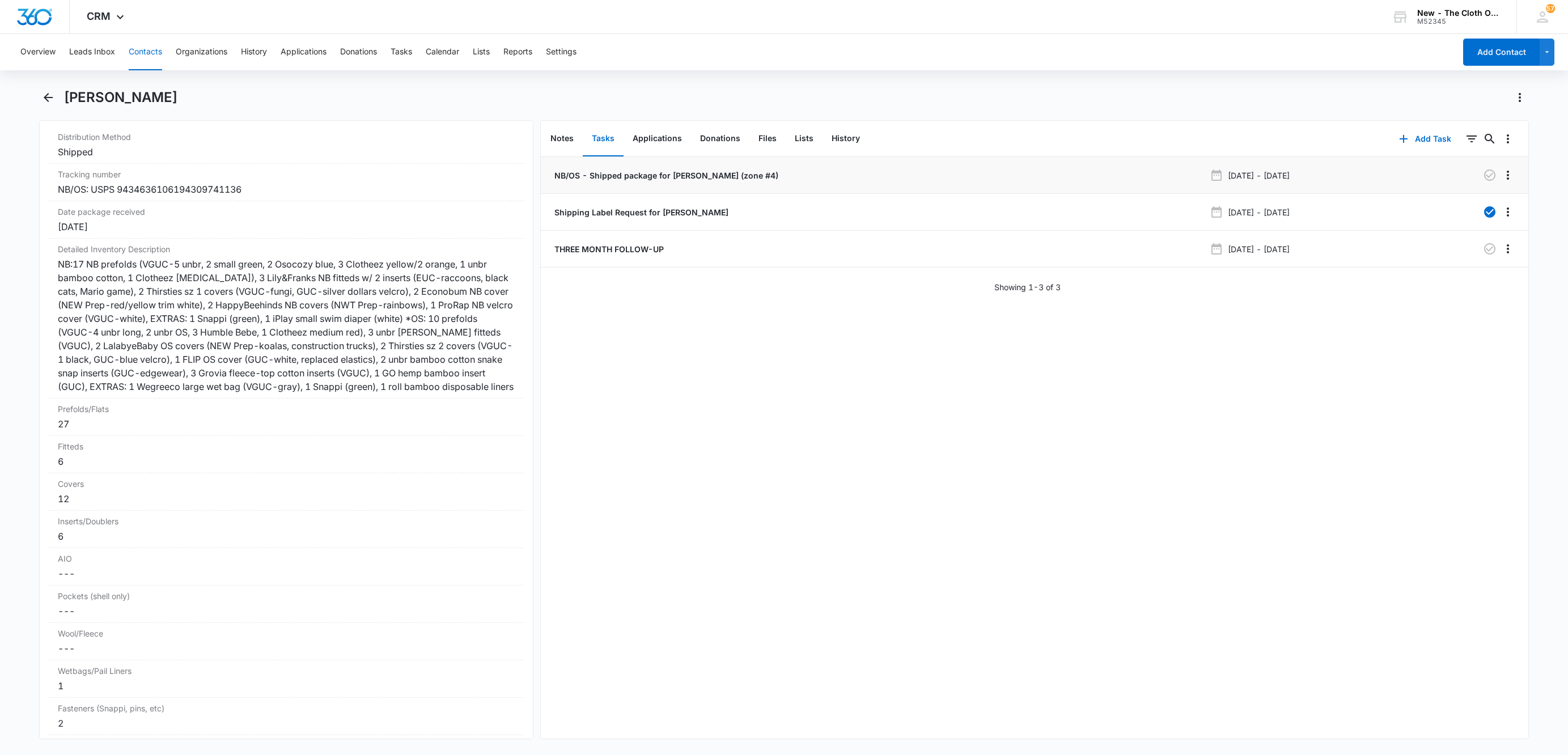
click at [612, 174] on p "NB/OS - Shipped package for [PERSON_NAME] (zone #4)" at bounding box center [665, 175] width 226 height 12
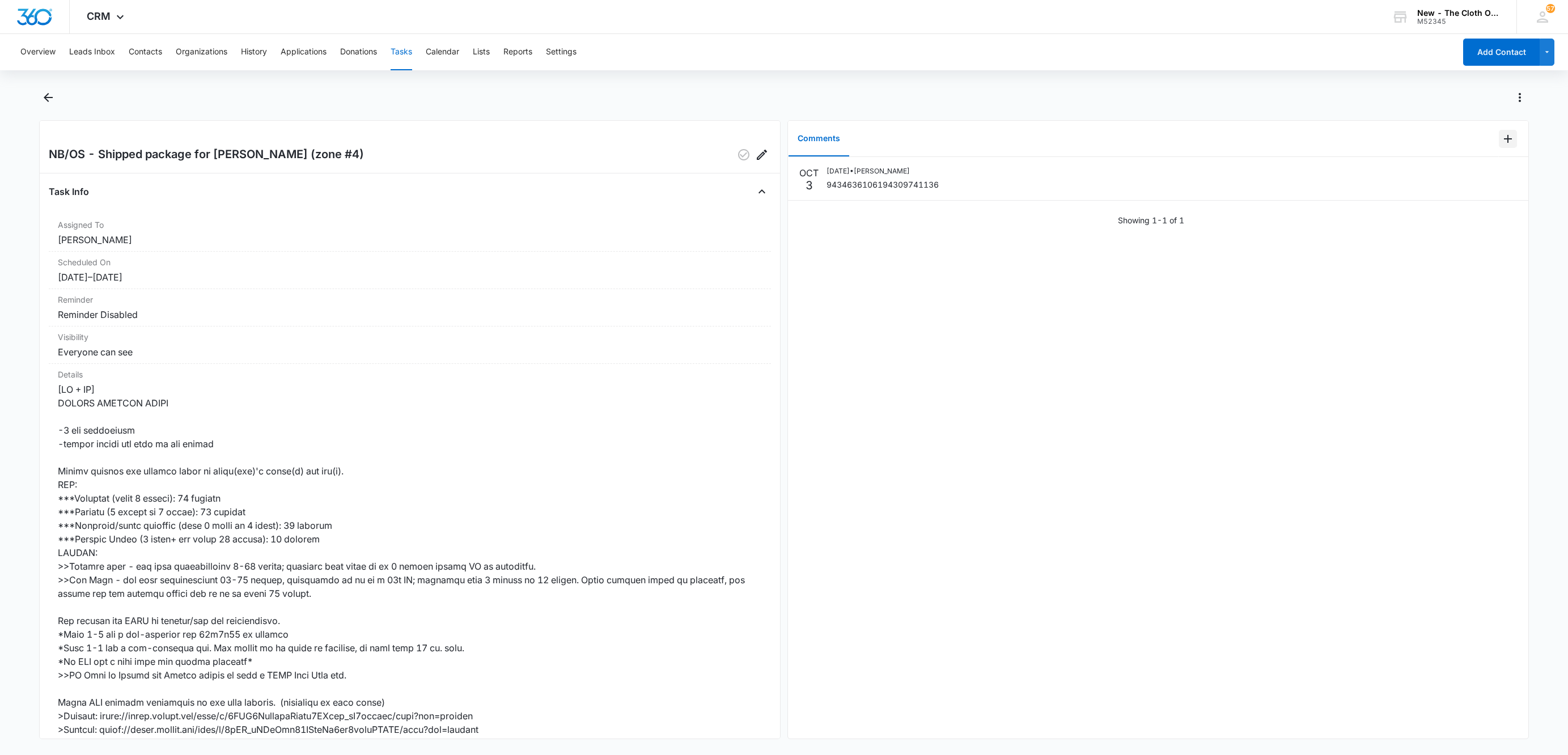
click at [1501, 138] on icon "Add Comment" at bounding box center [1508, 139] width 14 height 14
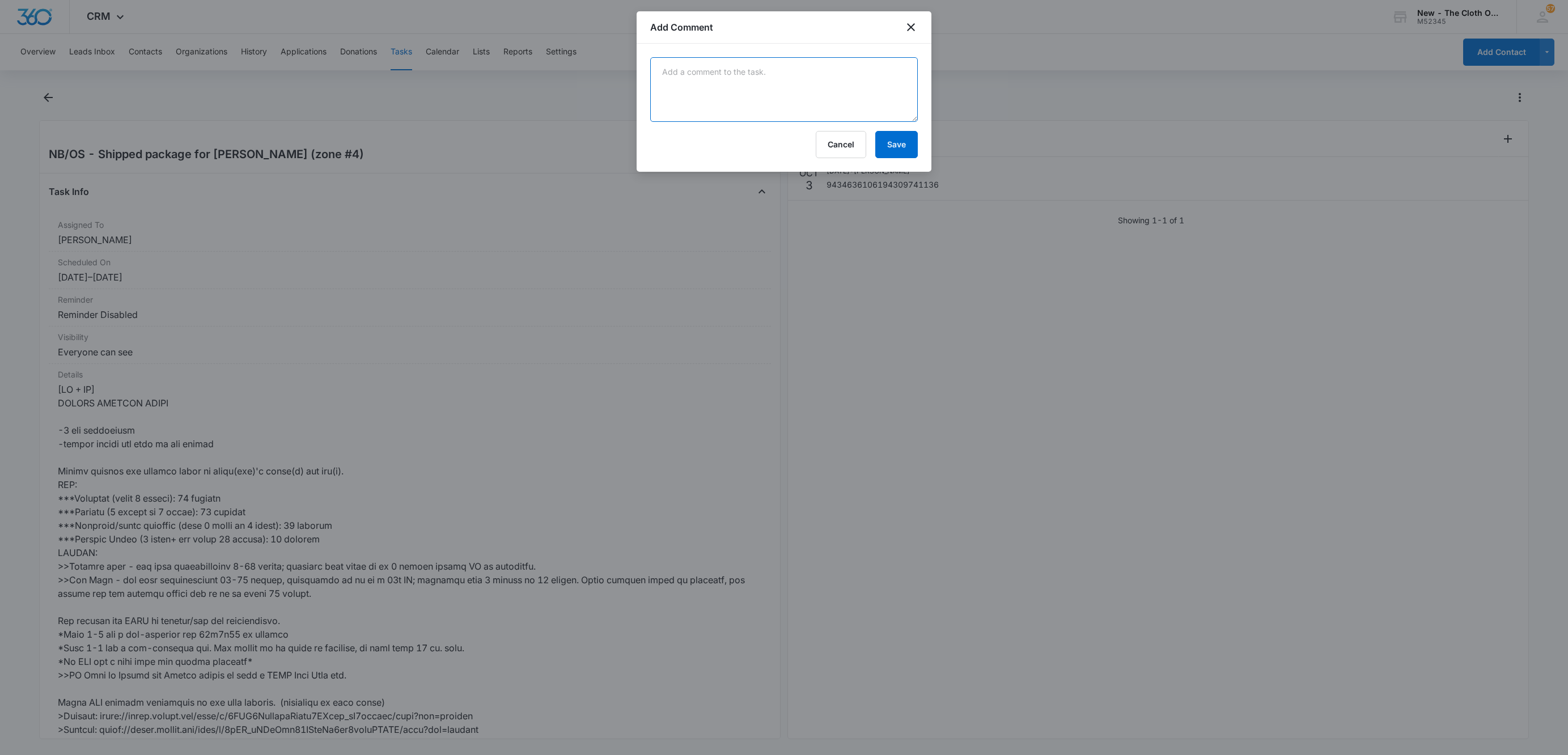
click at [849, 83] on textarea at bounding box center [784, 89] width 267 height 65
paste textarea "Your item was delivered at the front door or porch at 5:17 pm on [DATE] in [GEO…"
type textarea "Your item was delivered at the front door or porch at 5:17 pm on [DATE] in [GEO…"
click at [905, 135] on button "Save" at bounding box center [896, 144] width 42 height 27
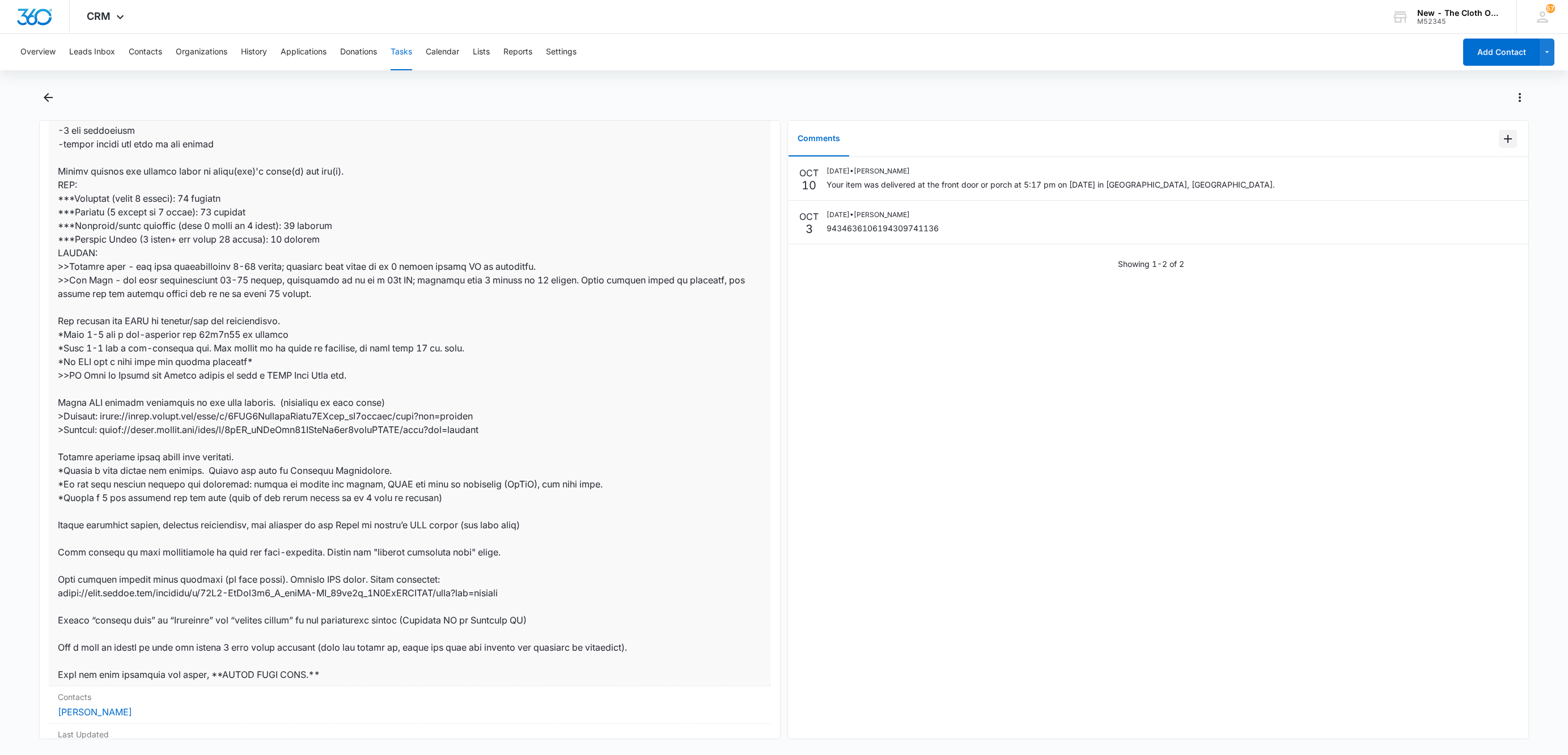
scroll to position [446, 0]
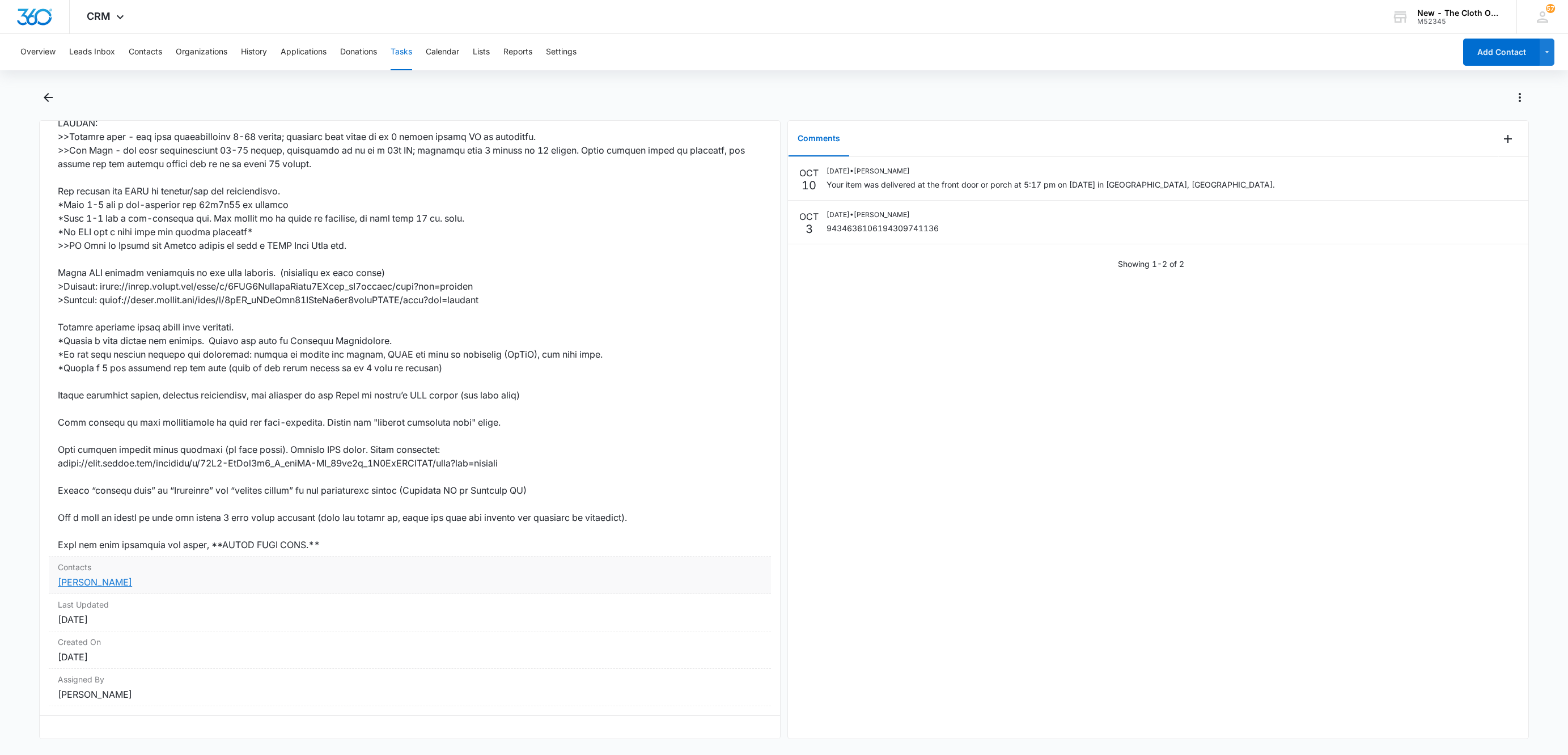
click at [90, 576] on link "[PERSON_NAME]" at bounding box center [95, 582] width 75 height 11
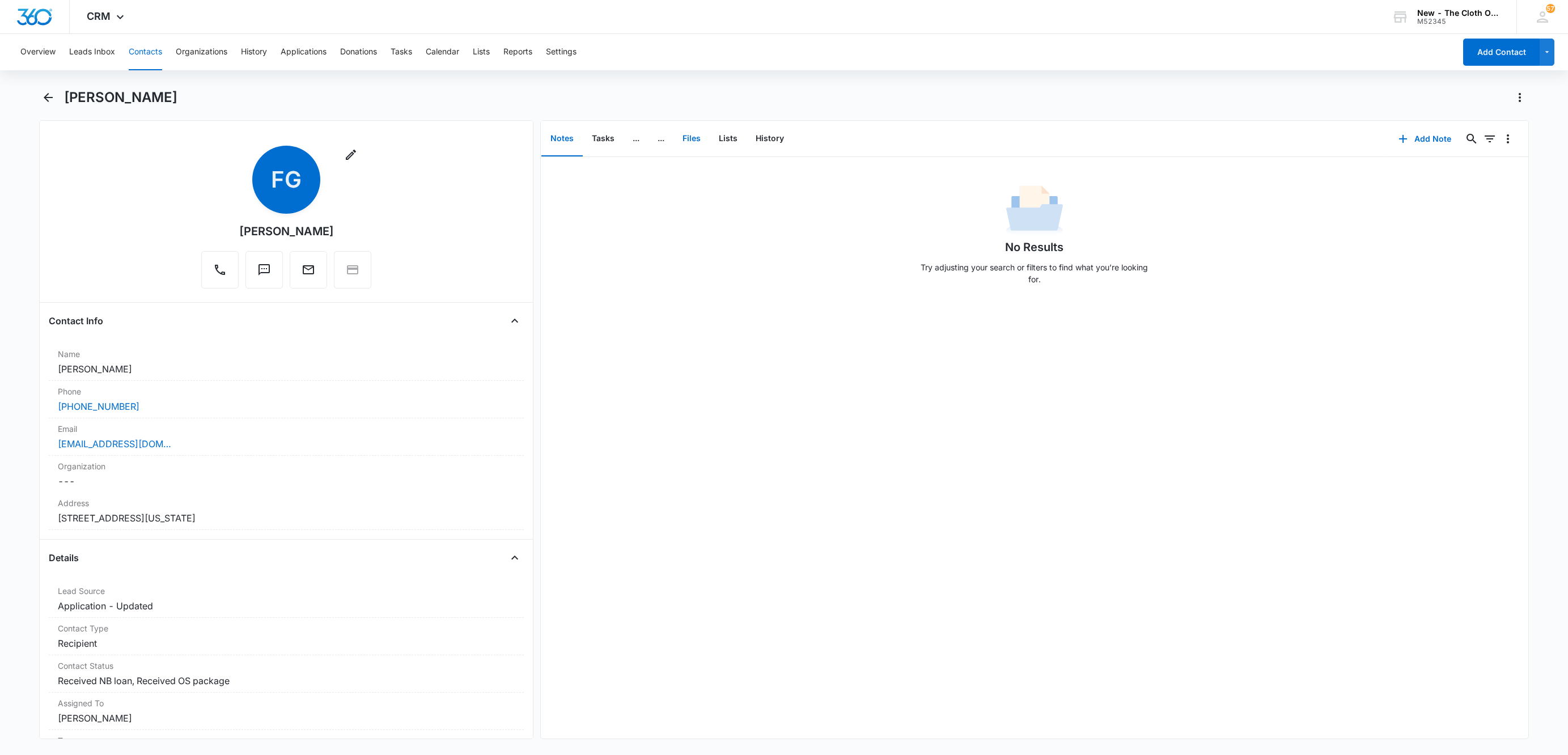
click at [694, 143] on button "Files" at bounding box center [691, 139] width 36 height 36
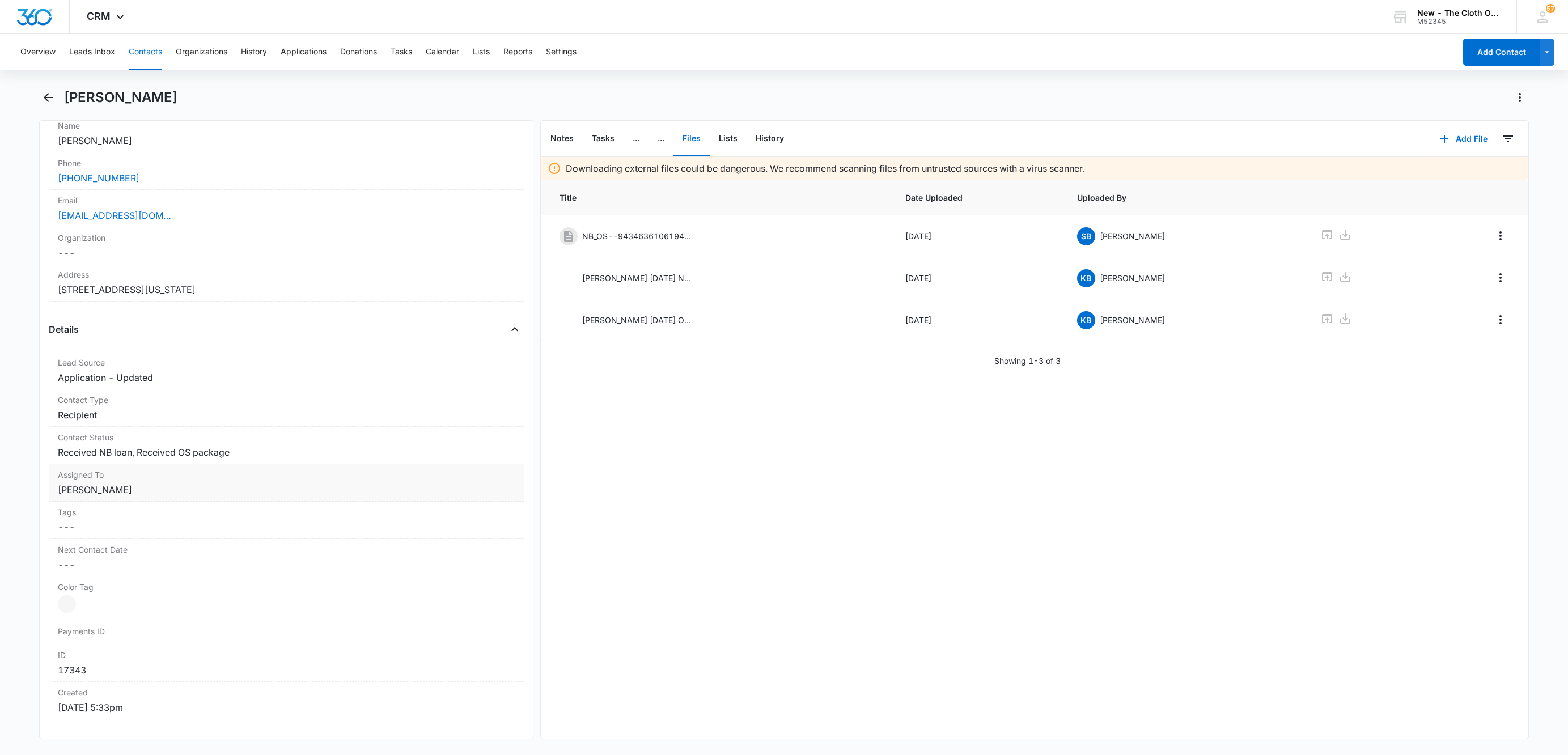
scroll to position [255, 0]
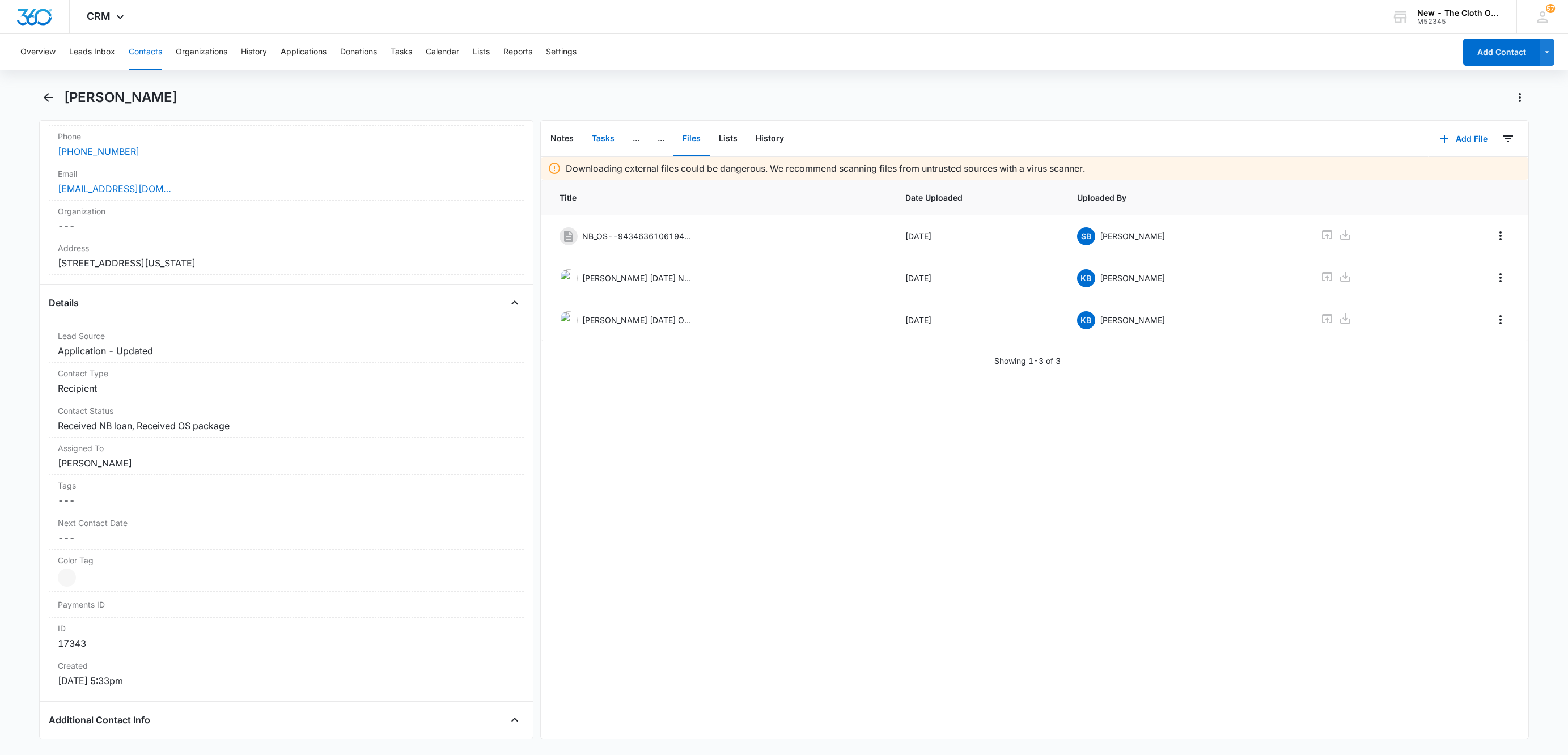
click at [598, 134] on button "Tasks" at bounding box center [603, 139] width 41 height 36
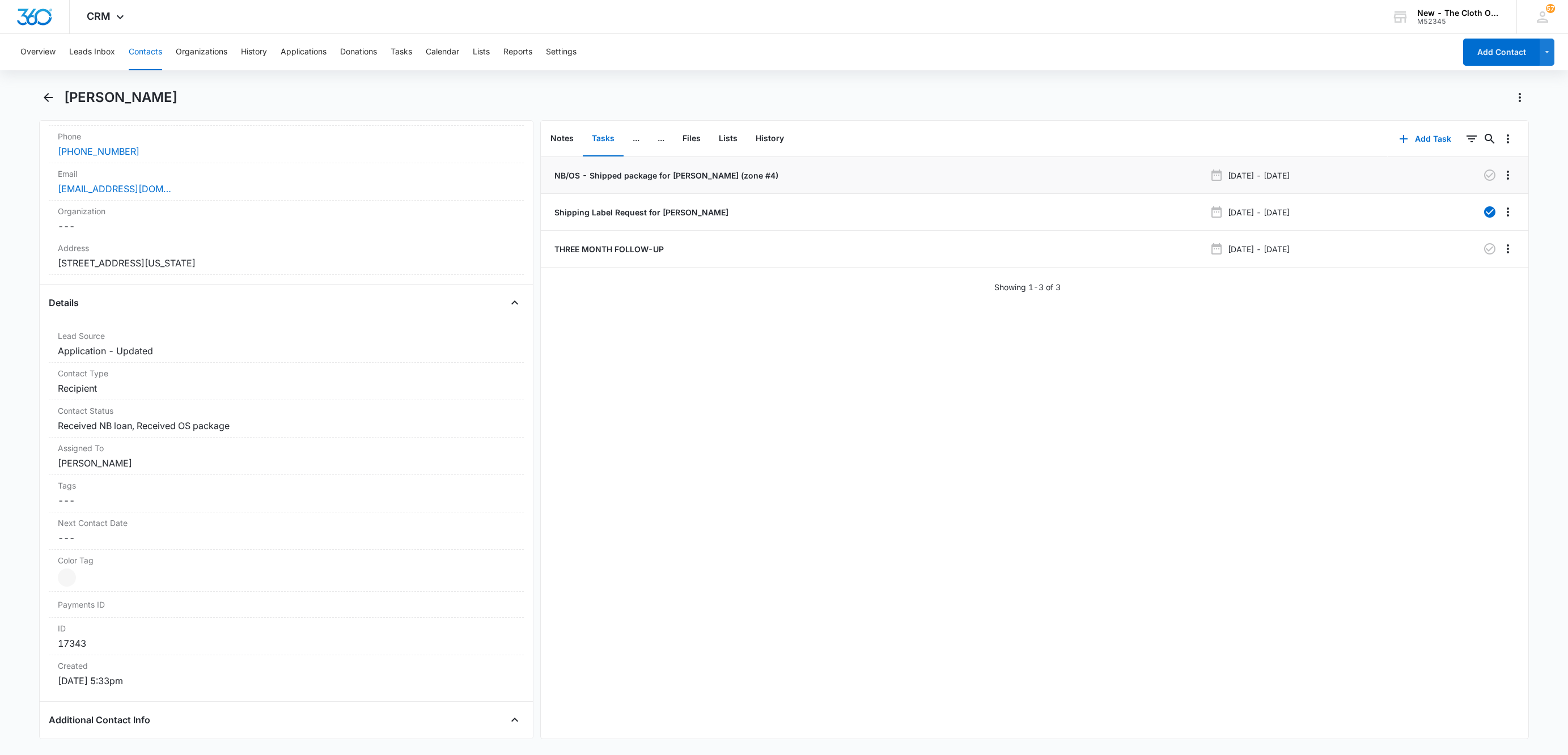
click at [601, 171] on p "NB/OS - Shipped package for [PERSON_NAME] (zone #4)" at bounding box center [665, 175] width 226 height 12
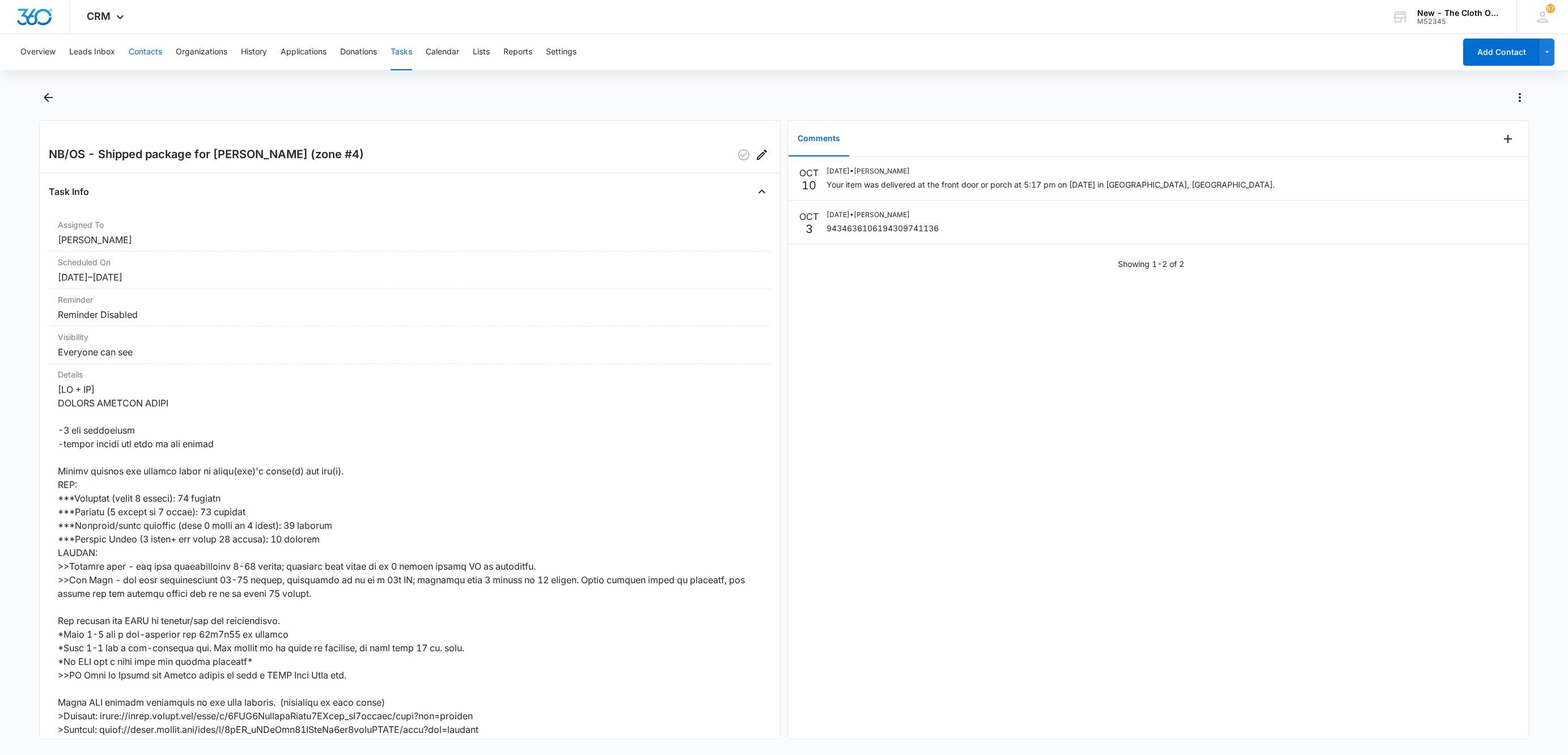
click at [158, 47] on button "Contacts" at bounding box center [145, 52] width 34 height 36
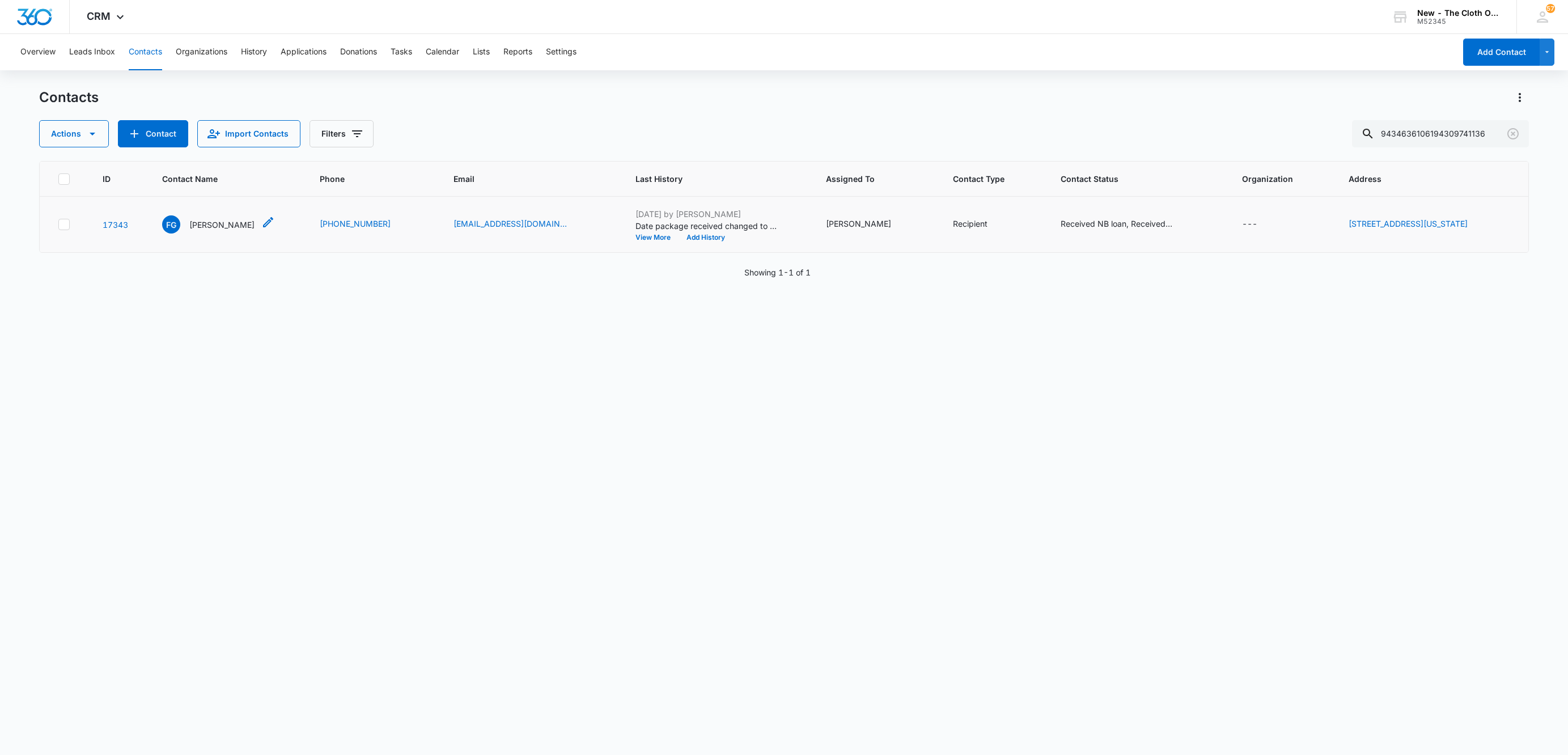
click at [210, 221] on p "[PERSON_NAME]" at bounding box center [221, 225] width 65 height 12
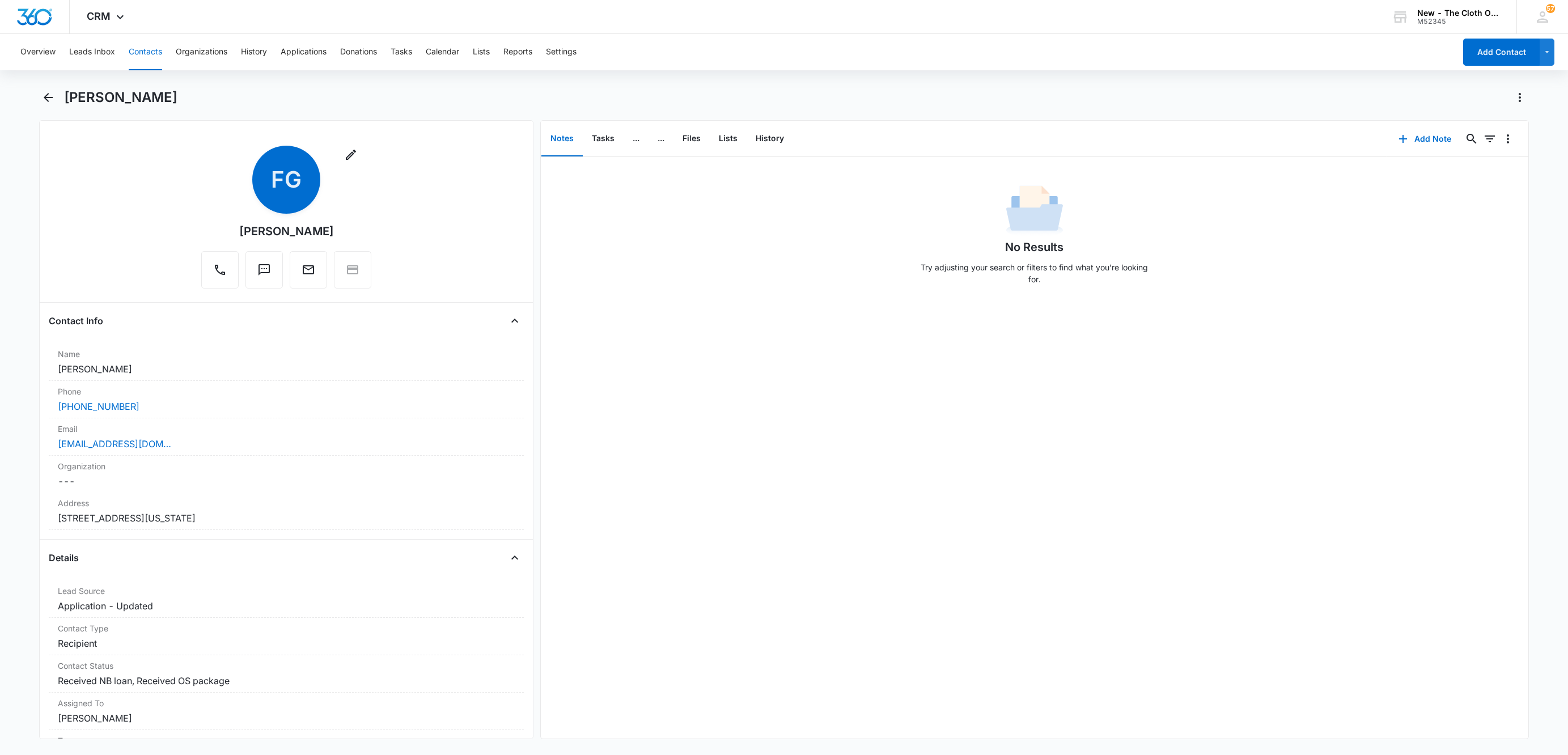
click at [147, 55] on button "Contacts" at bounding box center [145, 52] width 34 height 36
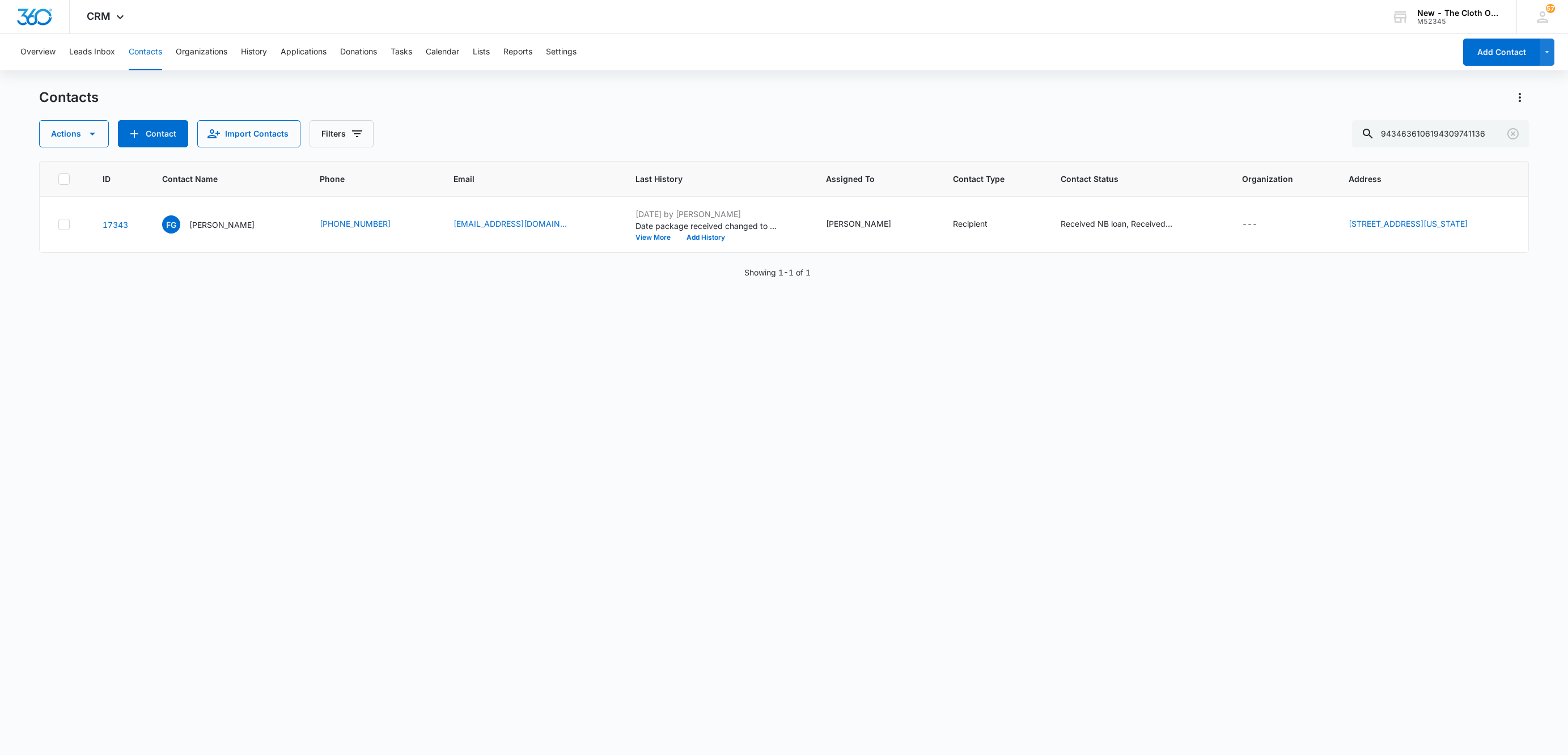
click at [1433, 119] on div "Contacts Actions Contact Import Contacts Filters 9434636106194309741136" at bounding box center [784, 118] width 1490 height 59
click at [1434, 120] on input "9434636106194309741136" at bounding box center [1441, 133] width 177 height 27
click at [1433, 136] on input "9434636106194309741136" at bounding box center [1441, 133] width 177 height 27
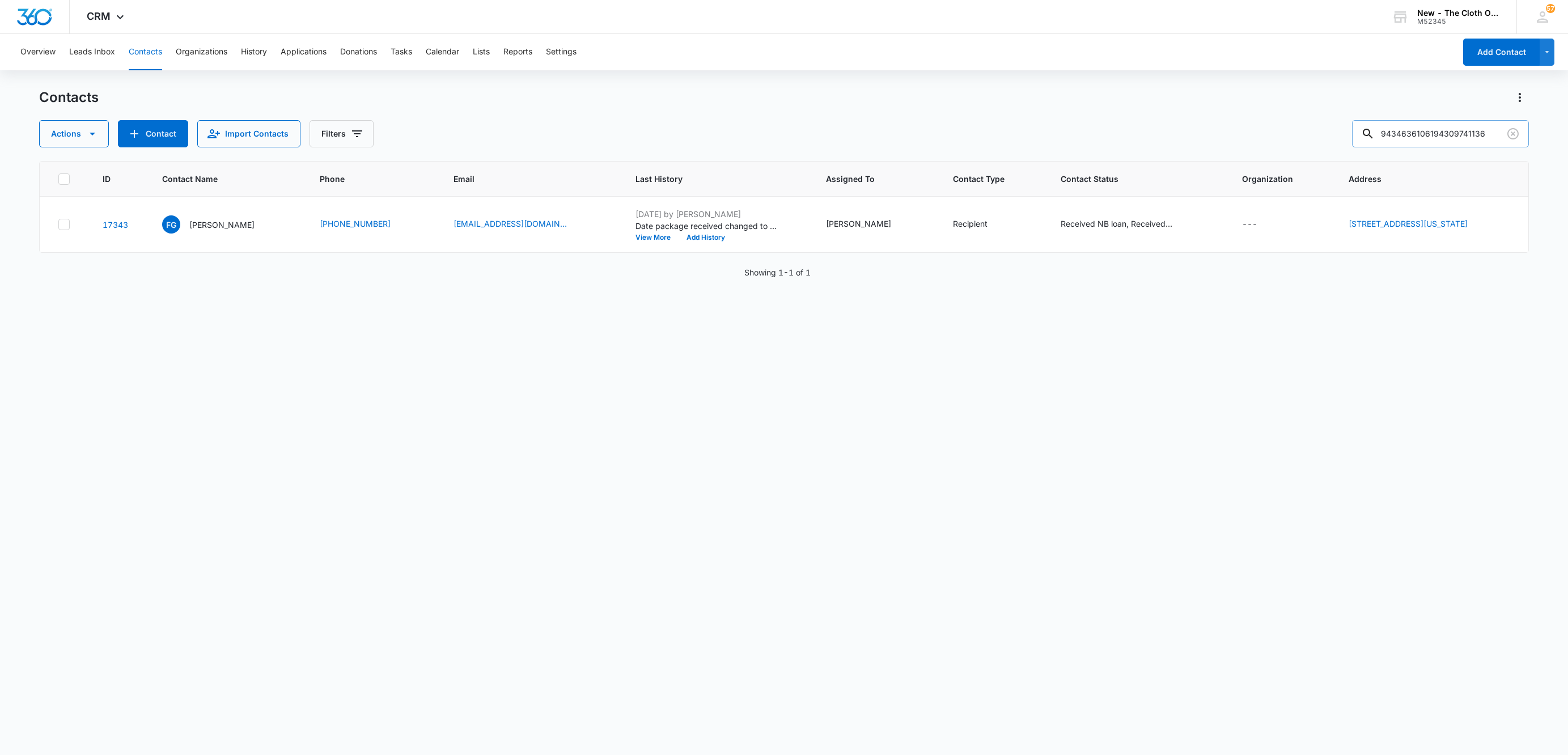
click at [1433, 136] on input "9434636106194309741136" at bounding box center [1441, 133] width 177 height 27
paste input "200589"
type input "9434636106194309200589"
click at [209, 230] on p "[PERSON_NAME]" at bounding box center [219, 225] width 65 height 12
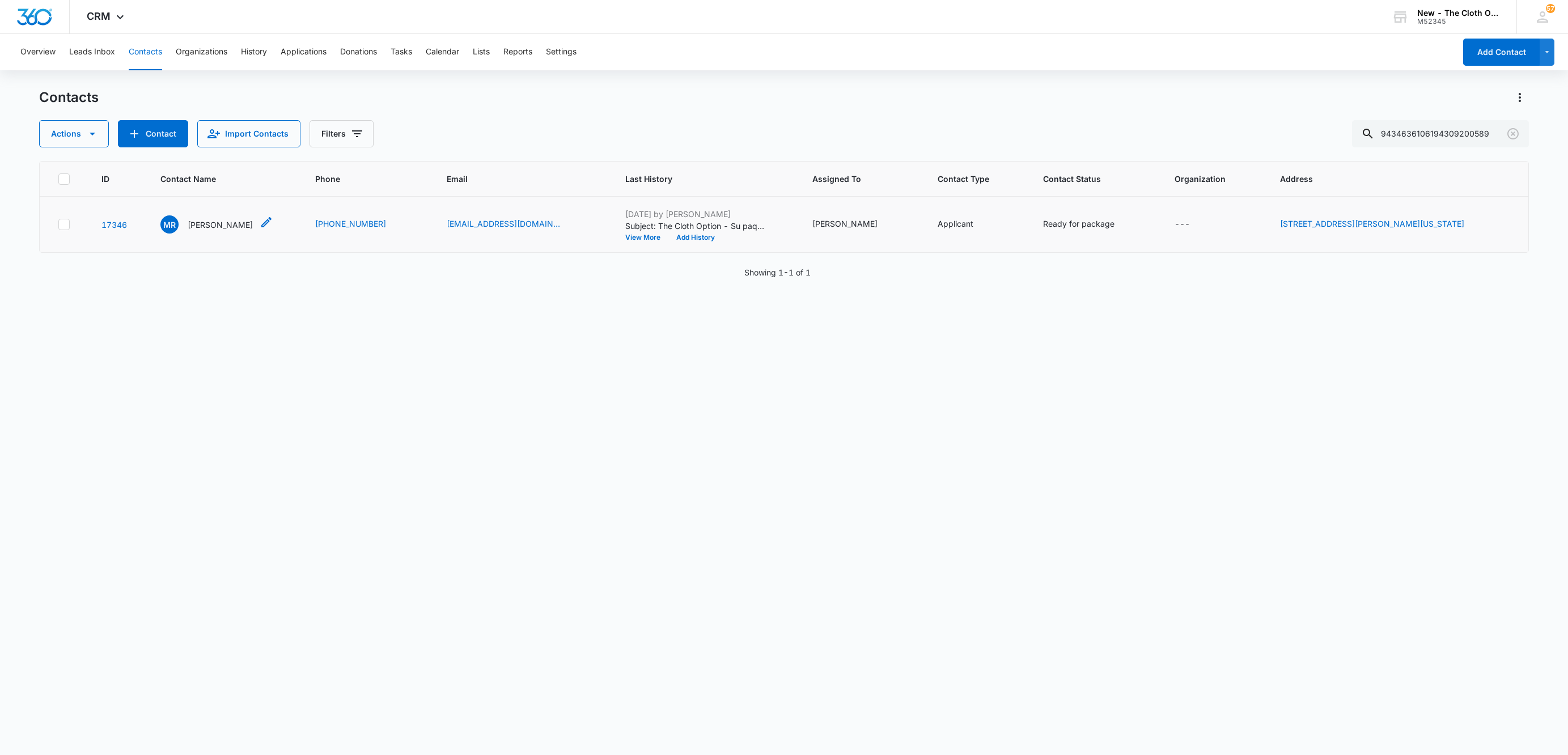
scroll to position [0, 0]
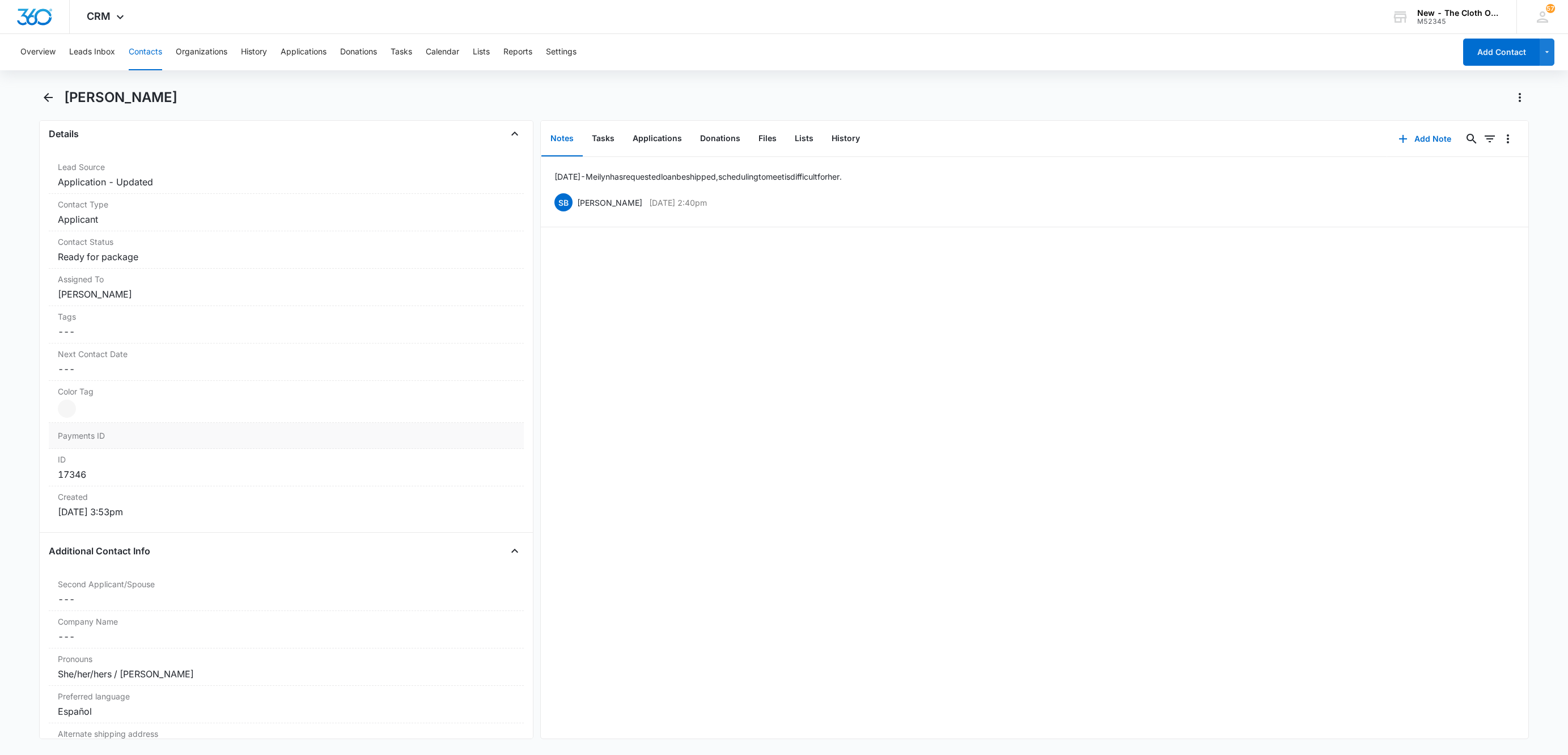
scroll to position [425, 0]
click at [598, 133] on button "Tasks" at bounding box center [603, 139] width 41 height 36
click at [583, 172] on p "OS - LOCAL package for [PERSON_NAME] (17 min. / 10 miles / zone #1)" at bounding box center [694, 175] width 284 height 12
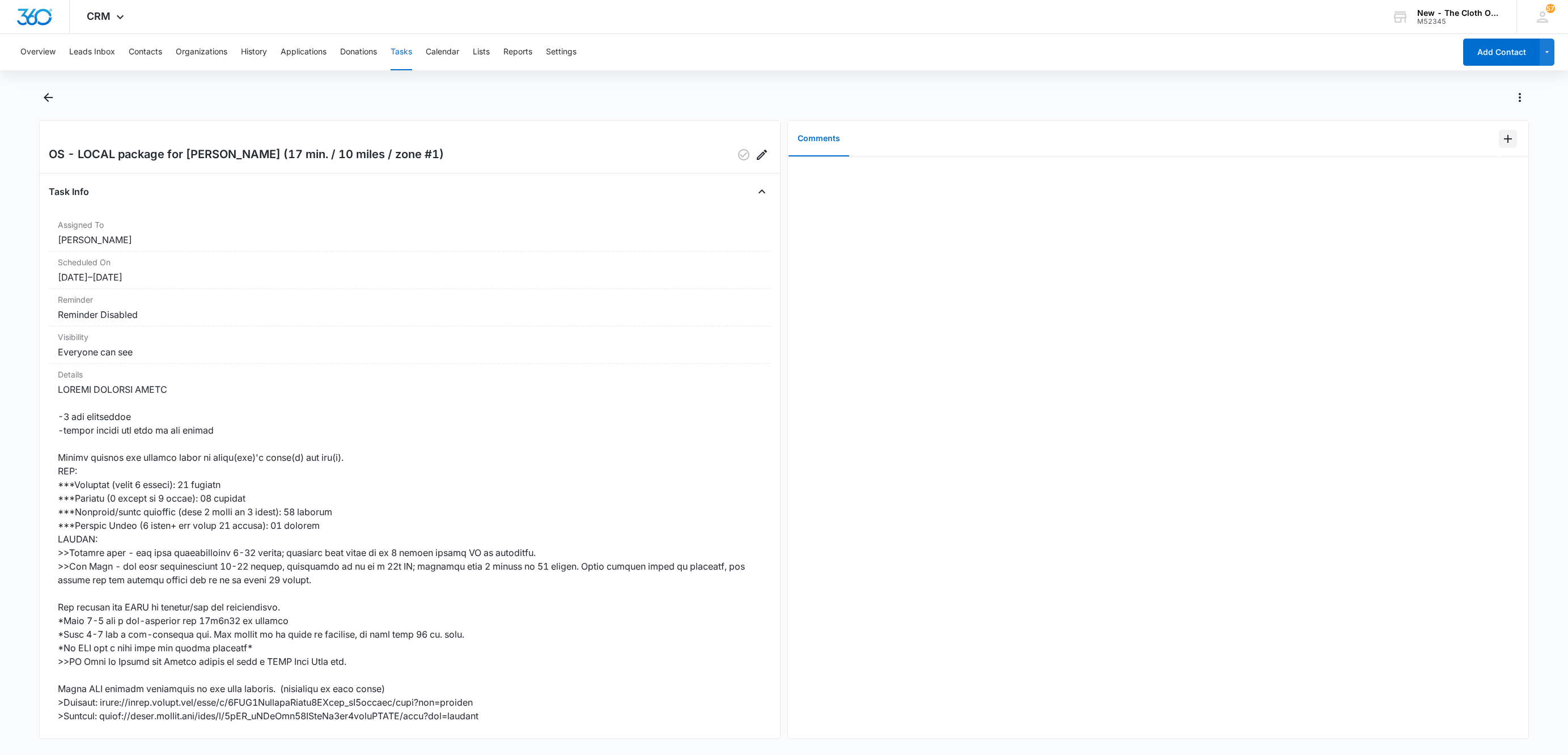
click at [1501, 145] on icon "Add Comment" at bounding box center [1508, 139] width 14 height 14
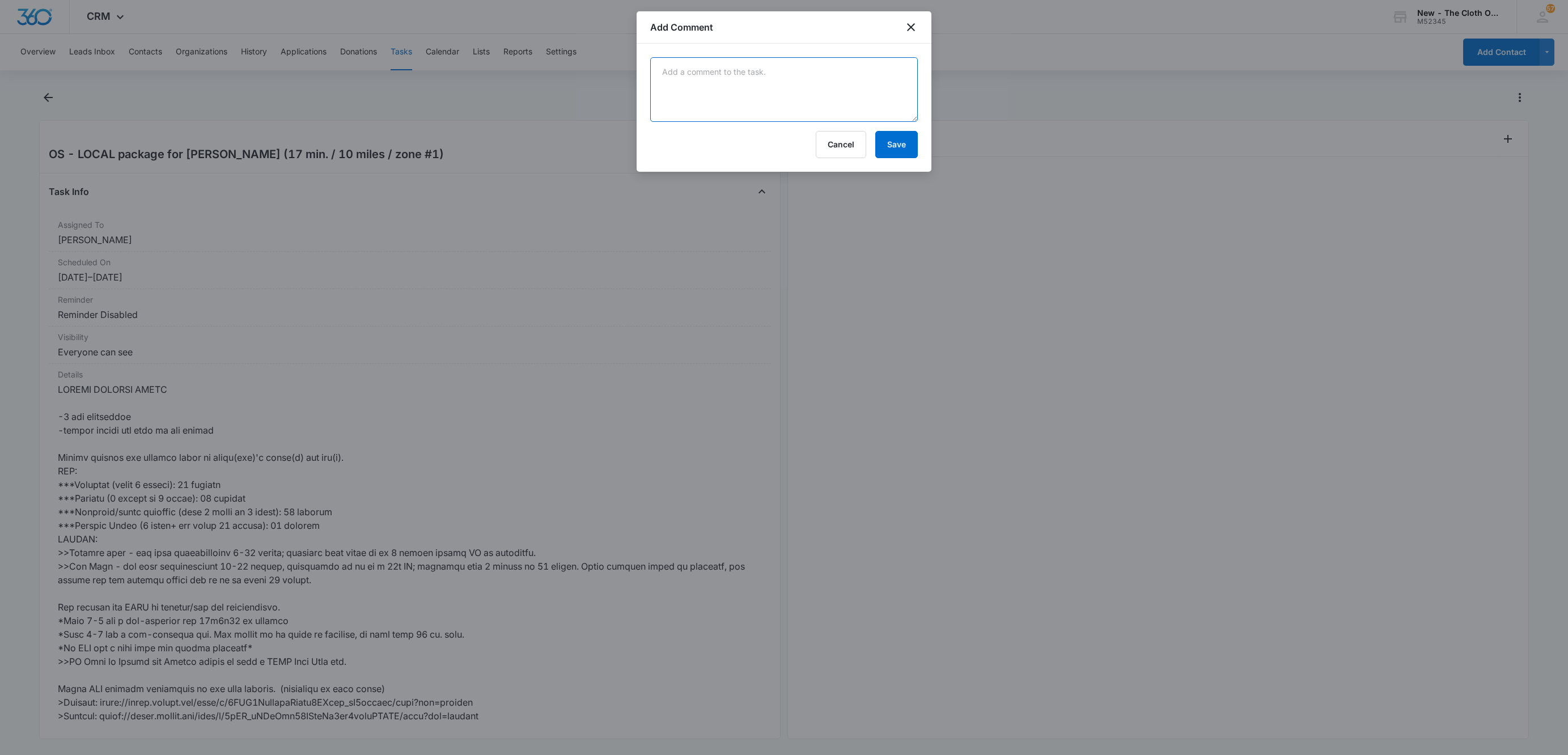
click at [763, 89] on textarea at bounding box center [784, 89] width 267 height 65
paste textarea "9434636106194309200589"
click at [657, 73] on textarea "9434636106194309200589" at bounding box center [784, 89] width 267 height 65
paste textarea "Your item was delivered at the front door or porch at 11:11 am on [DATE] in [GE…"
type textarea "Your item was delivered at the front door or porch at 11:11 am on [DATE] in [GE…"
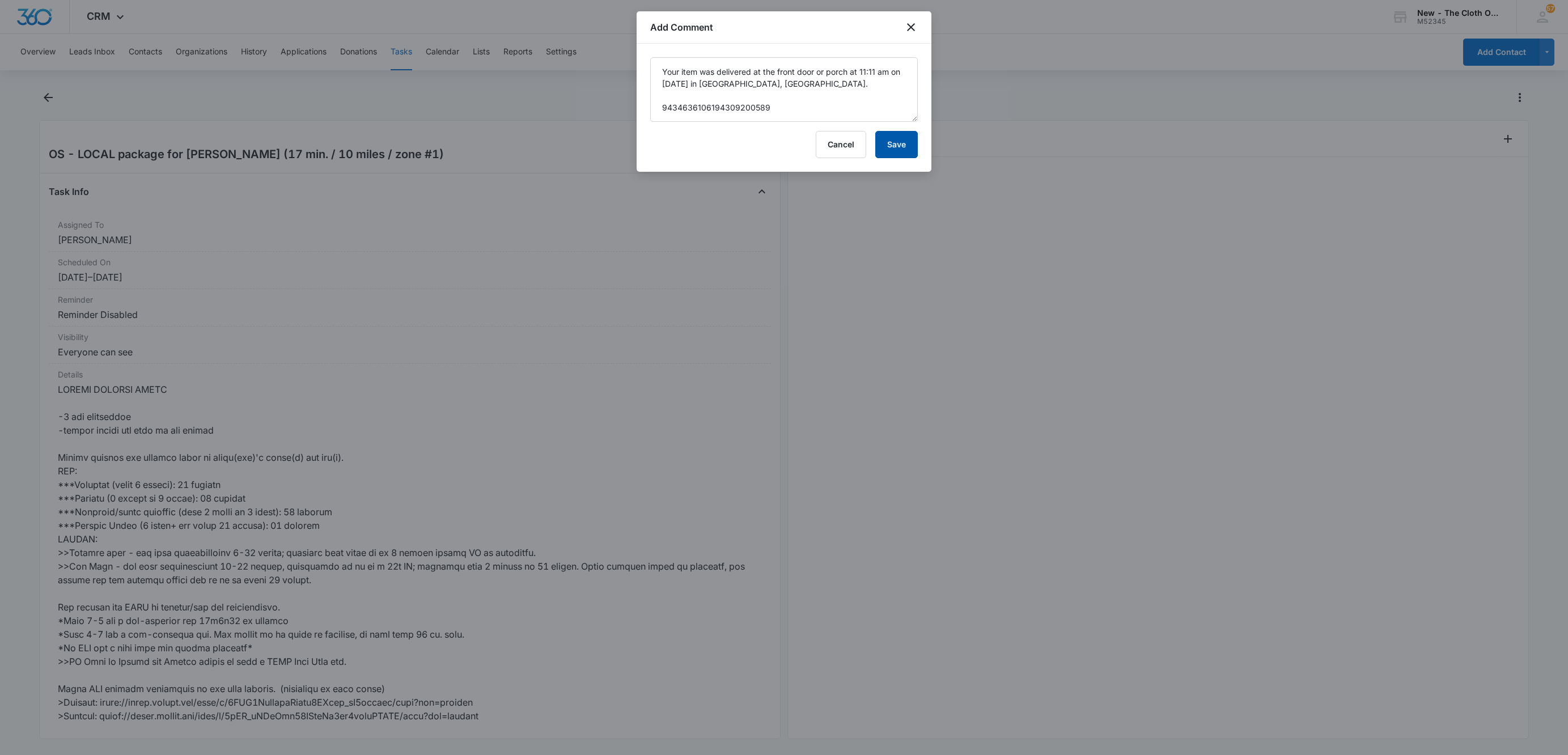
click at [909, 146] on button "Save" at bounding box center [896, 144] width 42 height 27
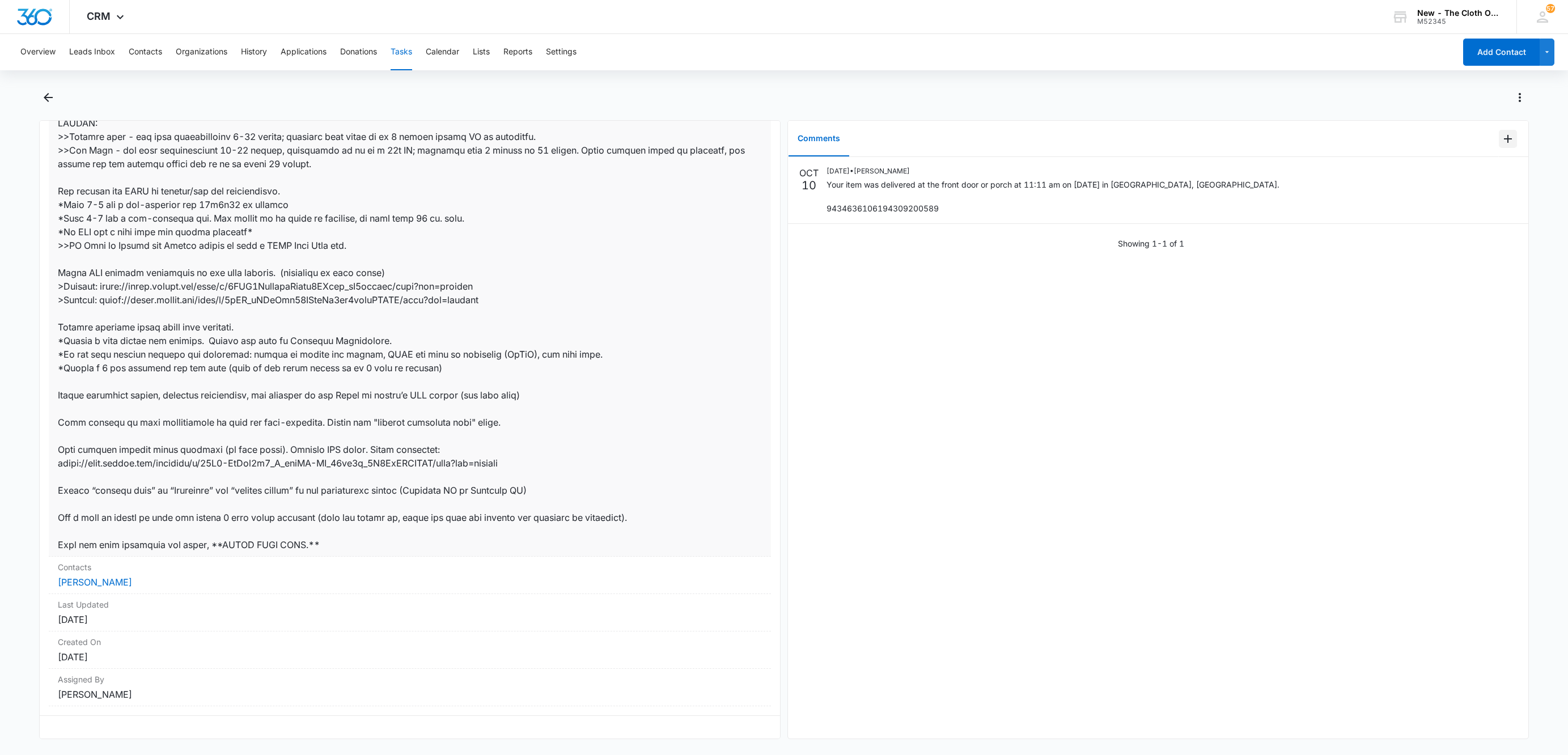
scroll to position [432, 0]
click at [108, 576] on link "[PERSON_NAME]" at bounding box center [95, 582] width 75 height 11
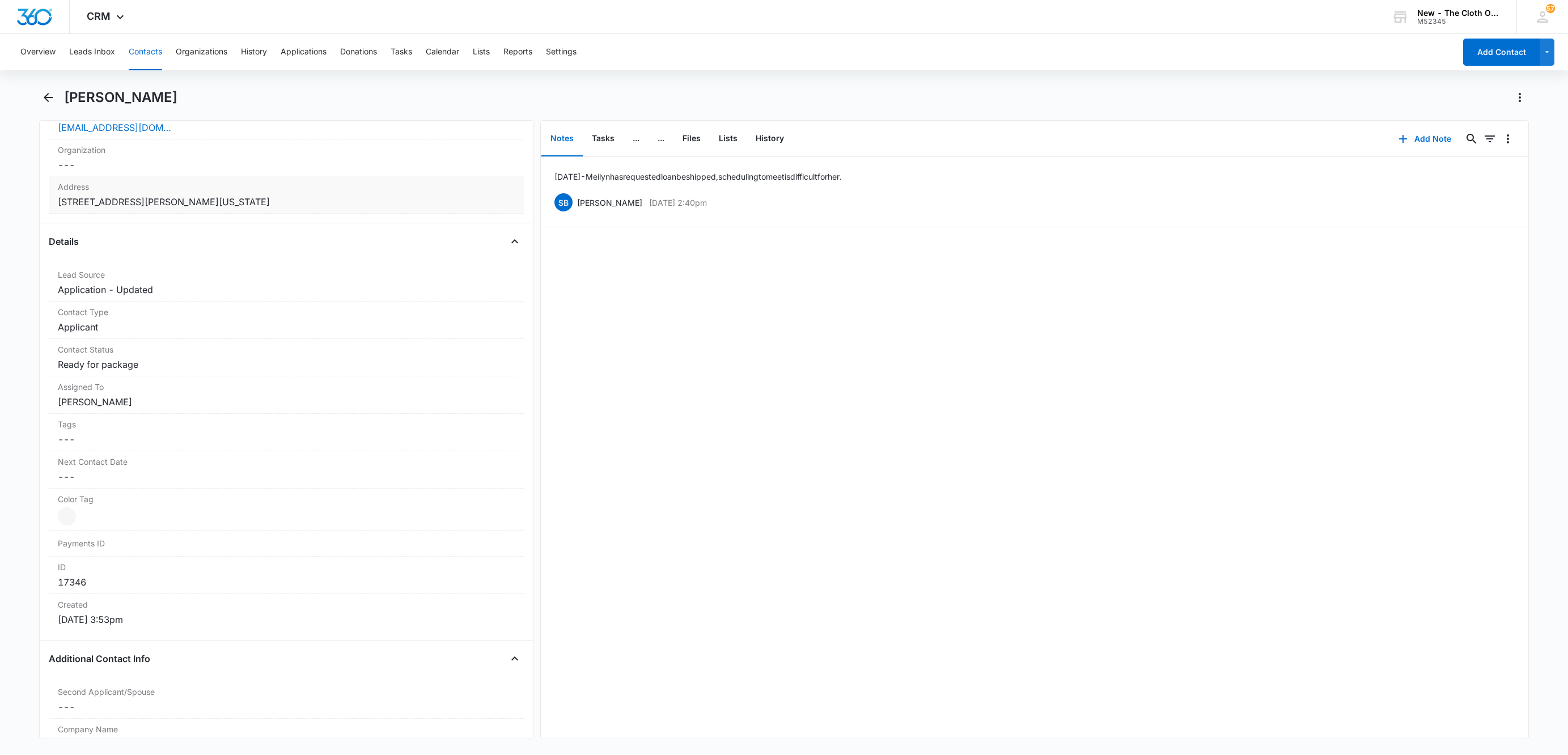
scroll to position [340, 0]
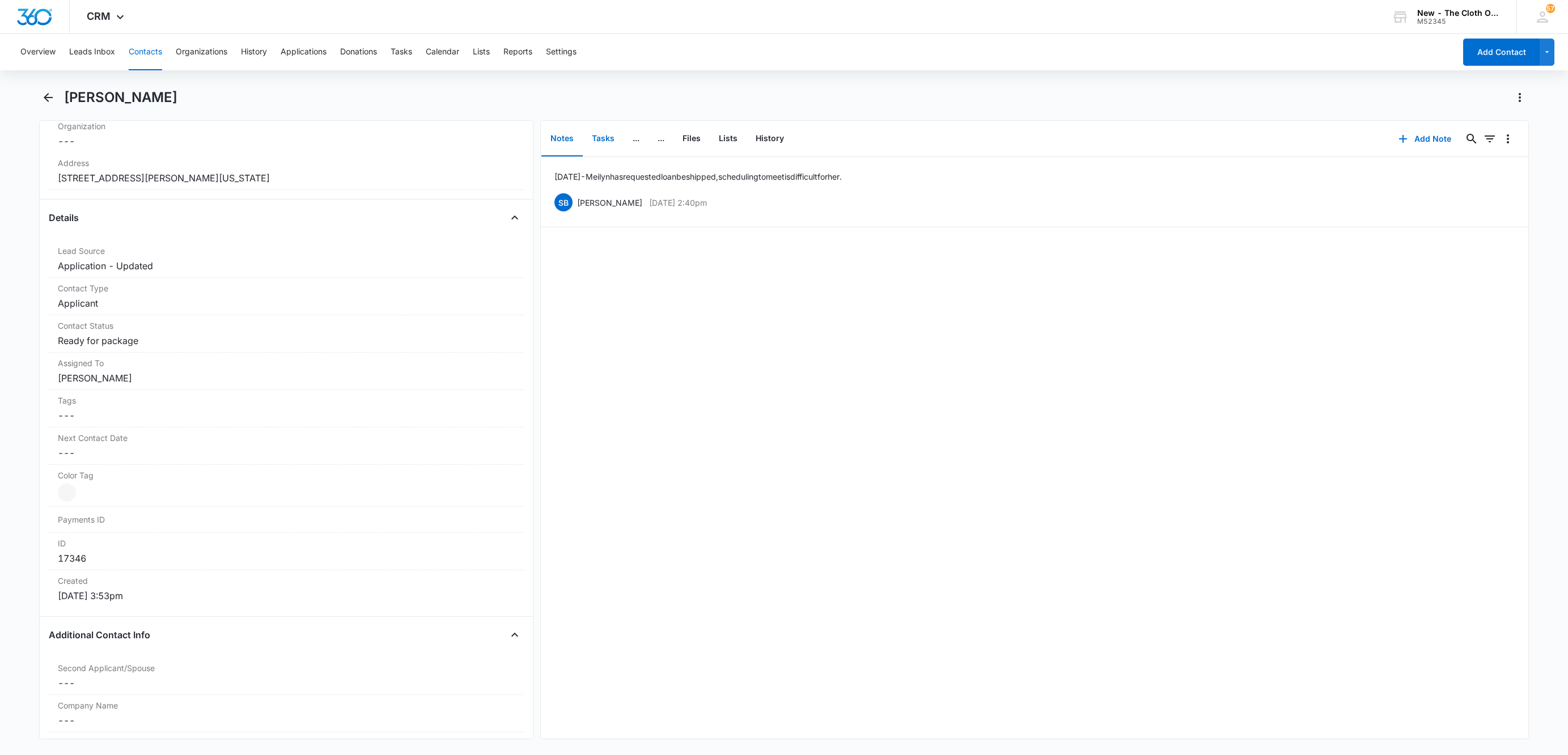
click at [603, 145] on button "Tasks" at bounding box center [603, 139] width 41 height 36
click at [108, 302] on dd "Cancel Save Changes Applicant" at bounding box center [286, 303] width 457 height 14
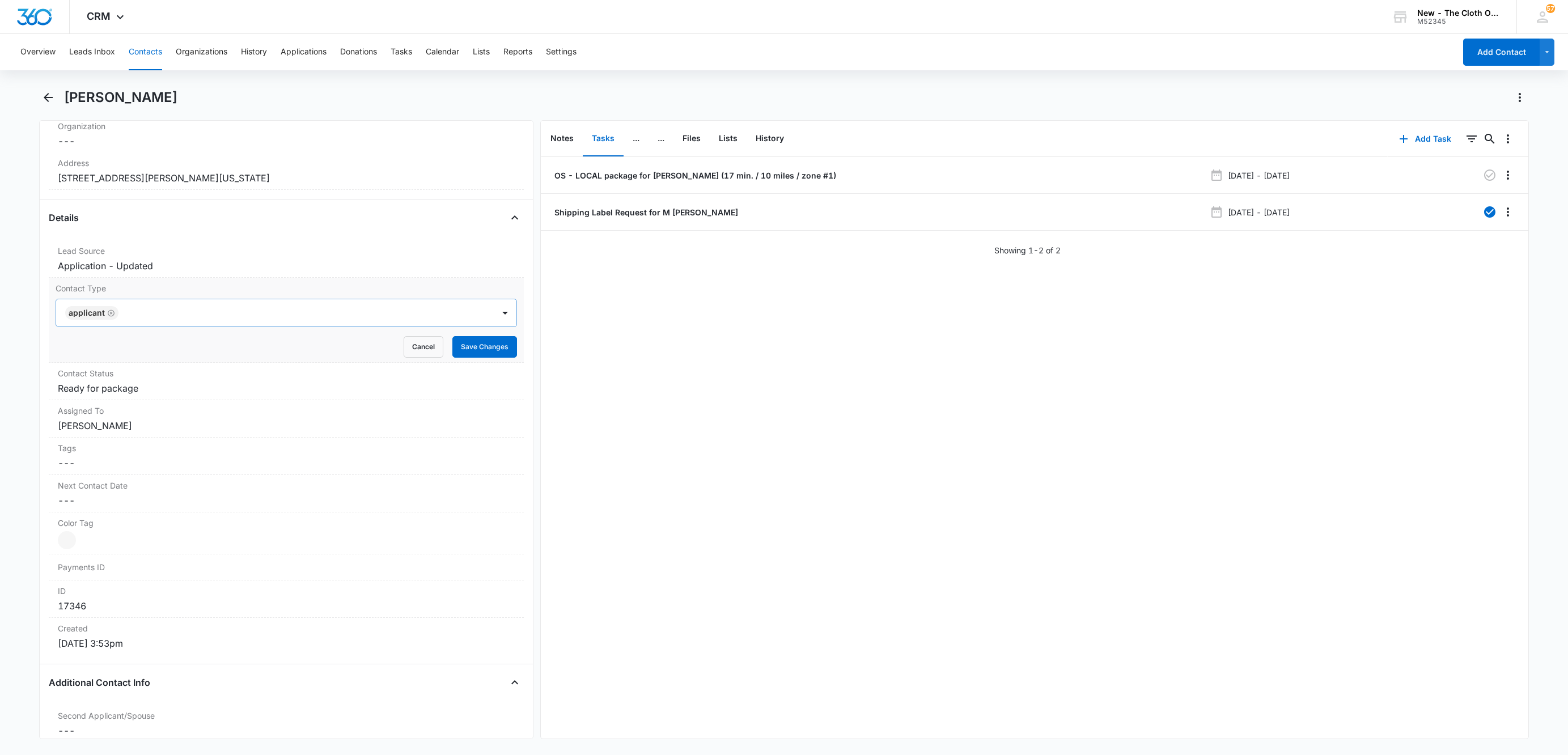
click at [112, 316] on icon "Remove Applicant" at bounding box center [111, 313] width 7 height 7
type input "rec"
click at [106, 351] on div "Recipient" at bounding box center [285, 354] width 432 height 12
click at [187, 301] on div "Recipient" at bounding box center [286, 312] width 461 height 29
drag, startPoint x: 461, startPoint y: 345, endPoint x: 343, endPoint y: 372, distance: 121.0
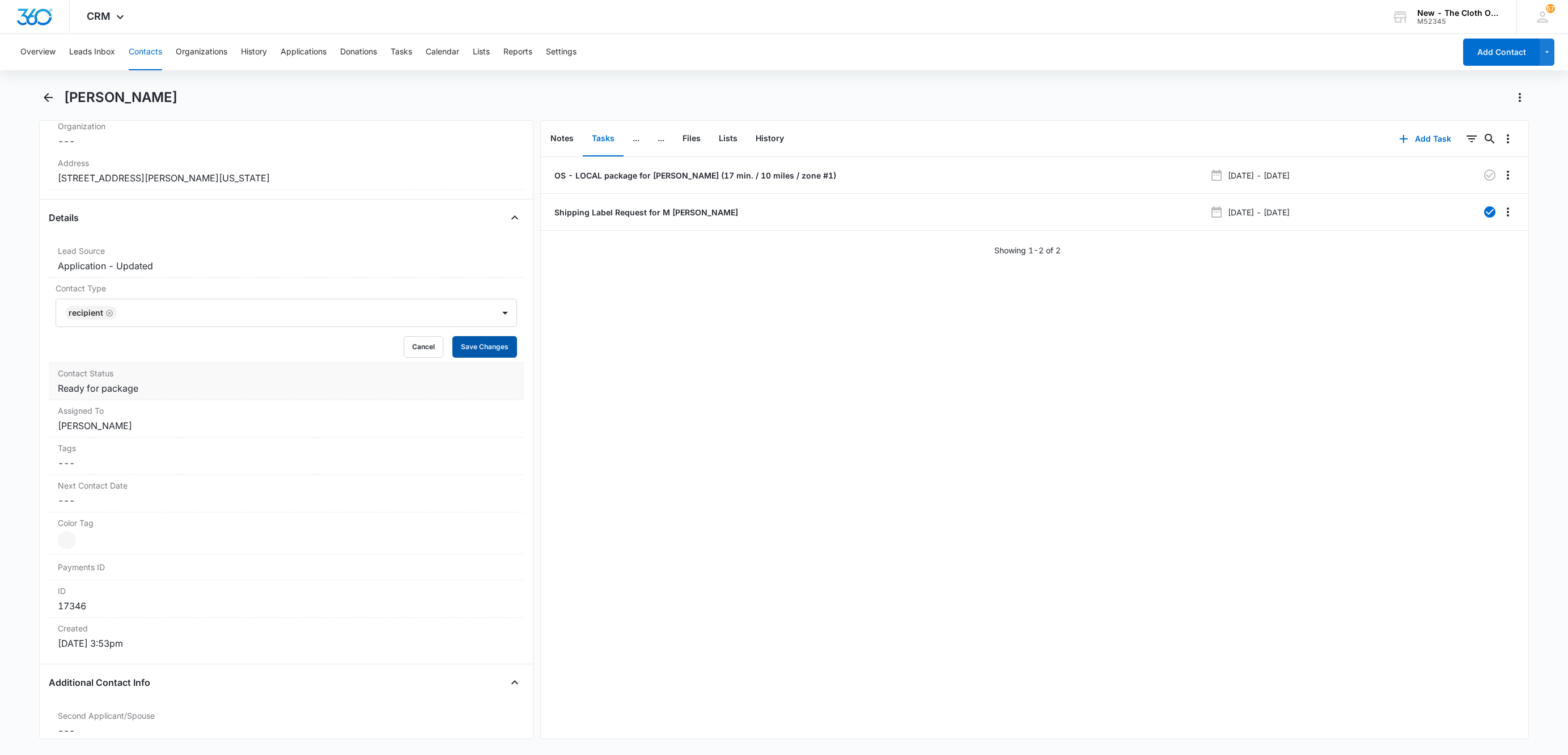
click at [461, 345] on button "Save Changes" at bounding box center [485, 347] width 65 height 22
click at [119, 395] on dd "Cancel Save Changes Ready for package" at bounding box center [286, 388] width 457 height 14
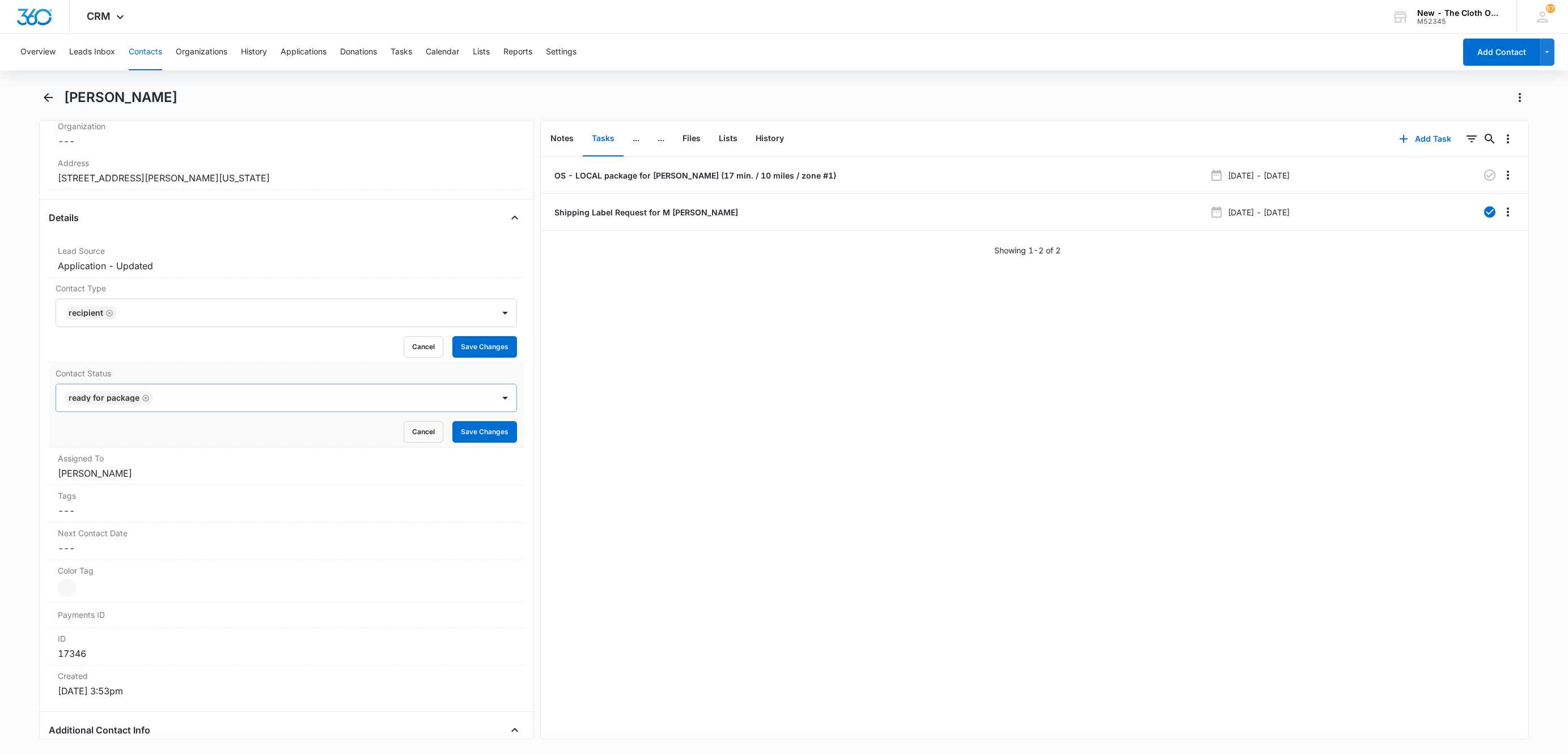
click at [143, 398] on icon "Remove Ready for package" at bounding box center [146, 398] width 7 height 7
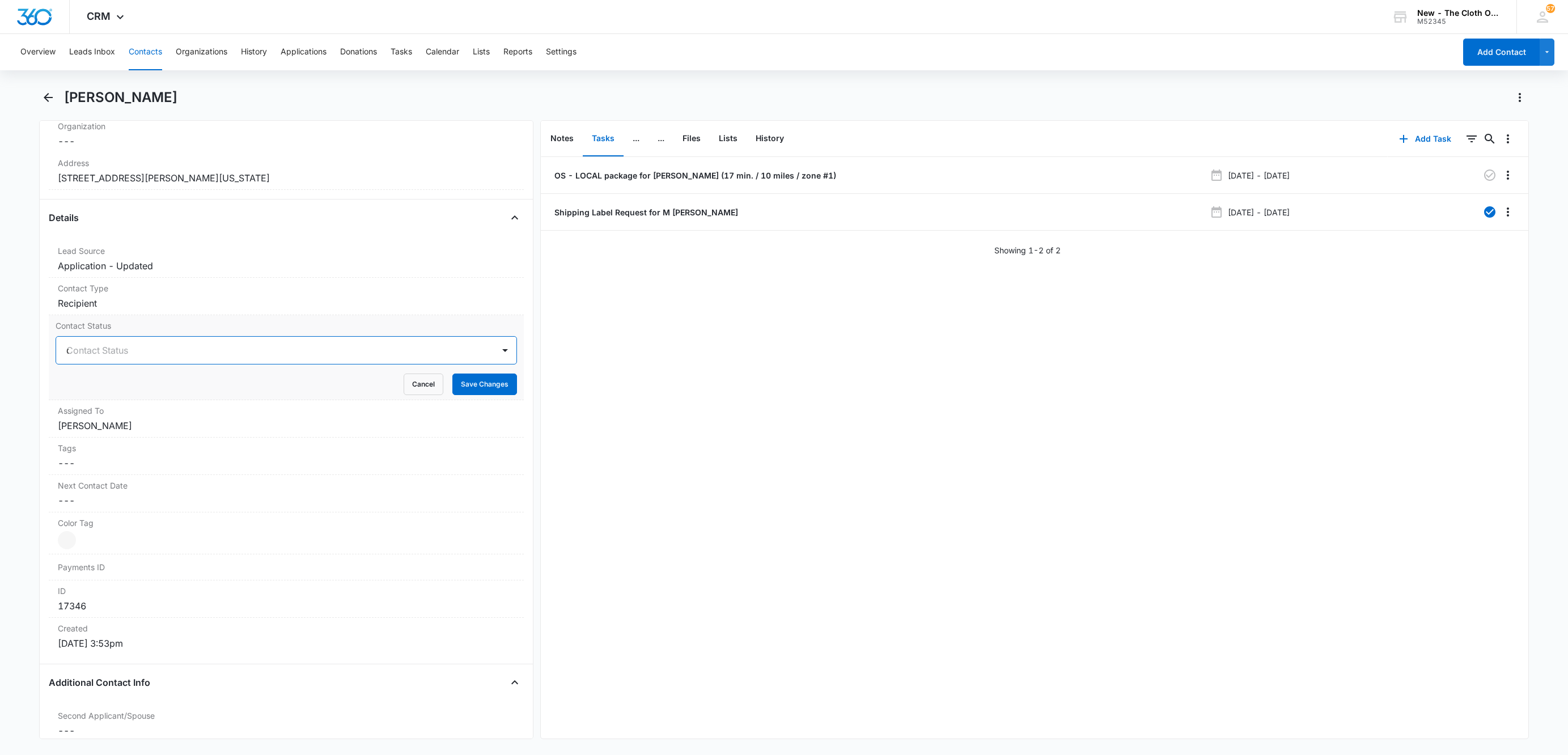
type input "os"
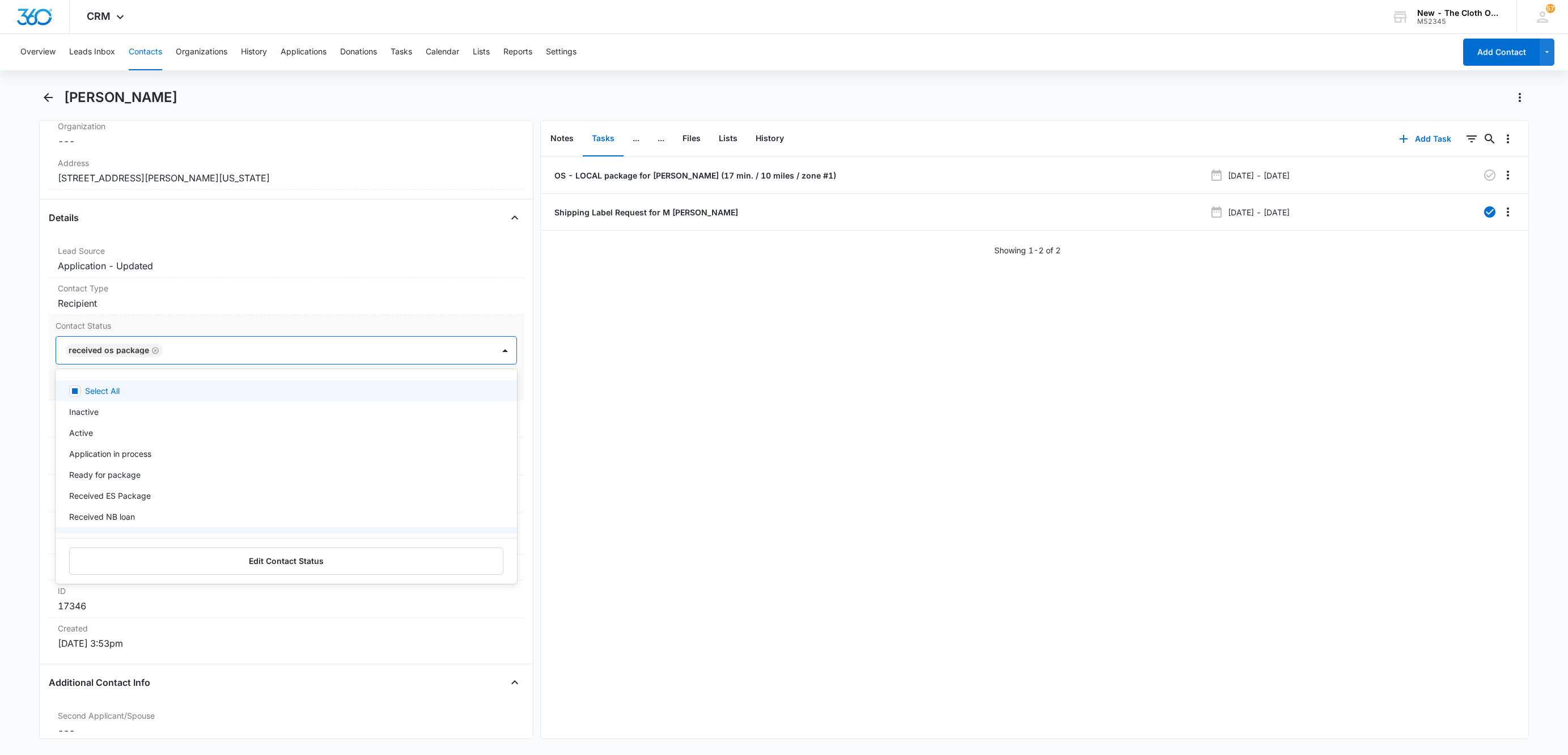
click at [245, 358] on div at bounding box center [322, 350] width 313 height 16
click at [462, 383] on button "Save Changes" at bounding box center [485, 384] width 65 height 22
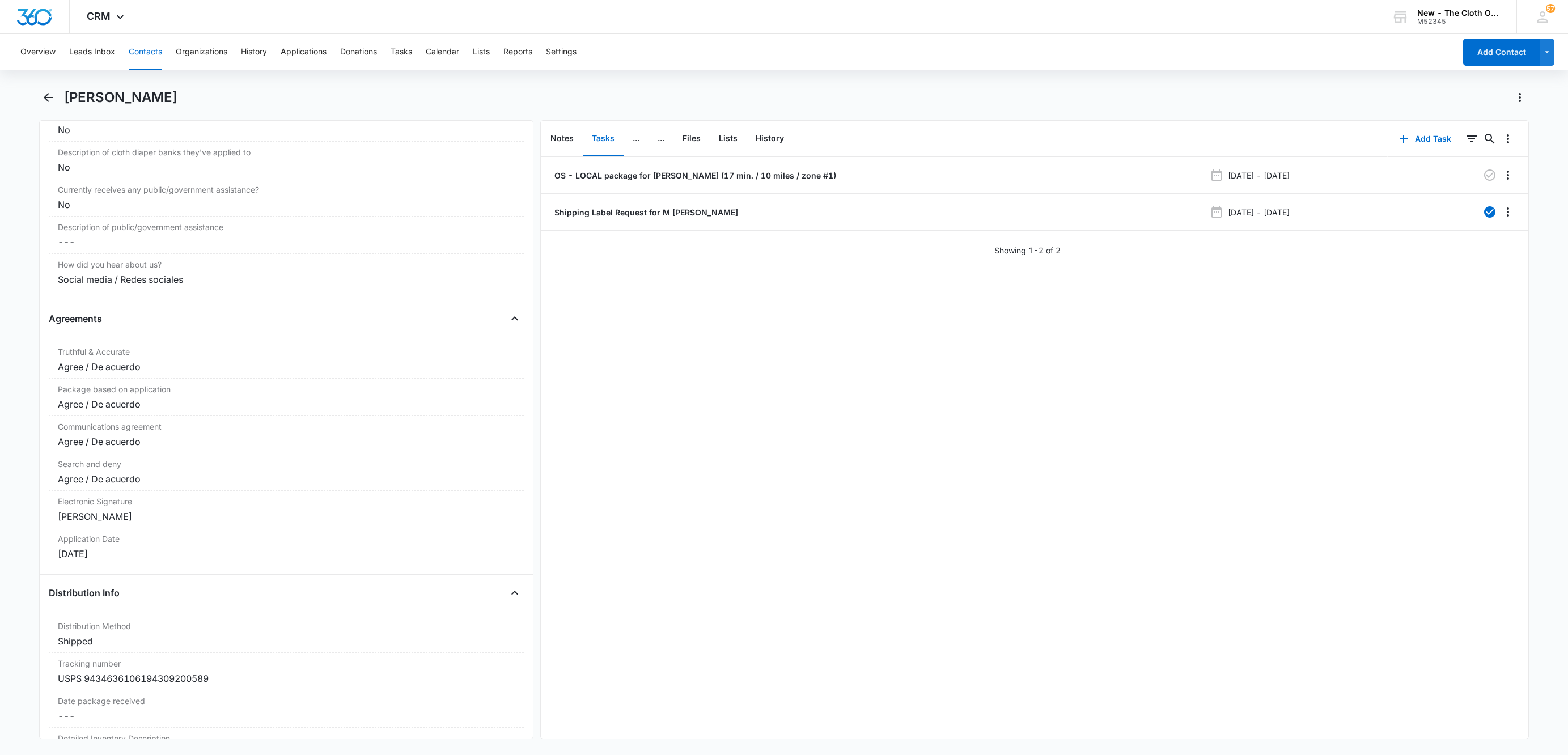
scroll to position [2634, 0]
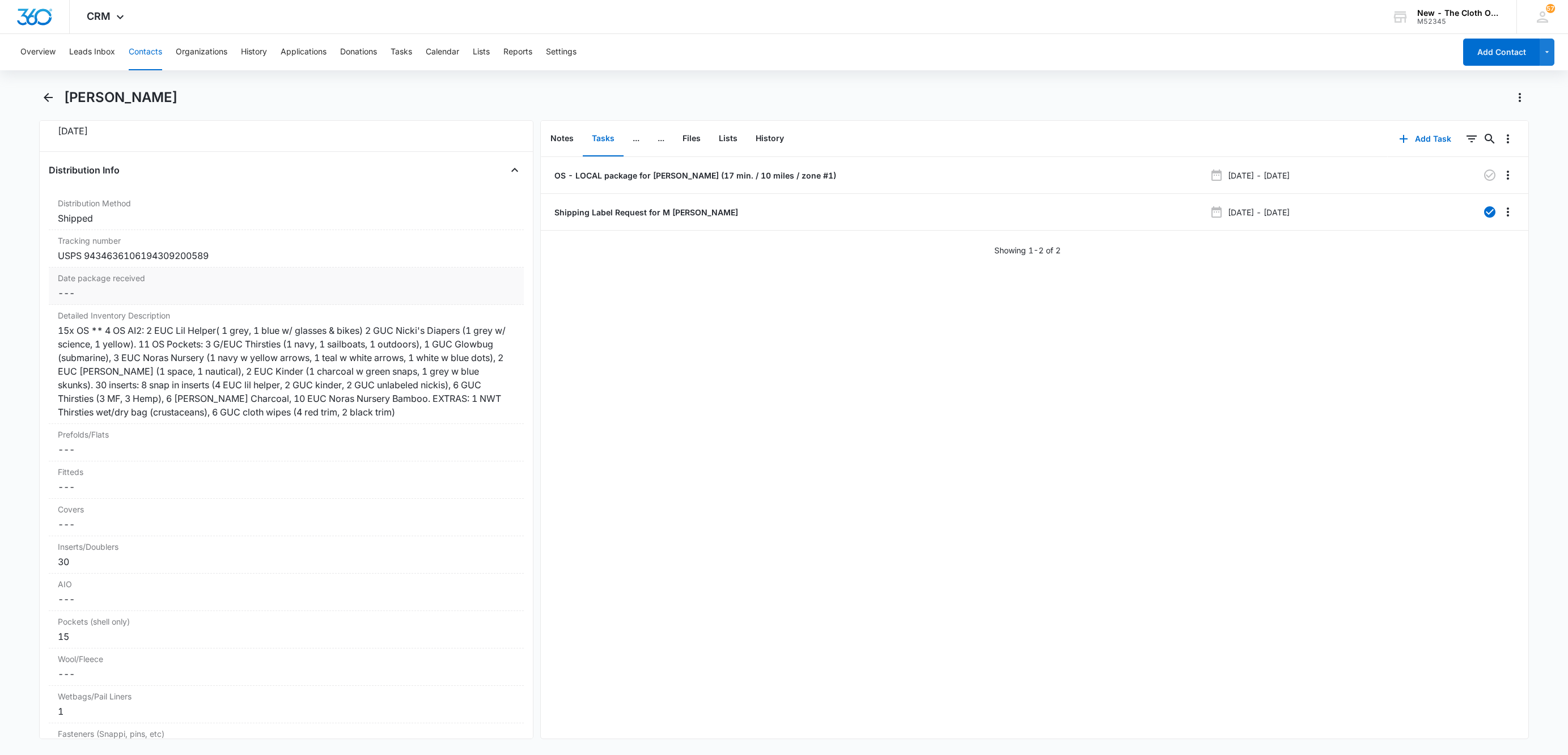
click at [77, 300] on dd "Cancel Save Changes ---" at bounding box center [286, 293] width 457 height 14
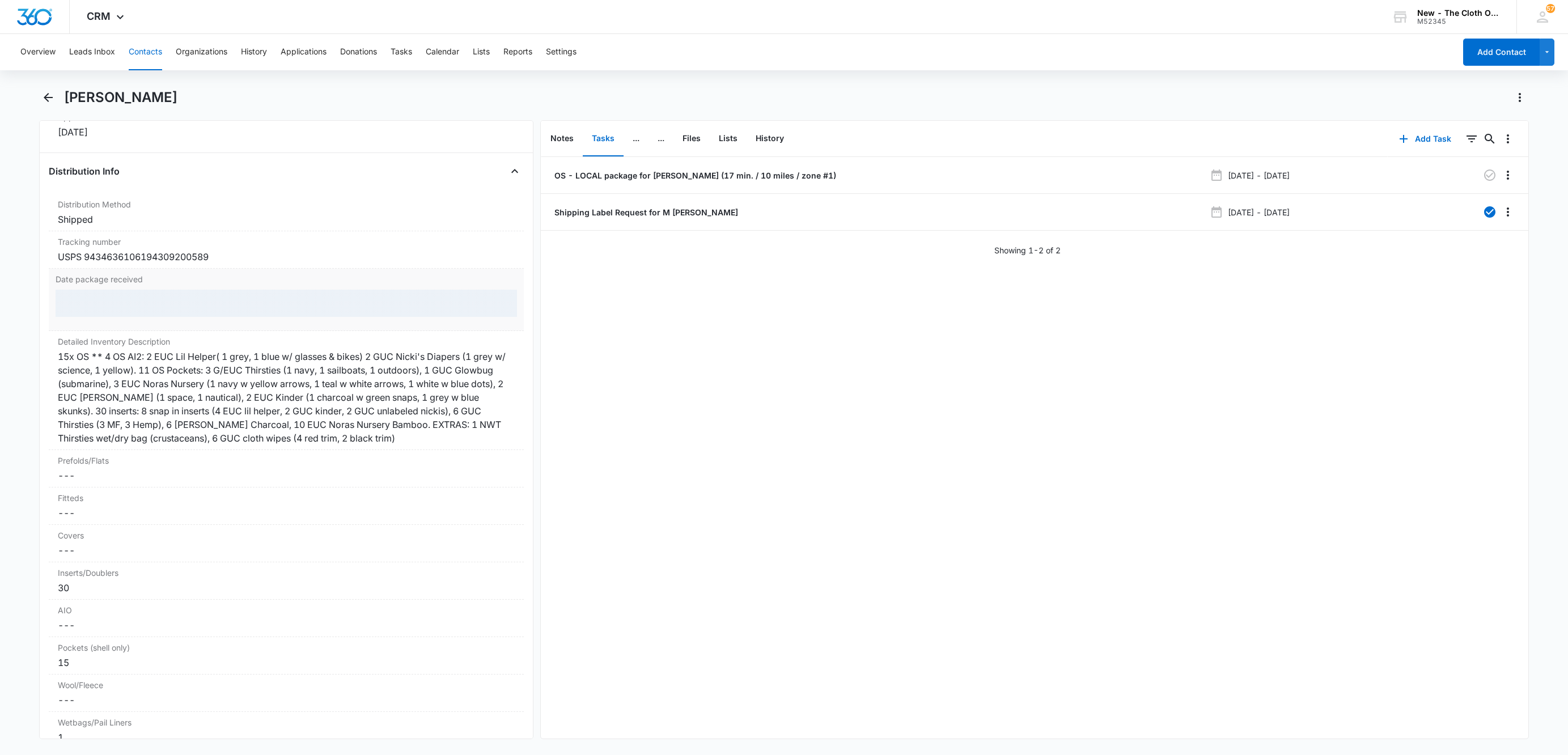
scroll to position [2586, 0]
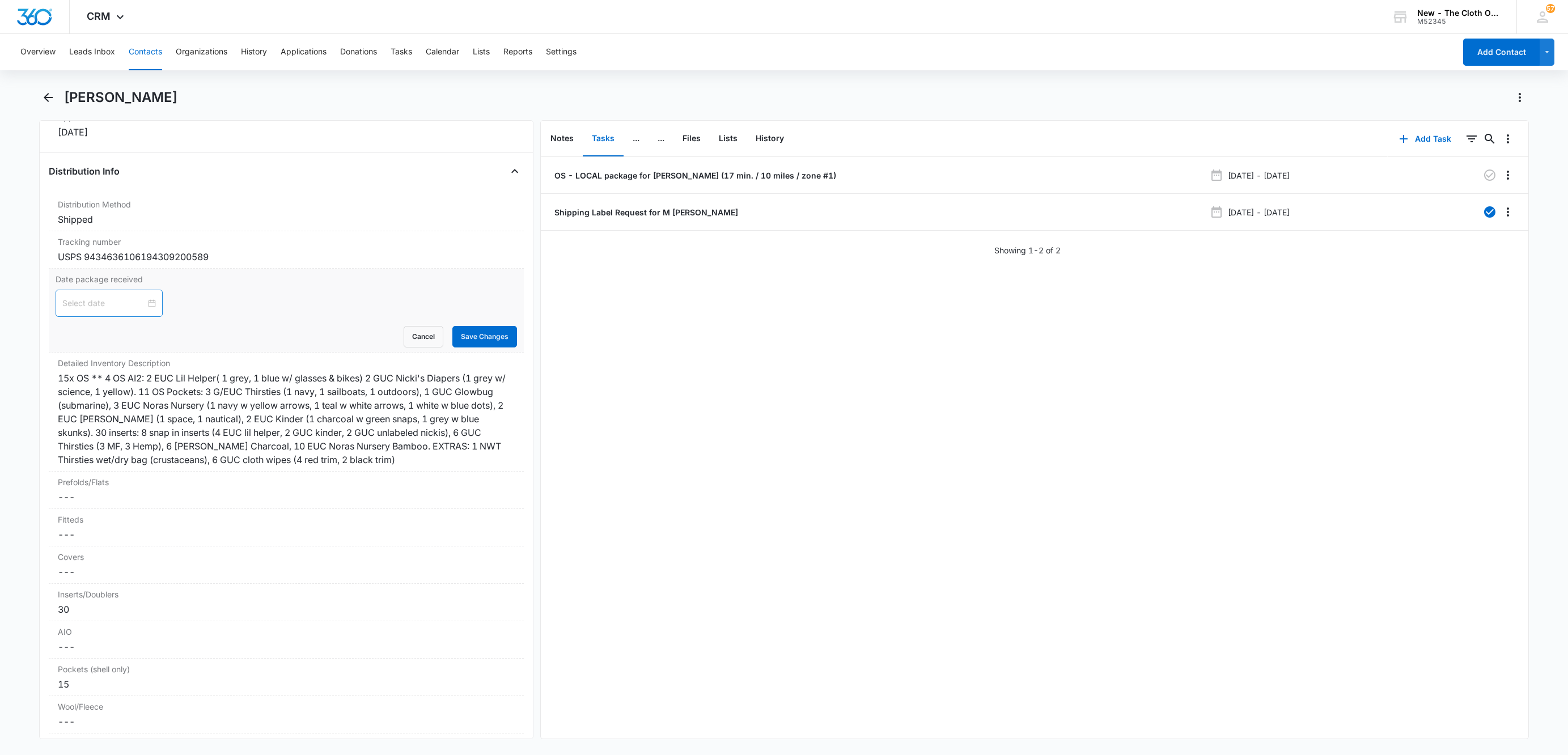
click at [75, 309] on input at bounding box center [104, 303] width 83 height 12
type input "[DATE]"
click at [112, 405] on div "7" at bounding box center [114, 405] width 14 height 14
click at [31, 320] on main "[PERSON_NAME] Remove [PERSON_NAME] Contact Info Name Cancel Save Changes [PERSO…" at bounding box center [784, 420] width 1568 height 664
click at [472, 346] on button "Save Changes" at bounding box center [485, 336] width 65 height 22
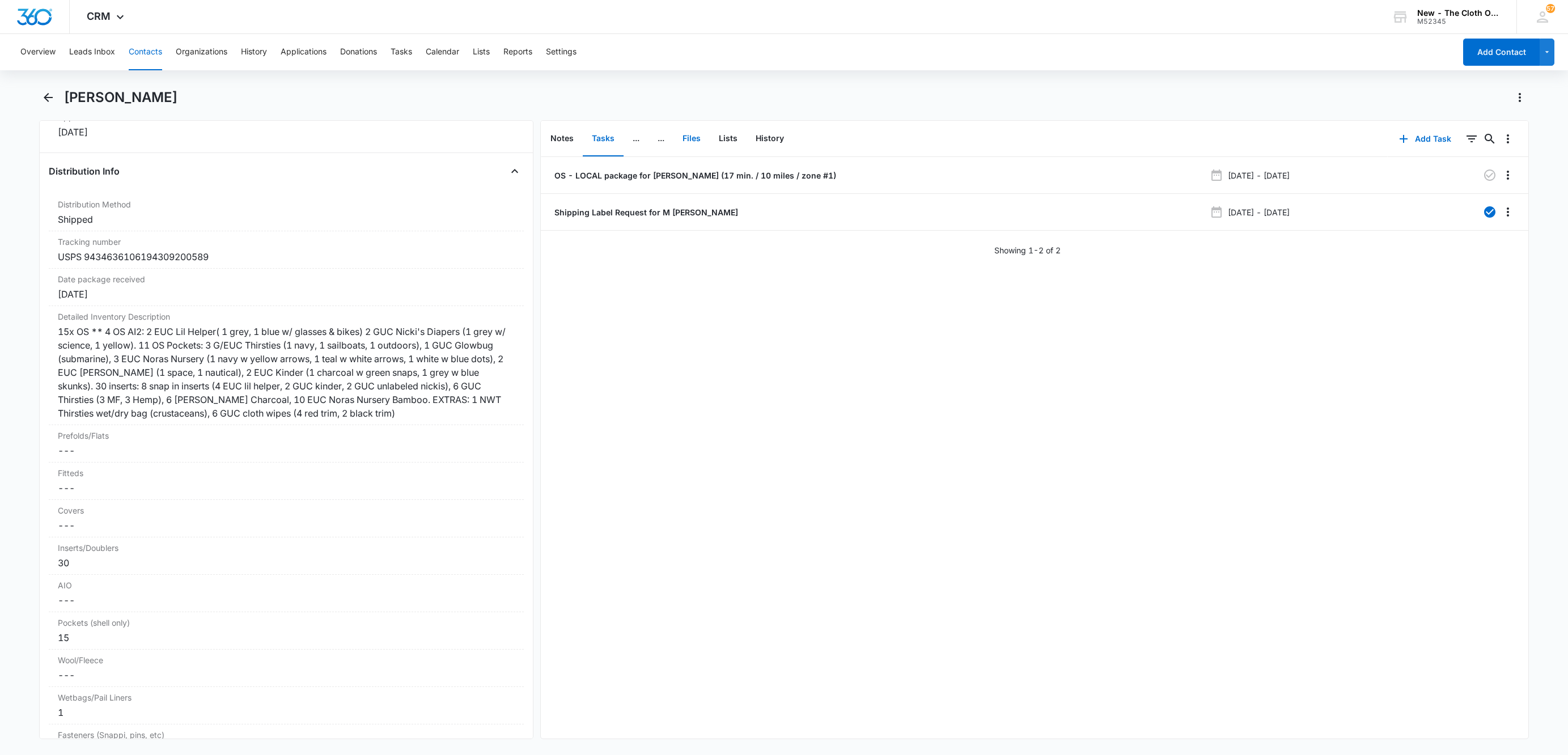
click at [695, 136] on button "Files" at bounding box center [691, 139] width 36 height 36
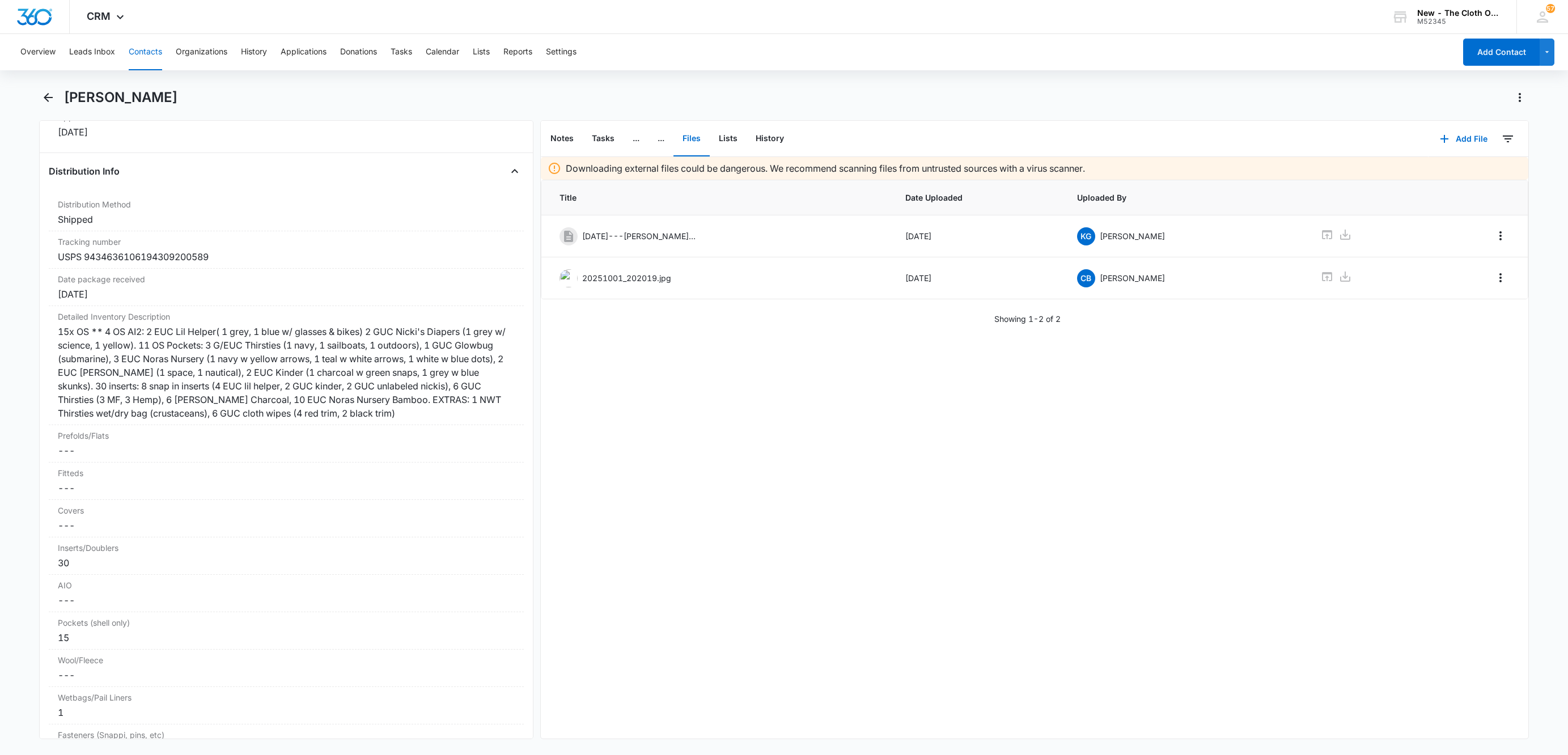
click at [148, 53] on button "Contacts" at bounding box center [145, 52] width 34 height 36
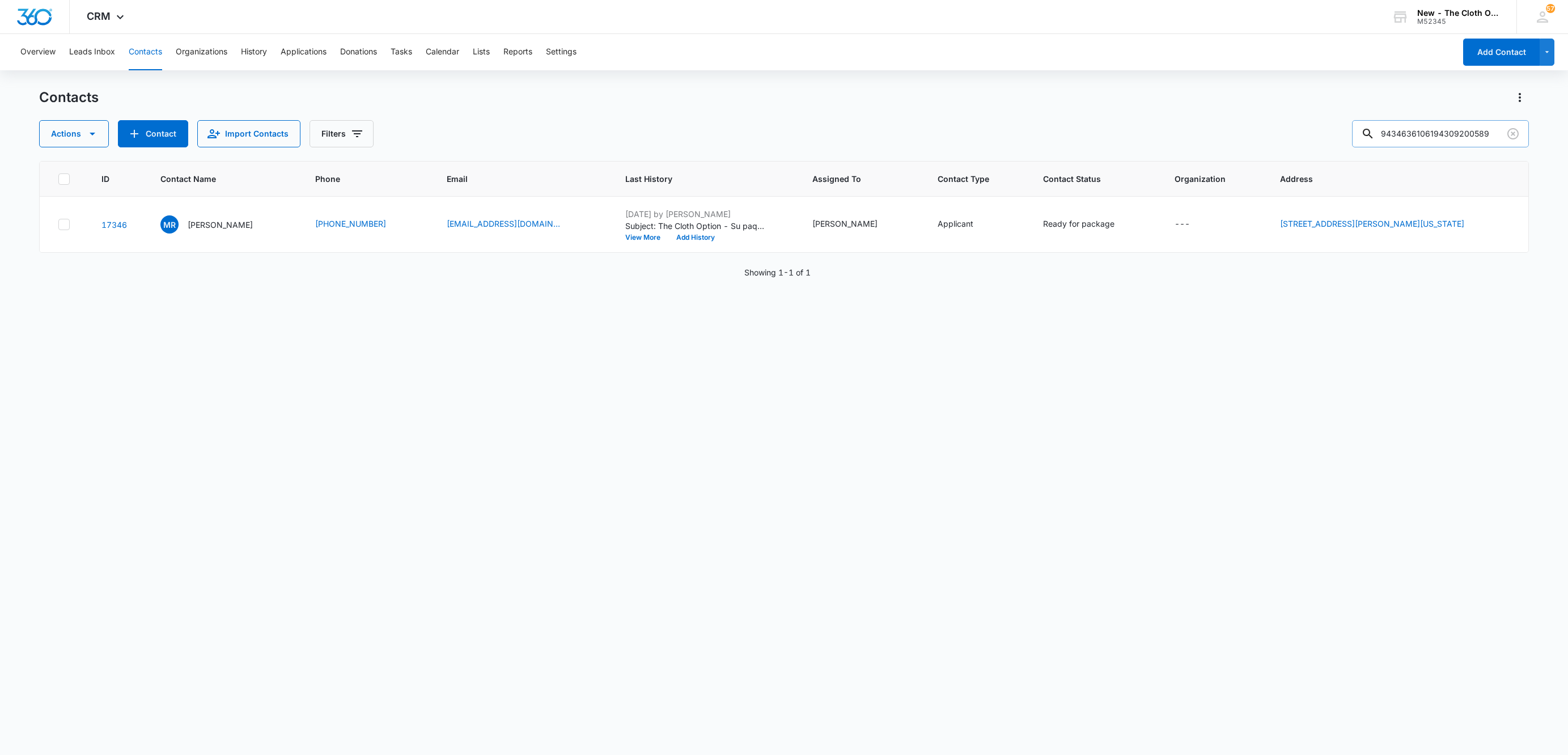
click at [1444, 133] on input "9434636106194309200589" at bounding box center [1441, 133] width 177 height 27
click at [1446, 133] on input "9434636106194309200589" at bounding box center [1441, 133] width 177 height 27
paste input "8606122"
type input "9434636106194308606122"
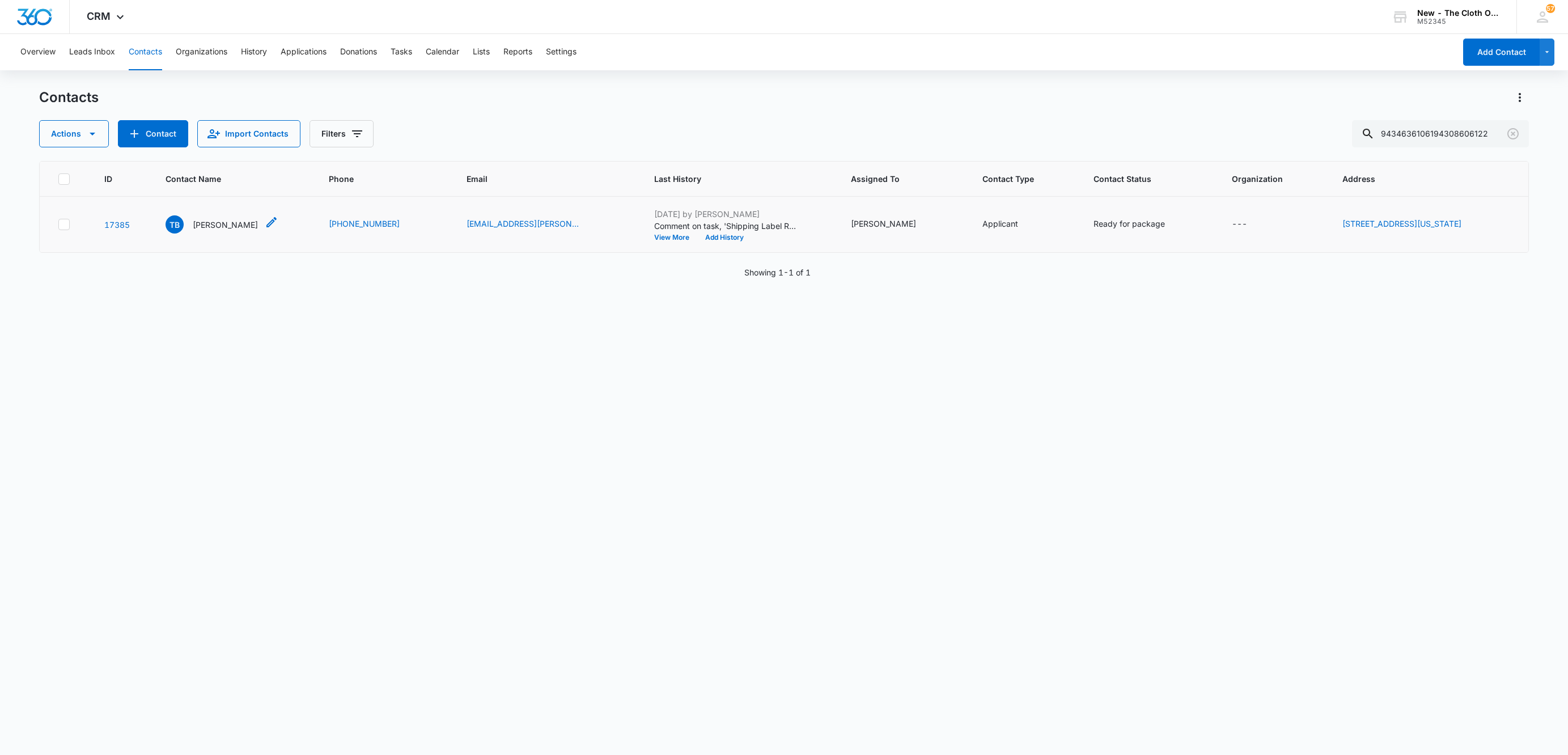
click at [197, 218] on div "TB [PERSON_NAME]" at bounding box center [212, 224] width 93 height 18
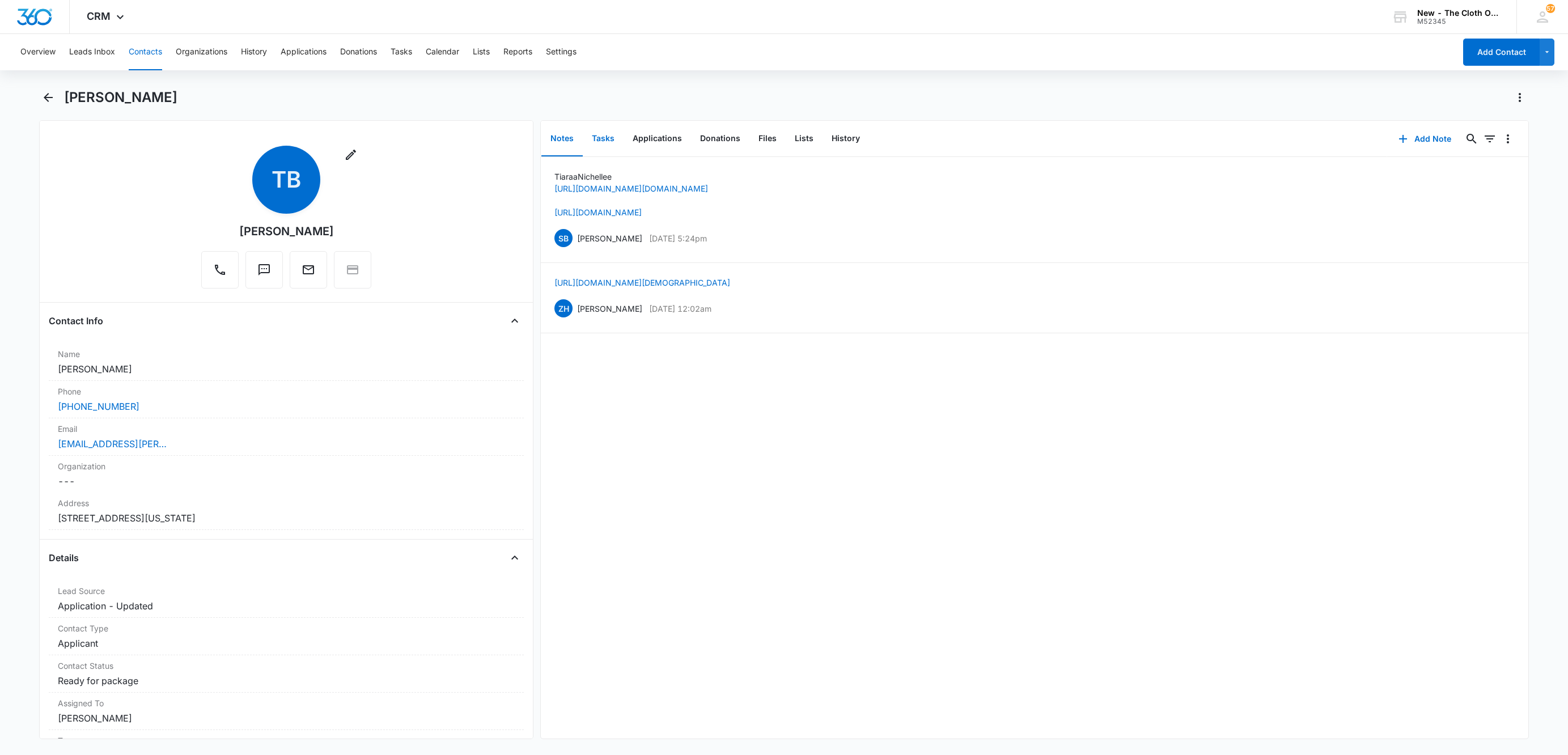
click at [603, 141] on button "Tasks" at bounding box center [603, 139] width 41 height 36
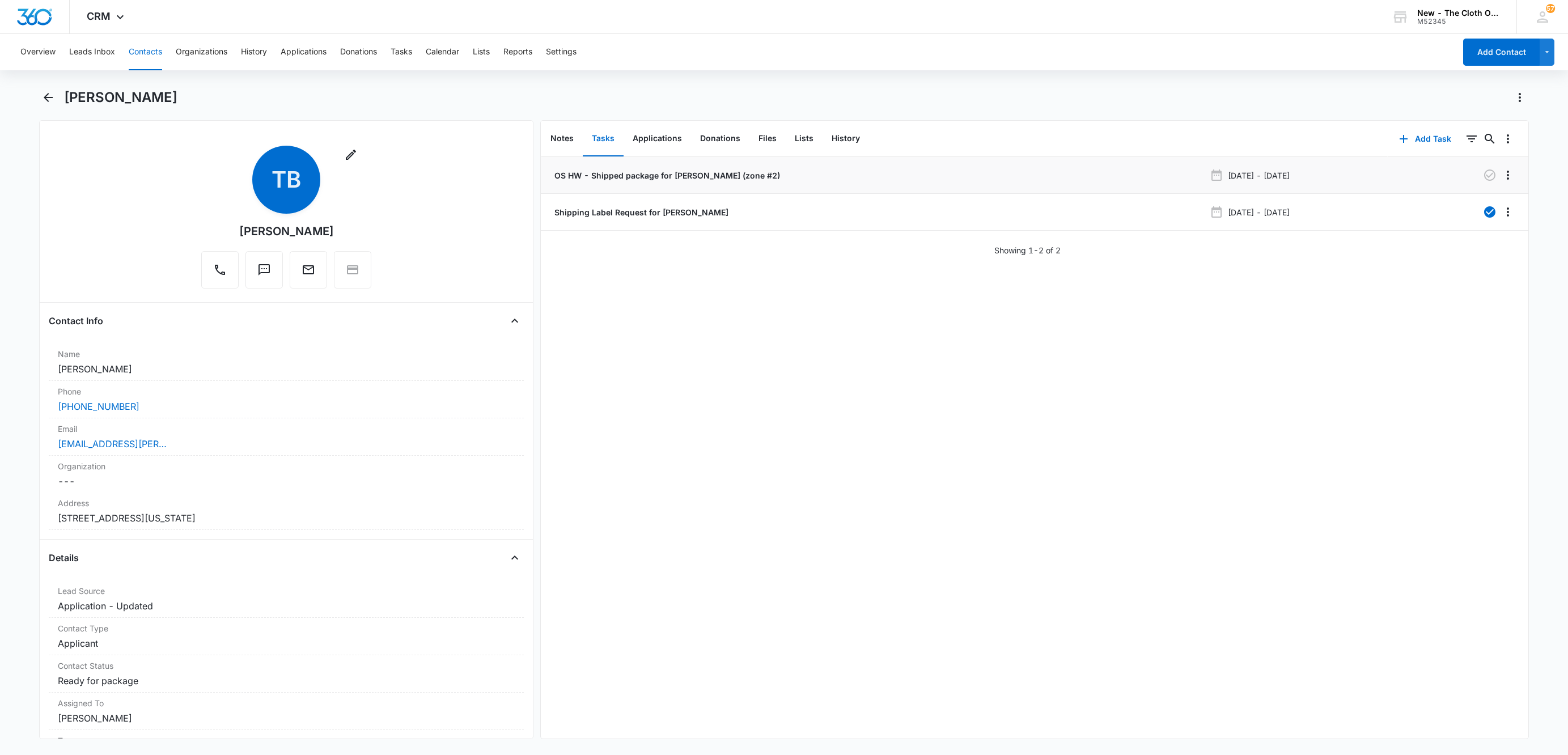
click at [629, 179] on p "OS HW - Shipped package for [PERSON_NAME] (zone #2)" at bounding box center [666, 175] width 228 height 12
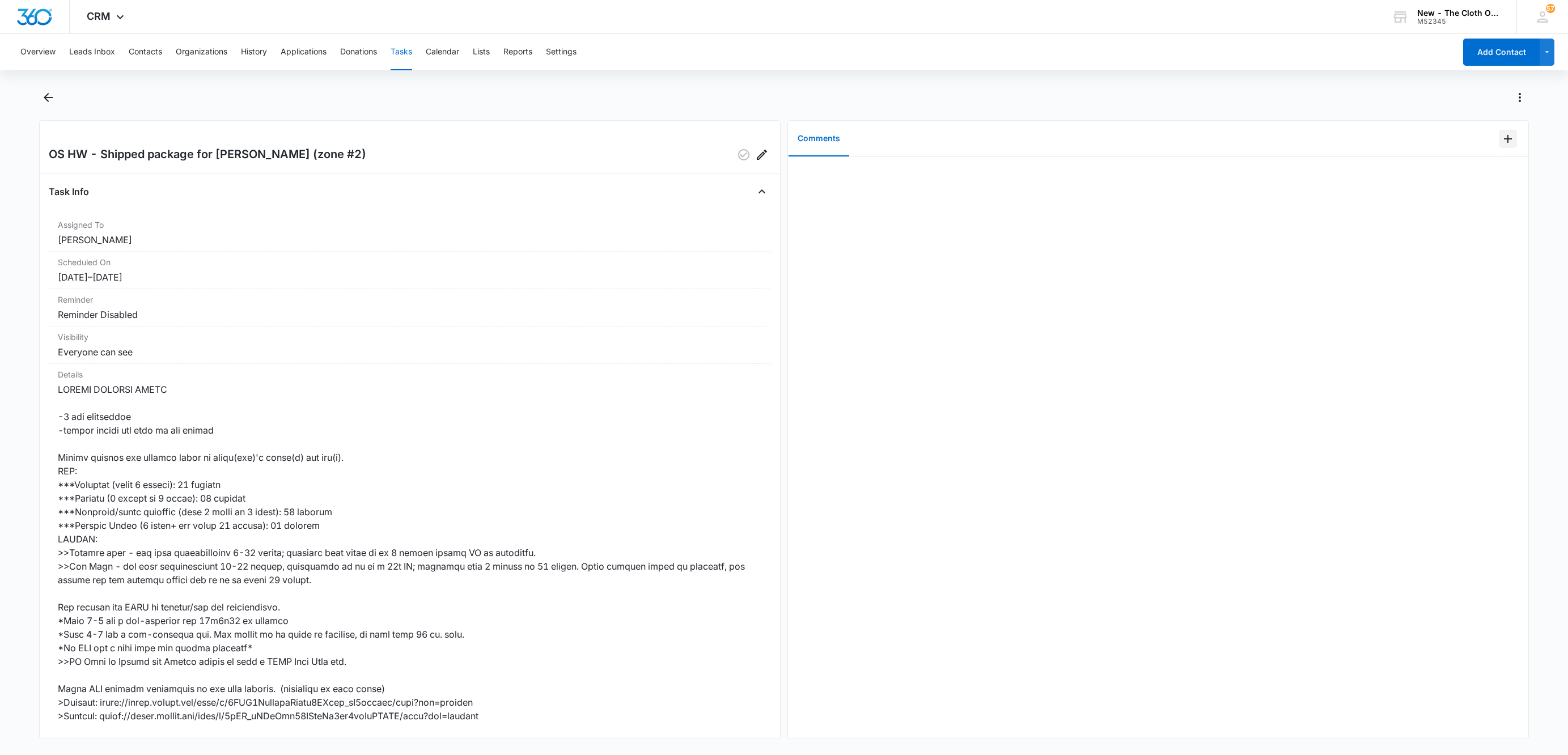
click at [1501, 141] on icon "Add Comment" at bounding box center [1508, 139] width 14 height 14
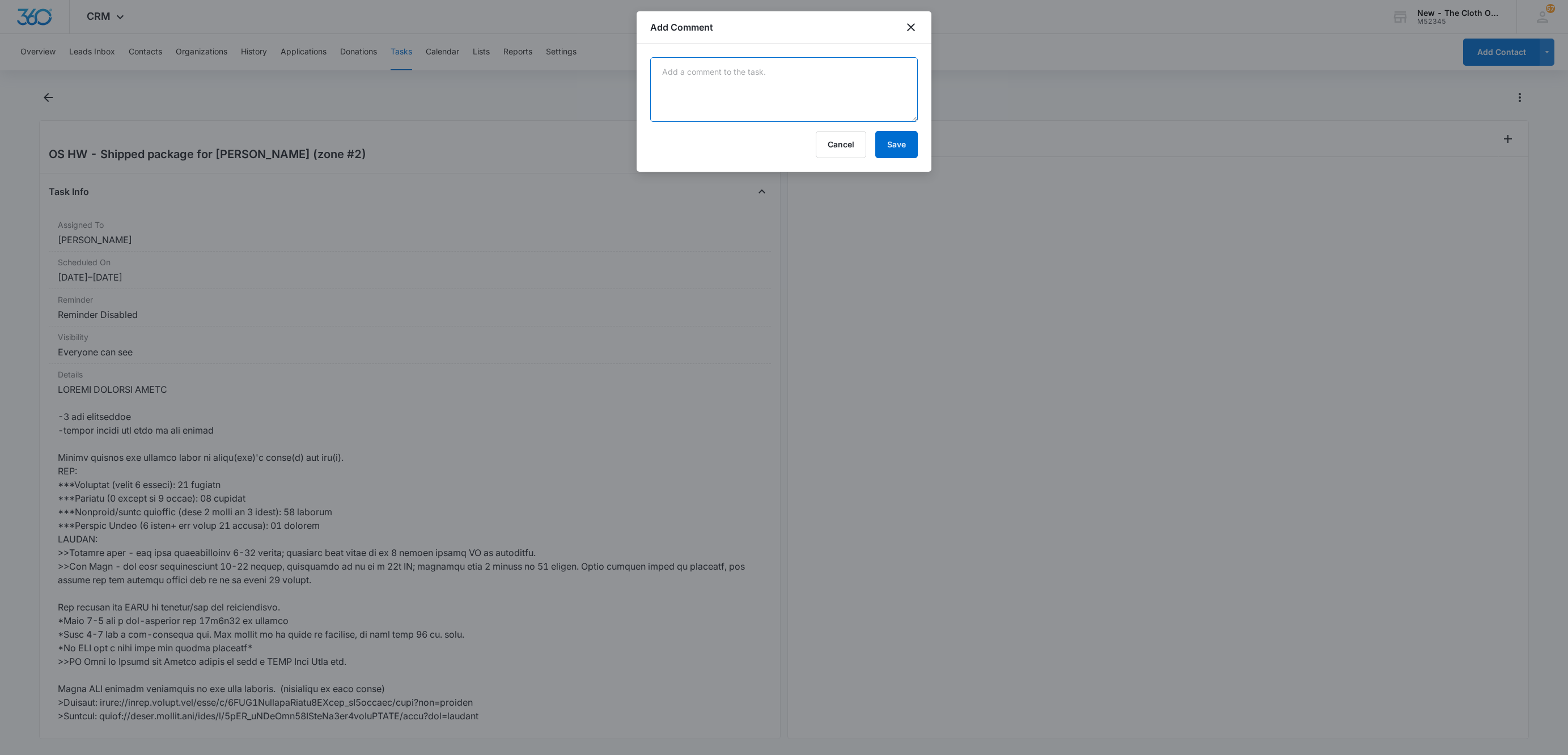
click at [848, 95] on textarea at bounding box center [784, 89] width 267 height 65
paste textarea "Your item was delivered in or at the mailbox at 3:48 pm on [DATE] in [GEOGRAPHI…"
click at [667, 114] on textarea "Your item was delivered in or at the mailbox at 3:48 pm on [DATE] in [GEOGRAPHI…" at bounding box center [784, 89] width 267 height 65
paste textarea "9434636106194308606122"
type textarea "Your item was delivered in or at the mailbox at 3:48 pm on [DATE] in [GEOGRAPHI…"
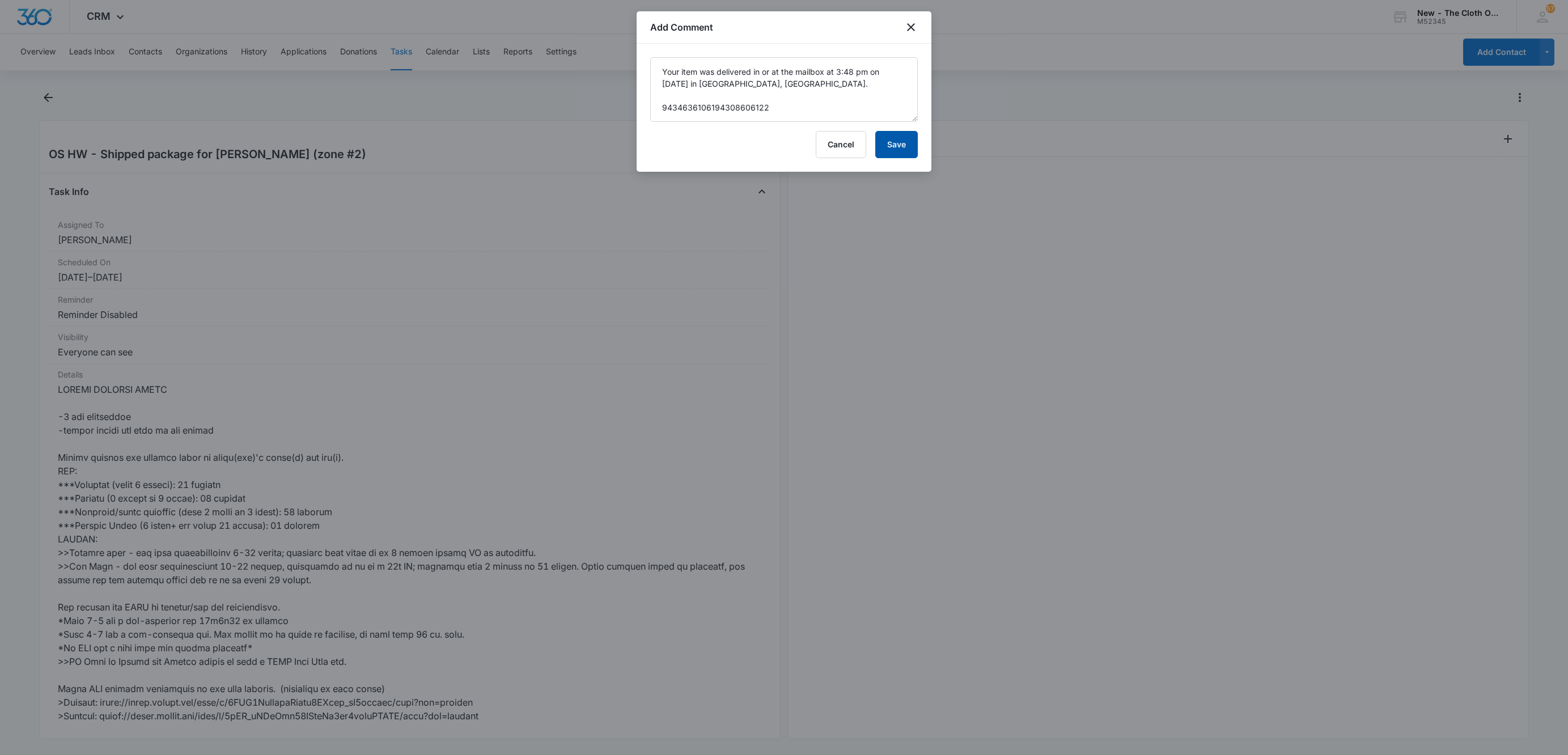
click at [907, 150] on button "Save" at bounding box center [896, 144] width 42 height 27
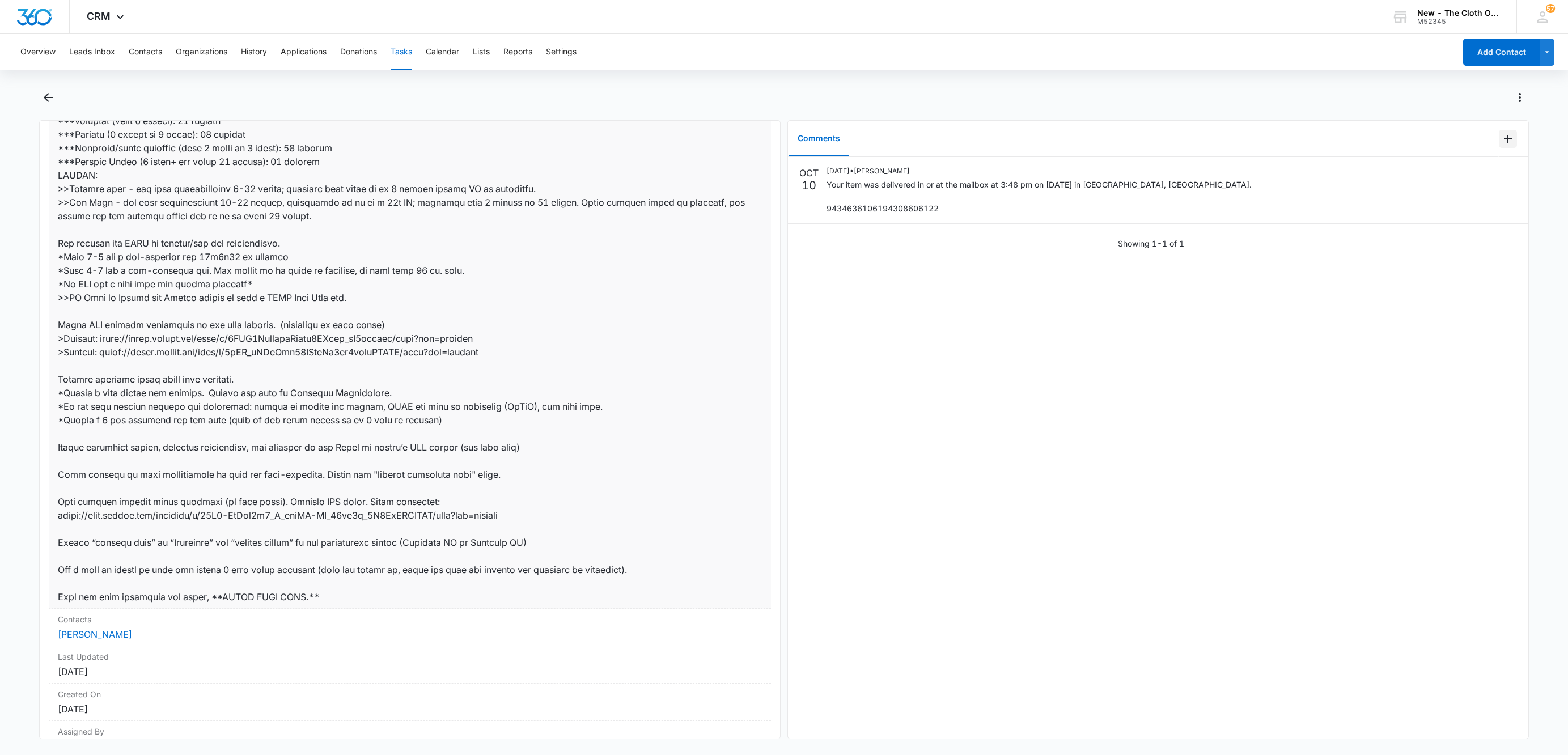
scroll to position [432, 0]
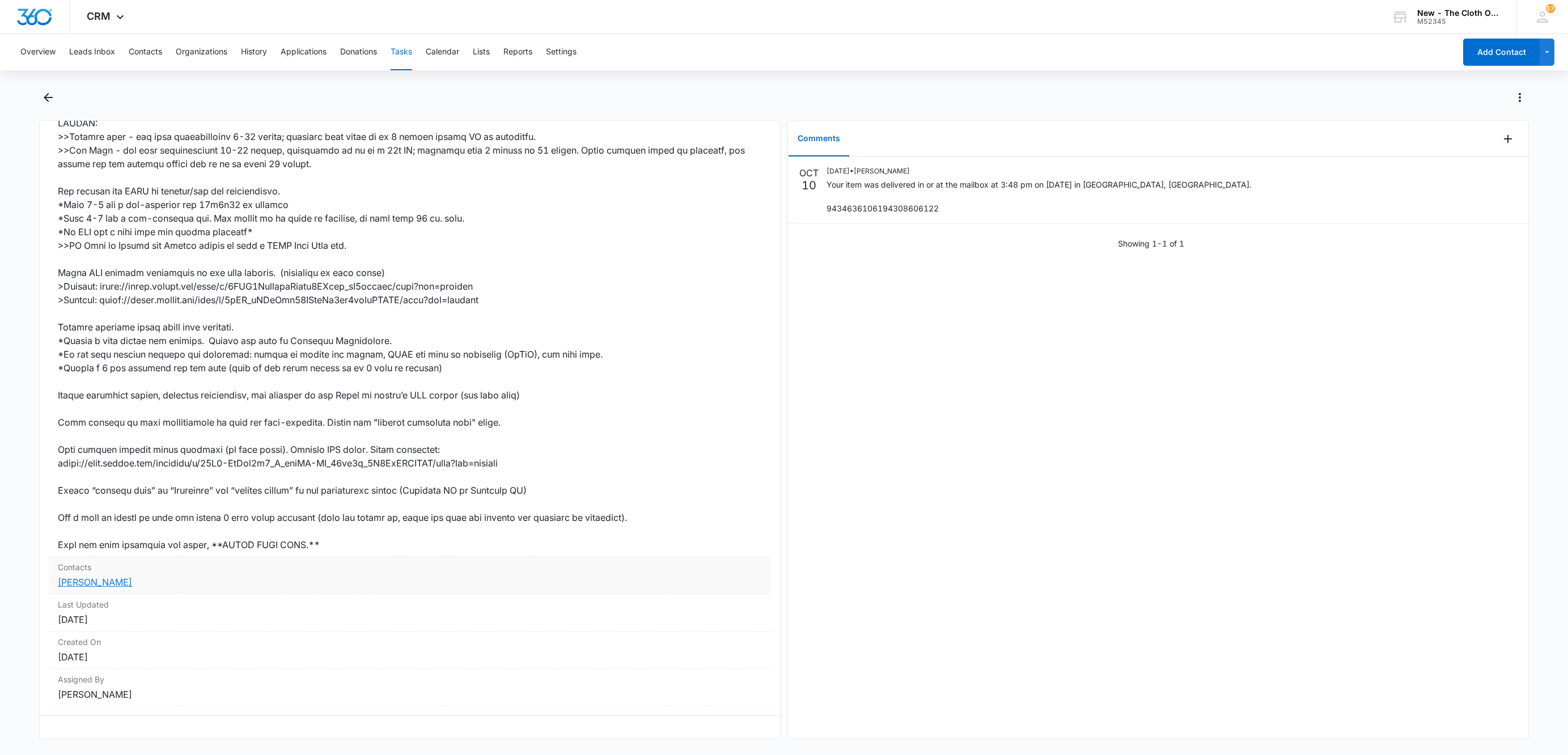
click at [92, 576] on link "[PERSON_NAME]" at bounding box center [95, 582] width 75 height 11
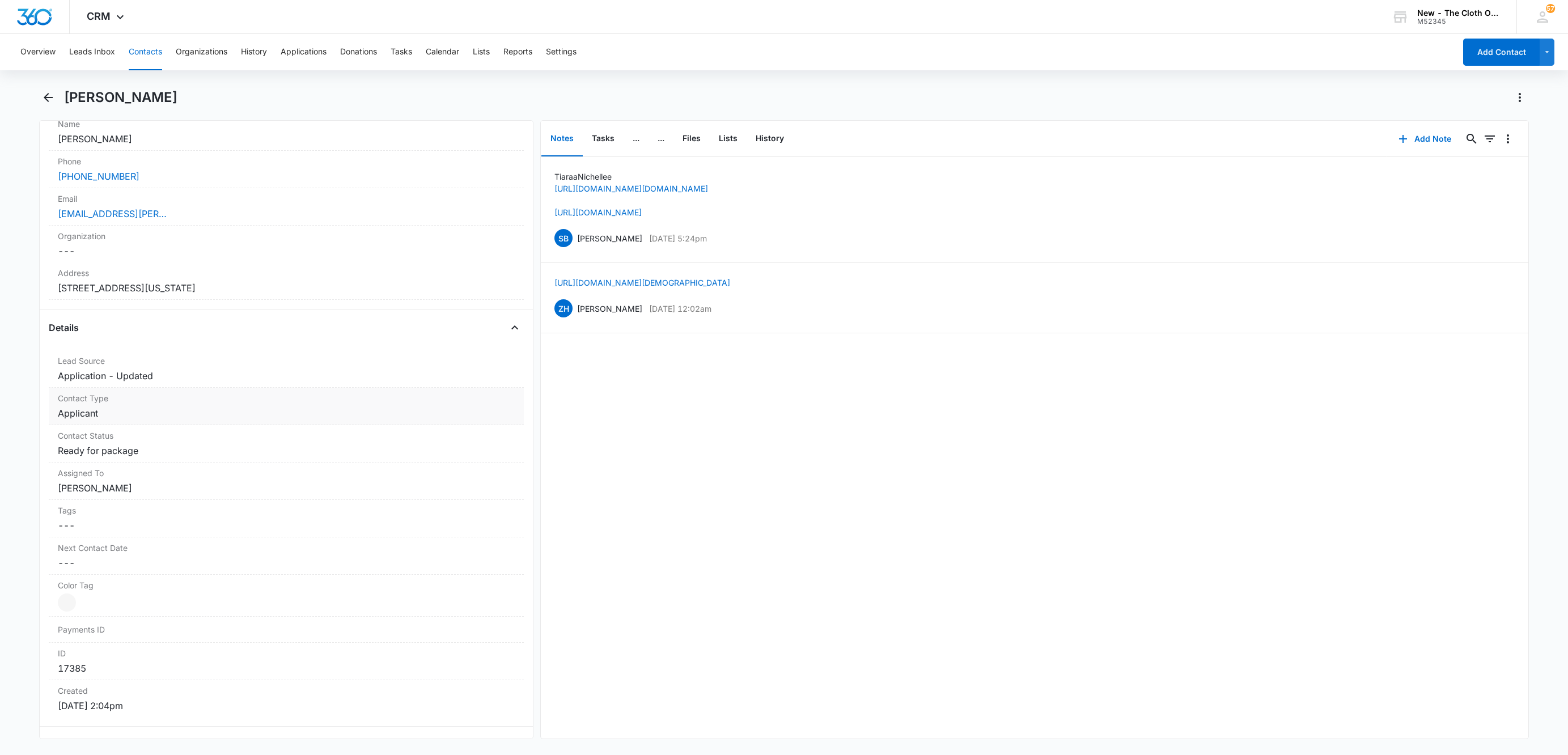
scroll to position [255, 0]
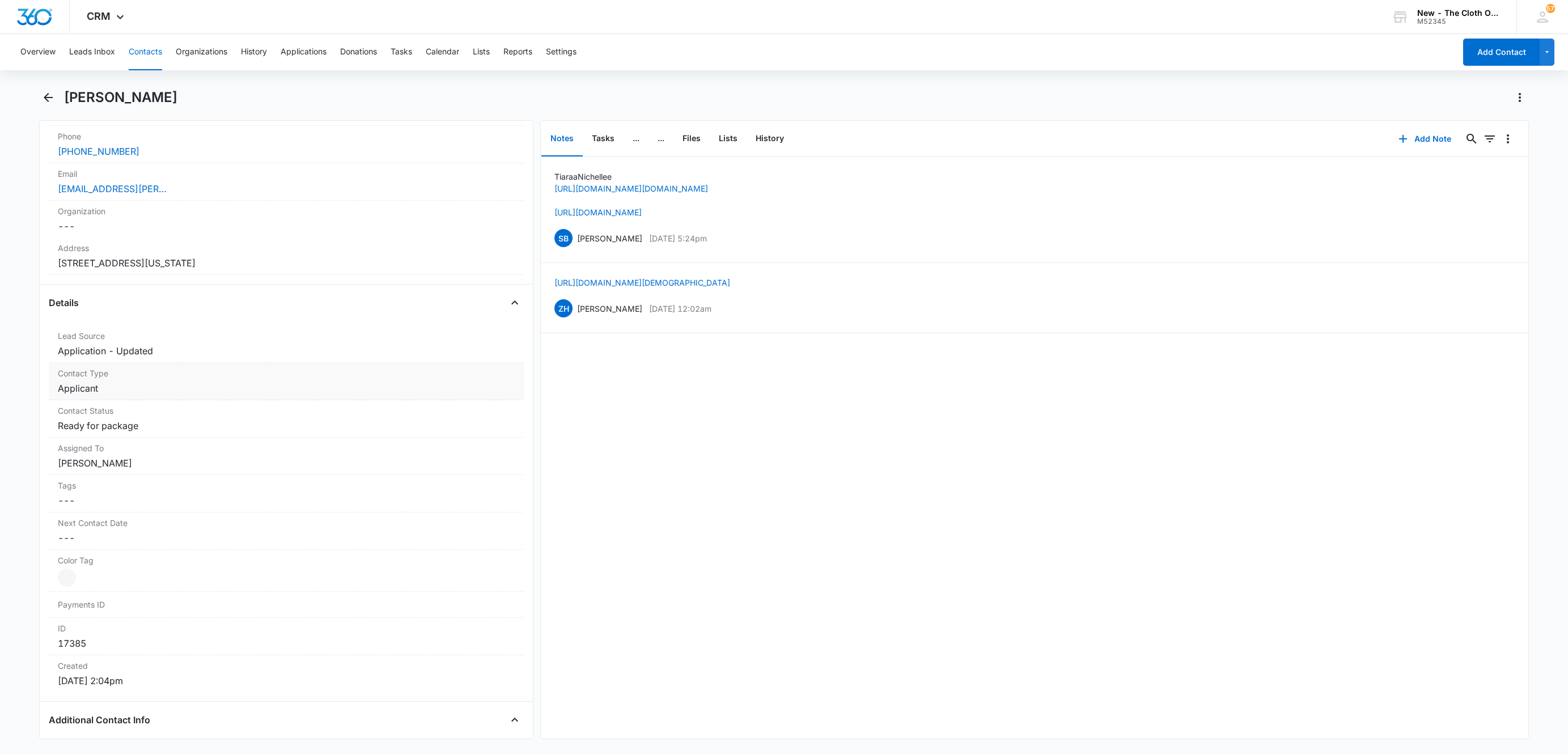
click at [104, 386] on dd "Cancel Save Changes Applicant" at bounding box center [286, 388] width 457 height 14
click at [112, 402] on icon "Remove Applicant" at bounding box center [111, 398] width 8 height 9
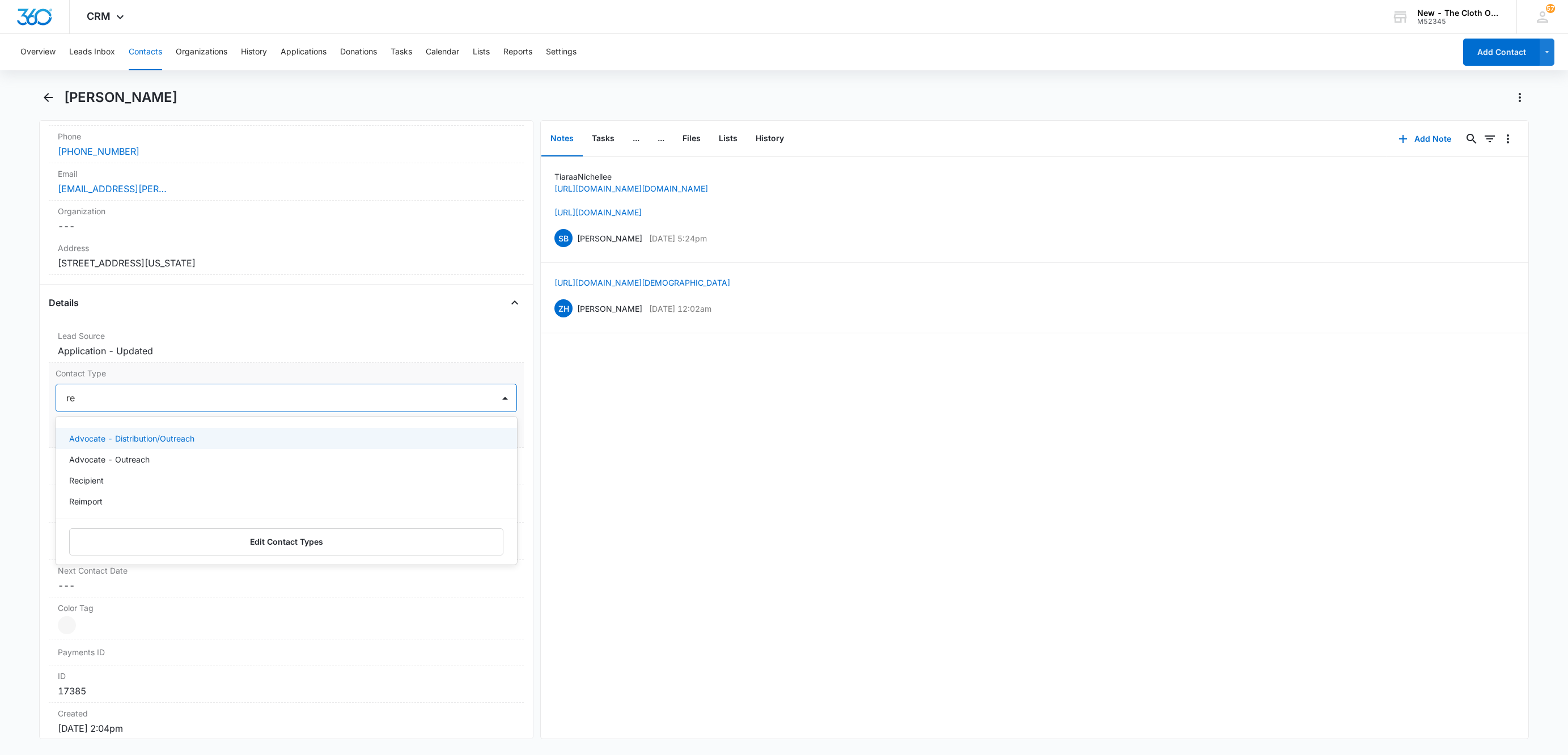
type input "rec"
click at [106, 430] on div "Recipient" at bounding box center [286, 438] width 461 height 21
click at [148, 405] on div at bounding box center [300, 398] width 359 height 16
click at [483, 442] on button "Save Changes" at bounding box center [485, 432] width 65 height 22
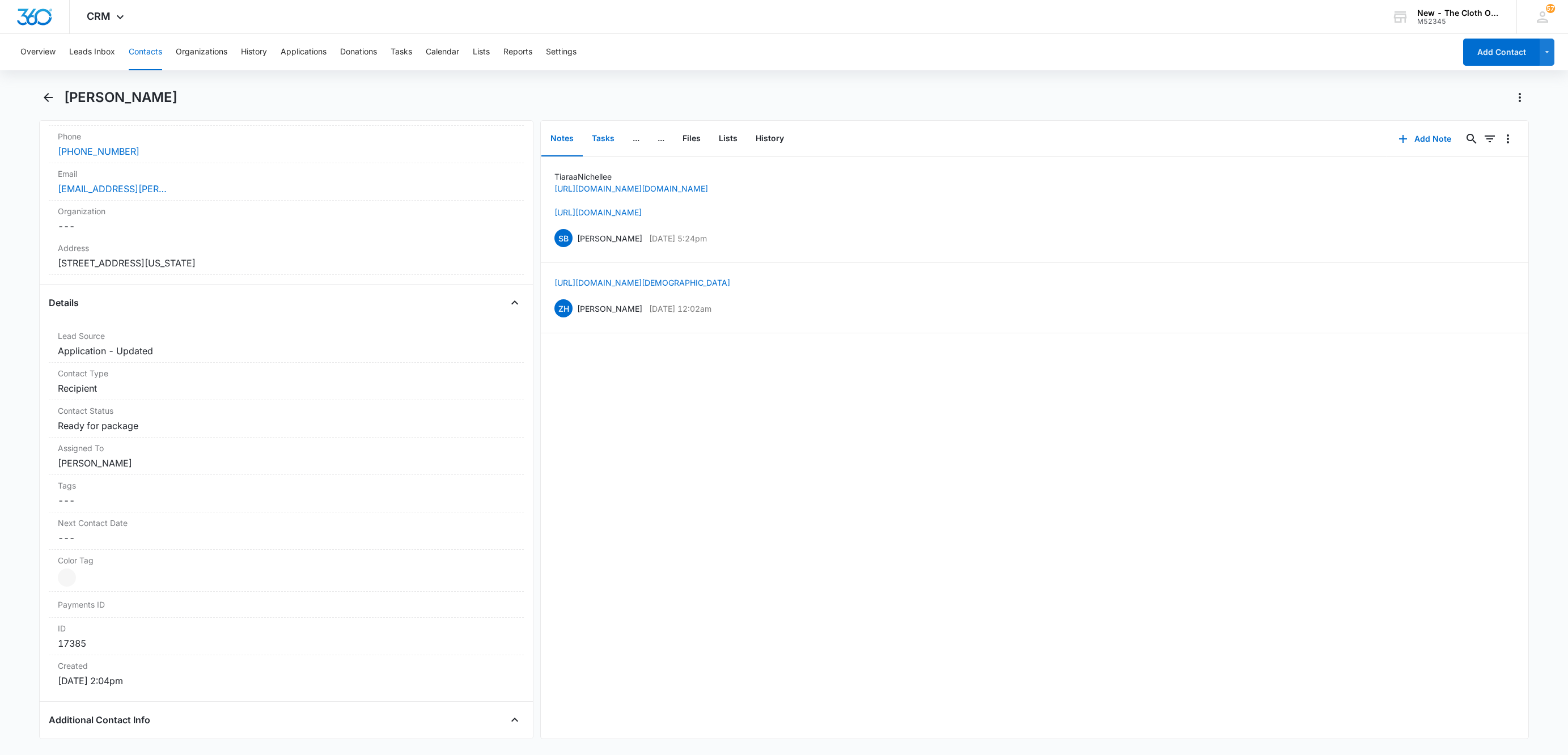
click at [607, 138] on button "Tasks" at bounding box center [603, 139] width 41 height 36
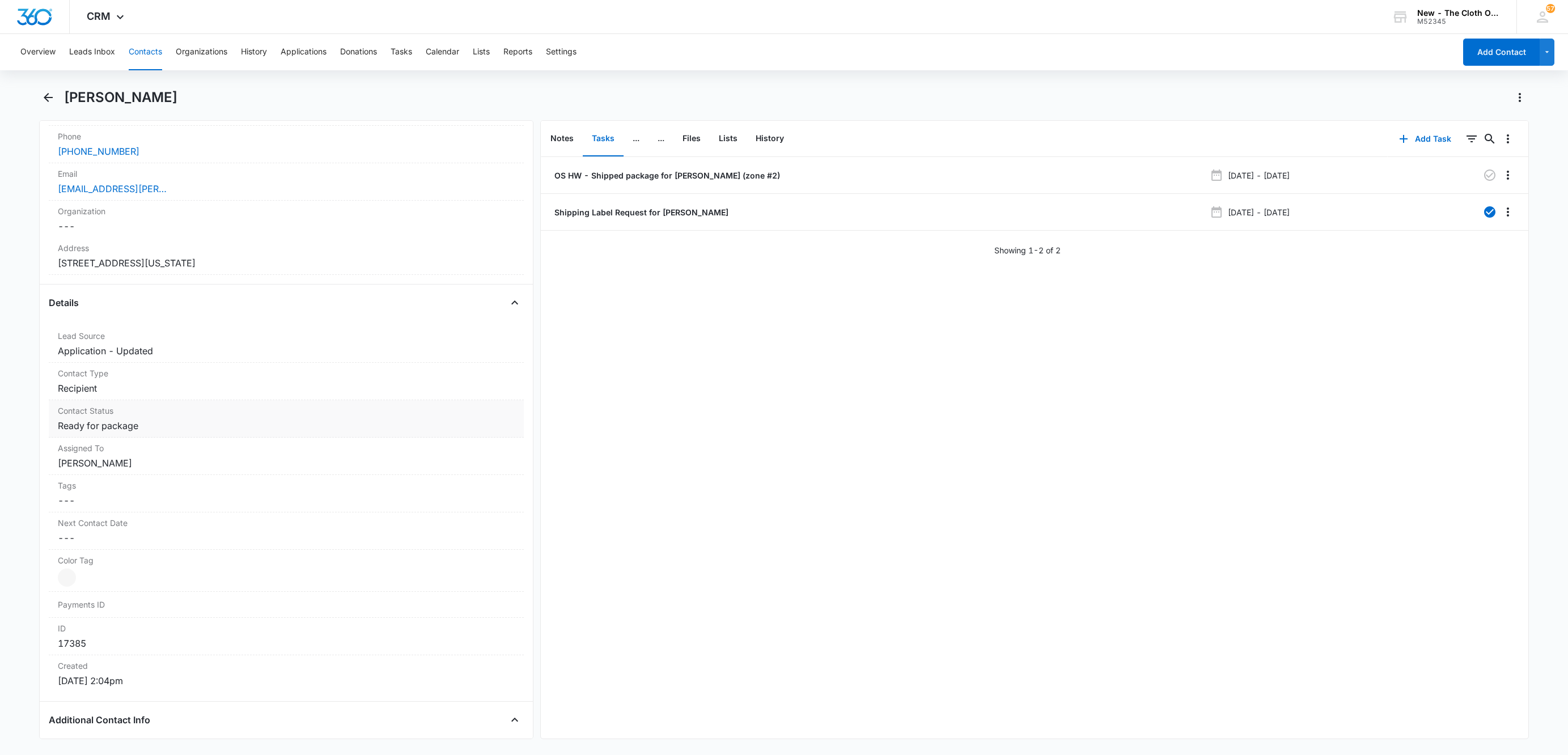
click at [128, 425] on dd "Cancel Save Changes Ready for package" at bounding box center [286, 426] width 457 height 14
click at [147, 439] on icon "Remove Ready for package" at bounding box center [146, 435] width 7 height 7
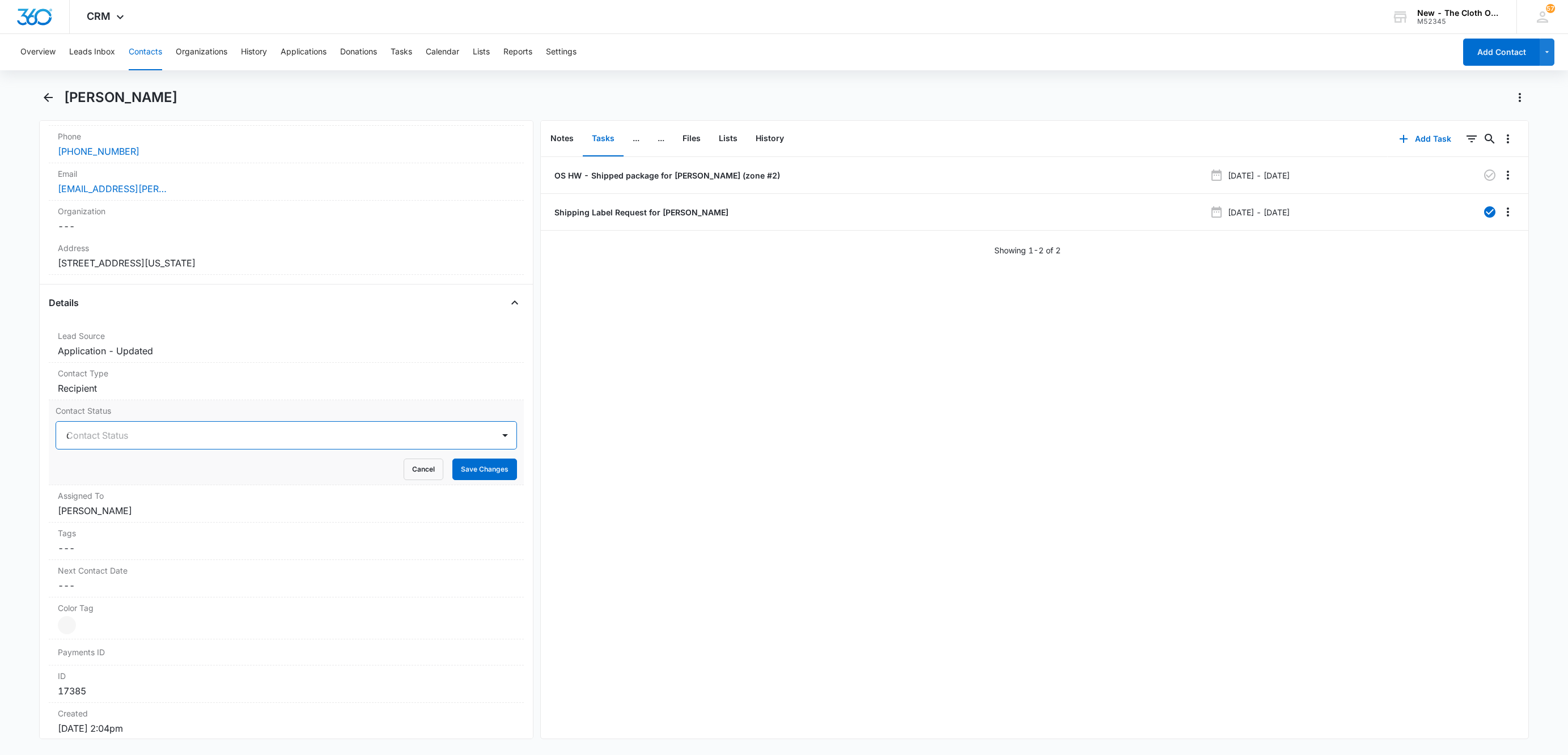
type input "os"
click at [199, 440] on div at bounding box center [322, 435] width 313 height 16
click at [463, 472] on button "Save Changes" at bounding box center [485, 469] width 65 height 22
click at [691, 171] on p "OS HW - Shipped package for [PERSON_NAME] (zone #2)" at bounding box center [666, 175] width 228 height 12
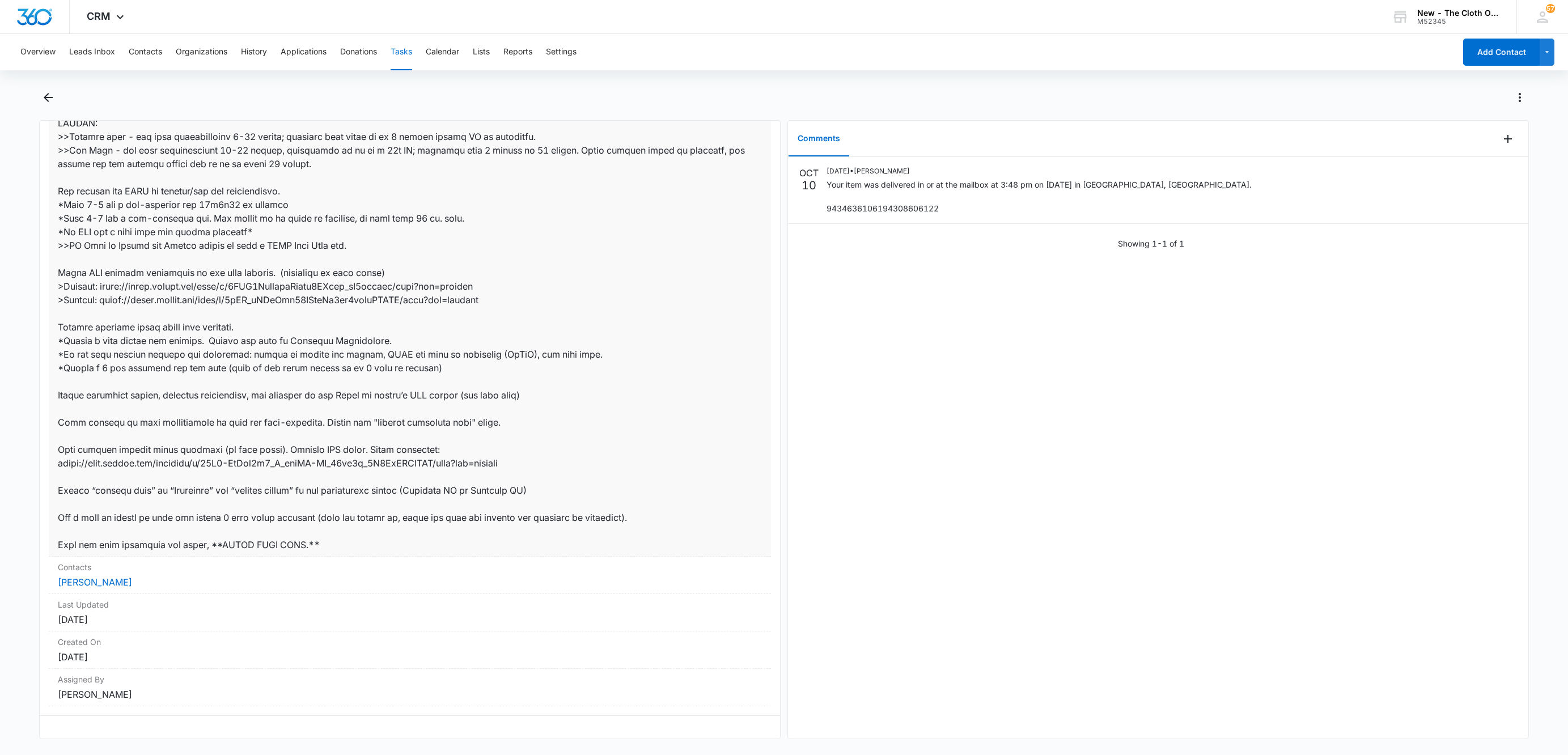
scroll to position [425, 0]
click at [76, 576] on link "[PERSON_NAME]" at bounding box center [95, 582] width 75 height 11
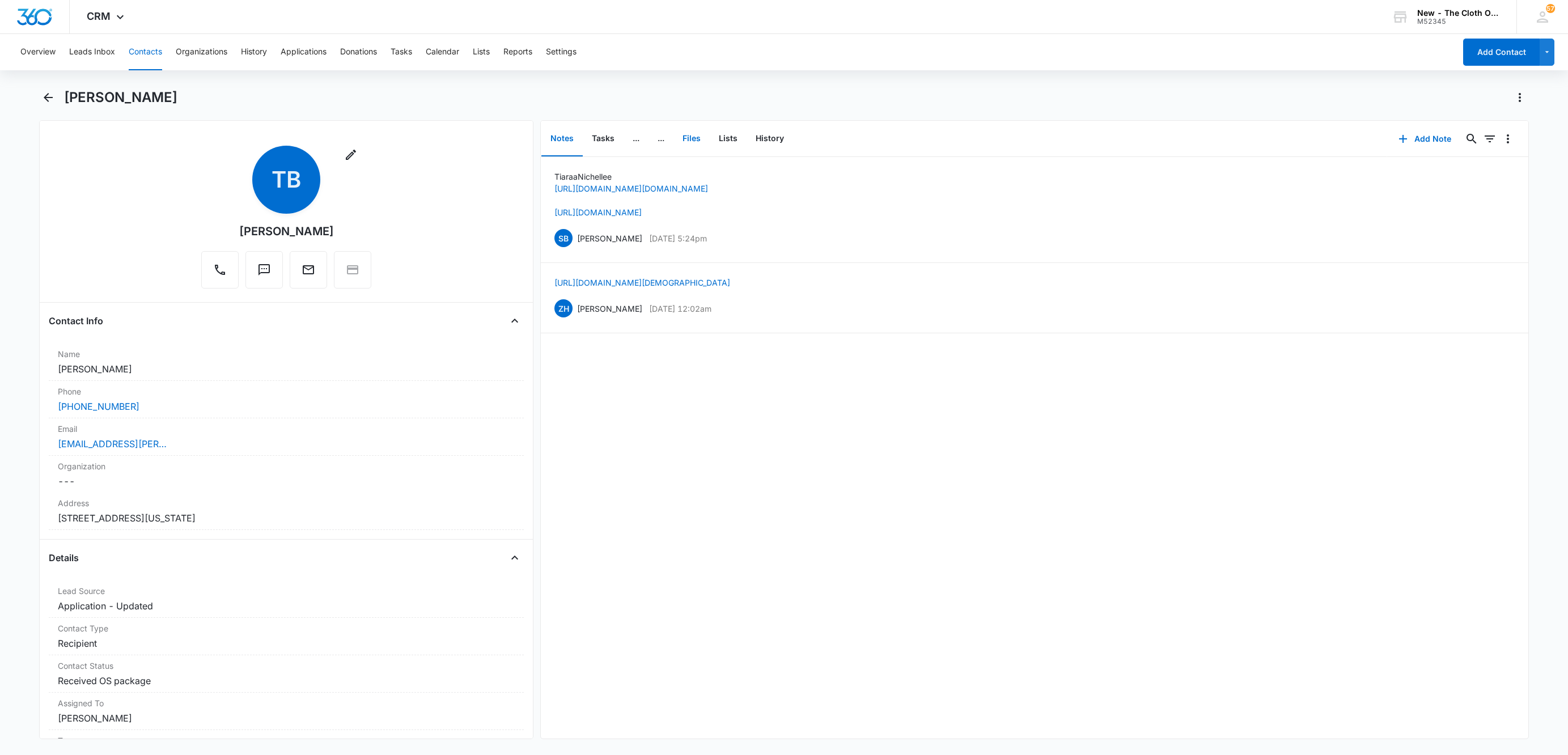
click at [691, 133] on button "Files" at bounding box center [691, 139] width 36 height 36
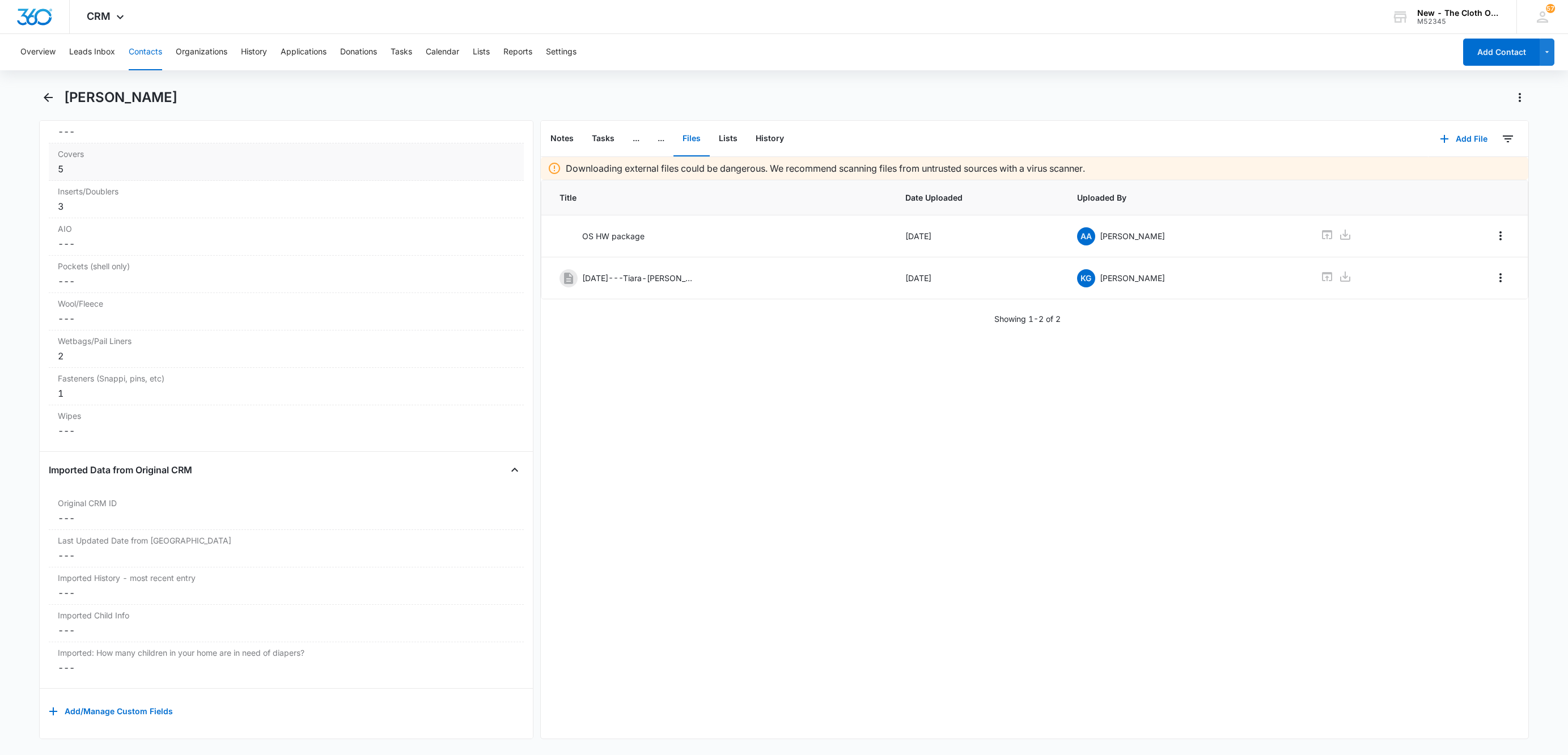
scroll to position [2804, 0]
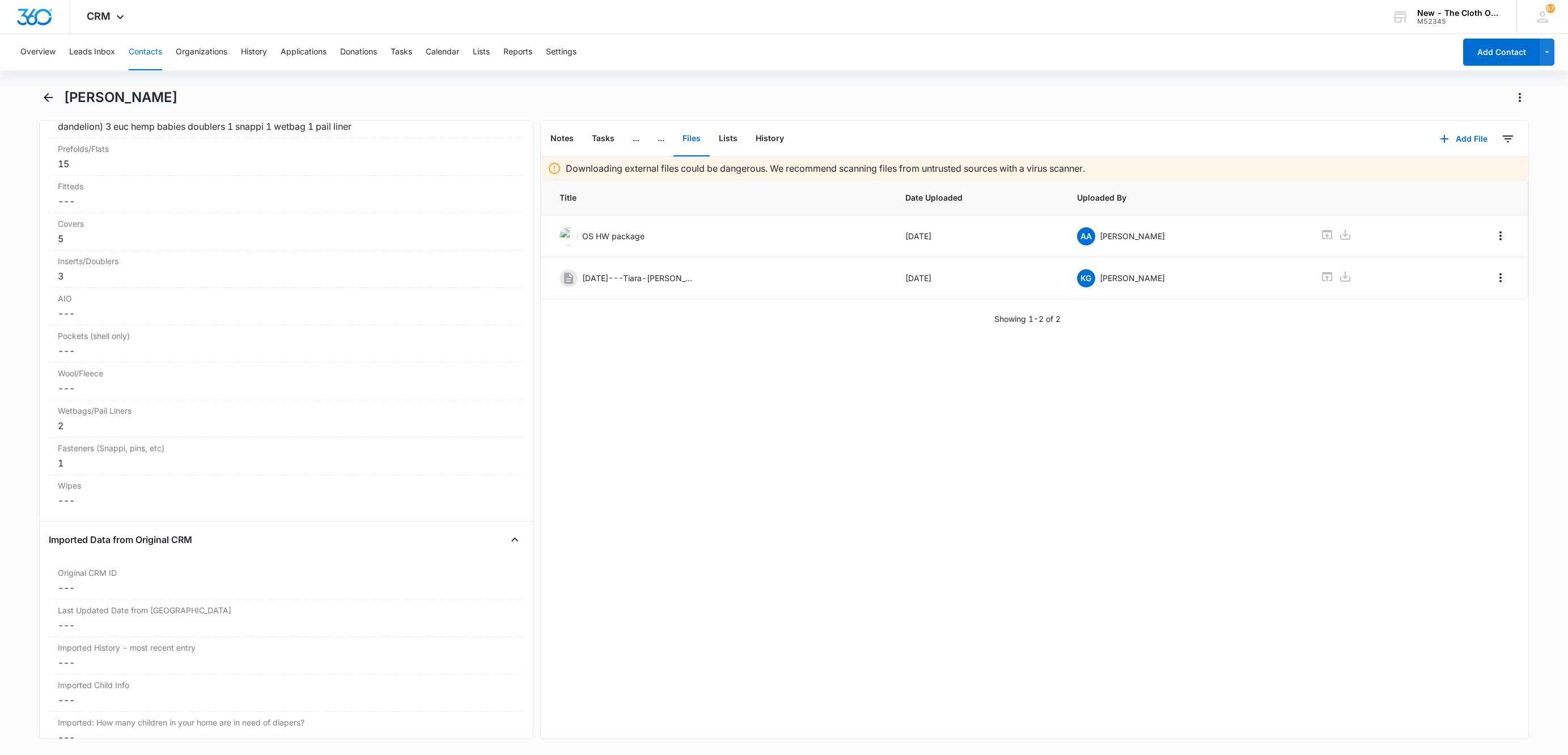
click at [123, 53] on div "Overview Leads Inbox Contacts Organizations History Applications Donations Task…" at bounding box center [735, 52] width 1441 height 36
click at [130, 53] on button "Contacts" at bounding box center [145, 52] width 34 height 36
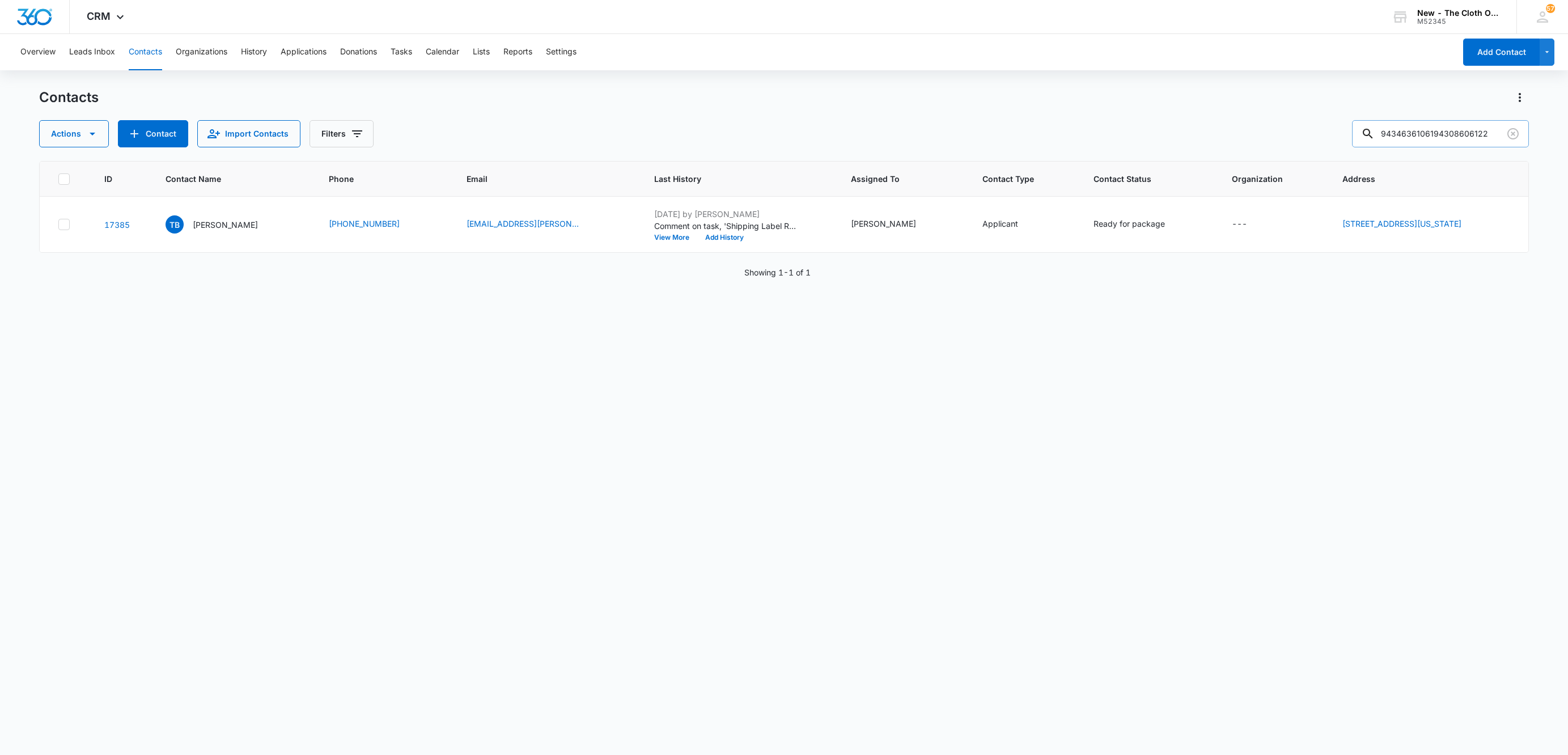
click at [1420, 138] on input "9434636106194308606122" at bounding box center [1441, 133] width 177 height 27
paste input "10835633"
type input "9434636106194310835633"
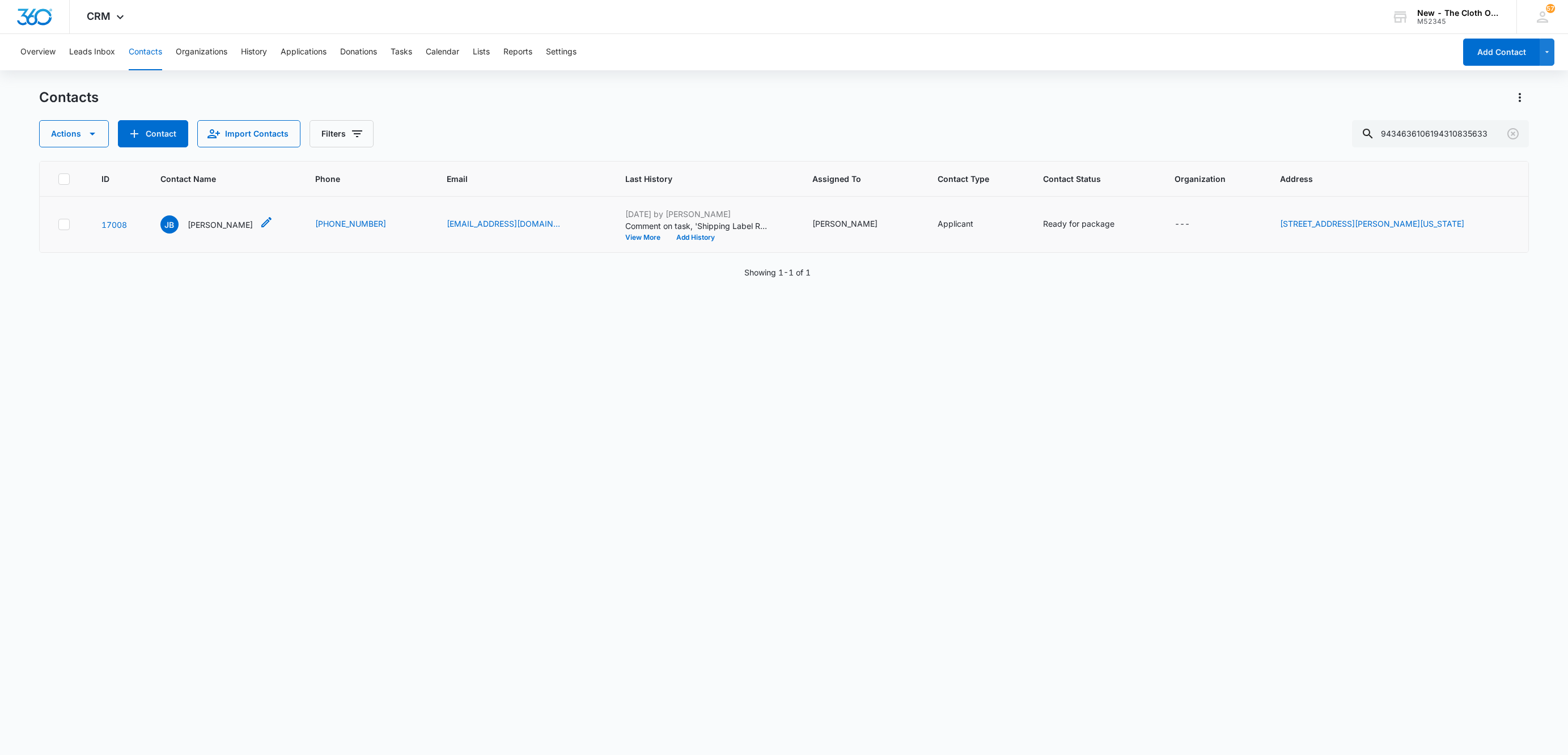
click at [238, 225] on p "[PERSON_NAME]" at bounding box center [219, 225] width 65 height 12
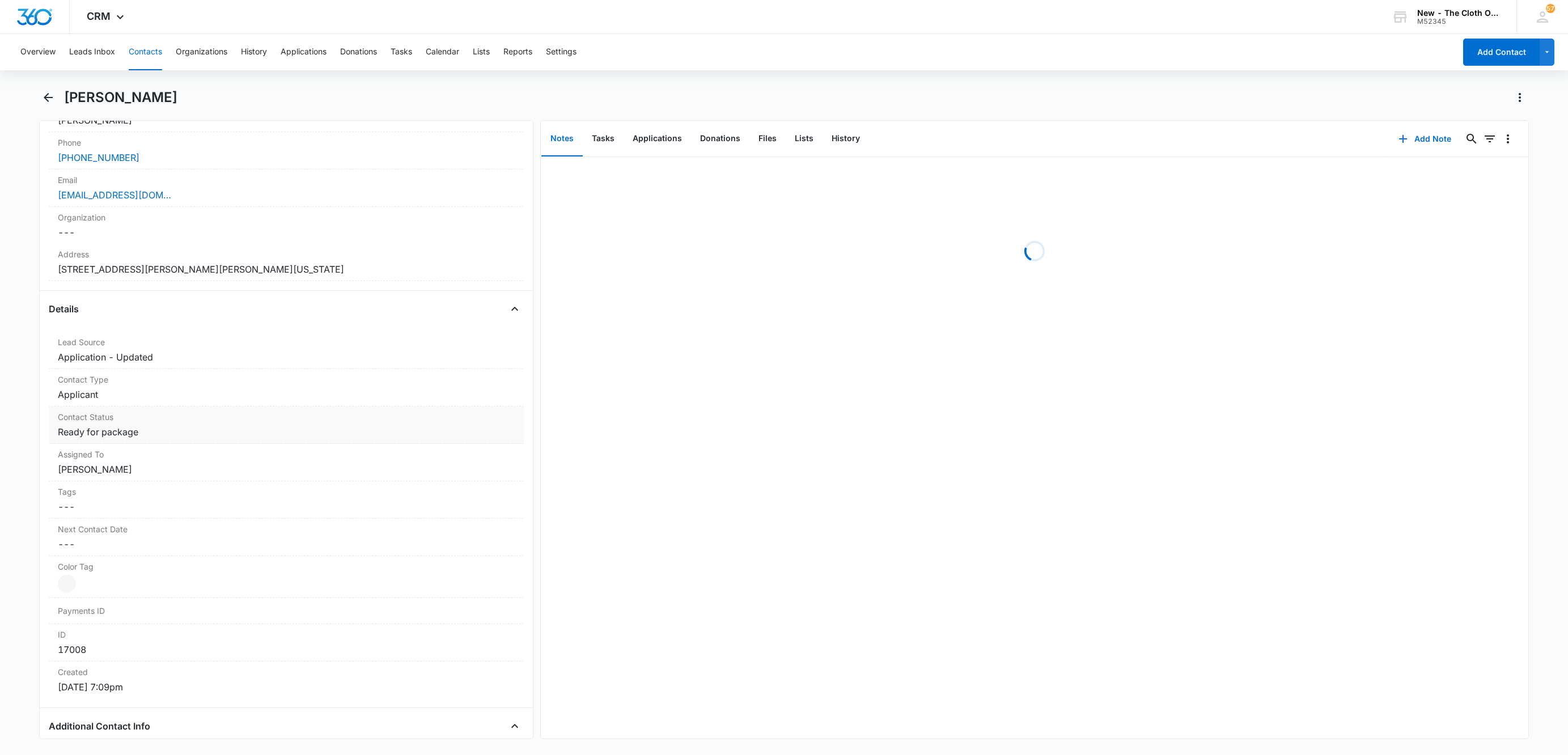
scroll to position [255, 0]
click at [108, 387] on dd "Cancel Save Changes Applicant" at bounding box center [286, 388] width 457 height 14
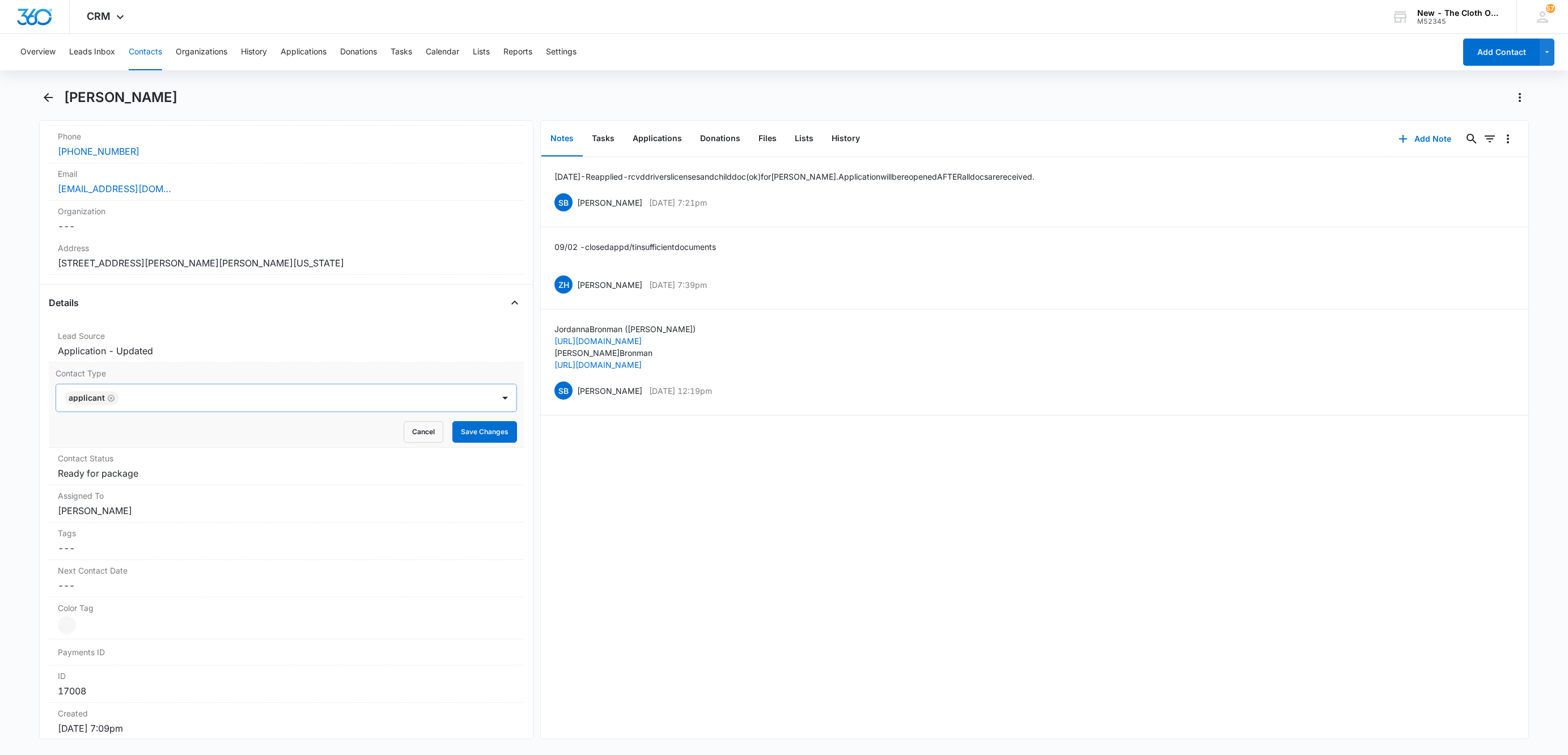
click at [110, 400] on icon "Remove Applicant" at bounding box center [111, 398] width 8 height 9
type input "re"
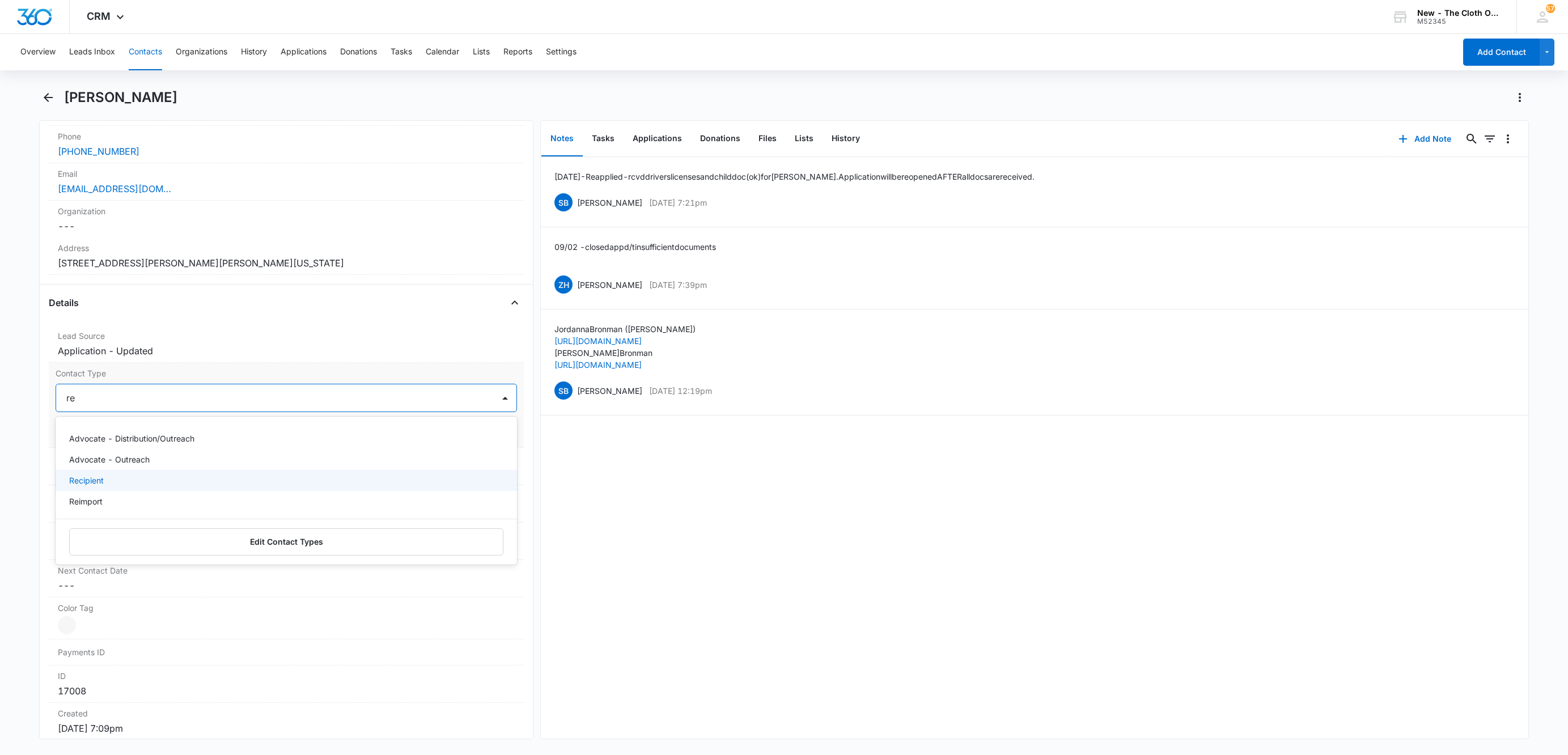
click at [97, 478] on p "Recipient" at bounding box center [87, 480] width 35 height 12
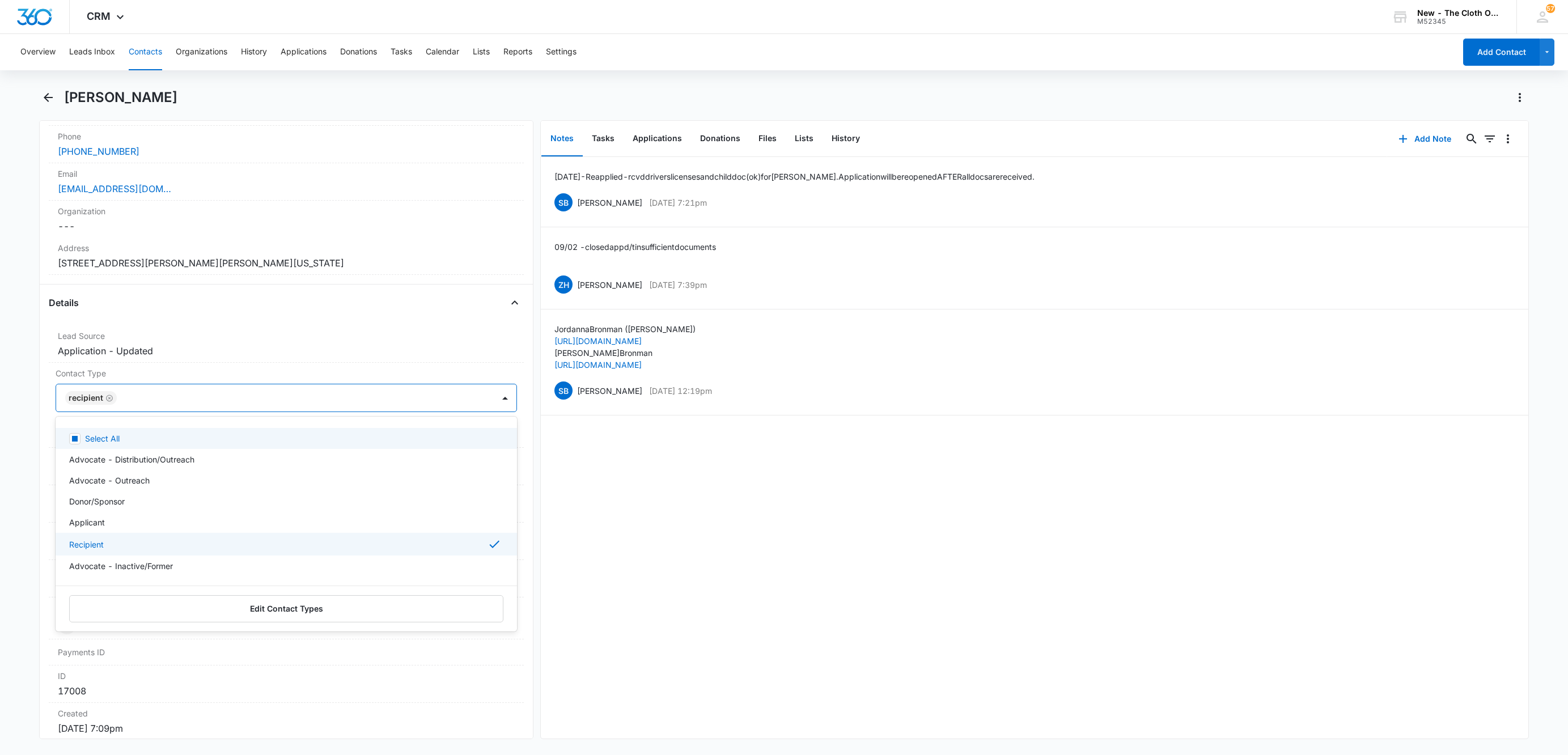
click at [211, 406] on div at bounding box center [300, 398] width 359 height 16
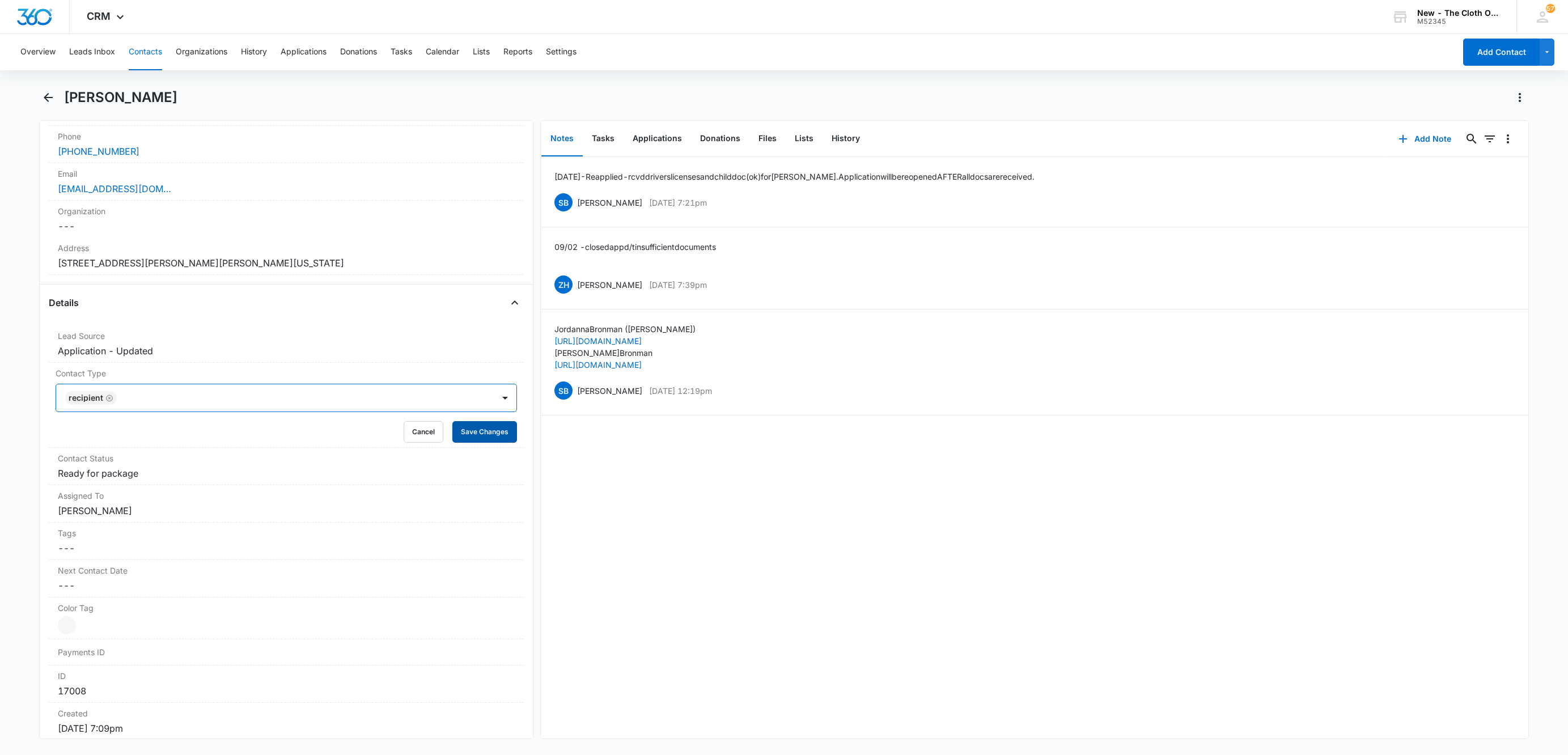
click at [492, 438] on button "Save Changes" at bounding box center [485, 432] width 65 height 22
click at [603, 136] on button "Tasks" at bounding box center [603, 139] width 41 height 36
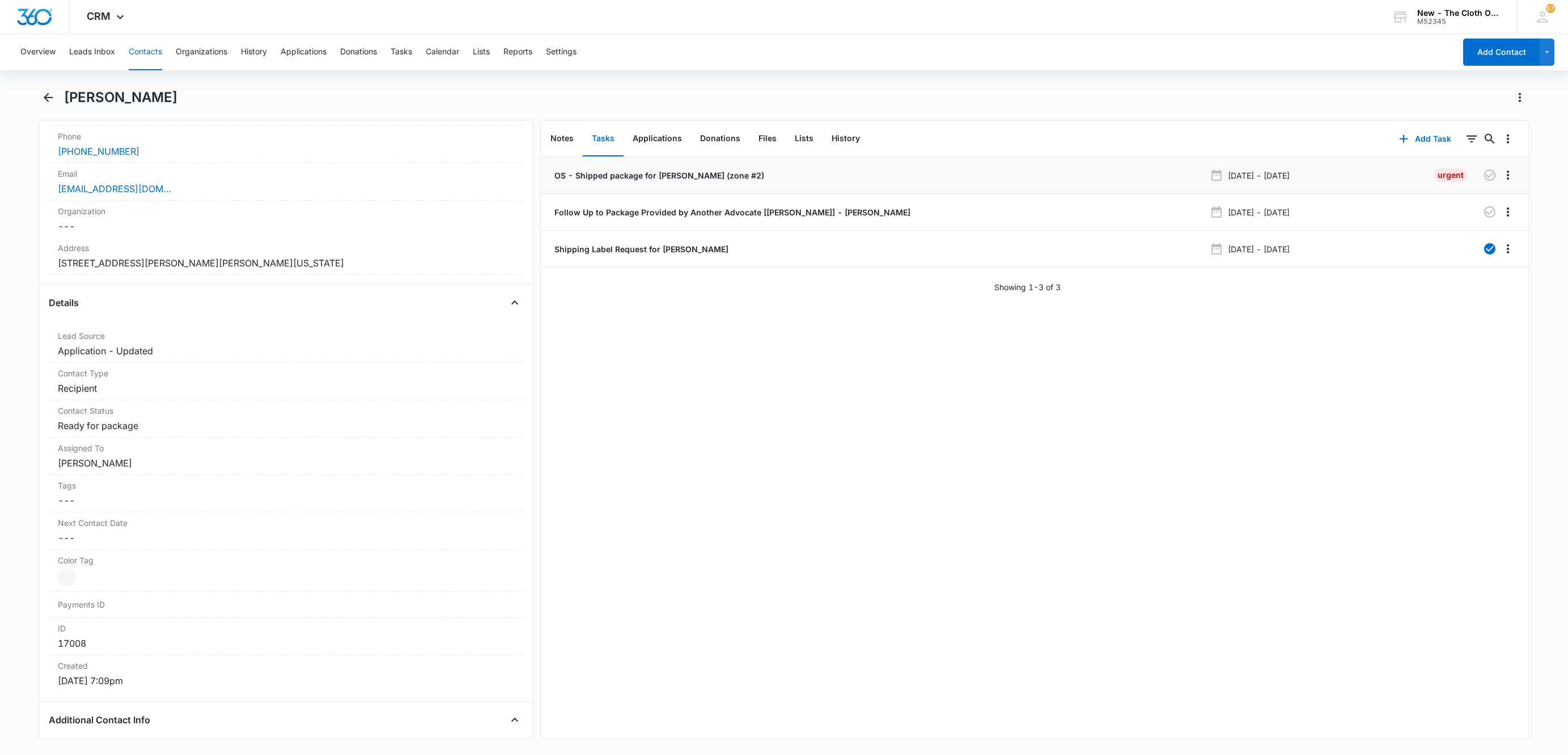
click at [600, 177] on p "OS - Shipped package for [PERSON_NAME] (zone #2)" at bounding box center [658, 175] width 212 height 12
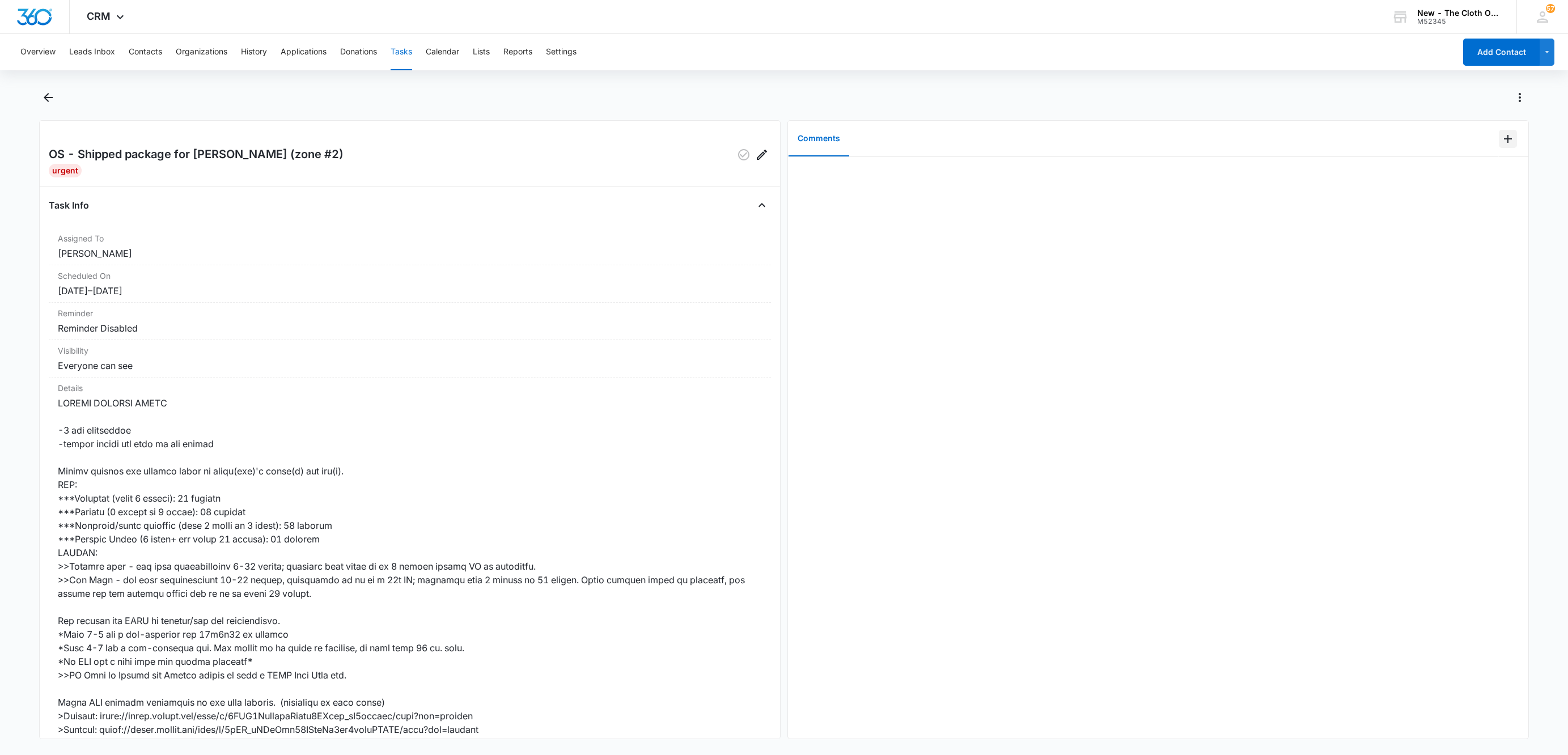
click at [1501, 138] on icon "Add Comment" at bounding box center [1508, 139] width 14 height 14
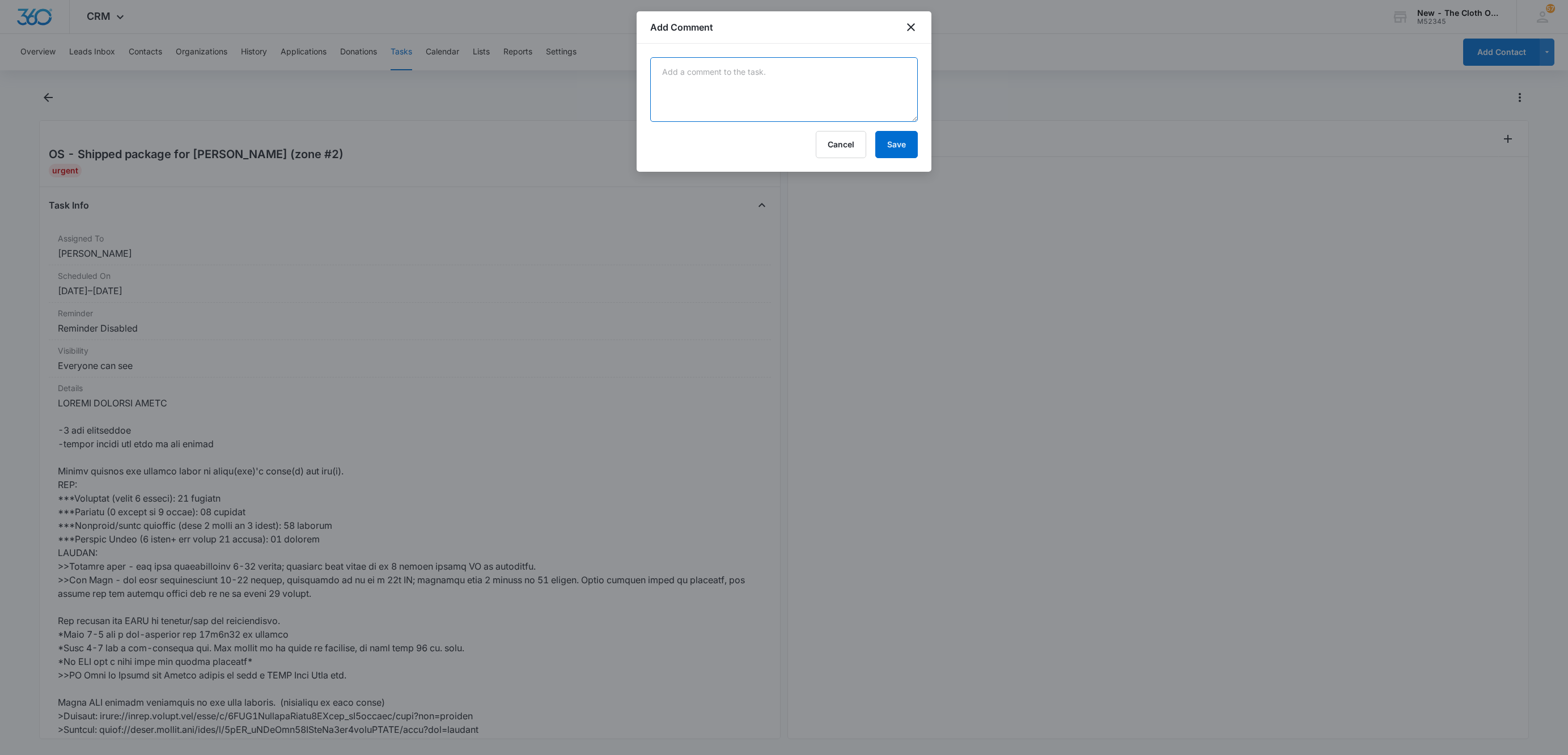
click at [886, 83] on textarea at bounding box center [784, 89] width 267 height 65
paste textarea "9434636106194310835633"
click at [663, 69] on textarea "9434636106194310835633" at bounding box center [784, 89] width 267 height 65
paste textarea "Your item was delivered in or at the mailbox at 2:39 pm on [DATE] in [GEOGRAPHI…"
type textarea "Your item was delivered in or at the mailbox at 2:39 pm on [DATE] in [GEOGRAPHI…"
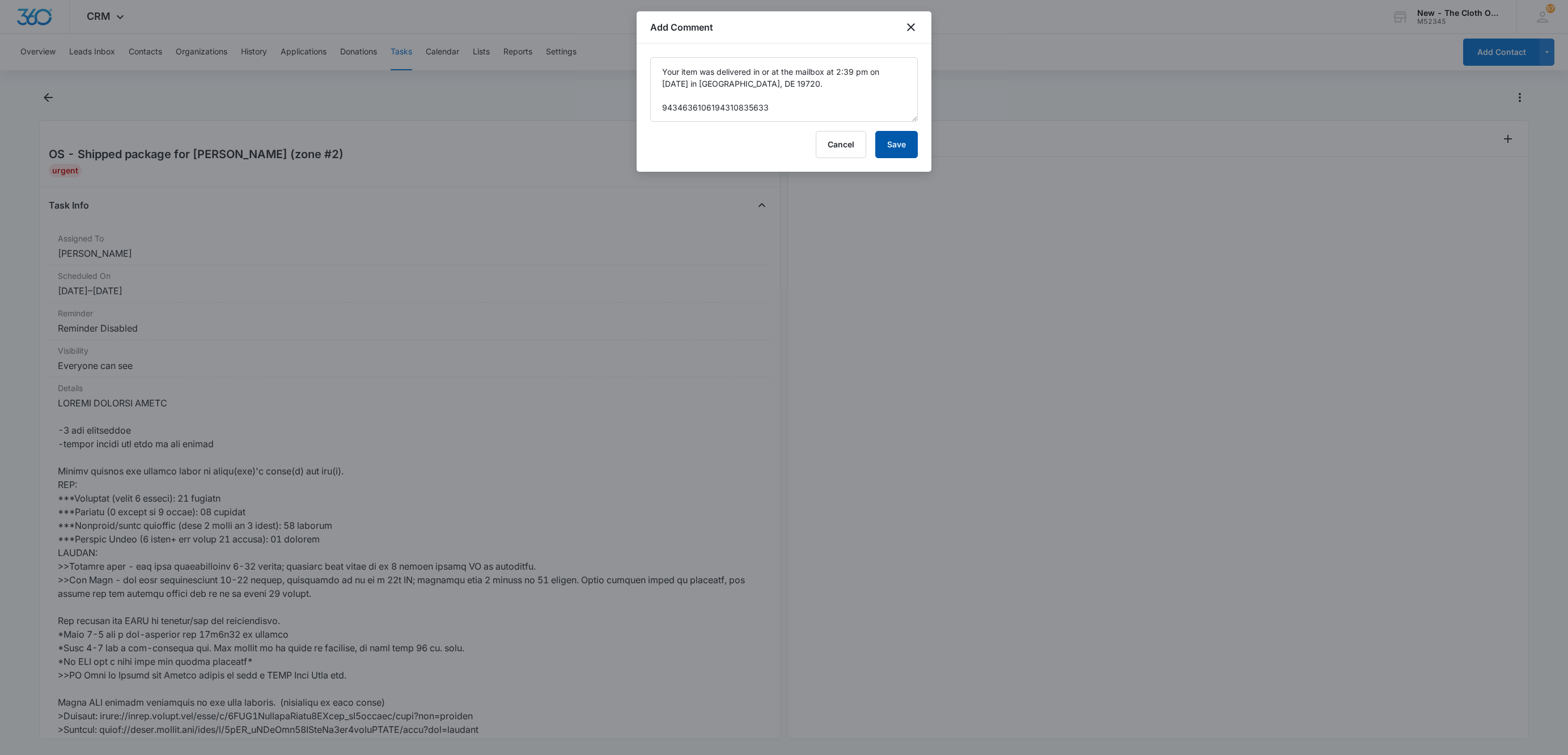
click at [878, 141] on button "Save" at bounding box center [896, 144] width 42 height 27
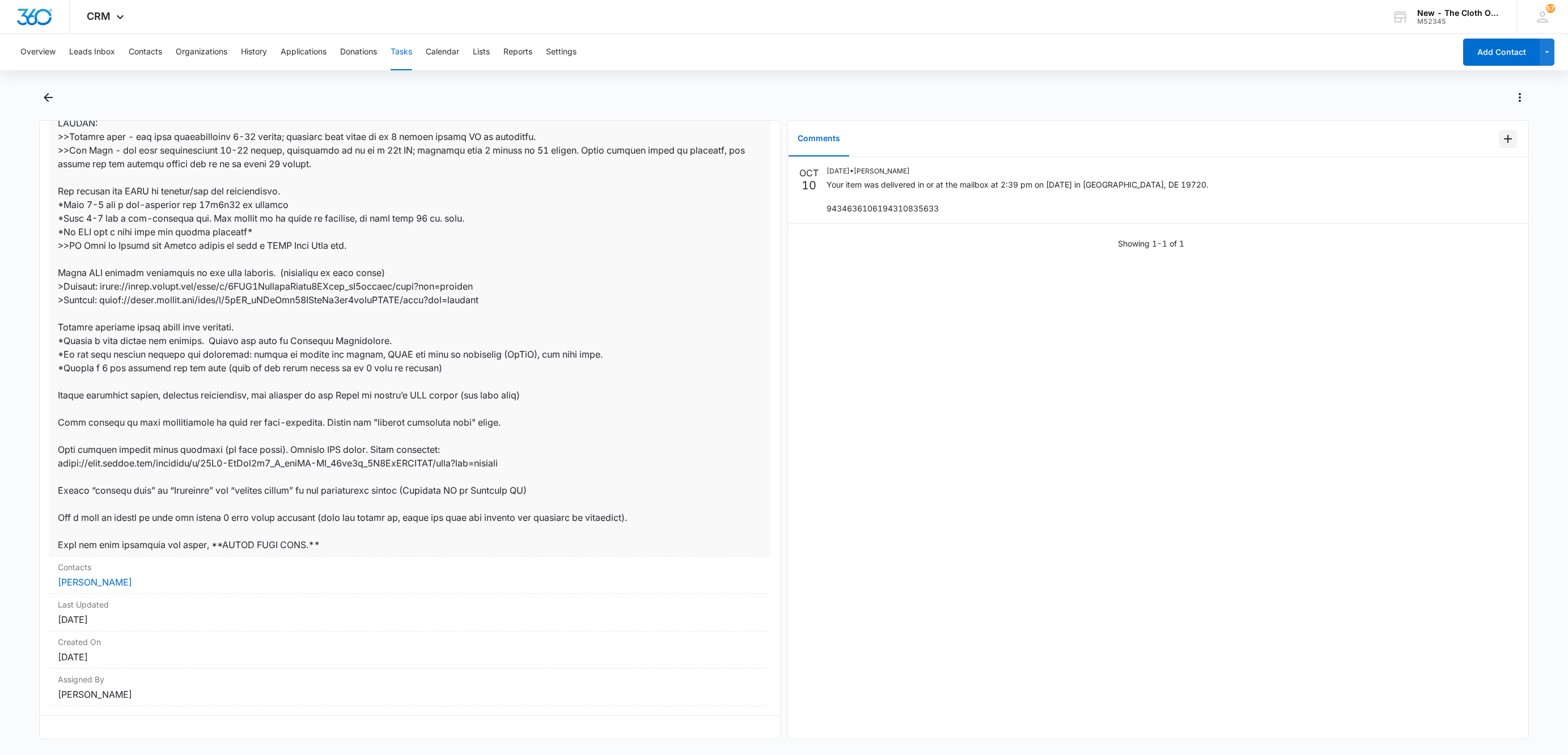
scroll to position [446, 0]
click at [114, 576] on link "[PERSON_NAME]" at bounding box center [95, 582] width 75 height 11
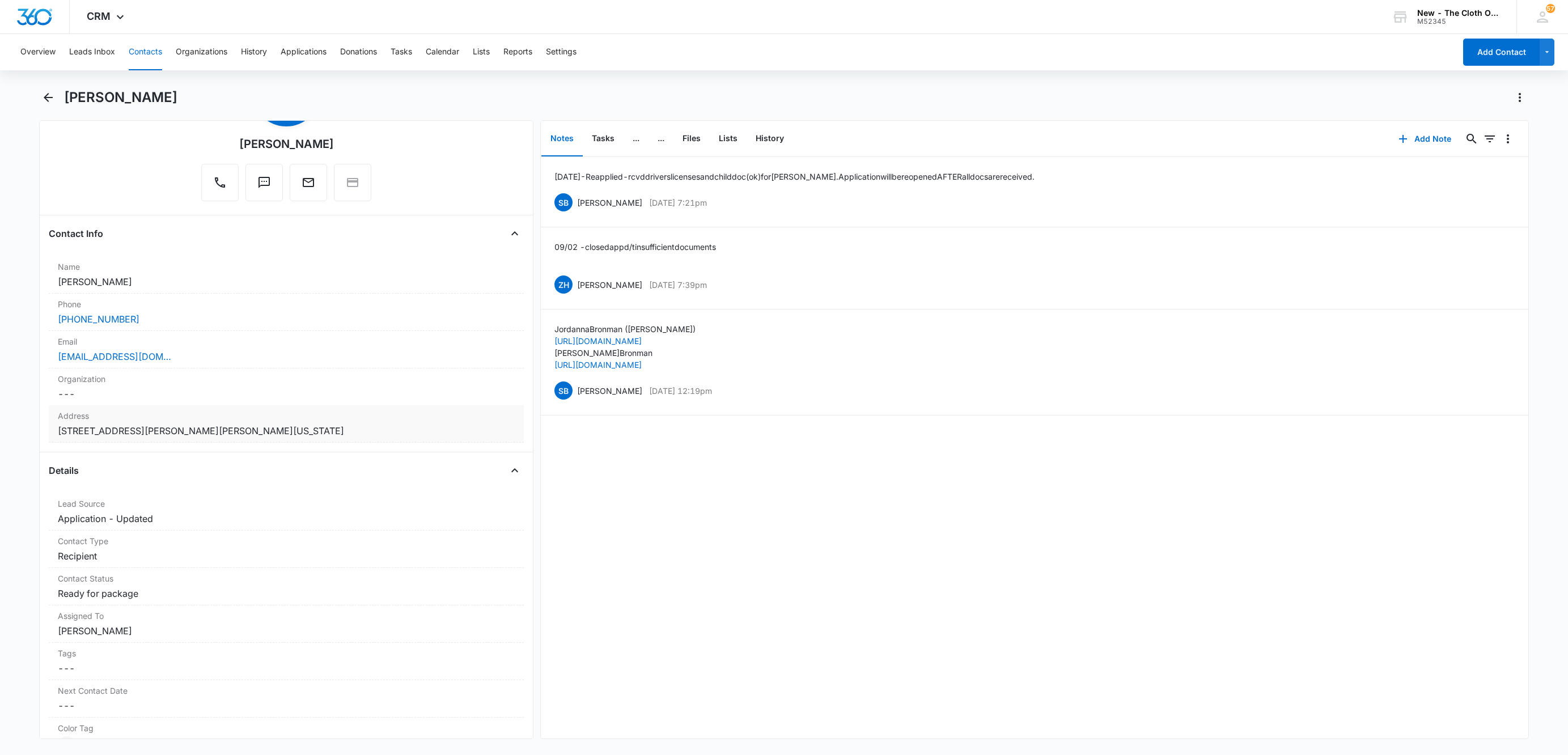
scroll to position [255, 0]
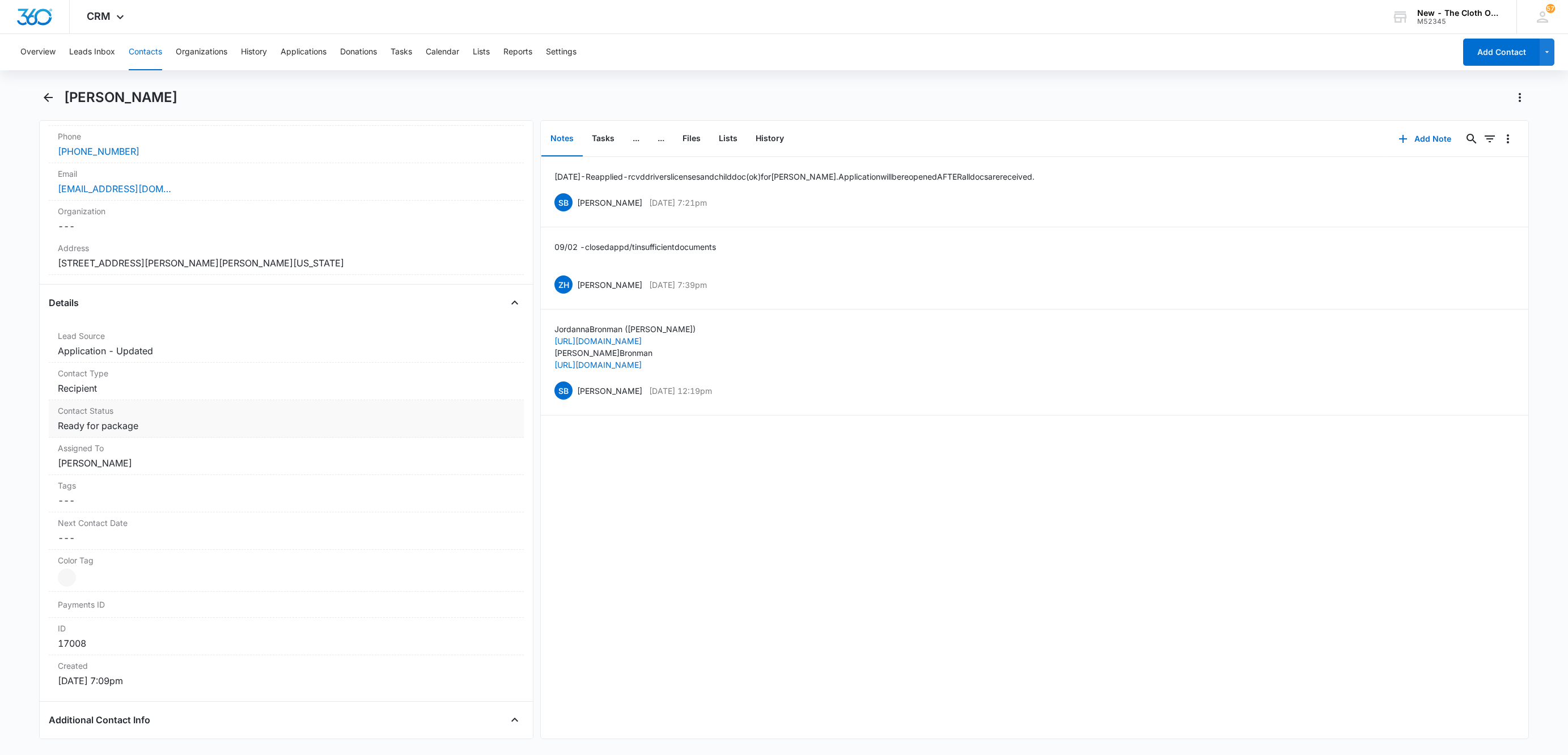
click at [133, 430] on dd "Cancel Save Changes Ready for package" at bounding box center [286, 426] width 457 height 14
click at [143, 439] on icon "Remove Ready for package" at bounding box center [145, 435] width 8 height 9
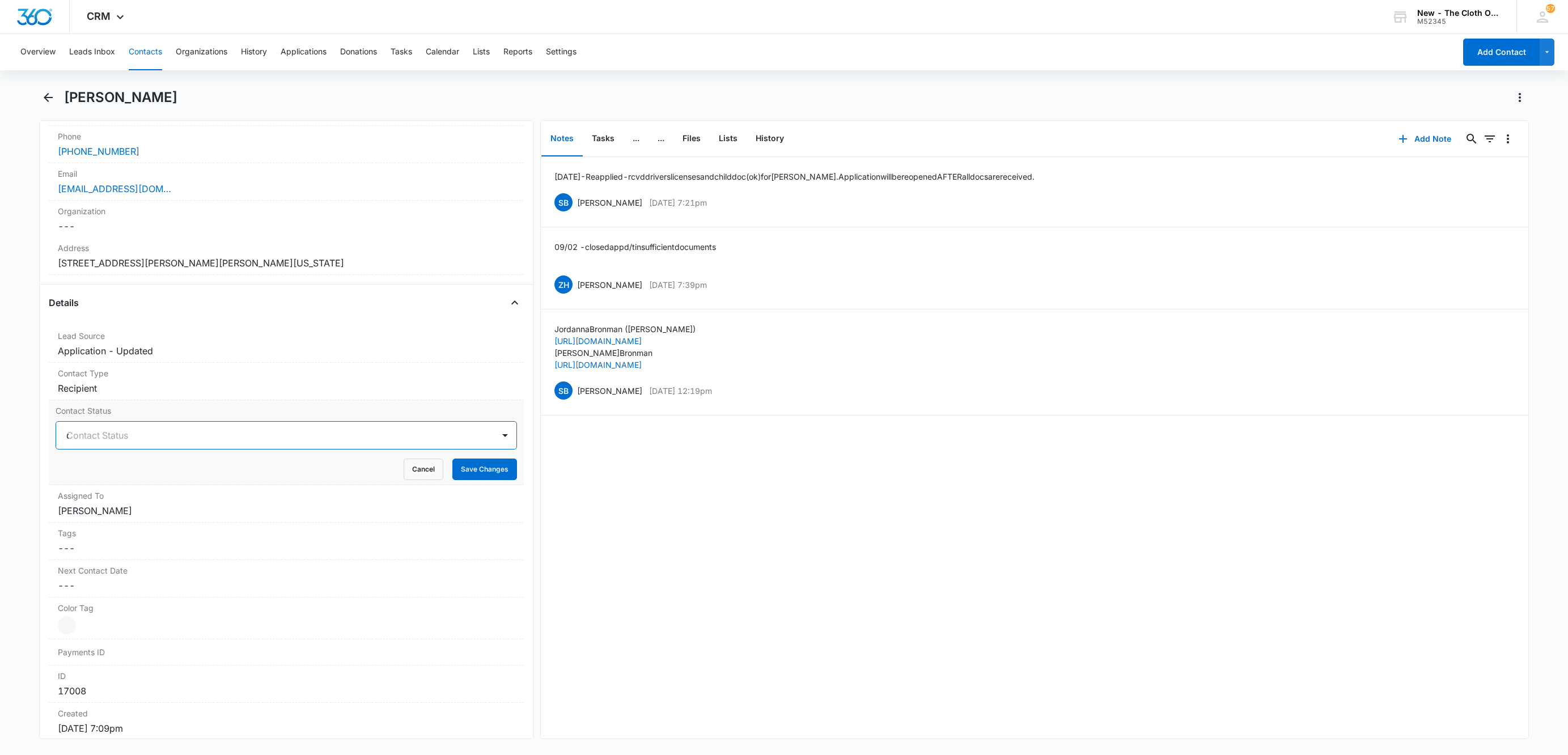
type input "os"
click at [198, 435] on div at bounding box center [322, 435] width 313 height 16
click at [467, 476] on button "Save Changes" at bounding box center [485, 469] width 65 height 22
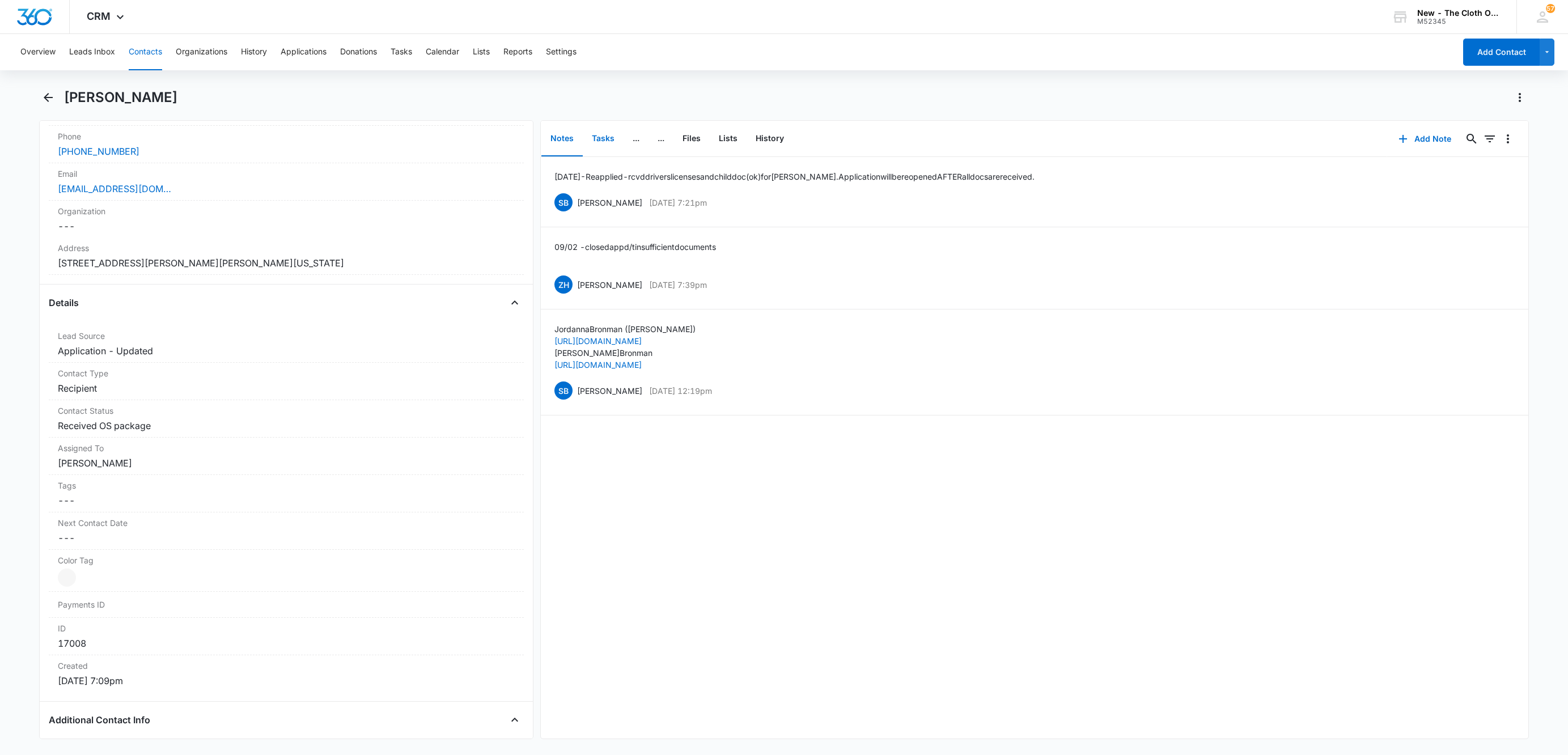
click at [605, 134] on button "Tasks" at bounding box center [603, 139] width 41 height 36
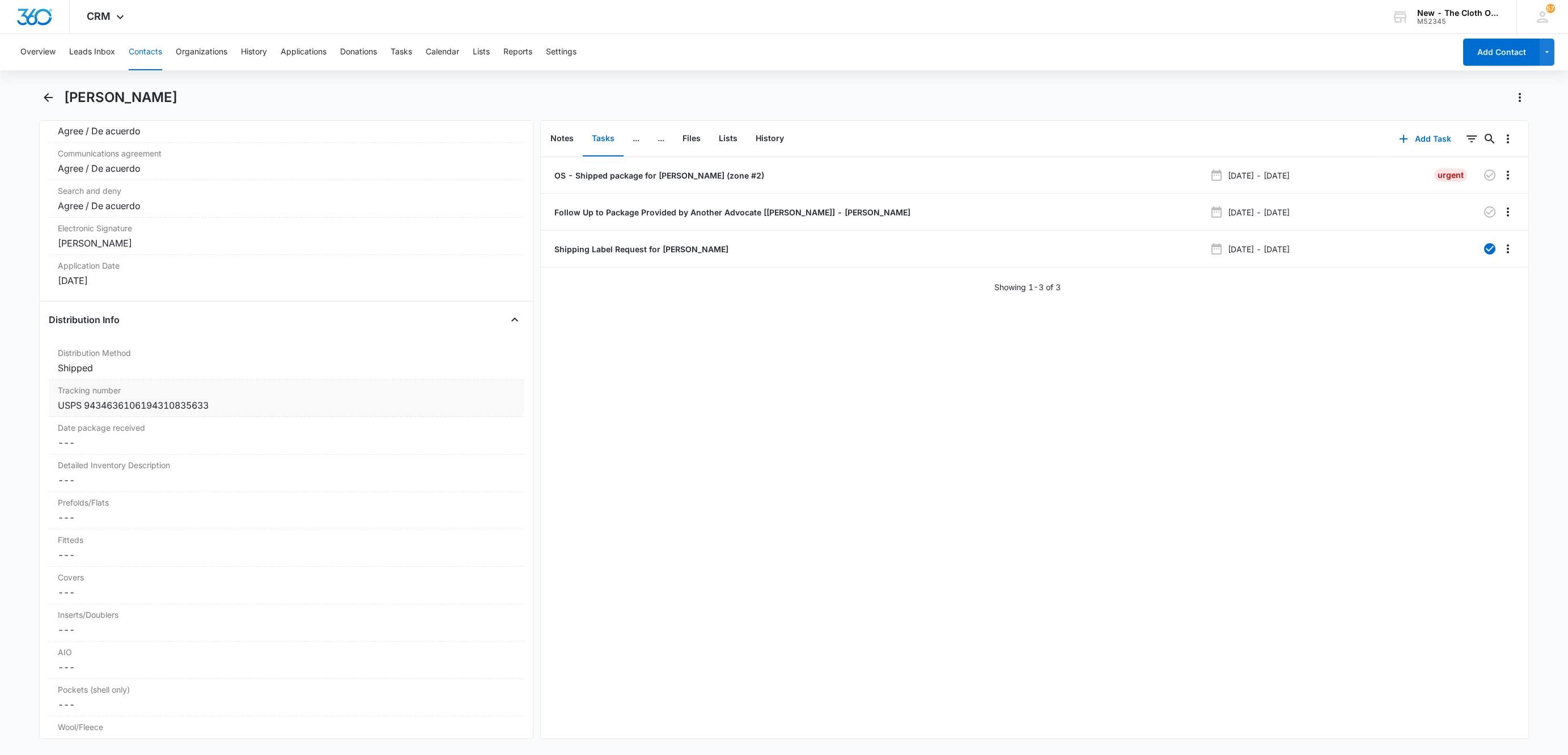
scroll to position [2464, 0]
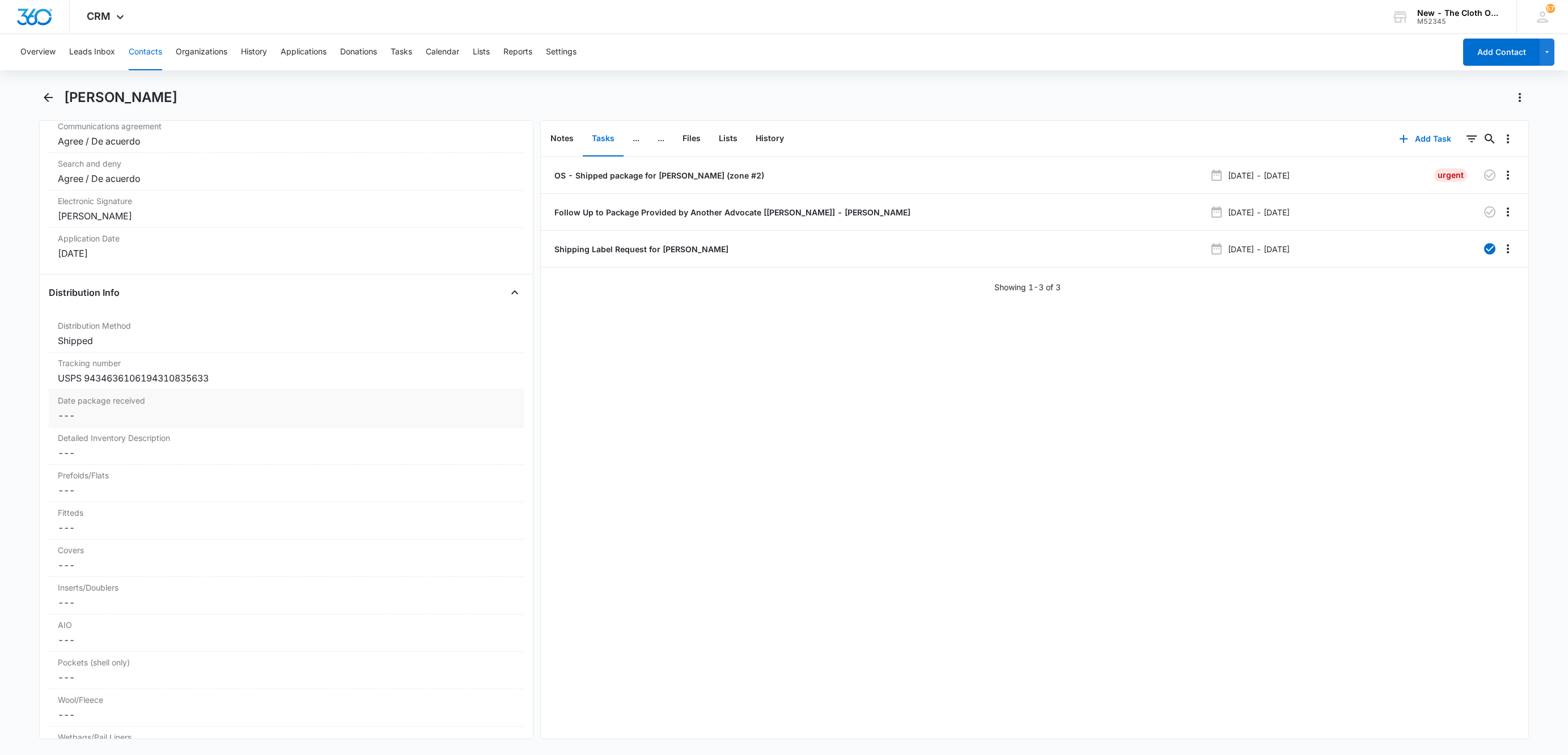
click at [85, 422] on dd "Cancel Save Changes ---" at bounding box center [286, 415] width 457 height 14
click at [85, 431] on div at bounding box center [109, 424] width 108 height 27
type input "[DATE]"
click at [154, 527] on div "9" at bounding box center [154, 527] width 14 height 14
click at [474, 468] on button "Save Changes" at bounding box center [485, 458] width 65 height 22
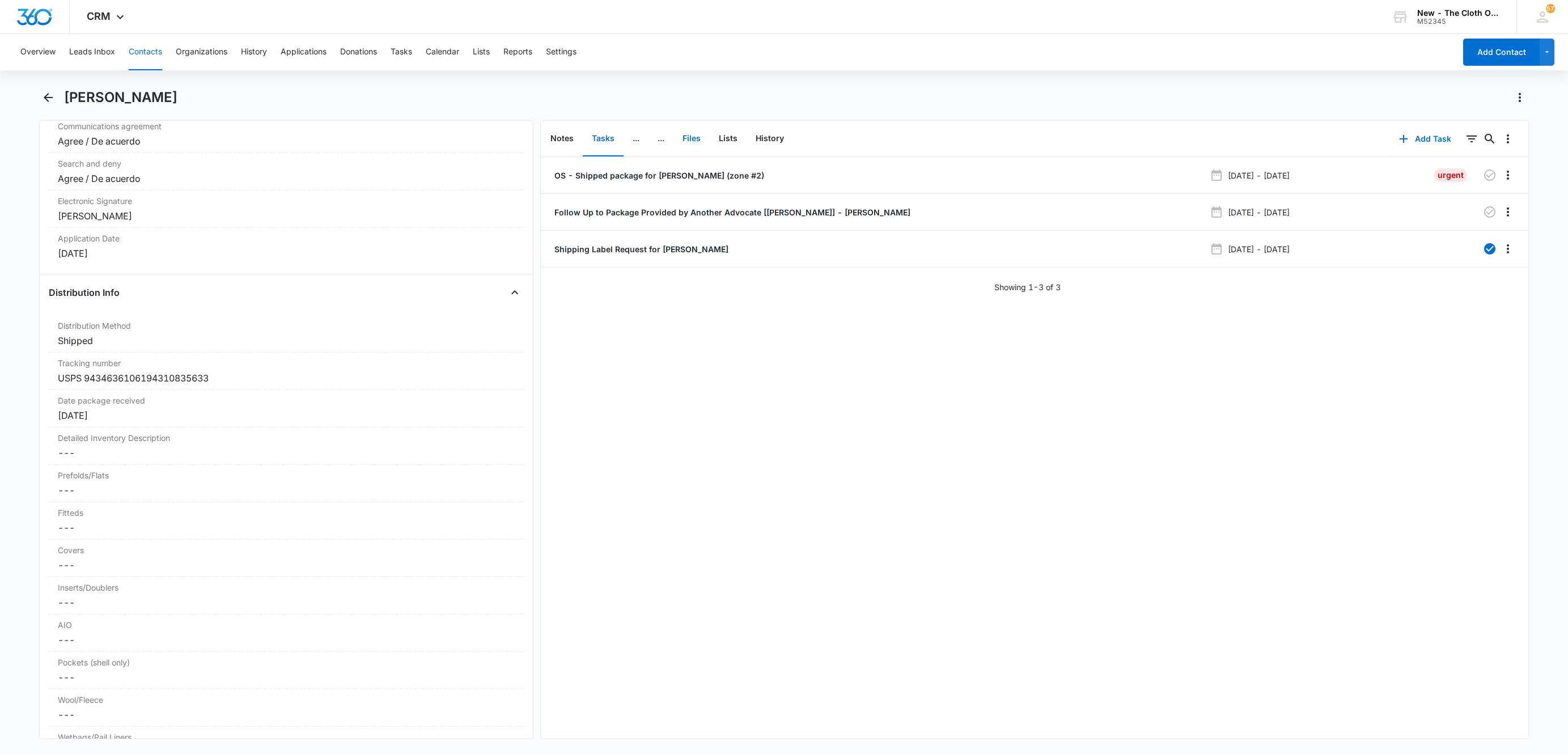
click at [701, 146] on button "Files" at bounding box center [691, 139] width 36 height 36
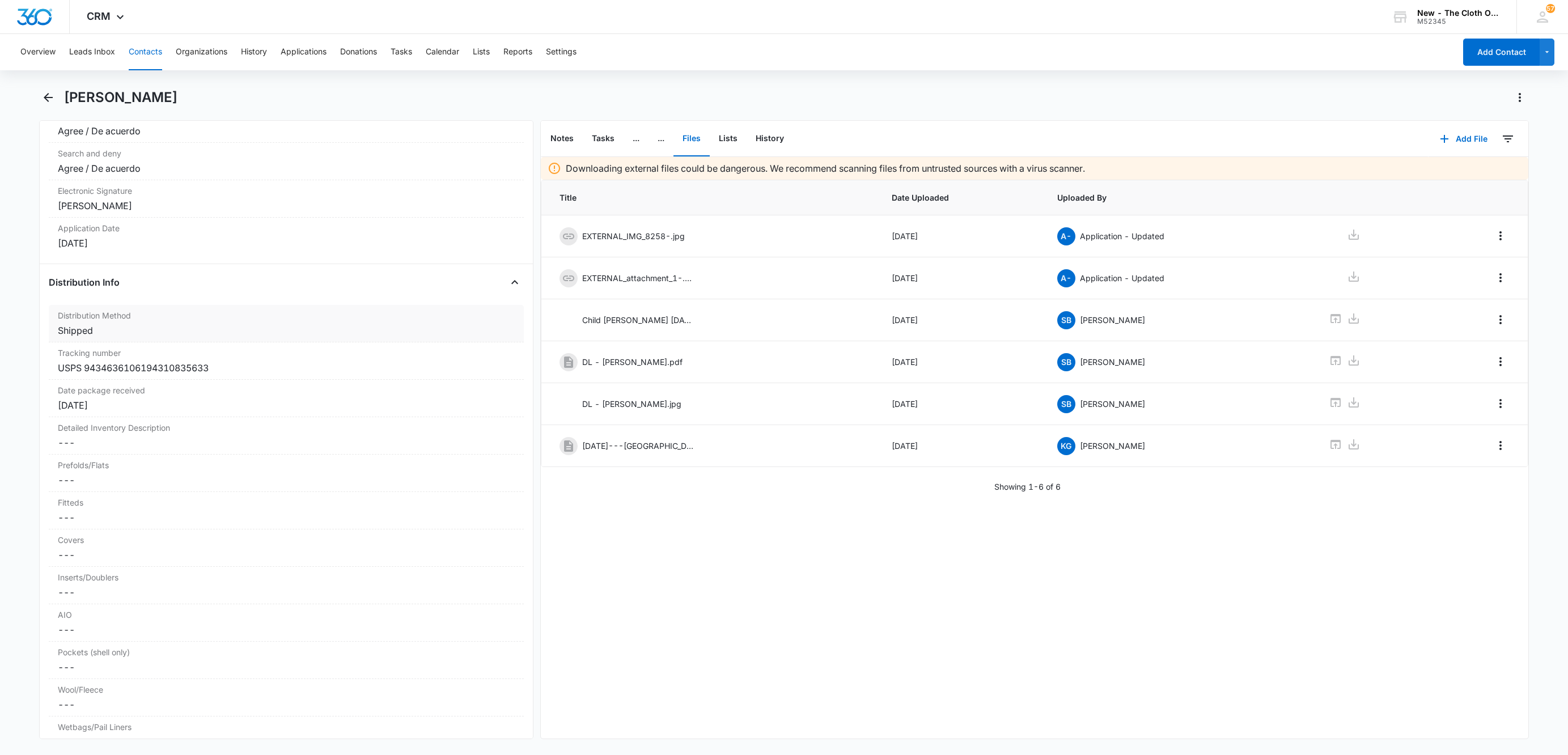
scroll to position [2464, 0]
click at [610, 133] on button "Tasks" at bounding box center [603, 139] width 41 height 36
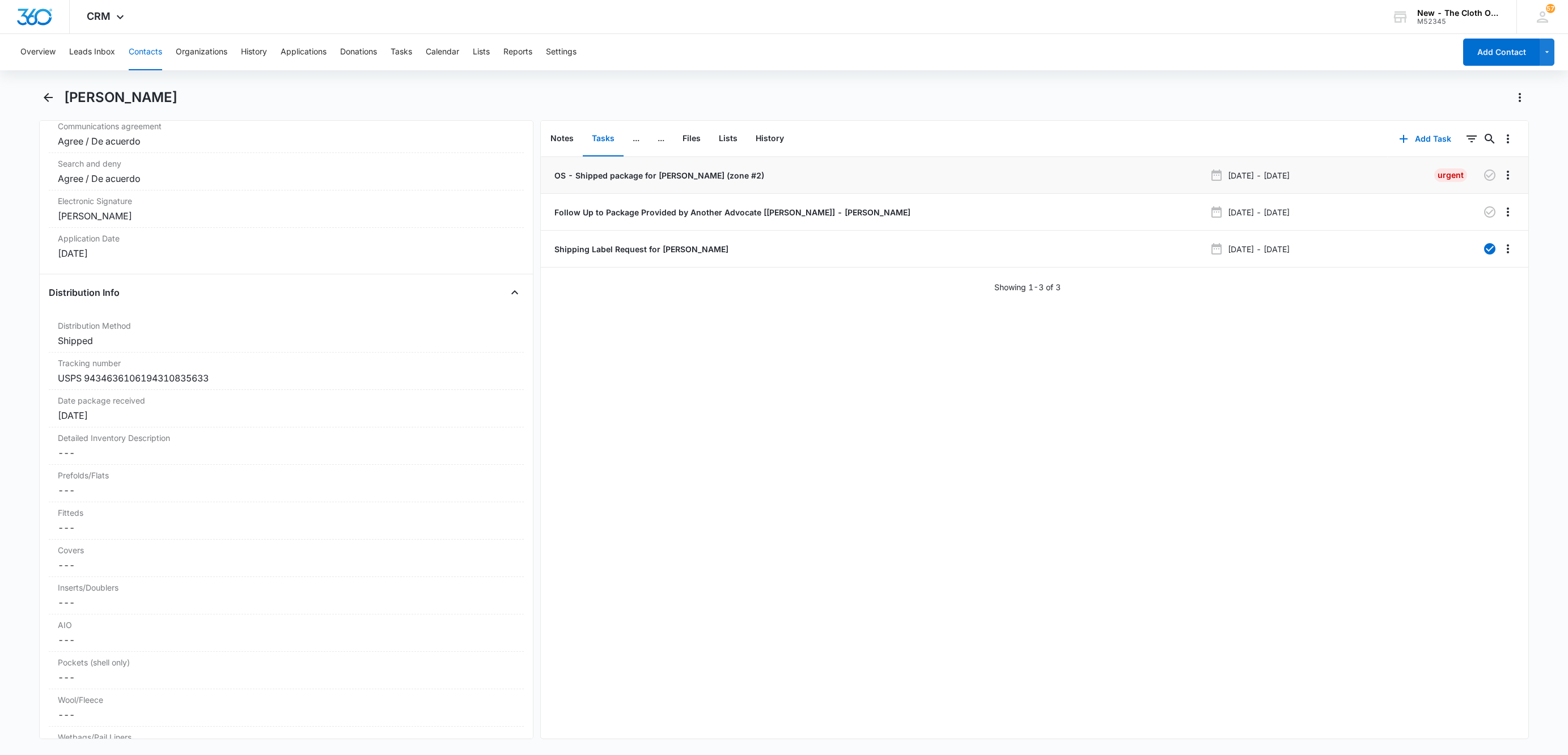
click at [623, 170] on p "OS - Shipped package for [PERSON_NAME] (zone #2)" at bounding box center [658, 175] width 212 height 12
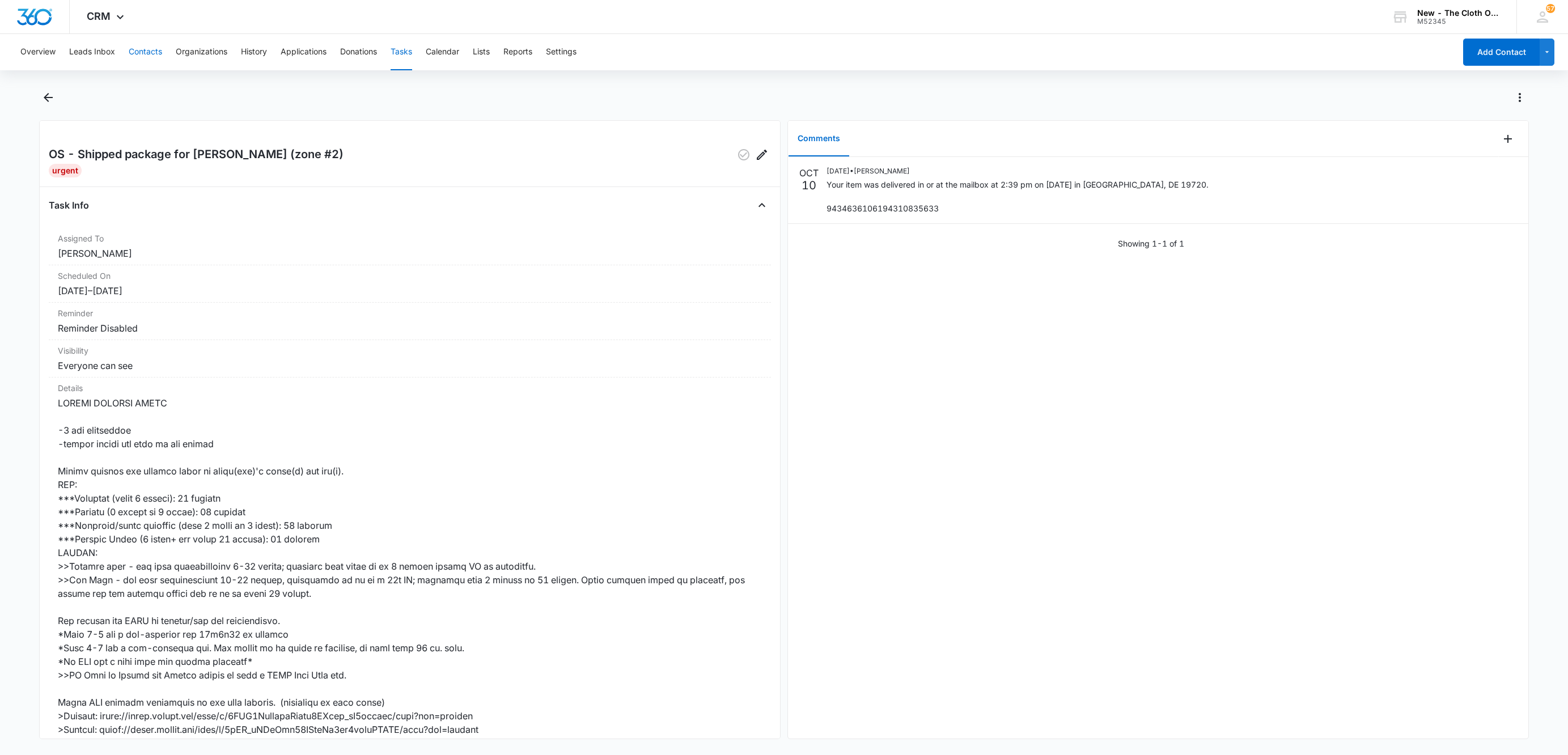
click at [145, 56] on button "Contacts" at bounding box center [145, 52] width 34 height 36
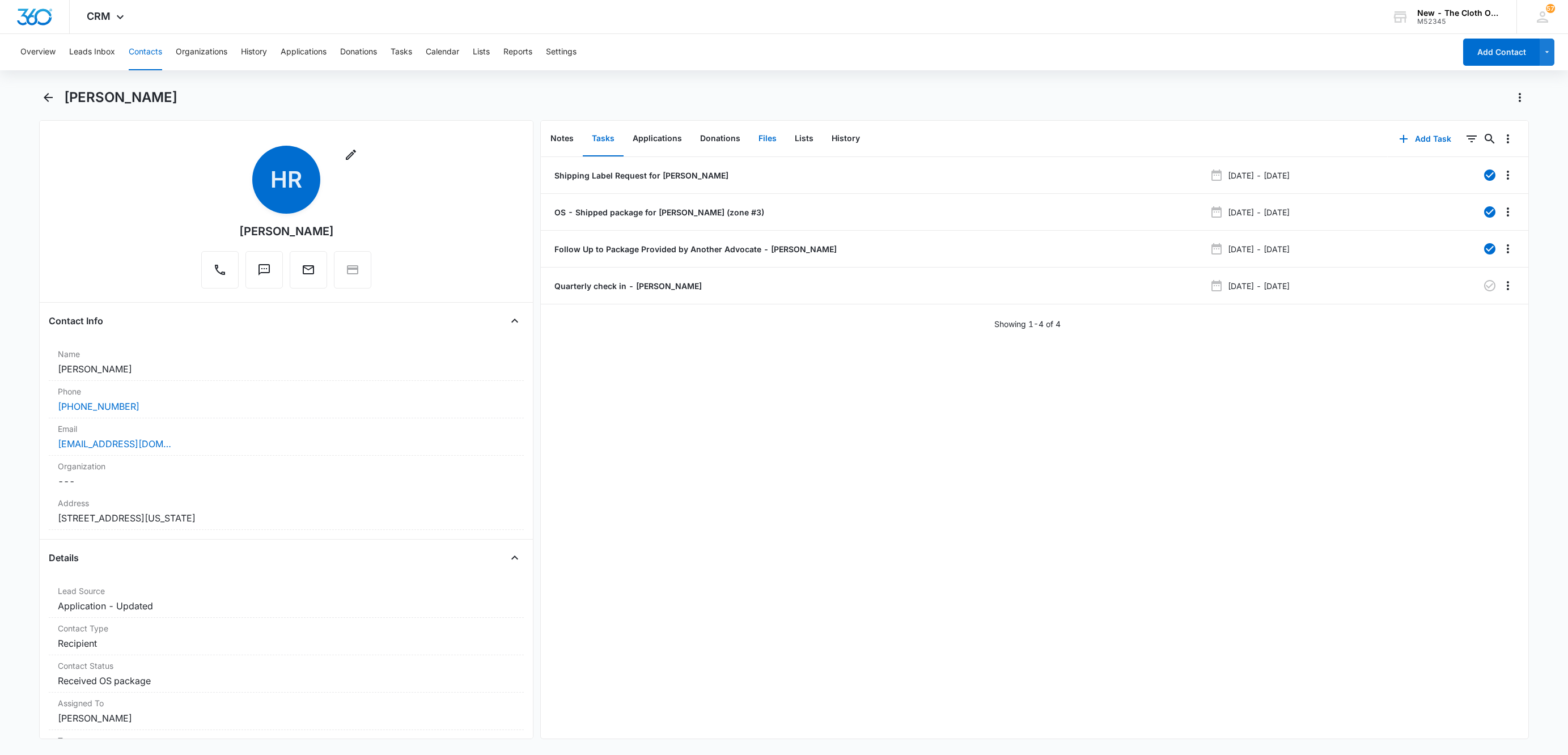
click at [767, 140] on button "Files" at bounding box center [768, 139] width 36 height 36
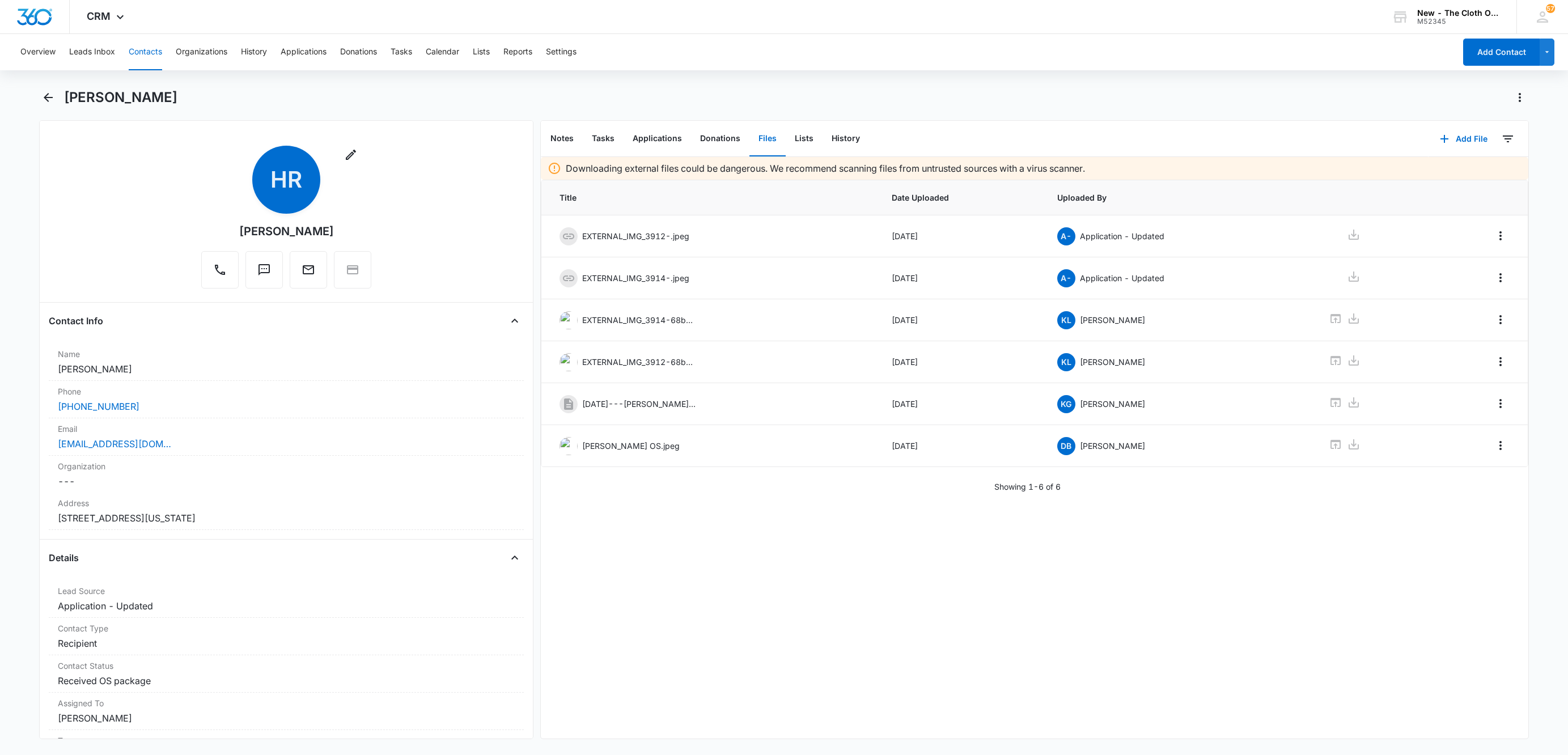
click at [145, 56] on button "Contacts" at bounding box center [145, 52] width 34 height 36
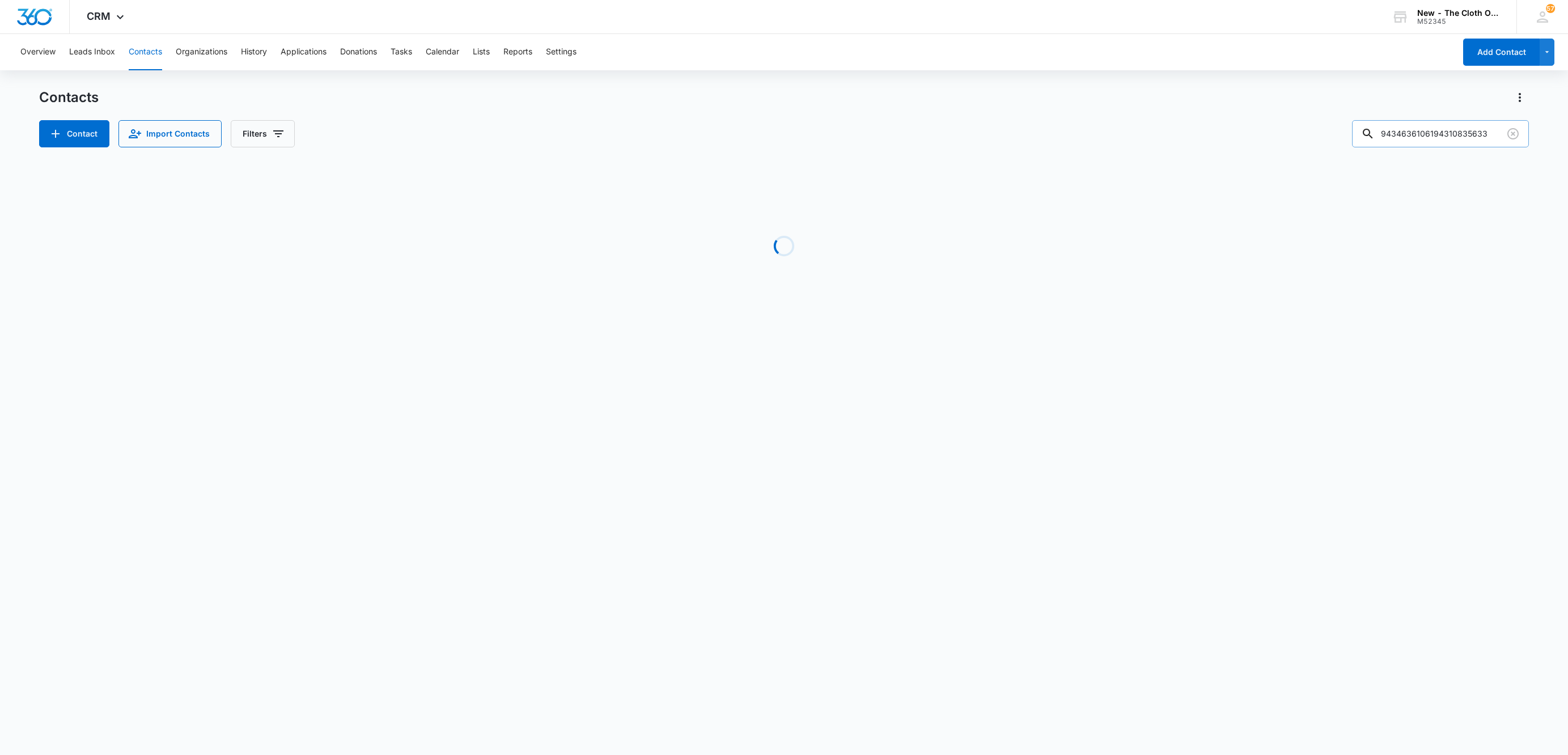
click at [1441, 135] on input "9434636106194310835633" at bounding box center [1441, 133] width 177 height 27
paste input "asminespenceart@gmail.com"
type input "jasminespenceart@gmail.com"
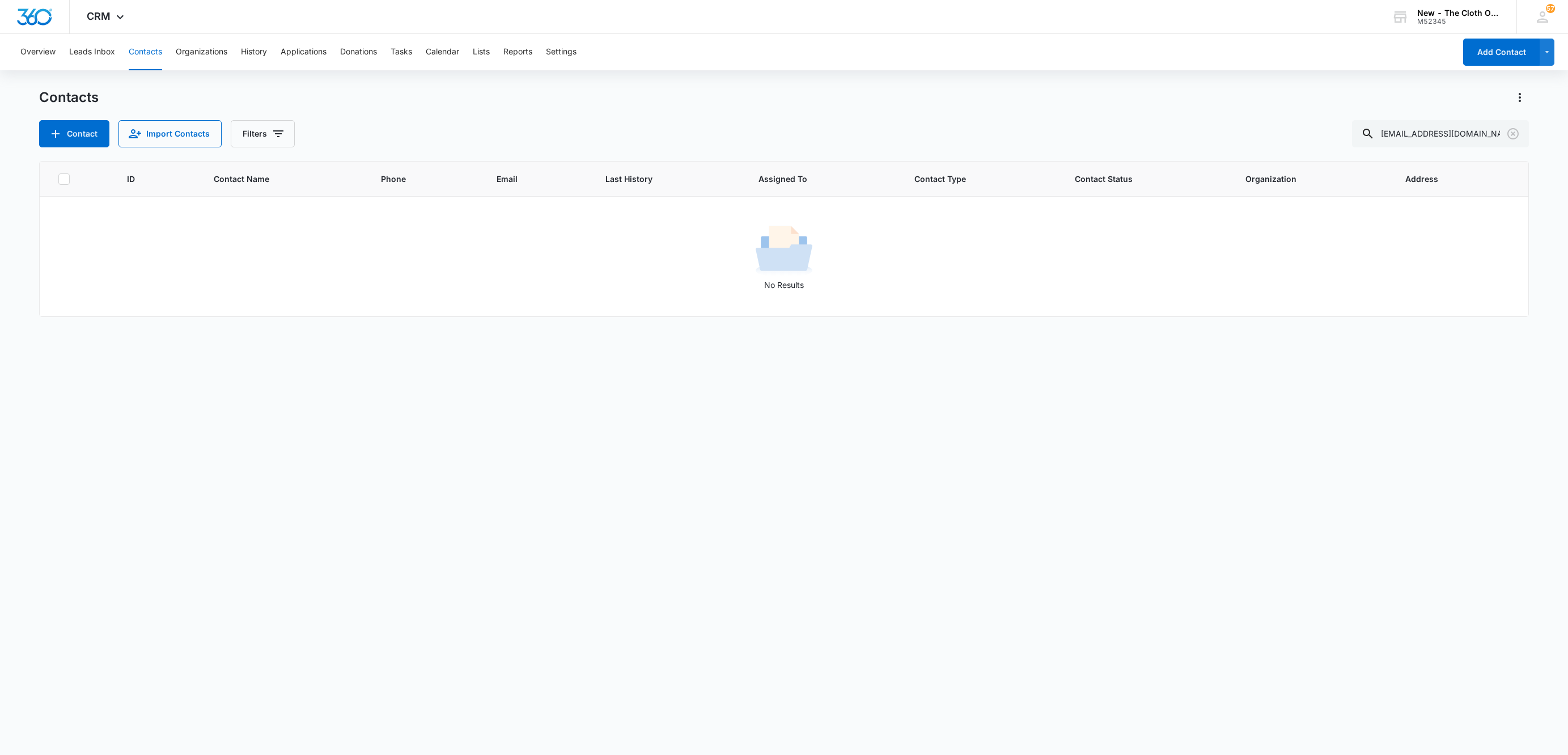
click at [148, 50] on button "Contacts" at bounding box center [145, 52] width 34 height 36
click at [1481, 133] on input "jasminespenceart@gmail.com" at bounding box center [1441, 133] width 177 height 27
click at [1481, 133] on input "jasminespenceart@gmail.com" at bounding box center [1441, 133] width 177 height 27
paste input "diaperstork"
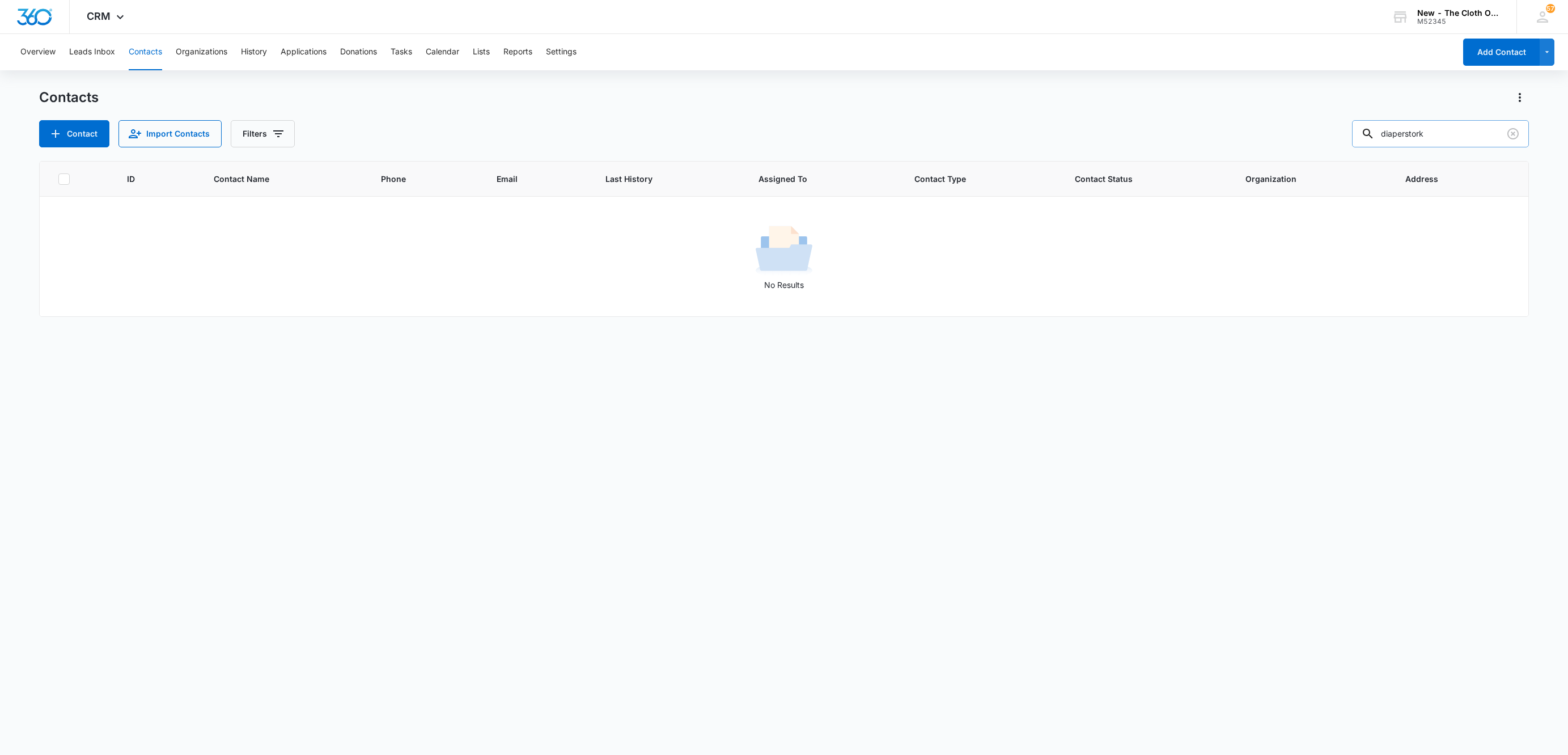
type input "diaperstork"
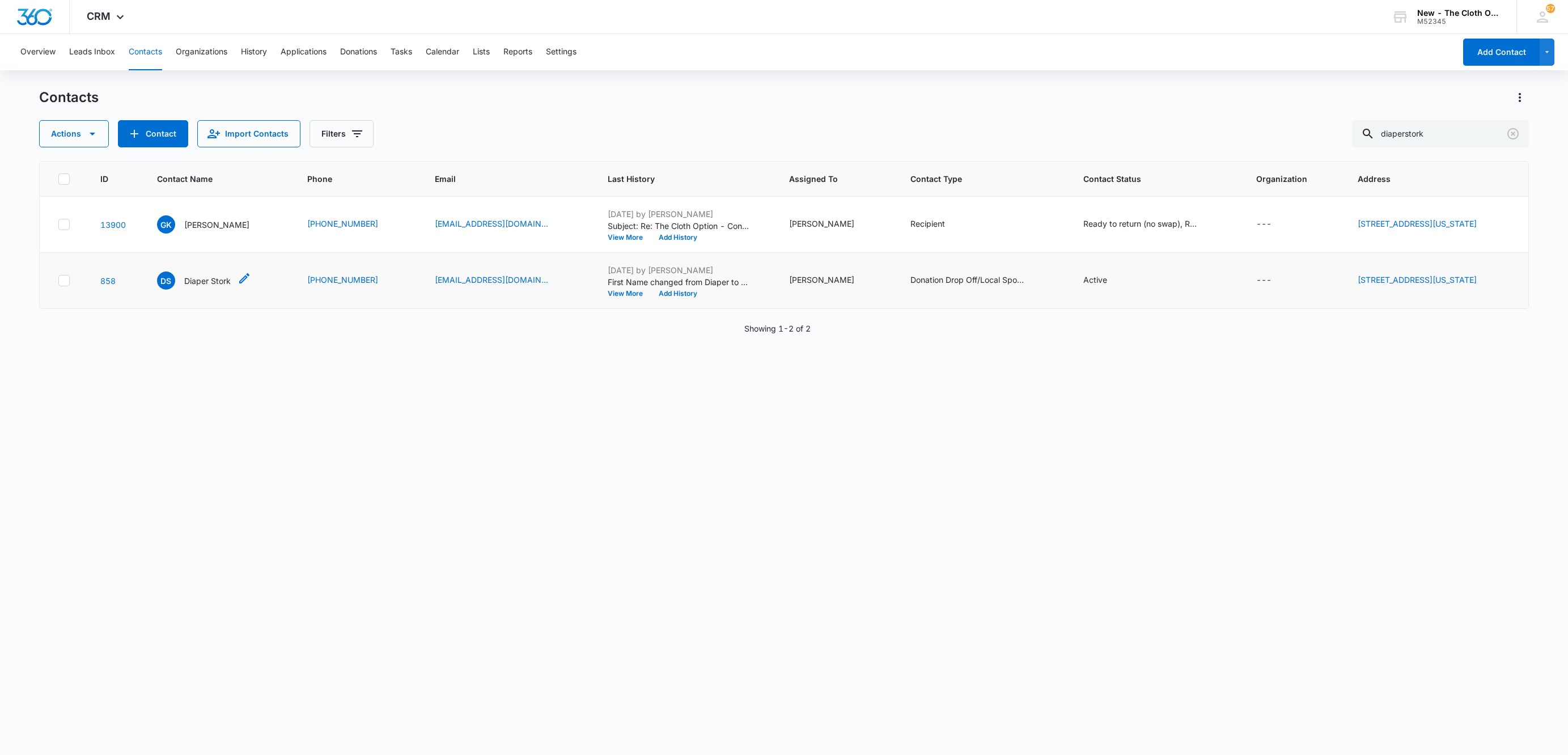
click at [194, 283] on p "Diaper Stork" at bounding box center [207, 281] width 47 height 12
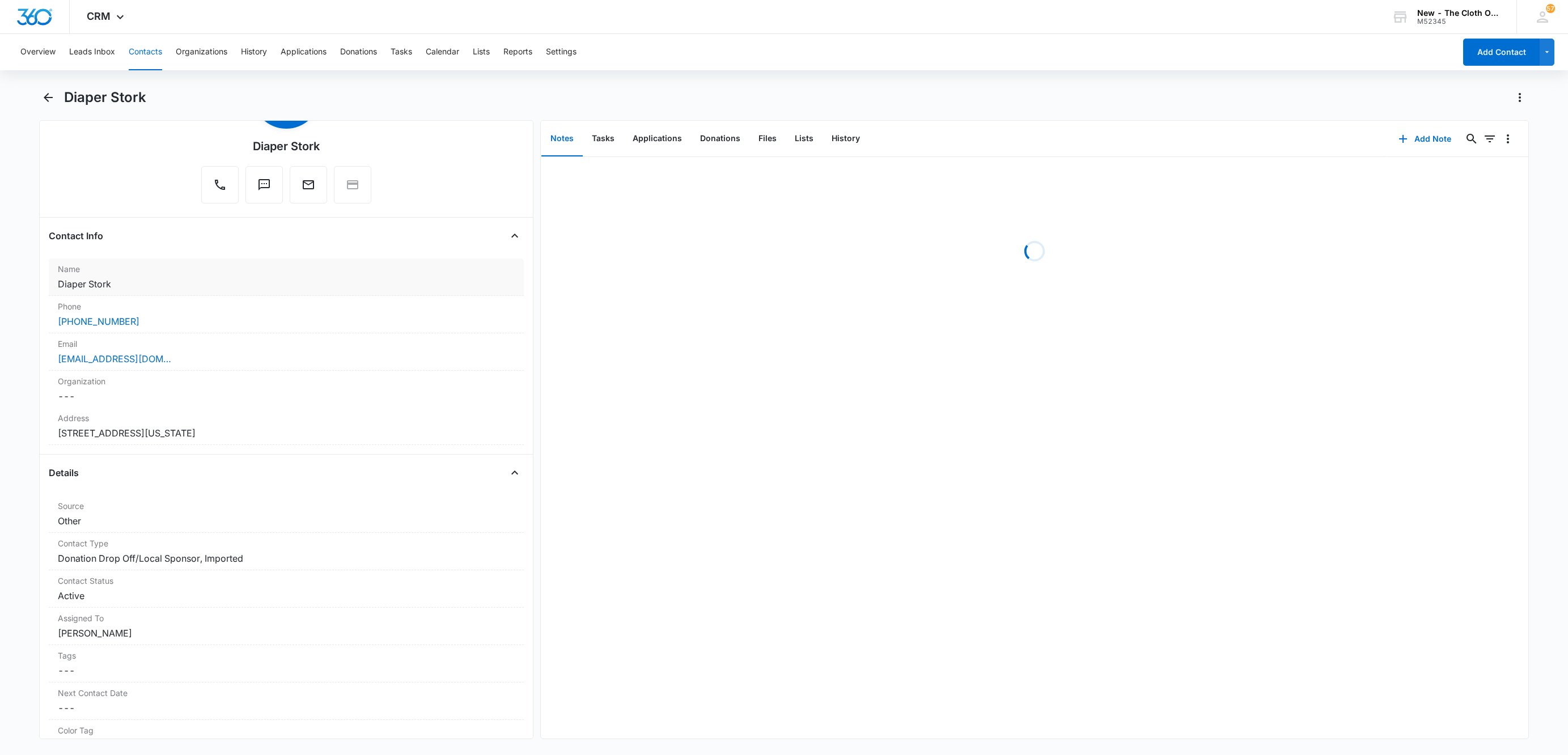
scroll to position [170, 0]
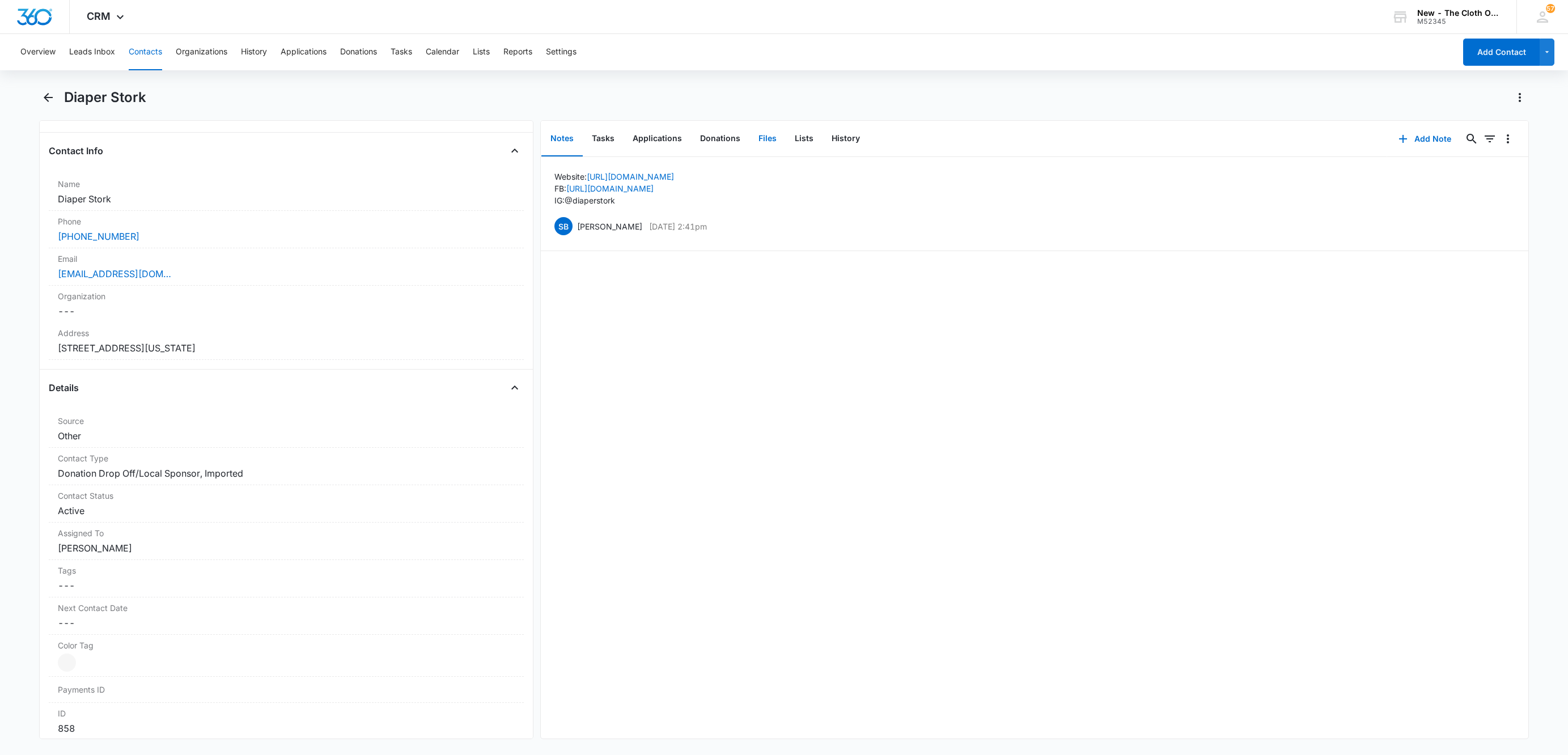
click at [761, 140] on button "Files" at bounding box center [768, 139] width 36 height 36
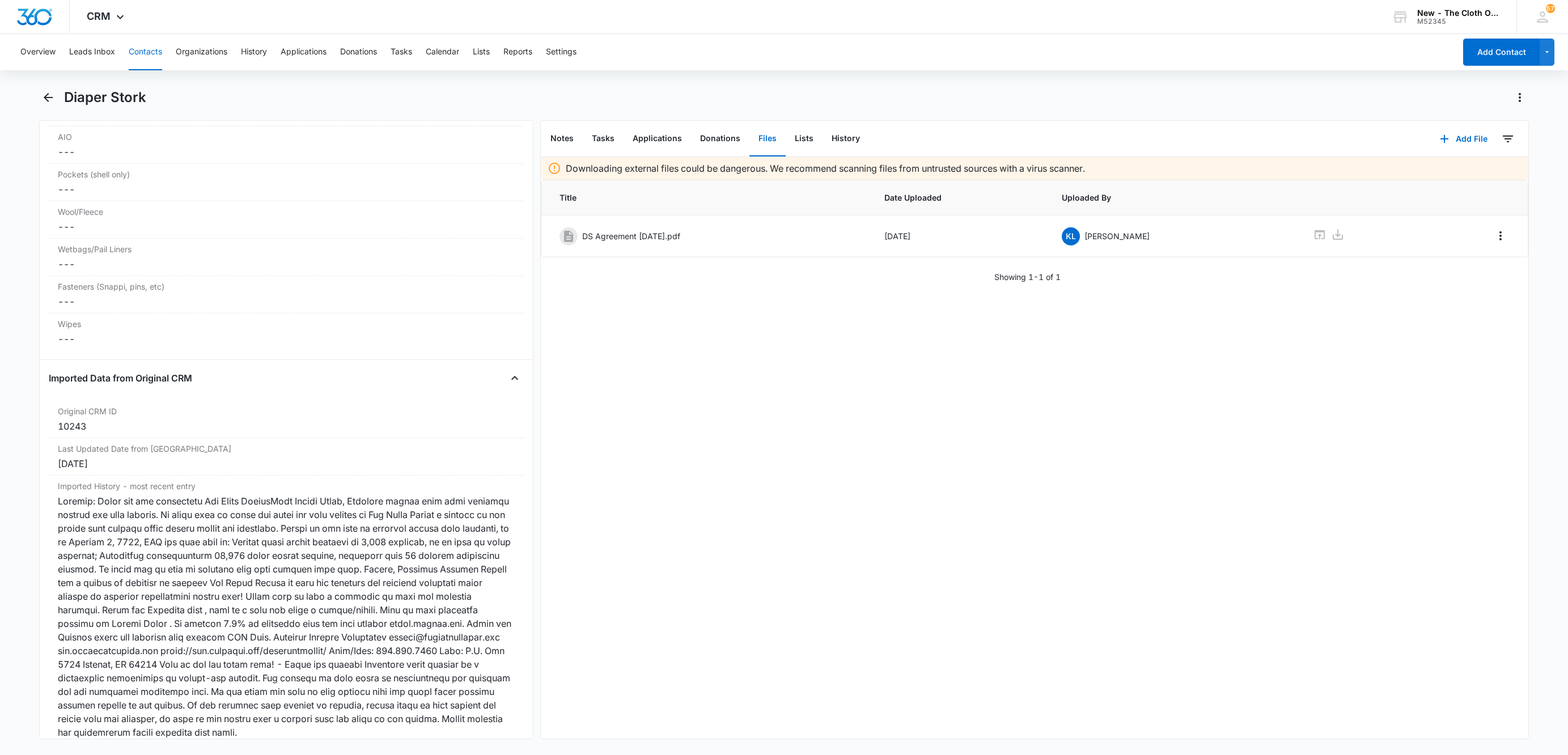
scroll to position [3137, 0]
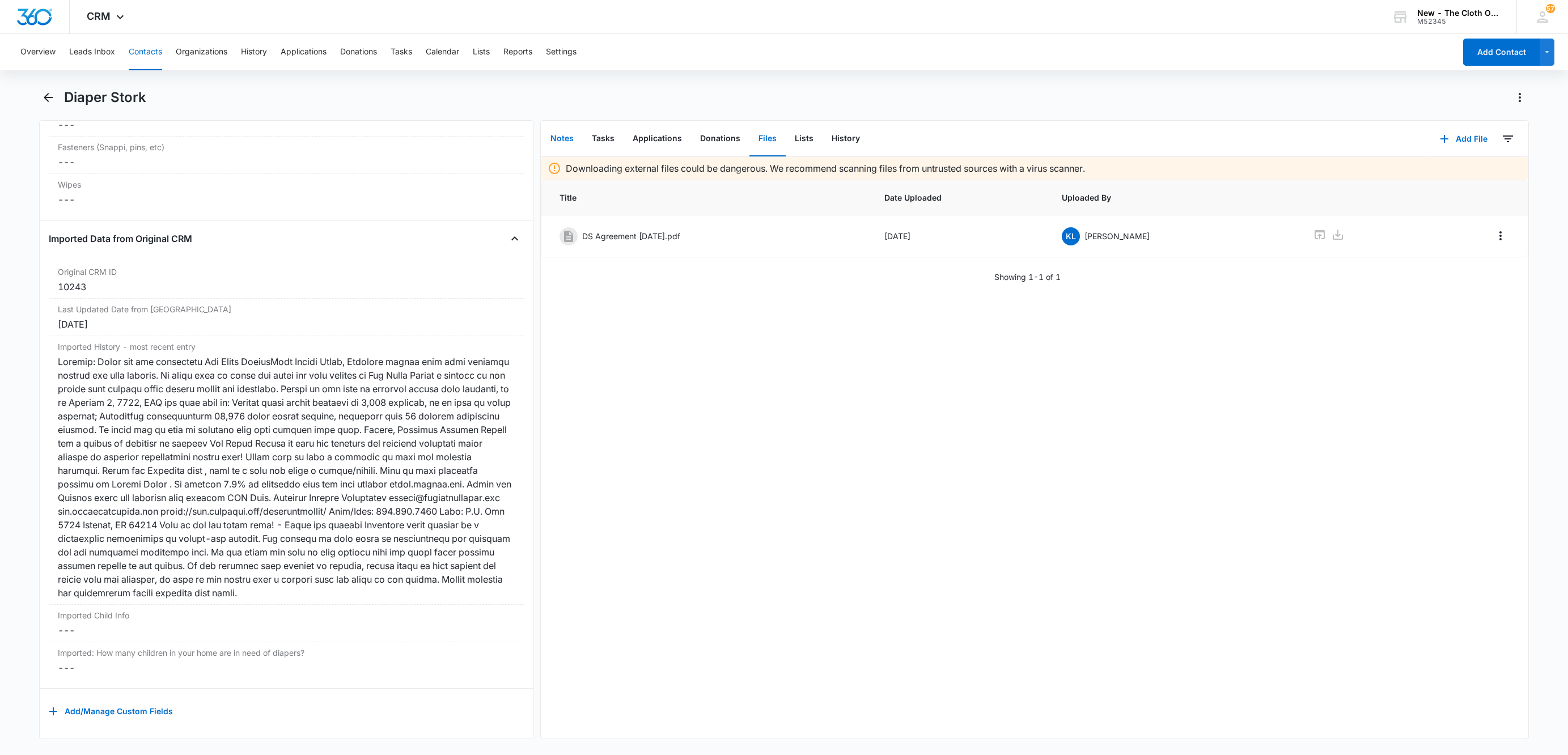
click at [559, 134] on button "Notes" at bounding box center [562, 139] width 42 height 36
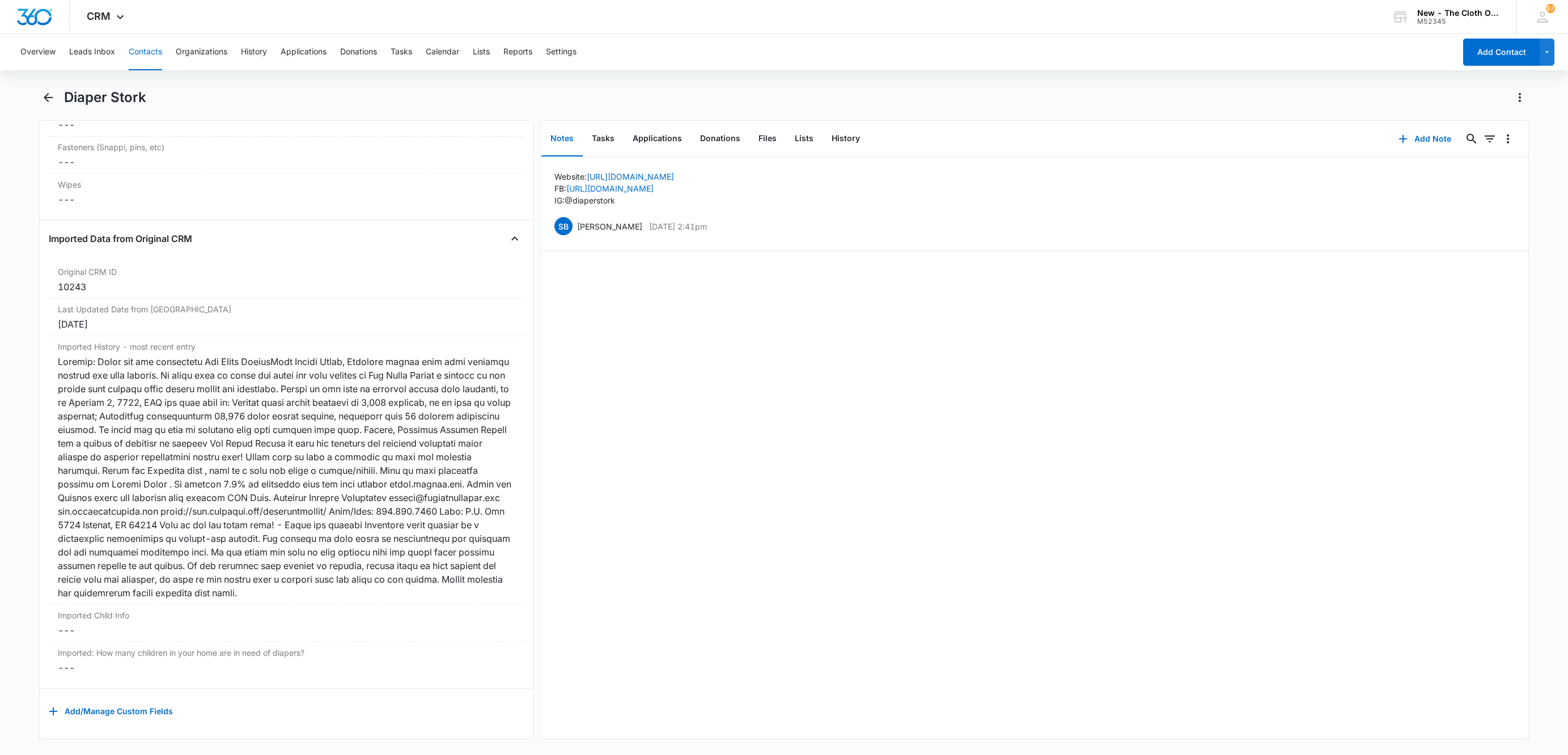
click at [138, 50] on button "Contacts" at bounding box center [145, 52] width 34 height 36
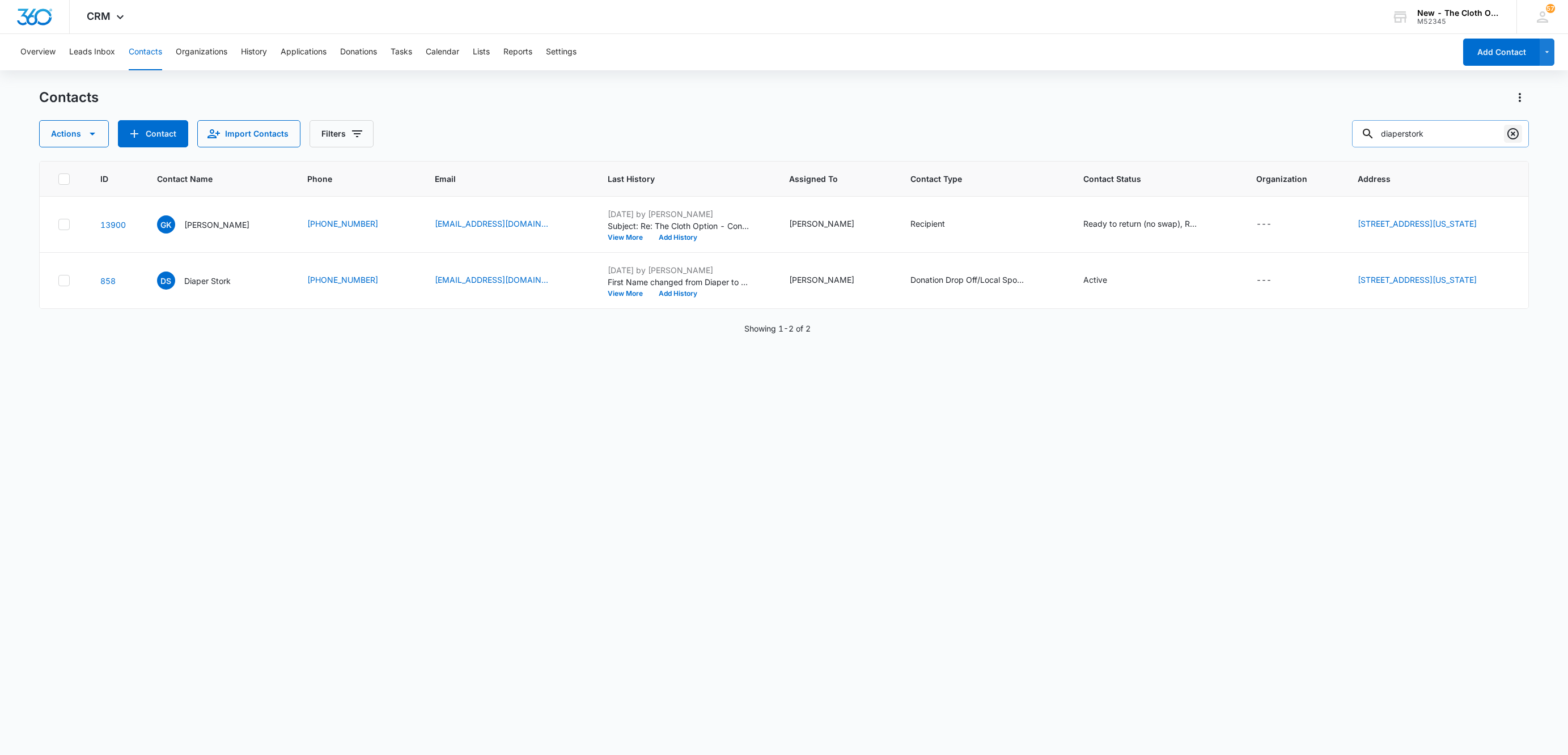
click at [1519, 130] on icon "Clear" at bounding box center [1512, 133] width 14 height 14
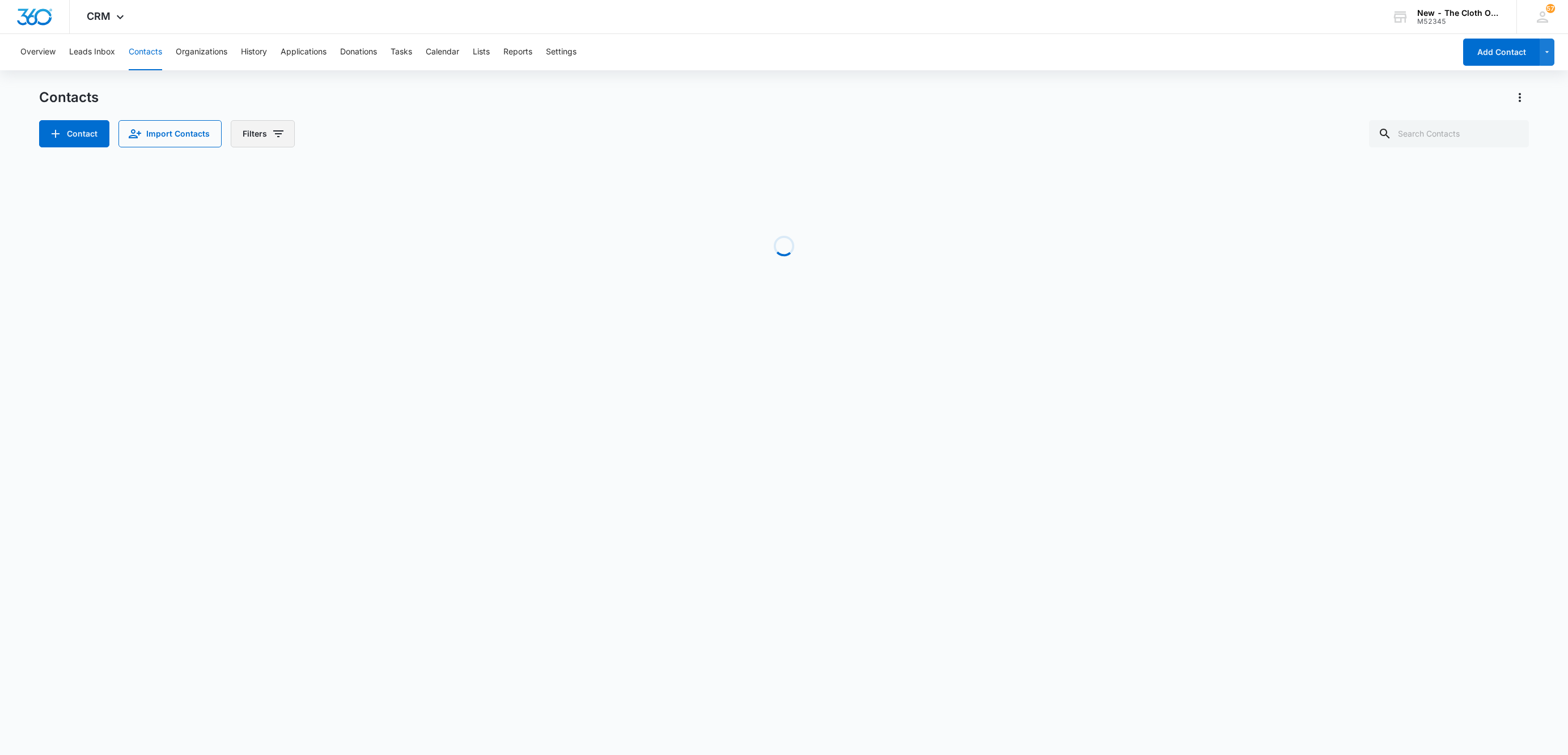
click at [272, 137] on icon "Filters" at bounding box center [278, 133] width 14 height 14
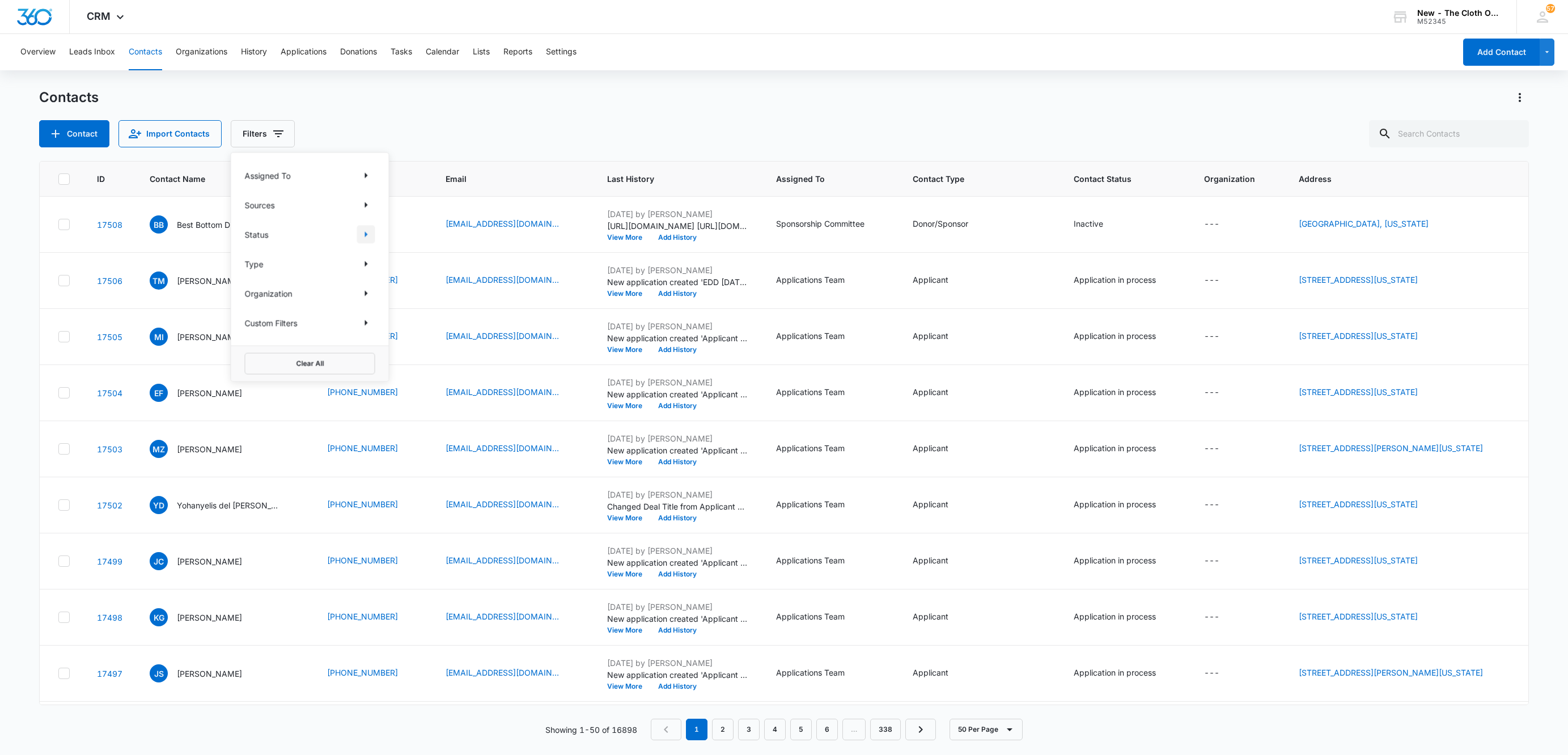
click at [361, 238] on icon "Show Status filters" at bounding box center [366, 235] width 14 height 14
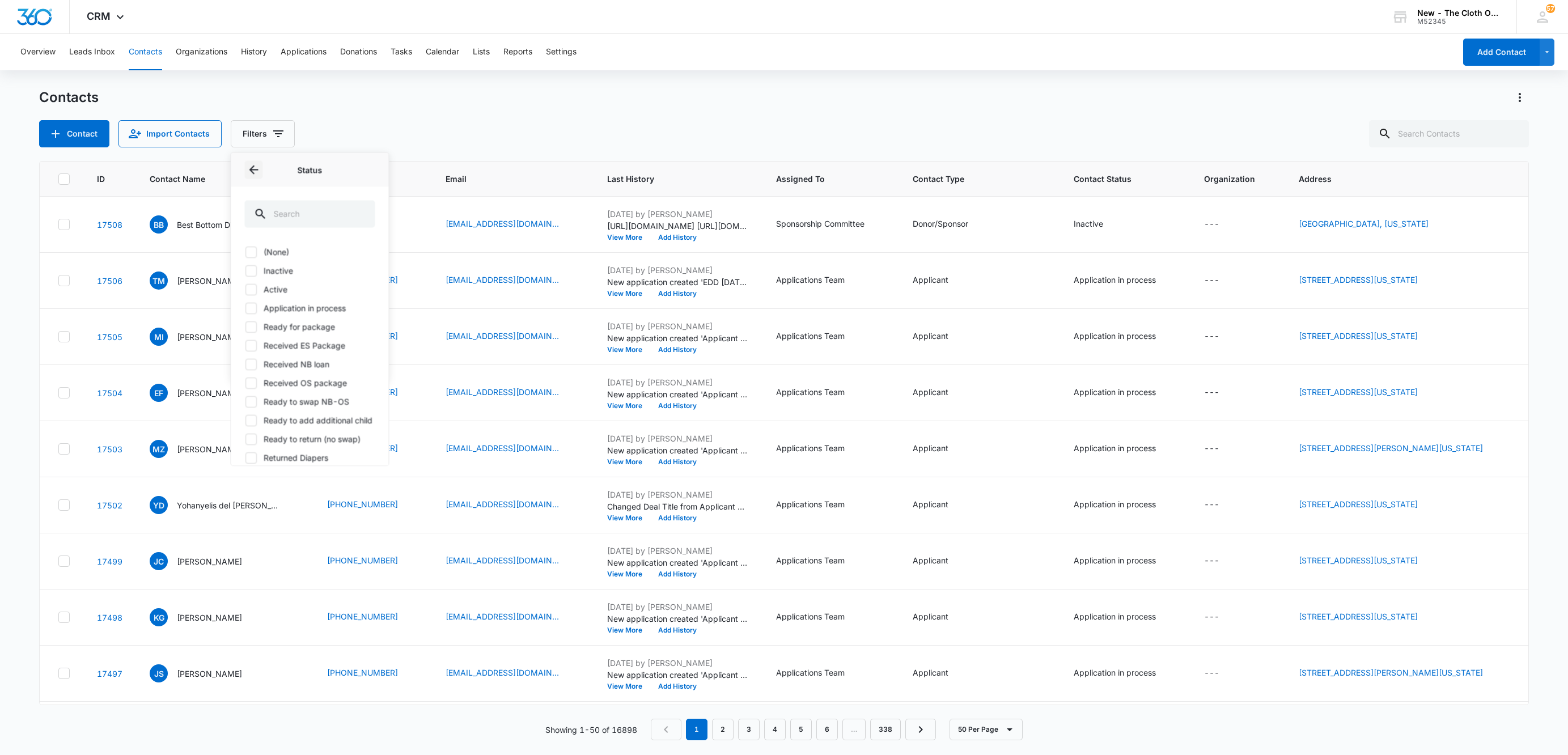
click at [252, 166] on icon "Back" at bounding box center [254, 170] width 14 height 14
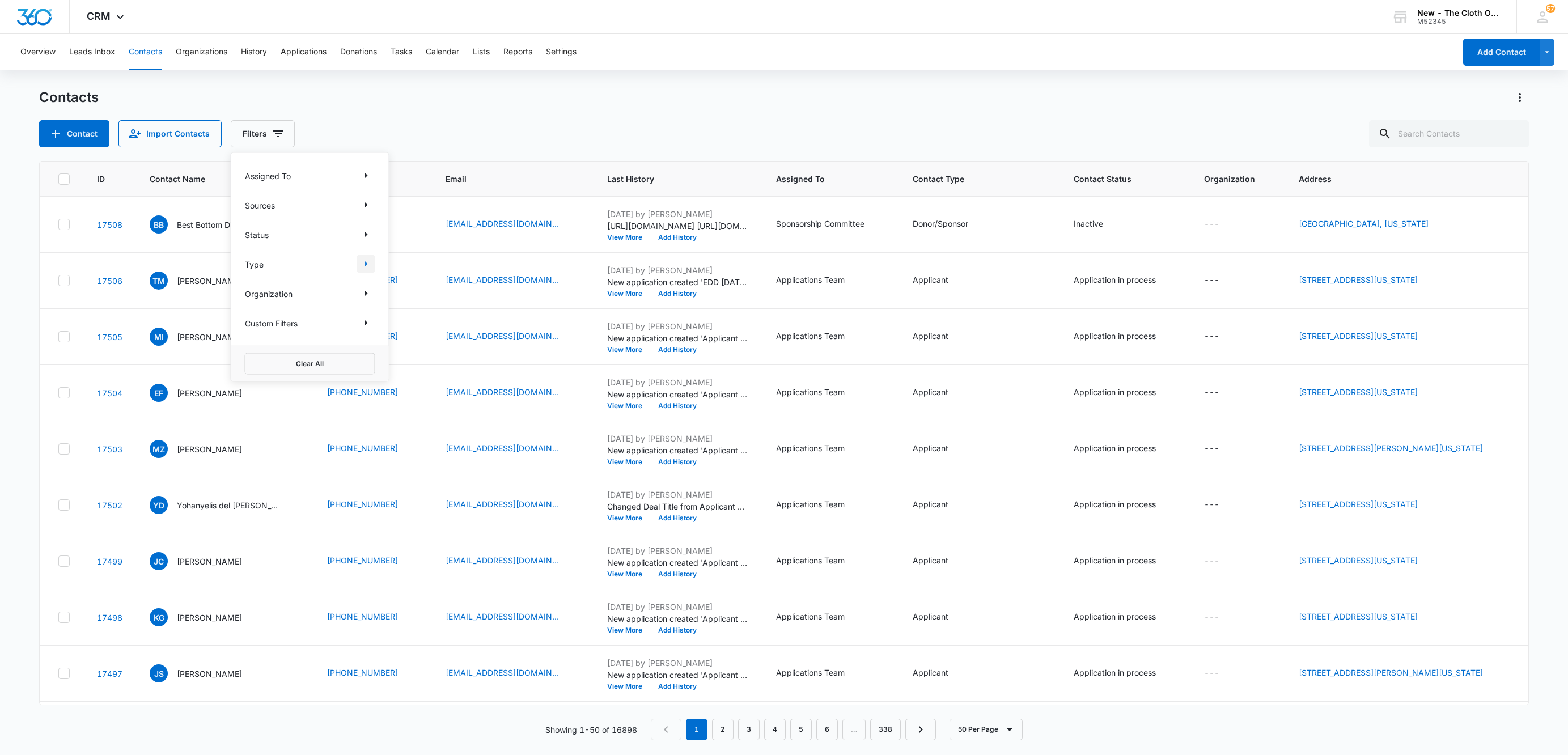
click at [359, 262] on icon "Show Type filters" at bounding box center [366, 264] width 14 height 14
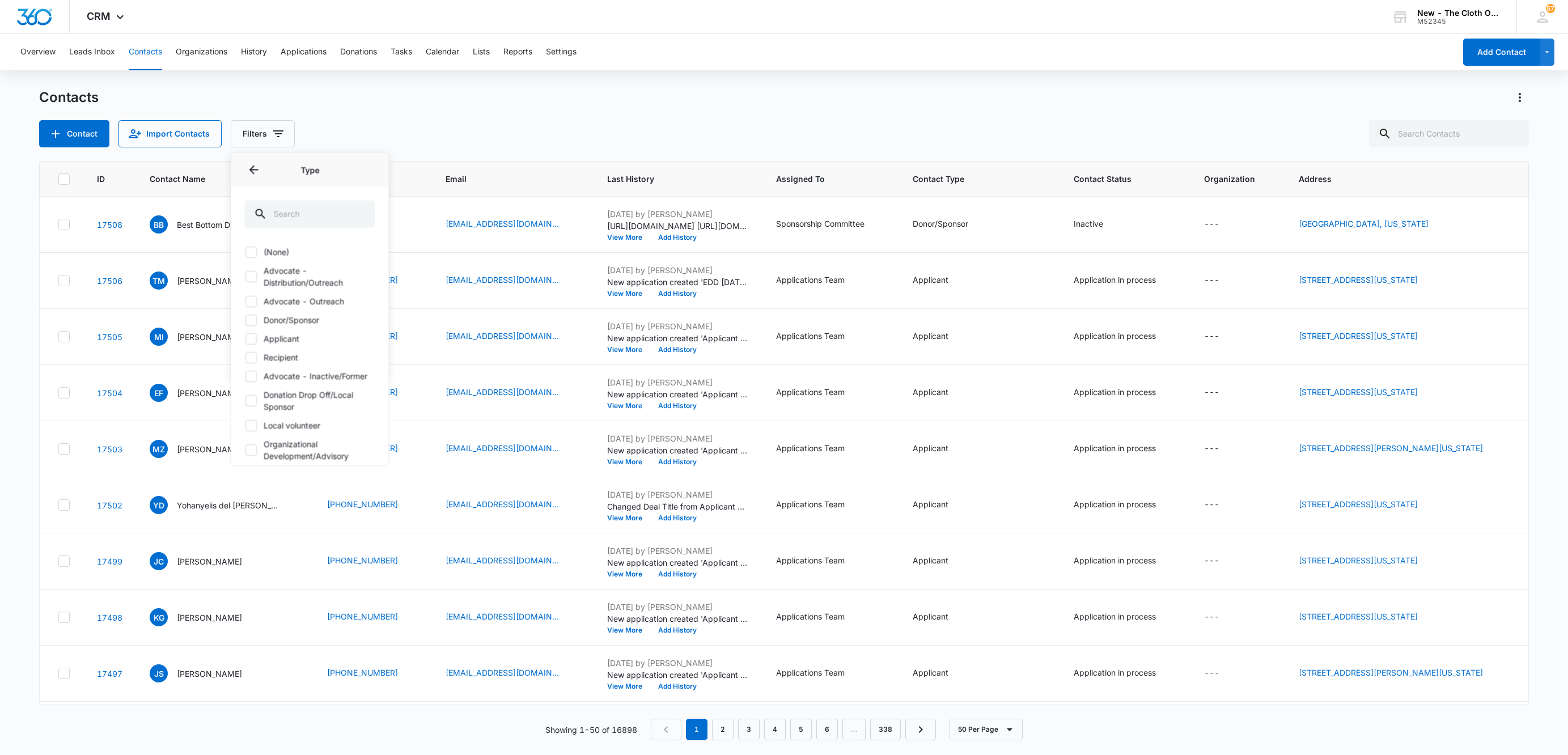
click at [252, 403] on icon at bounding box center [251, 400] width 7 height 5
click at [245, 400] on input "Donation Drop Off/Local Sponsor" at bounding box center [245, 400] width 1 height 1
checkbox input "true"
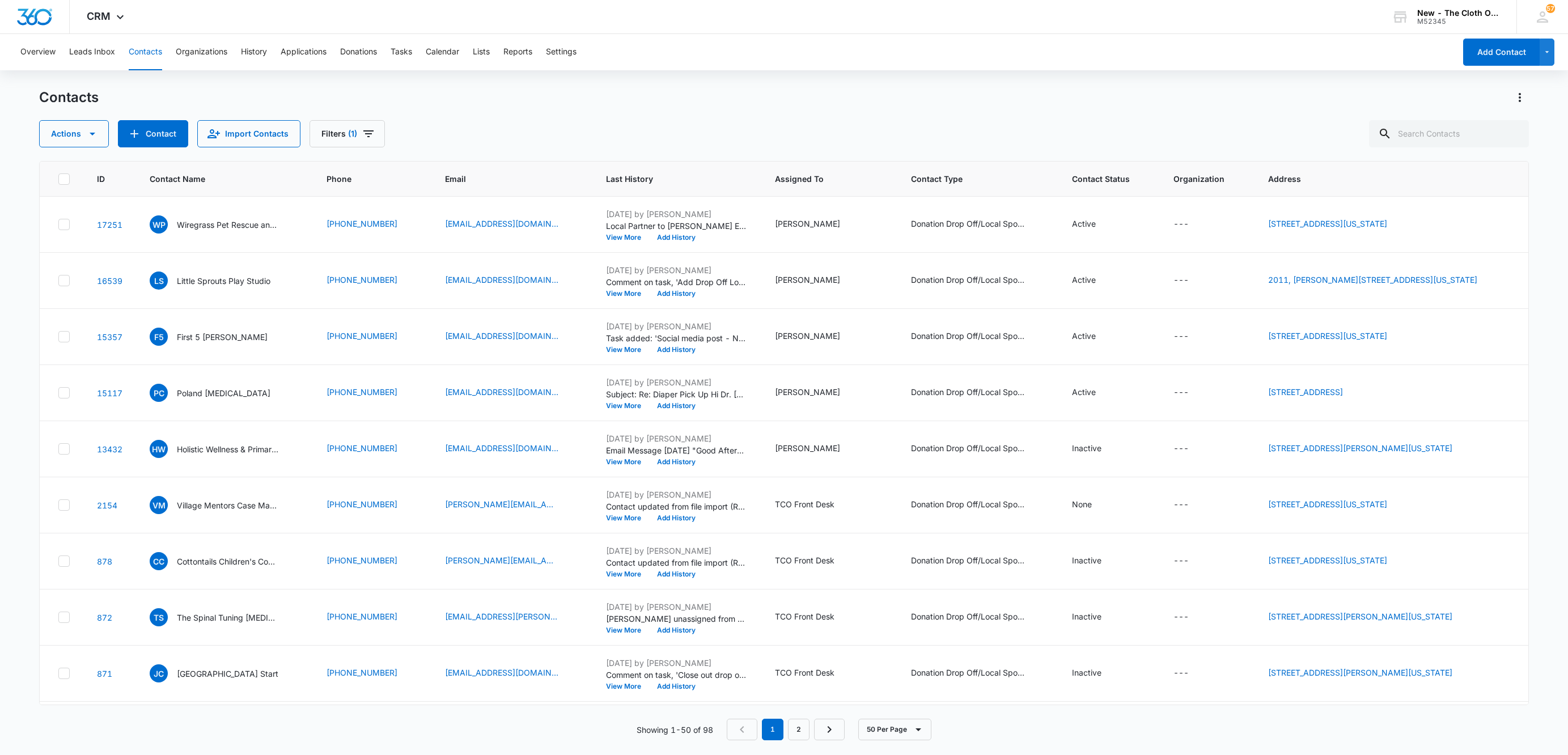
click at [691, 75] on div "Overview Leads Inbox Contacts Organizations History Applications Donations Task…" at bounding box center [784, 394] width 1568 height 719
